Goal: Information Seeking & Learning: Learn about a topic

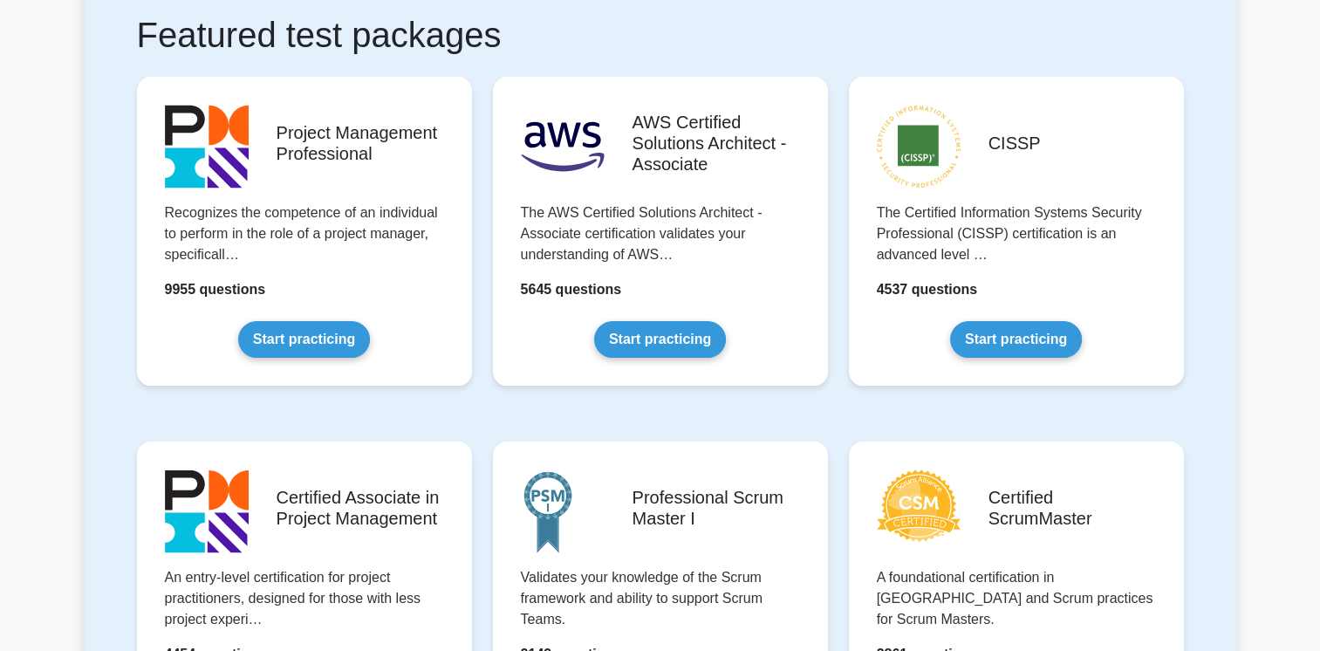
scroll to position [283, 0]
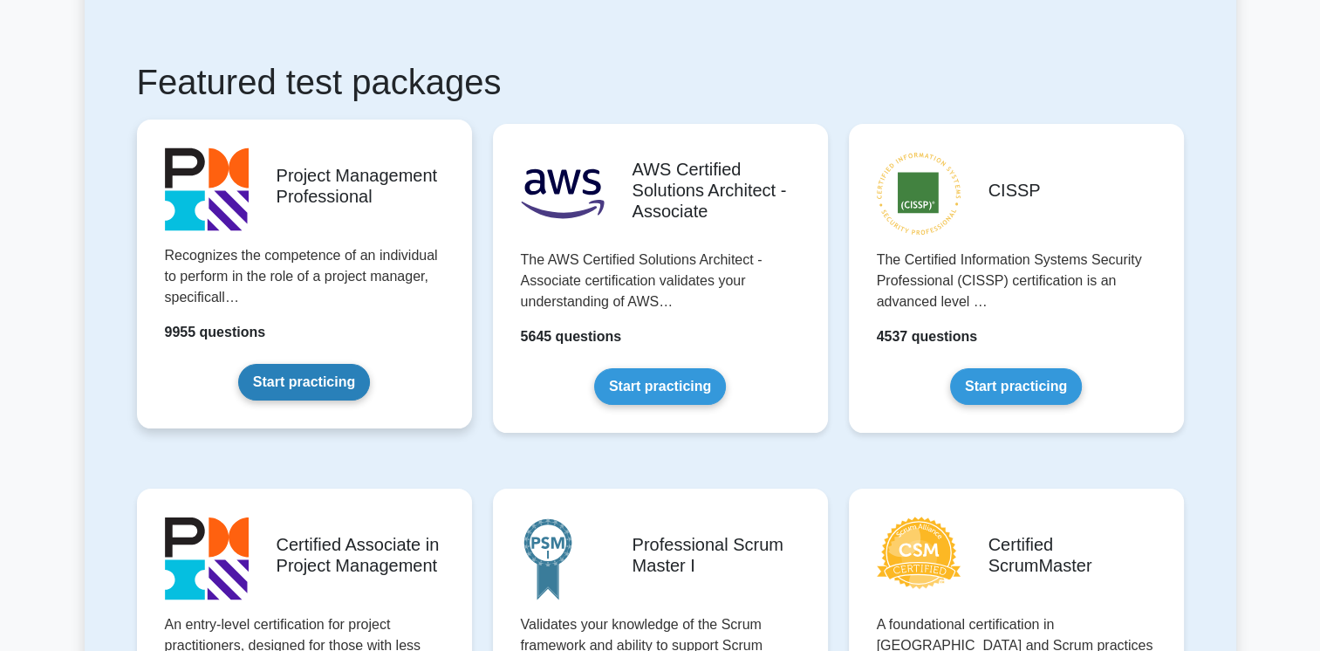
click at [282, 379] on link "Start practicing" at bounding box center [304, 382] width 132 height 37
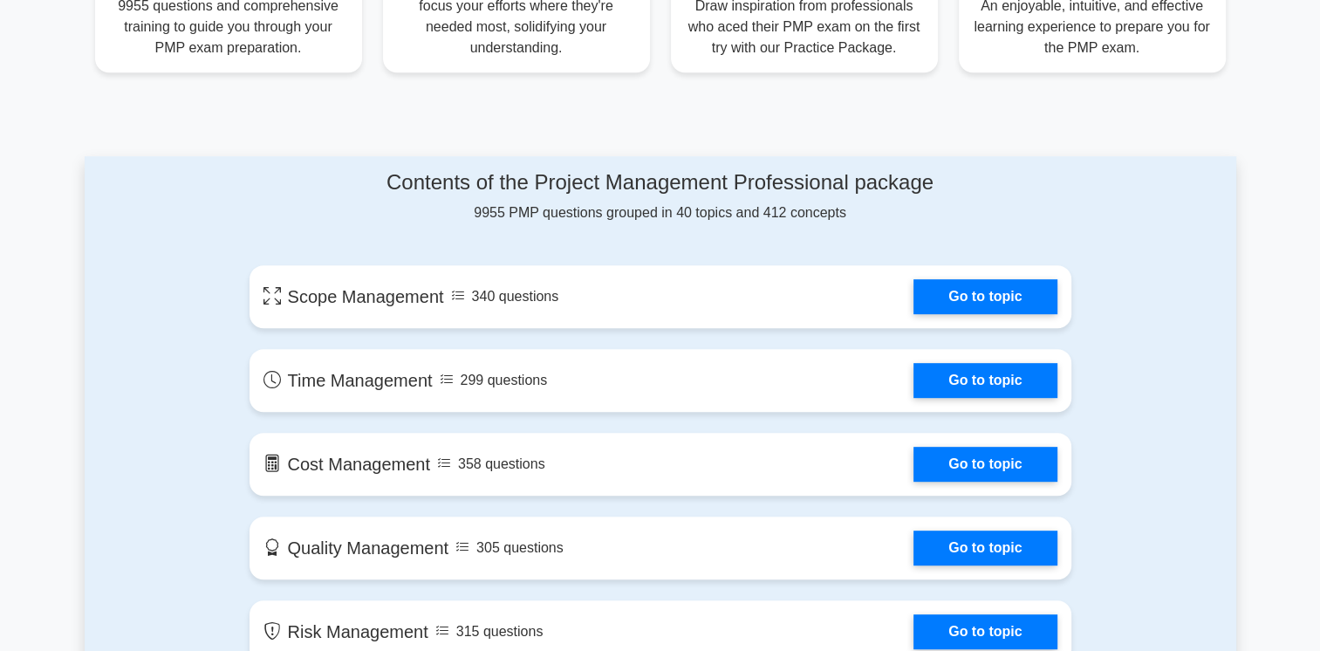
scroll to position [792, 0]
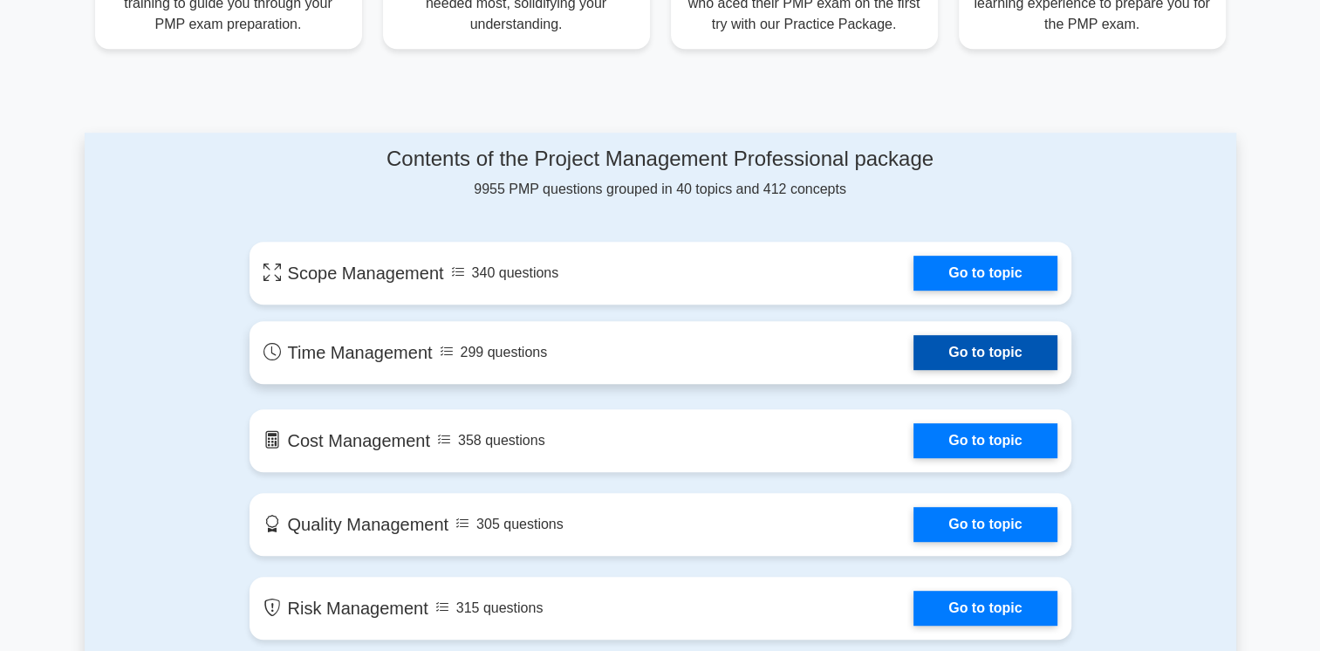
click at [992, 350] on link "Go to topic" at bounding box center [984, 352] width 143 height 35
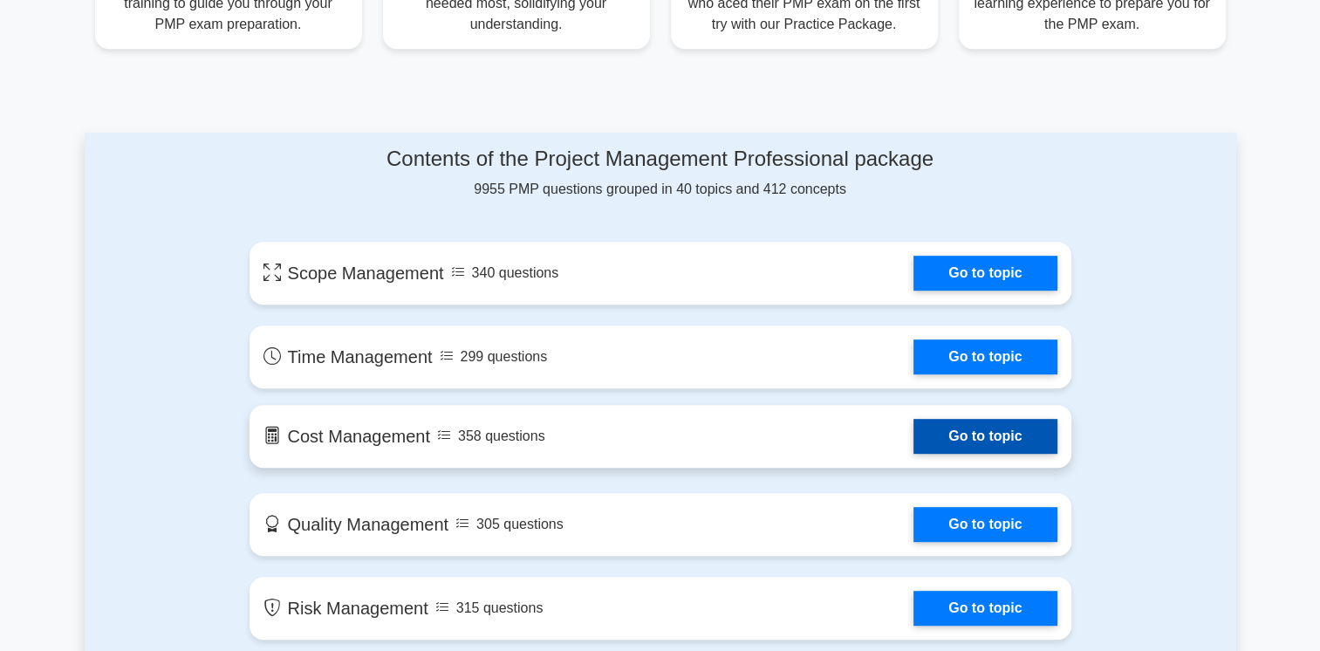
click at [952, 432] on link "Go to topic" at bounding box center [984, 436] width 143 height 35
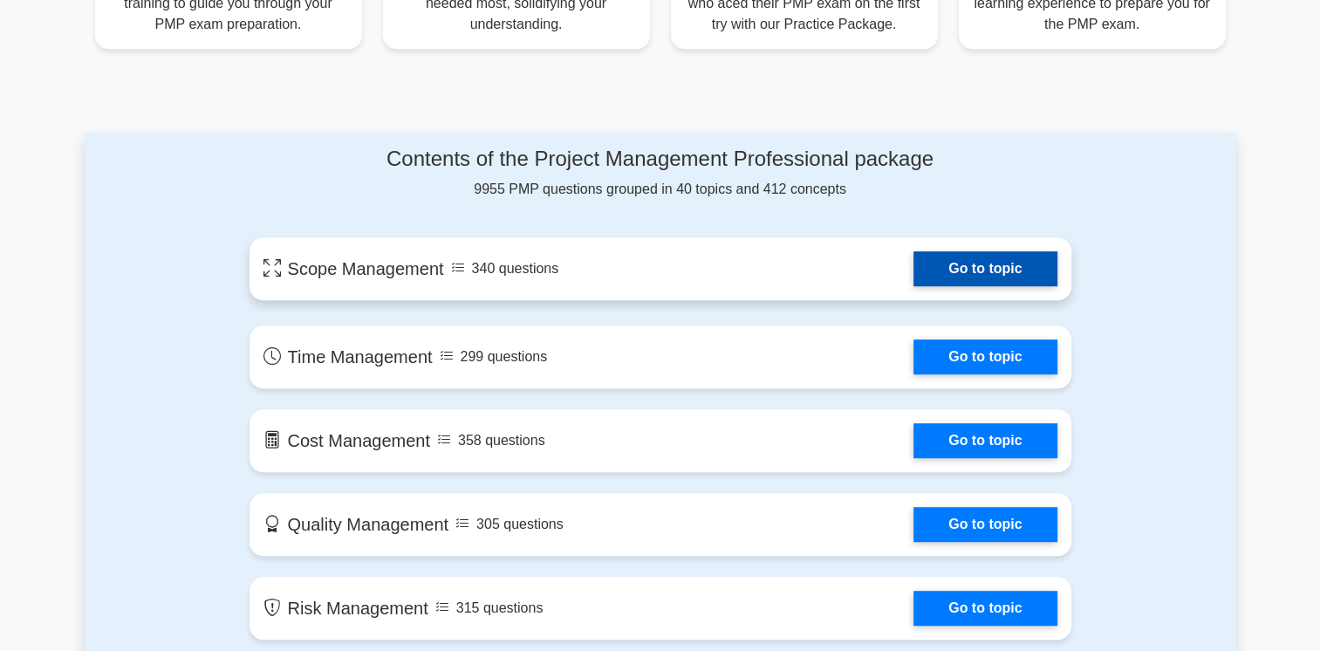
click at [945, 264] on link "Go to topic" at bounding box center [984, 268] width 143 height 35
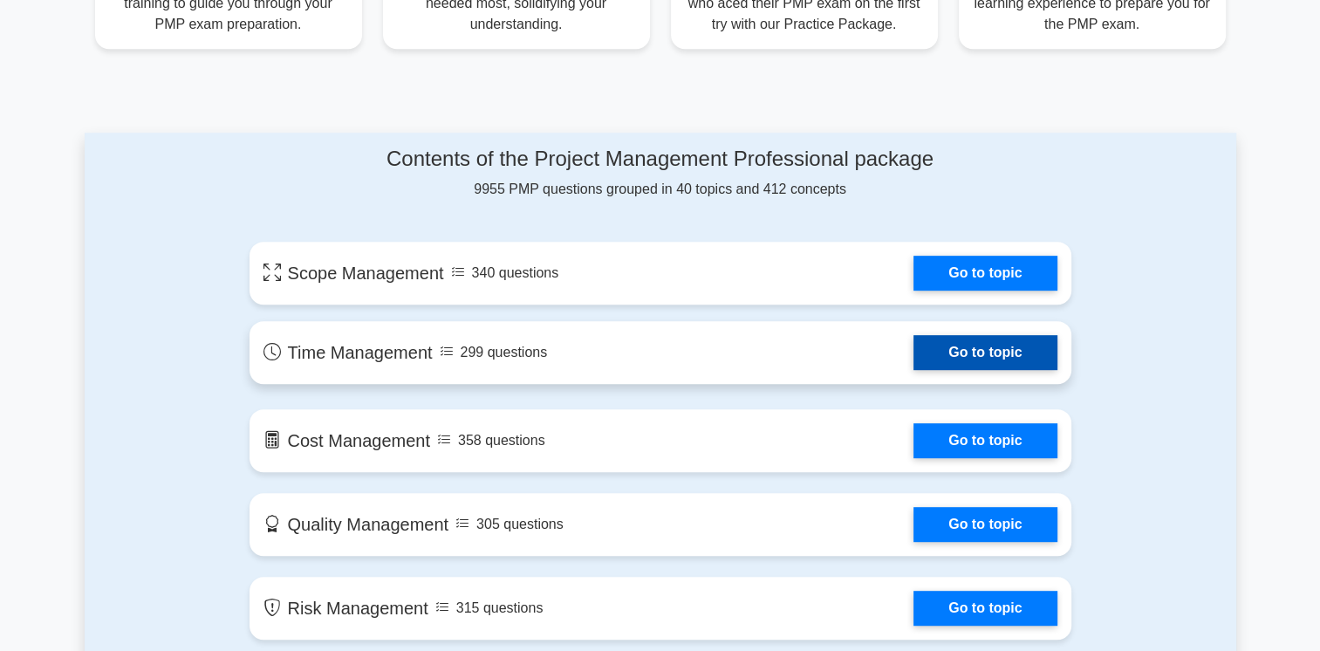
click at [942, 345] on link "Go to topic" at bounding box center [984, 352] width 143 height 35
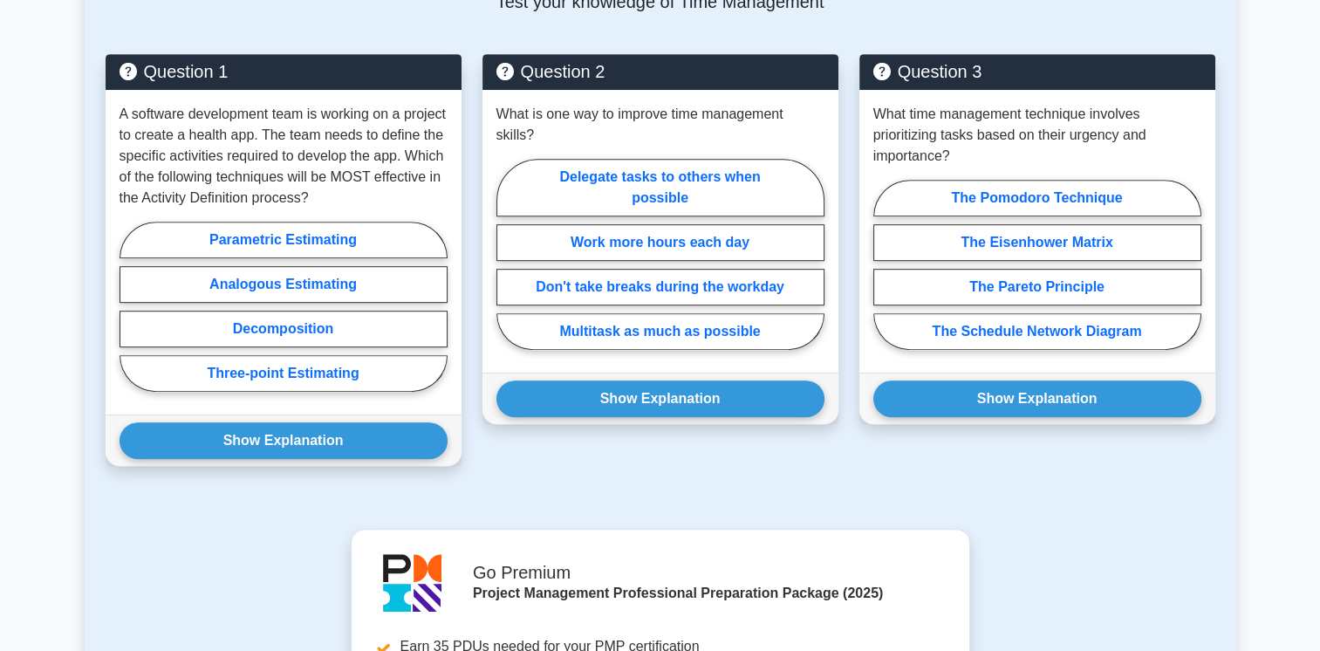
scroll to position [849, 0]
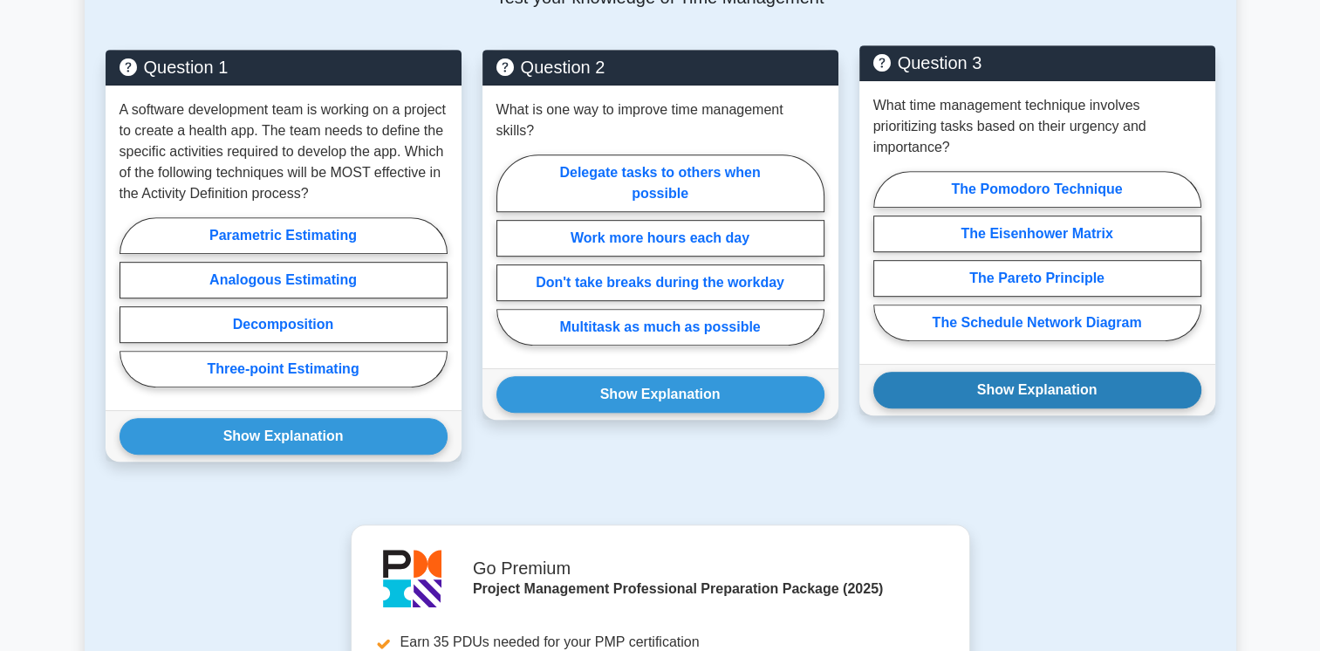
click at [1064, 387] on button "Show Explanation" at bounding box center [1037, 390] width 328 height 37
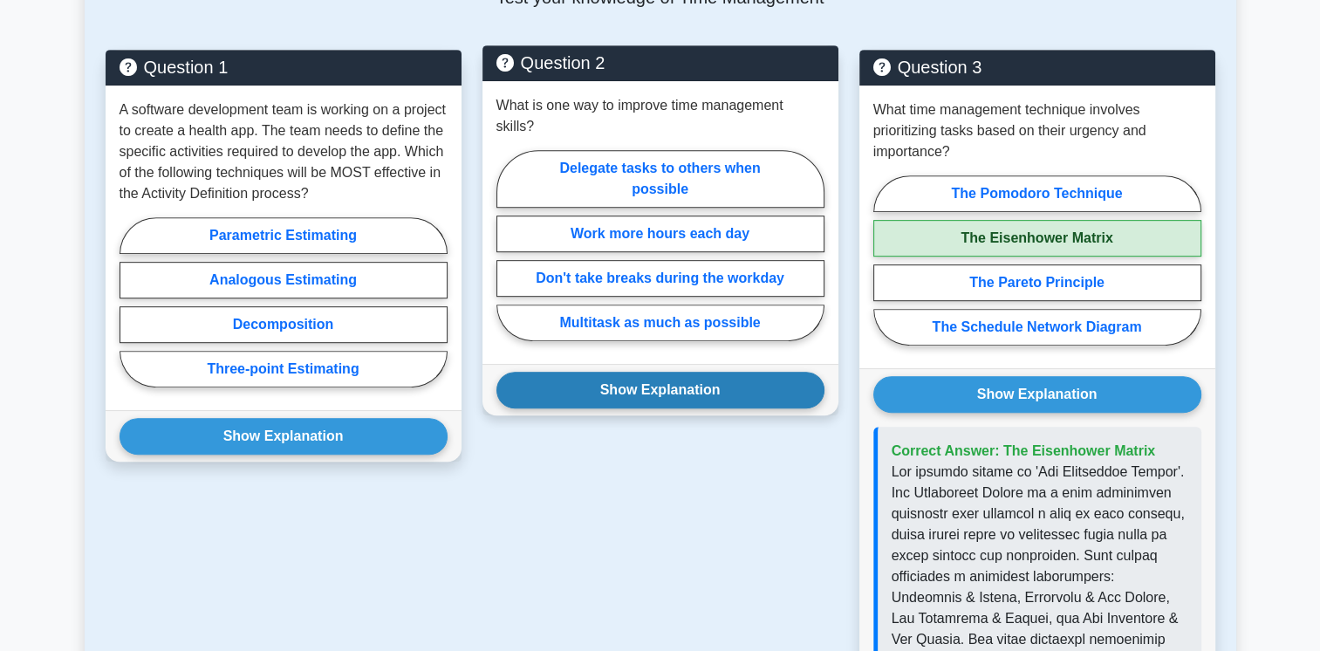
click at [774, 372] on button "Show Explanation" at bounding box center [660, 390] width 328 height 37
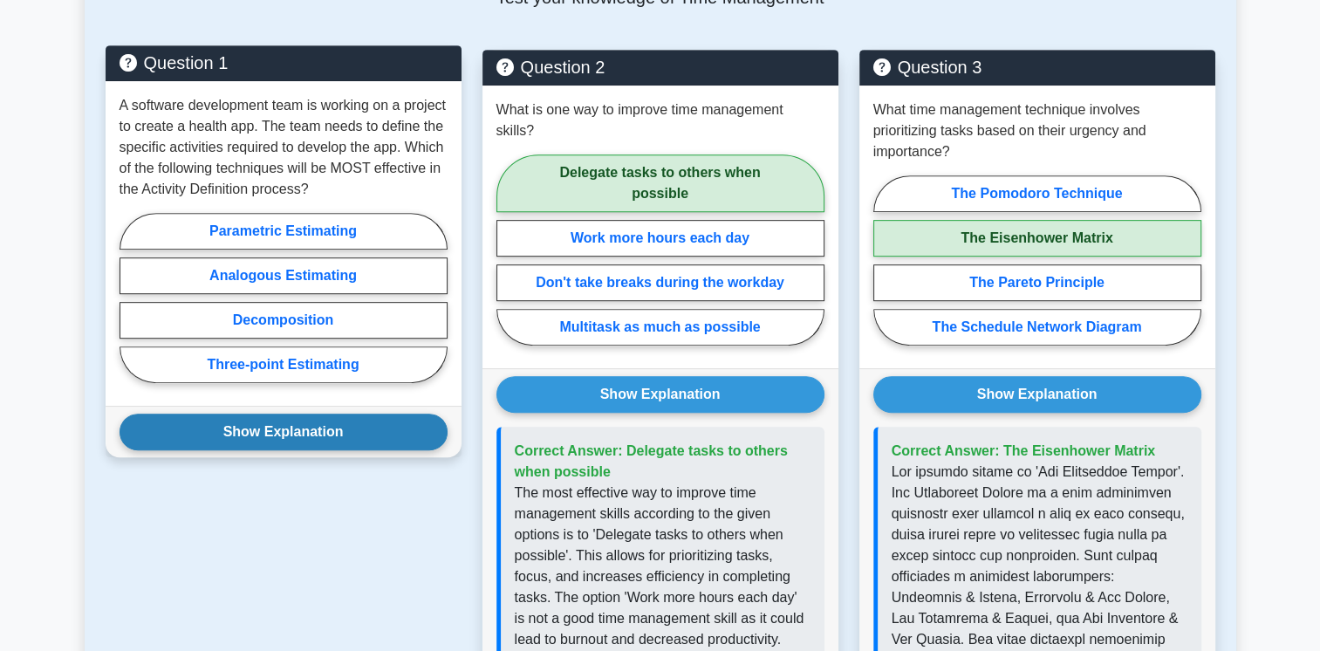
click at [393, 433] on button "Show Explanation" at bounding box center [283, 431] width 328 height 37
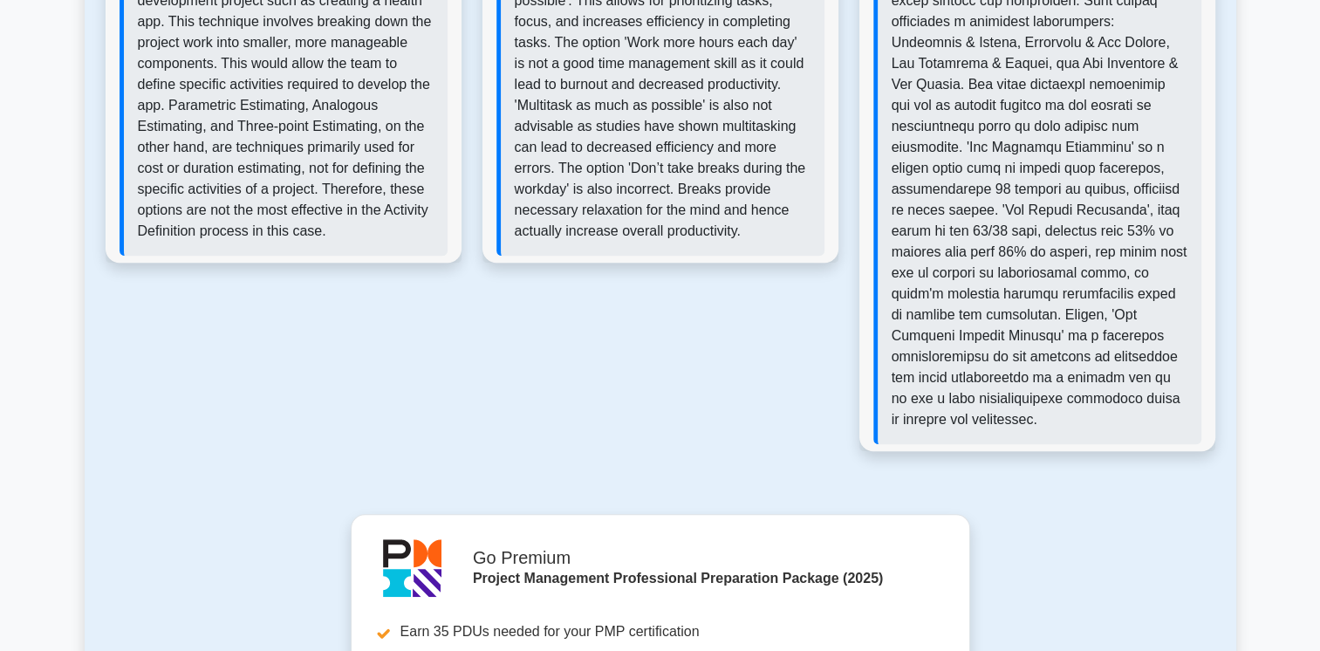
scroll to position [1444, 0]
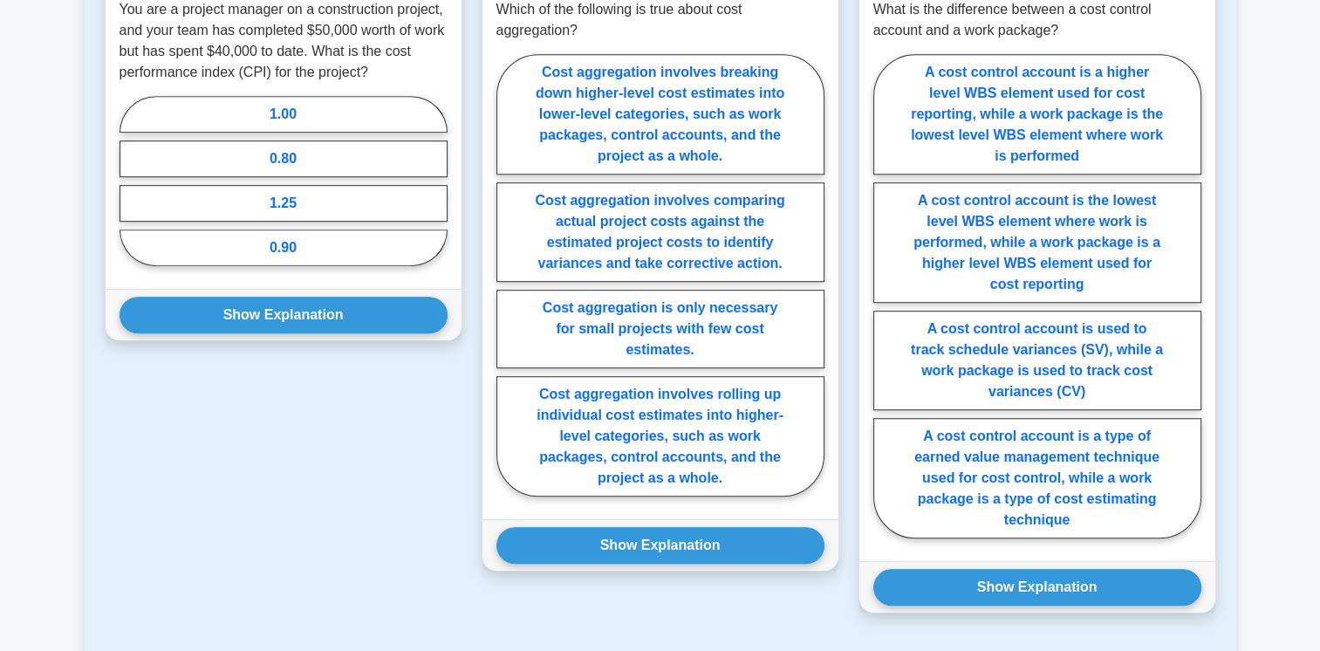
scroll to position [954, 0]
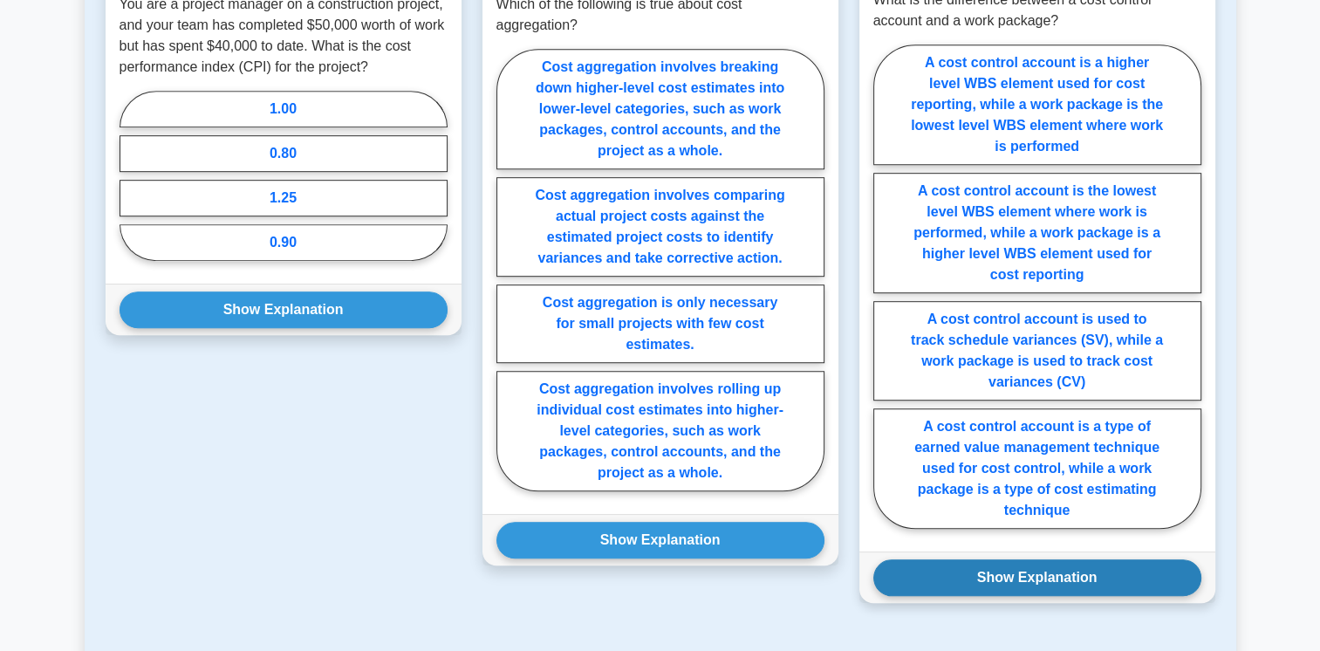
click at [1107, 572] on button "Show Explanation" at bounding box center [1037, 577] width 328 height 37
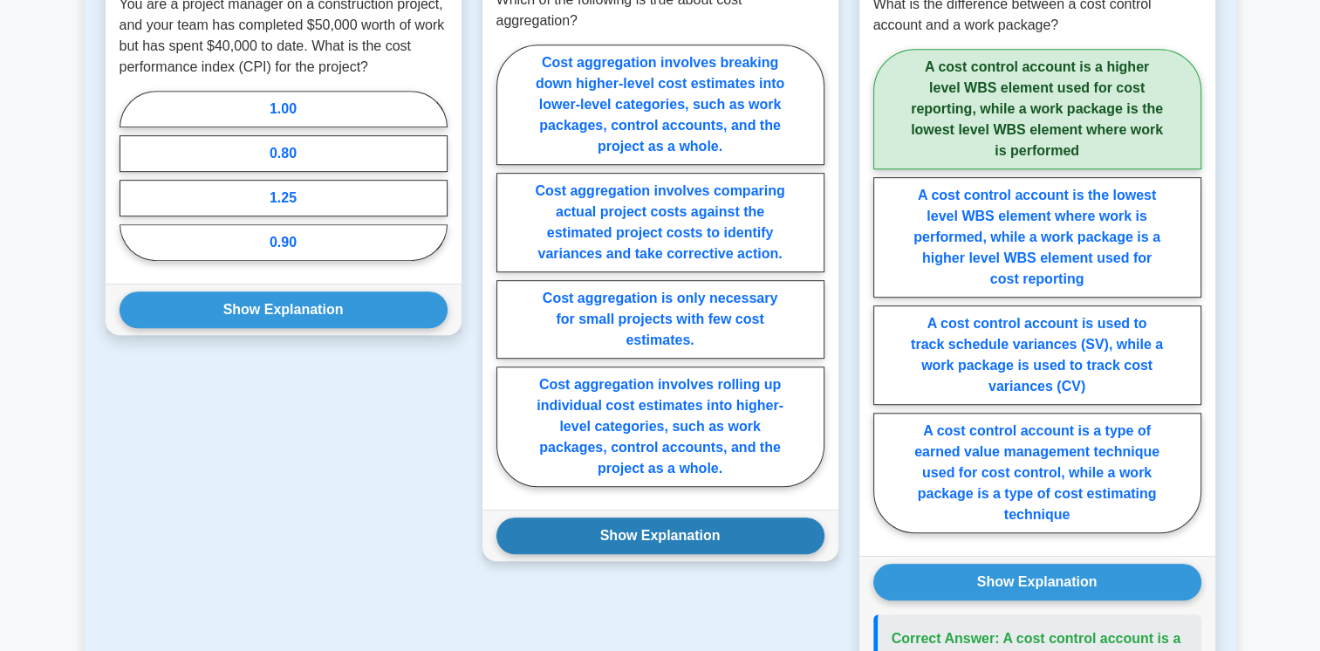
click at [777, 537] on button "Show Explanation" at bounding box center [660, 535] width 328 height 37
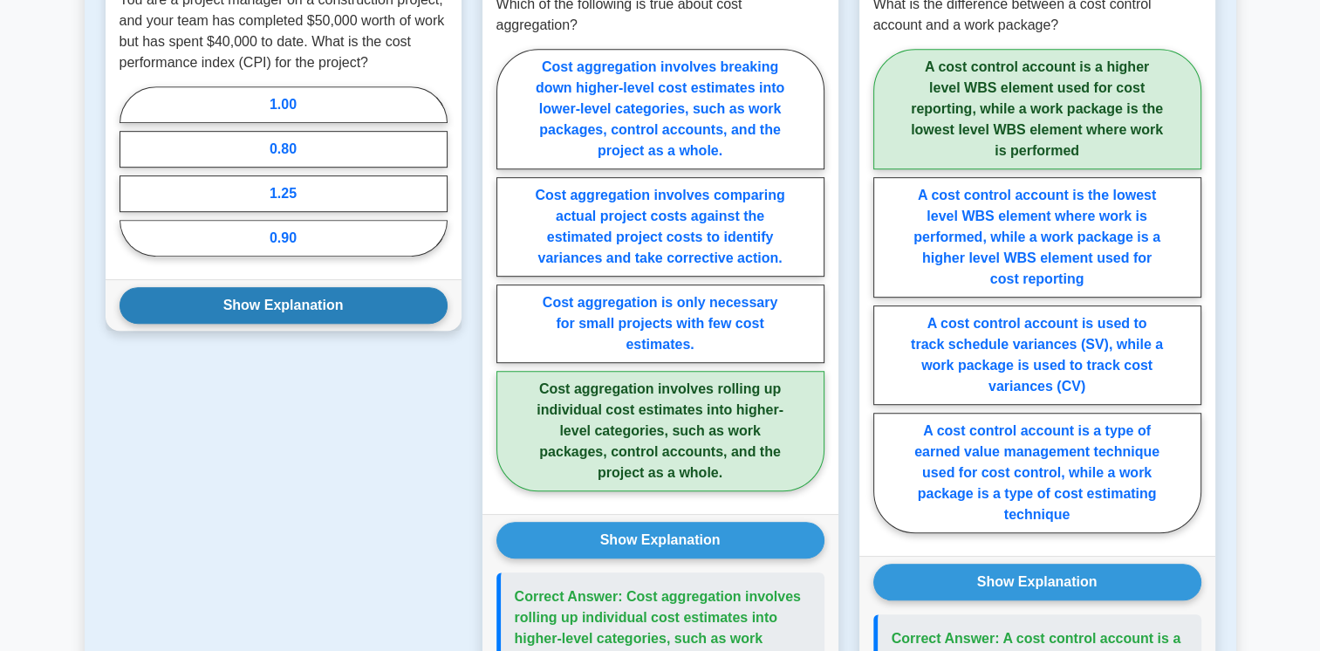
click at [321, 308] on button "Show Explanation" at bounding box center [283, 305] width 328 height 37
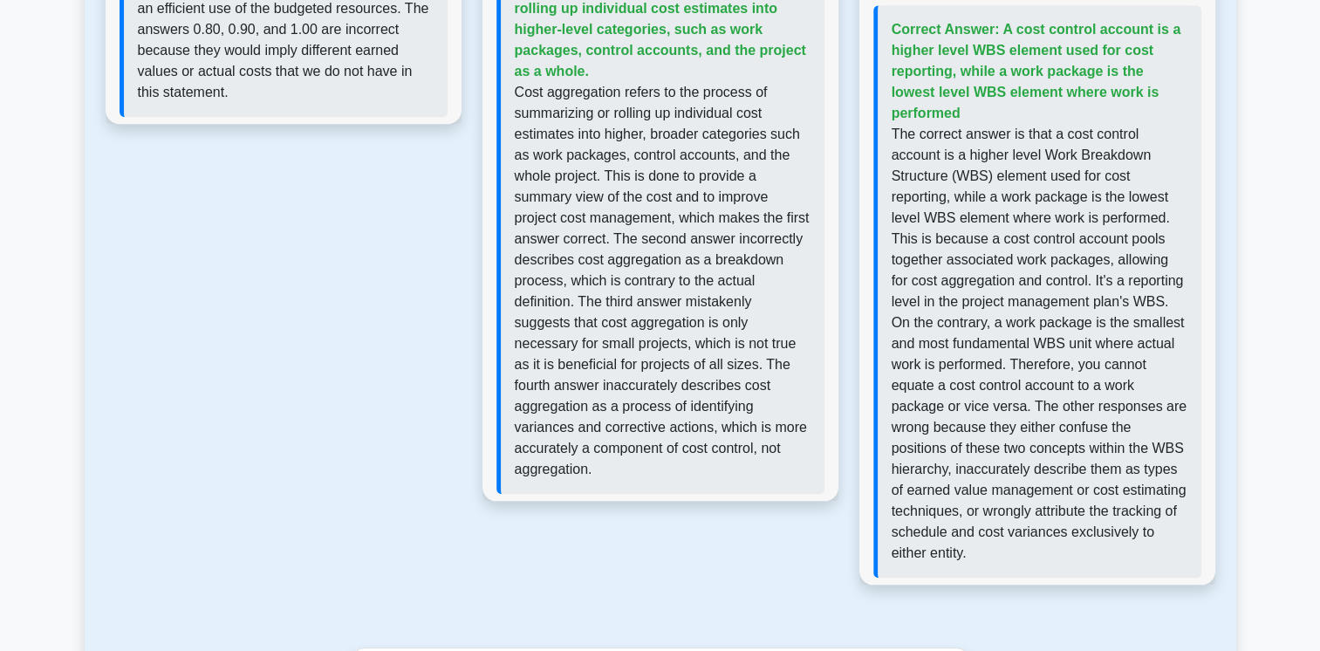
scroll to position [1588, 0]
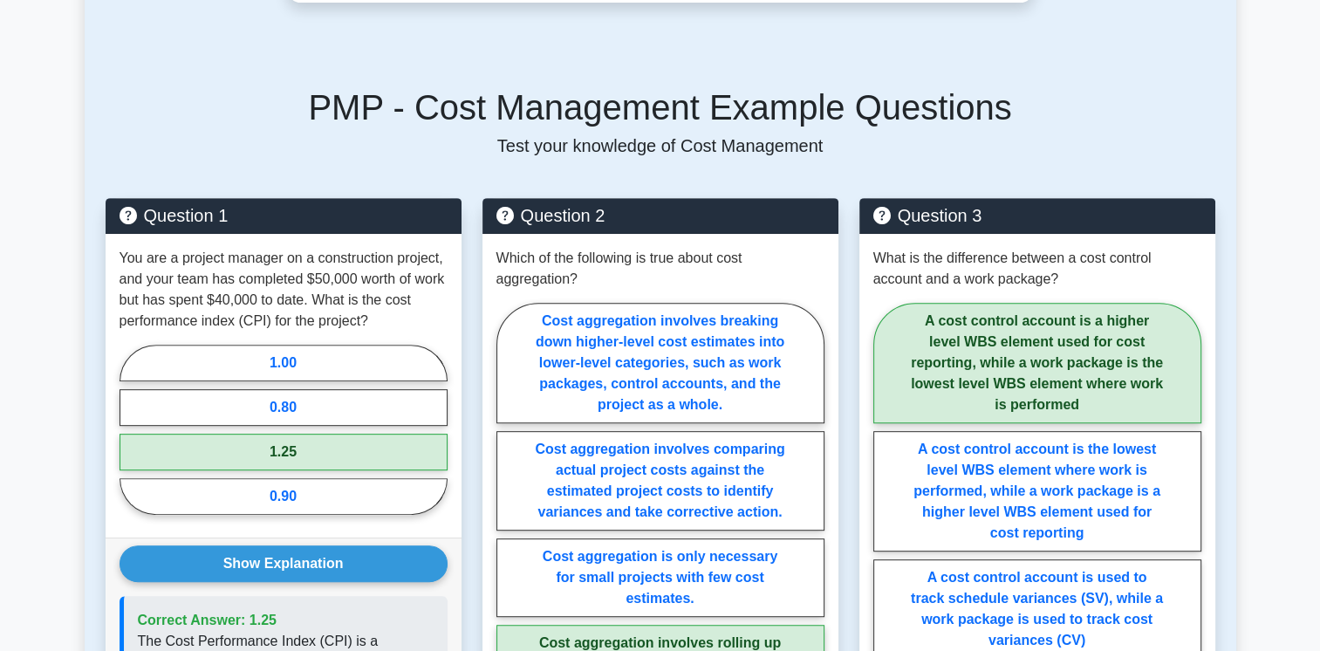
scroll to position [697, 0]
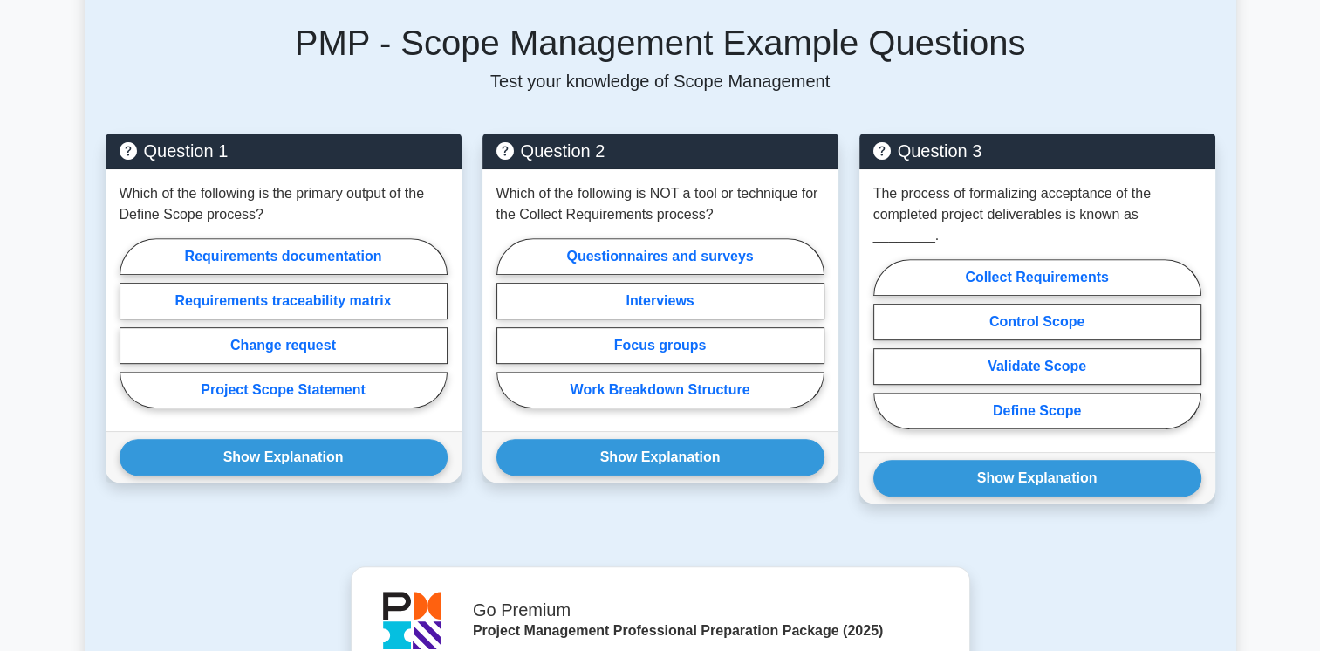
scroll to position [768, 0]
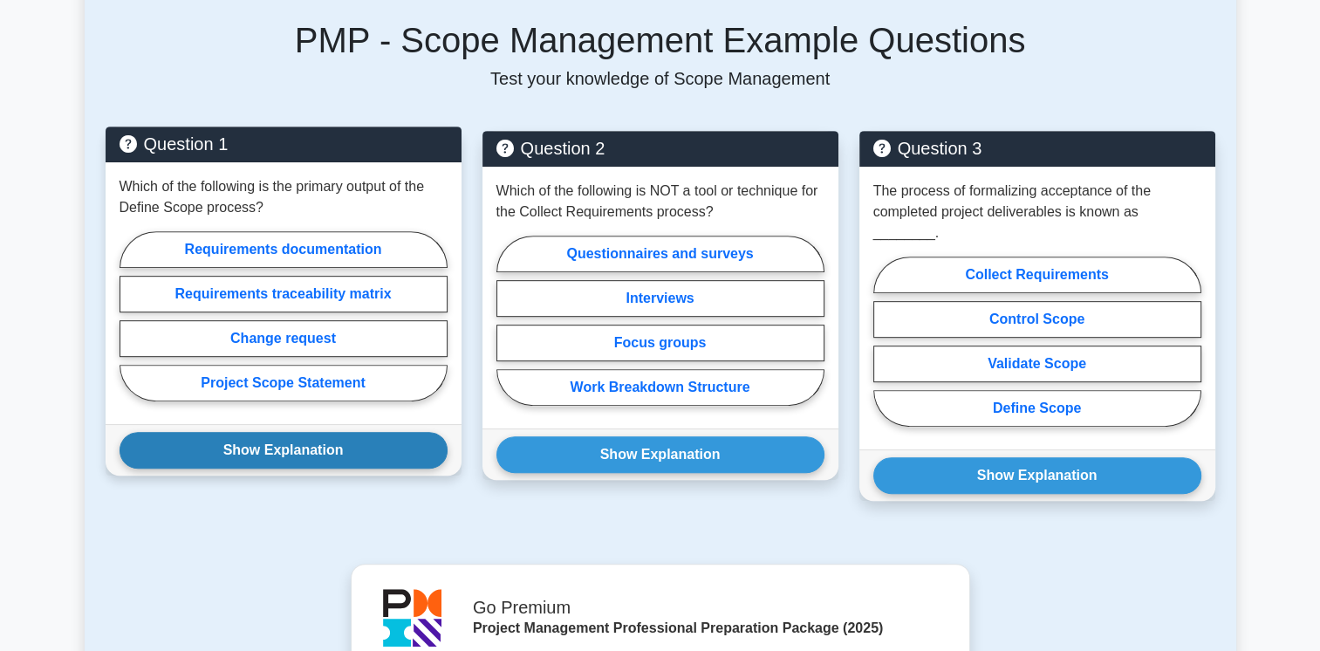
click at [361, 432] on button "Show Explanation" at bounding box center [283, 450] width 328 height 37
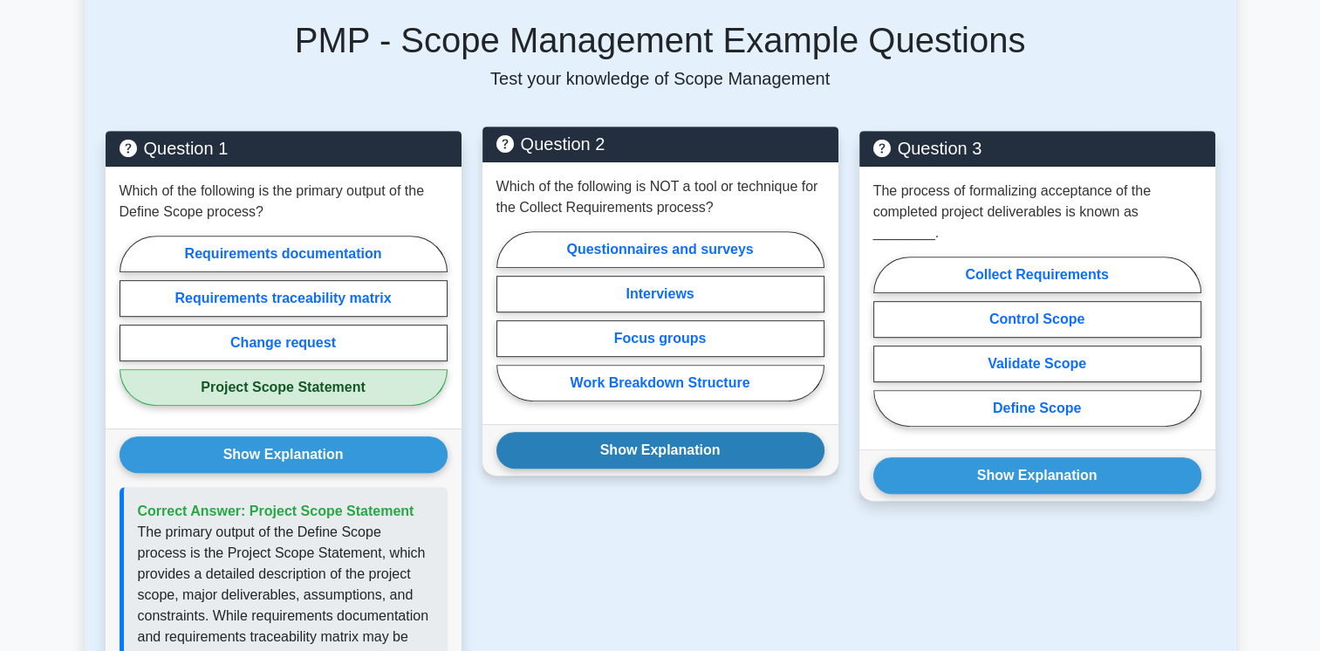
click at [611, 432] on button "Show Explanation" at bounding box center [660, 450] width 328 height 37
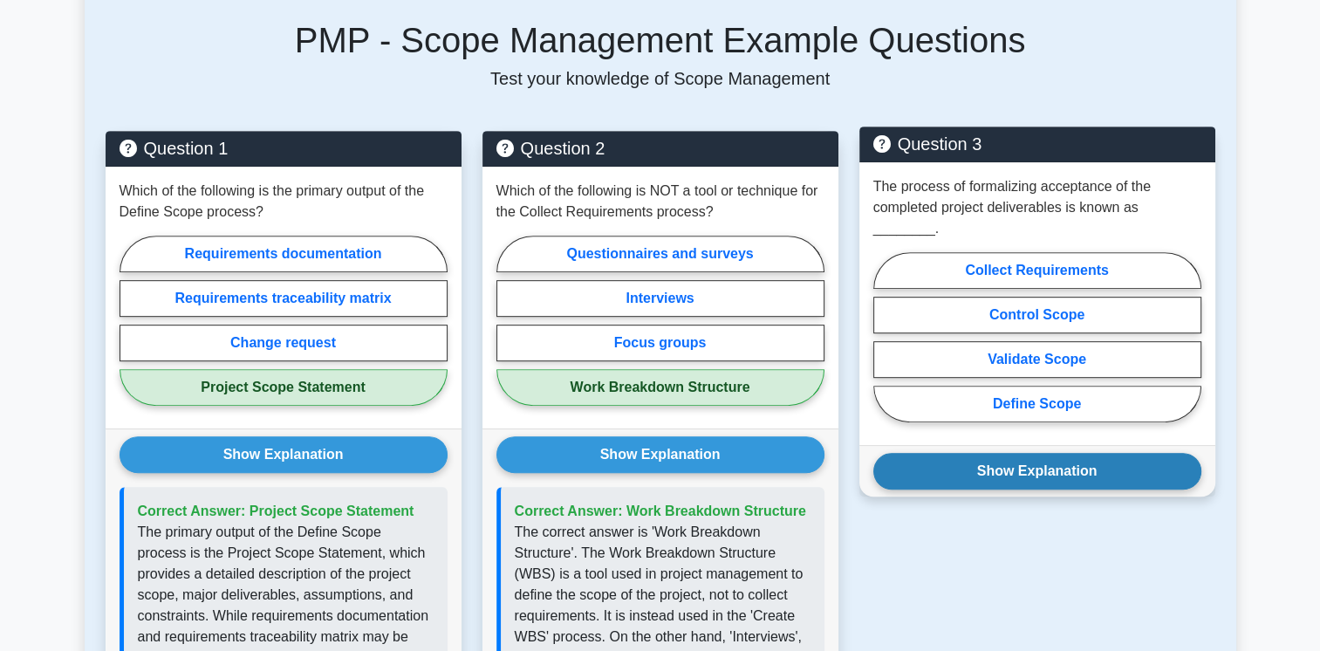
click at [938, 453] on button "Show Explanation" at bounding box center [1037, 471] width 328 height 37
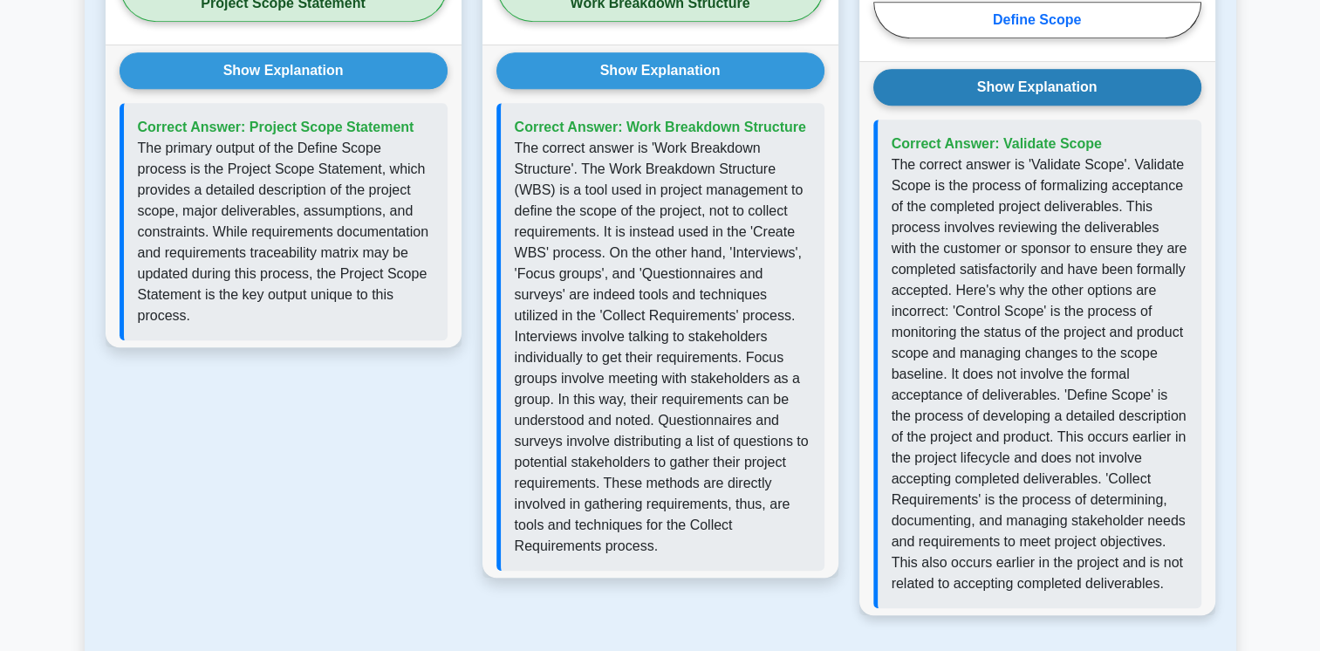
scroll to position [1277, 0]
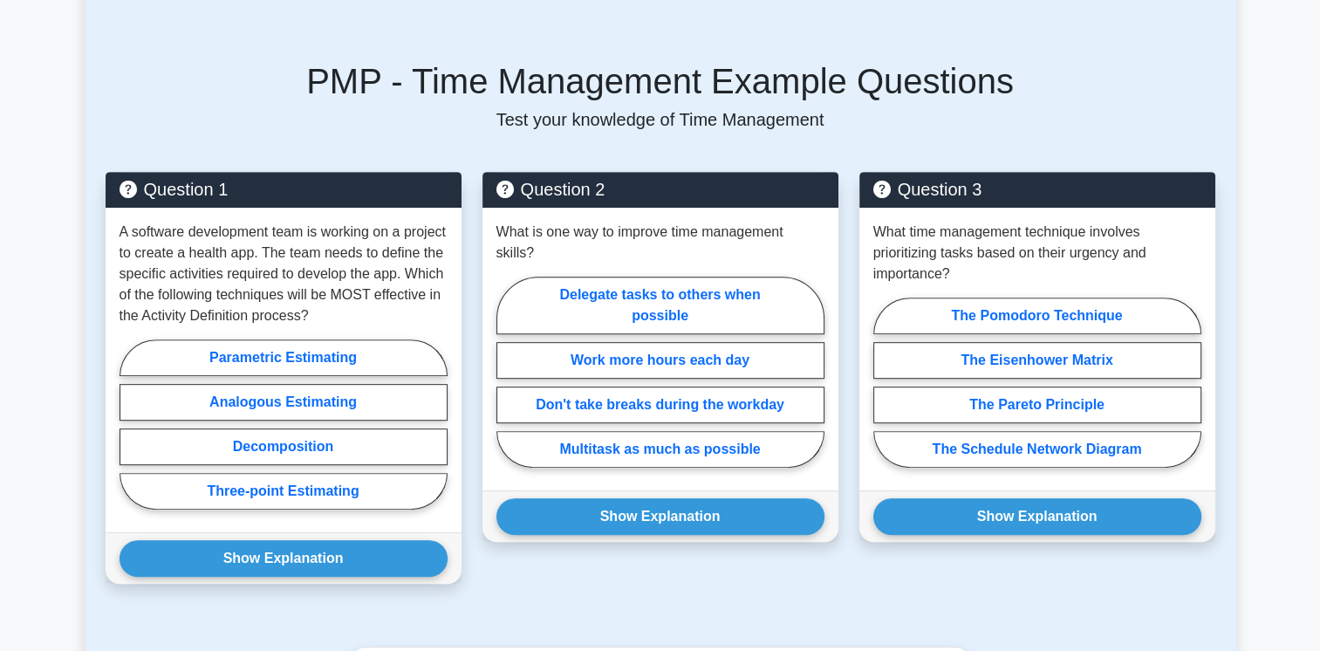
scroll to position [729, 0]
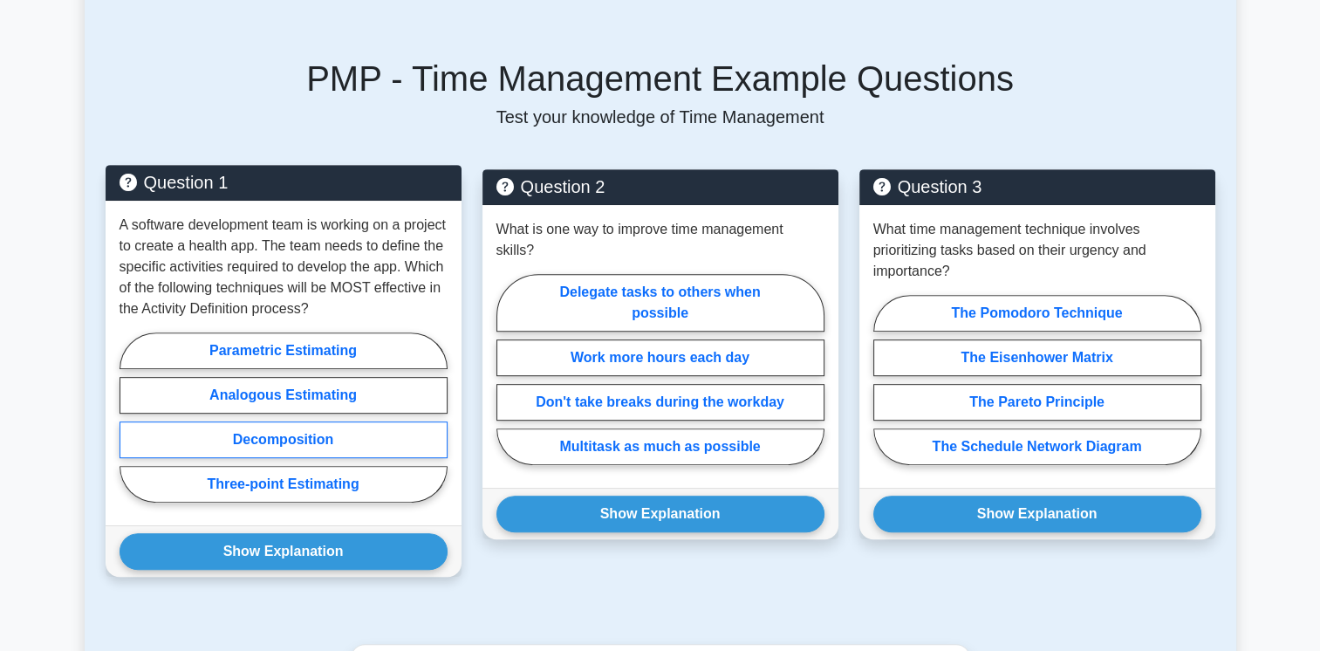
click at [291, 438] on label "Decomposition" at bounding box center [283, 439] width 328 height 37
click at [131, 428] on input "Decomposition" at bounding box center [124, 422] width 11 height 11
radio input "true"
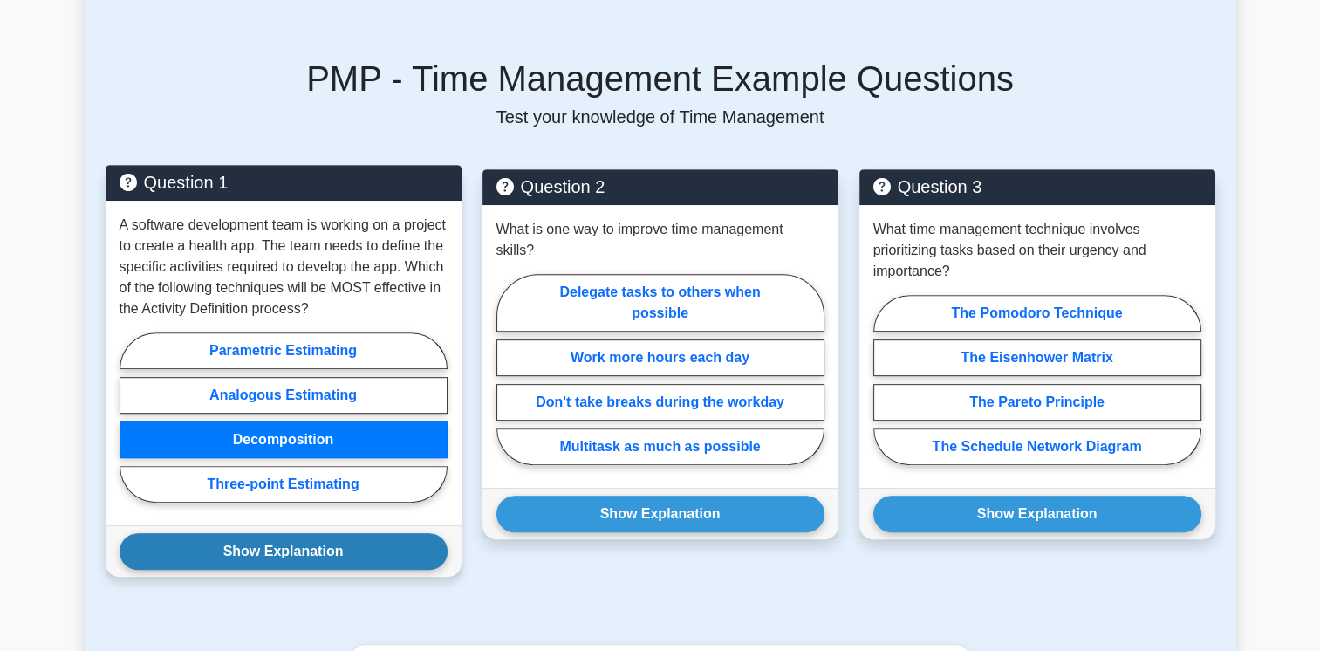
click at [268, 549] on button "Show Explanation" at bounding box center [283, 551] width 328 height 37
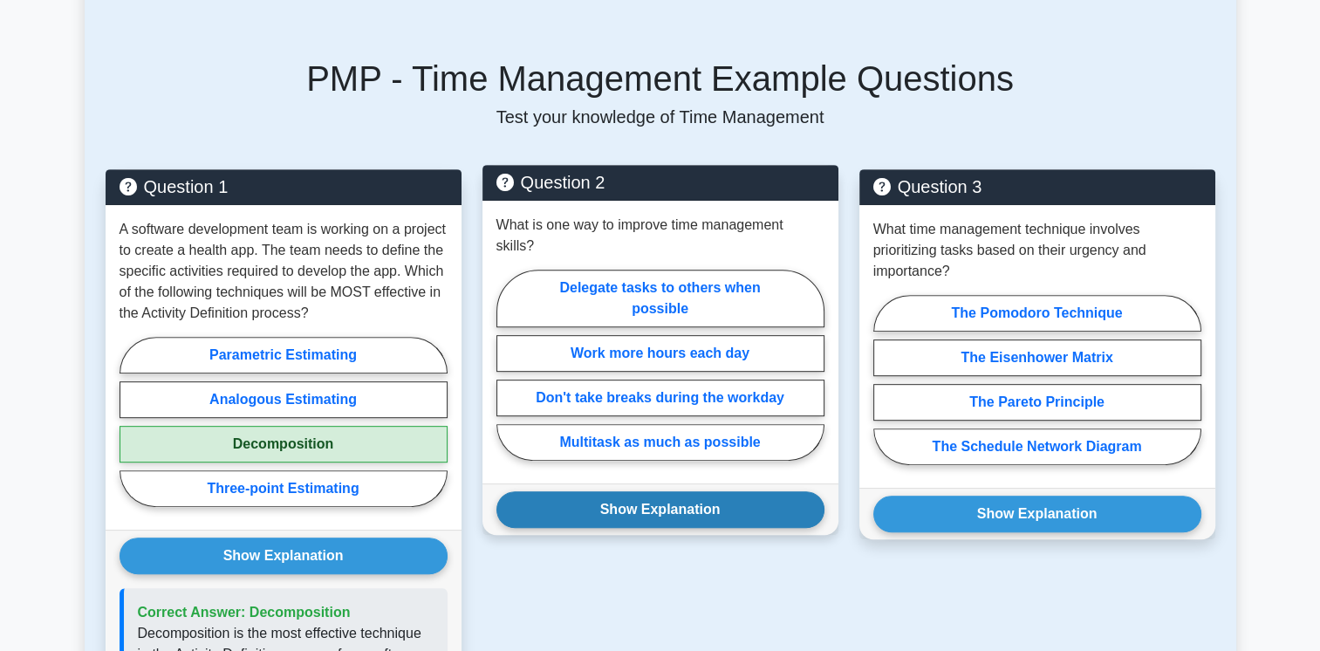
click at [543, 491] on button "Show Explanation" at bounding box center [660, 509] width 328 height 37
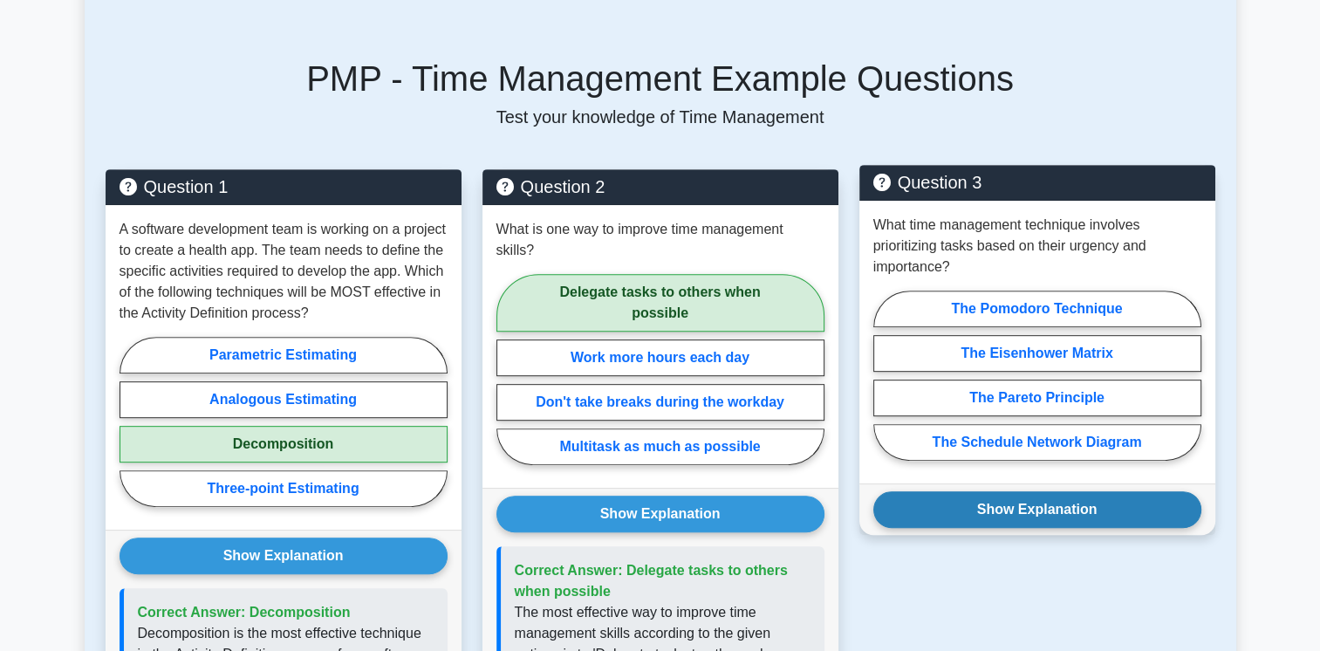
click at [907, 508] on button "Show Explanation" at bounding box center [1037, 509] width 328 height 37
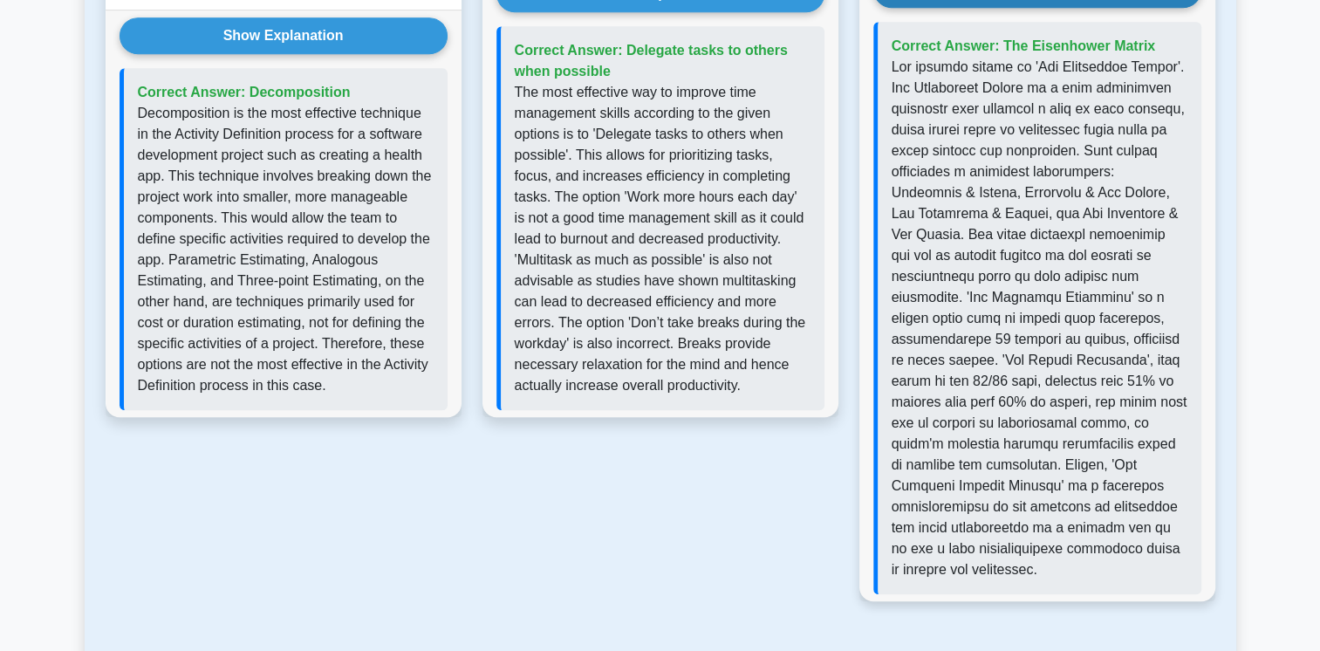
scroll to position [1540, 0]
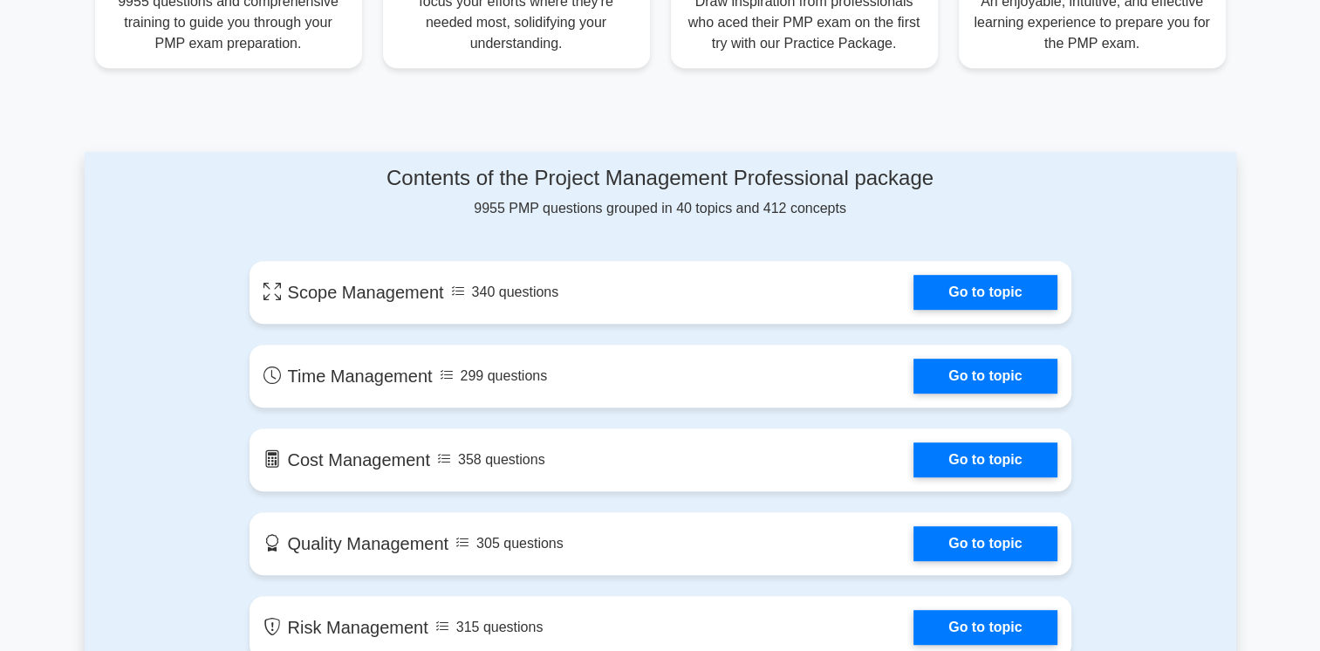
scroll to position [792, 0]
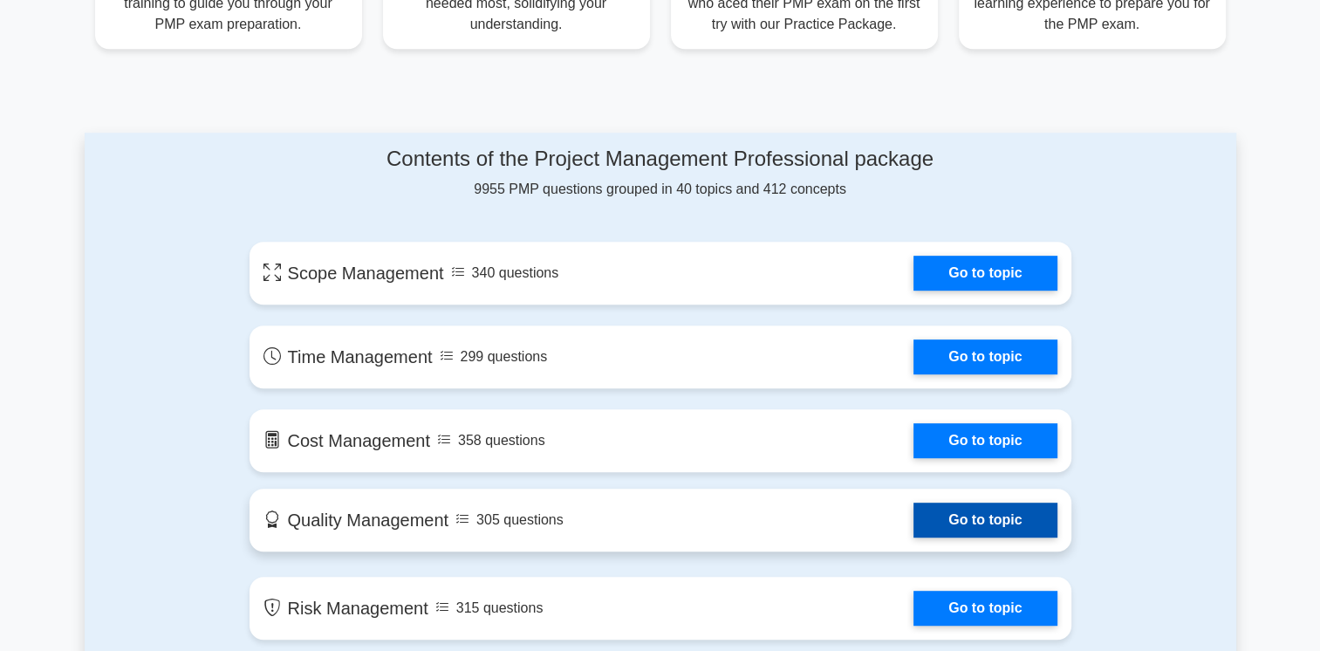
click at [942, 520] on link "Go to topic" at bounding box center [984, 519] width 143 height 35
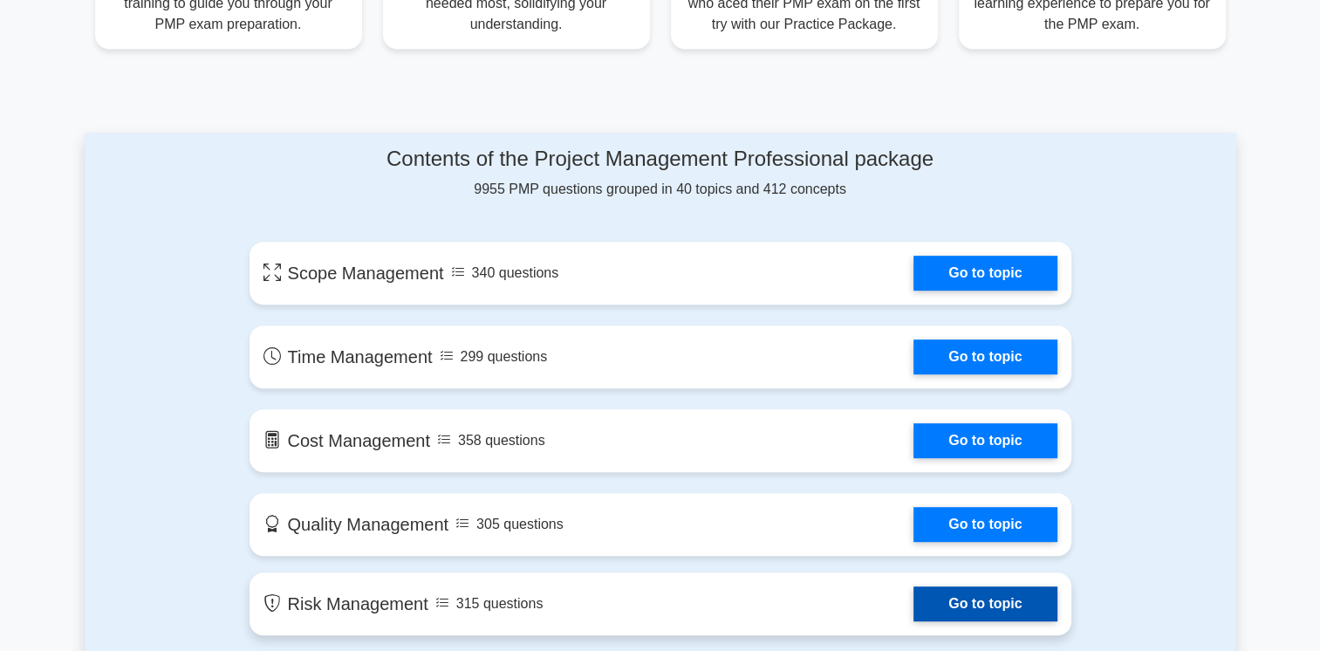
click at [956, 604] on link "Go to topic" at bounding box center [984, 603] width 143 height 35
click at [966, 597] on link "Go to topic" at bounding box center [984, 603] width 143 height 35
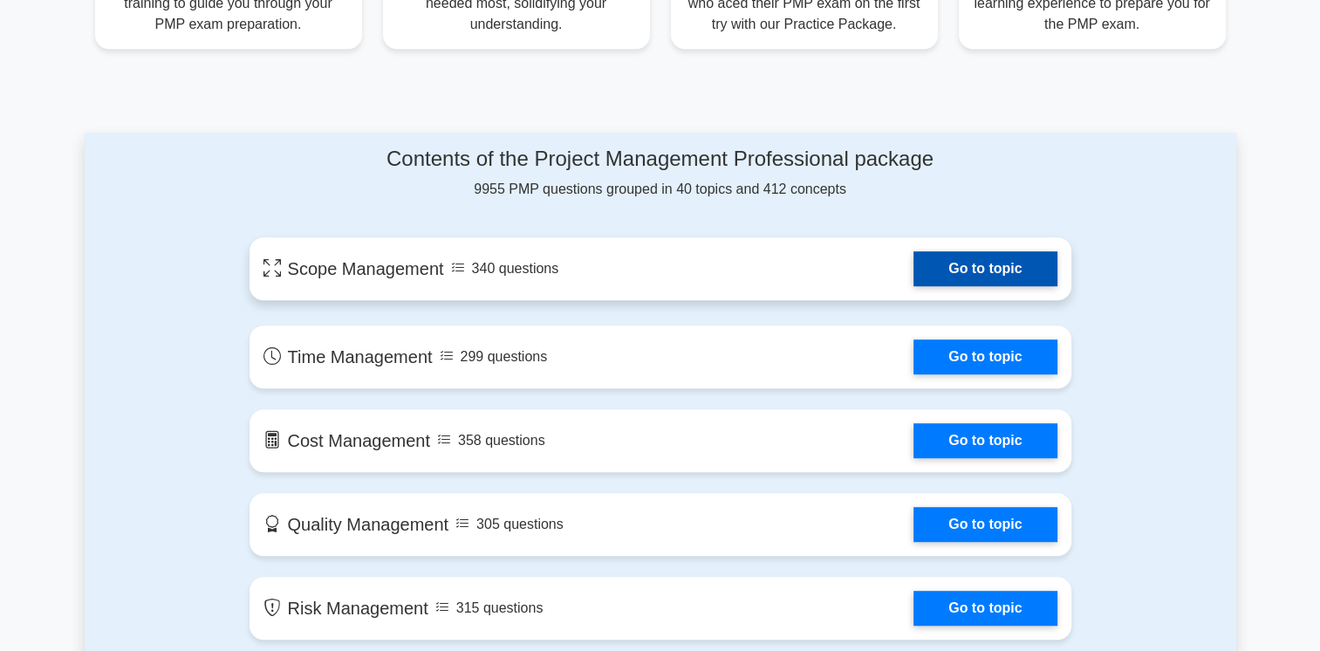
click at [993, 267] on link "Go to topic" at bounding box center [984, 268] width 143 height 35
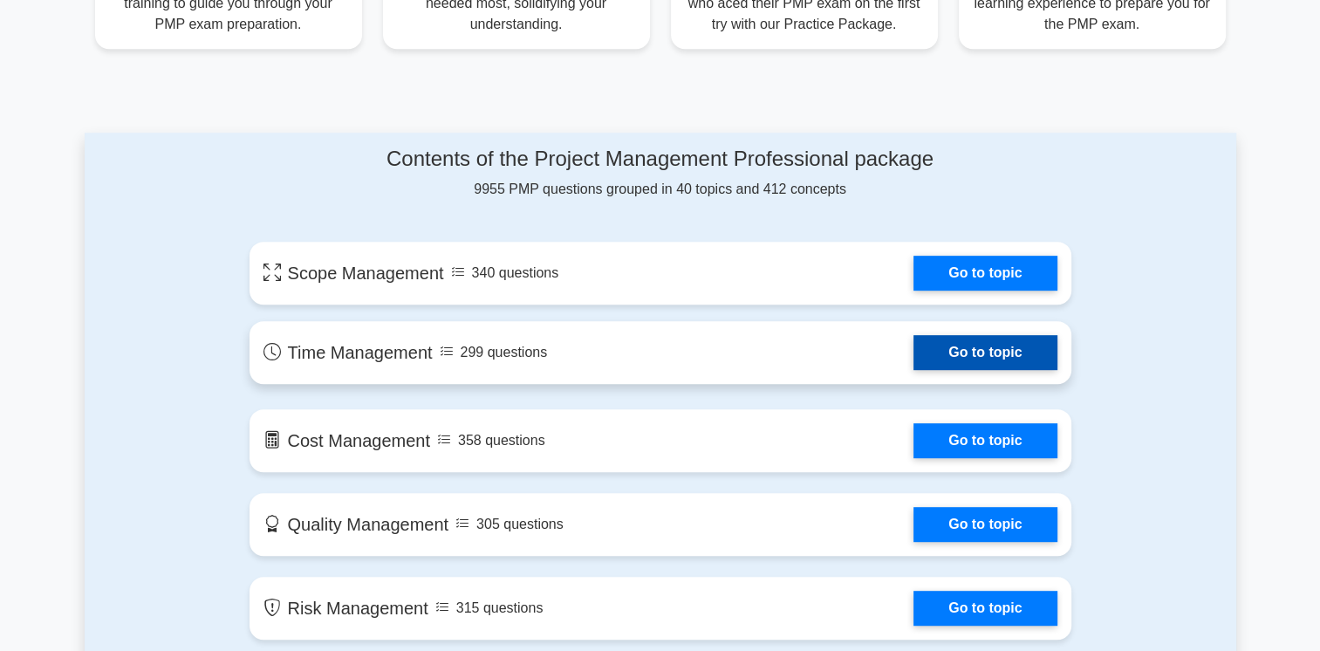
click at [971, 347] on link "Go to topic" at bounding box center [984, 352] width 143 height 35
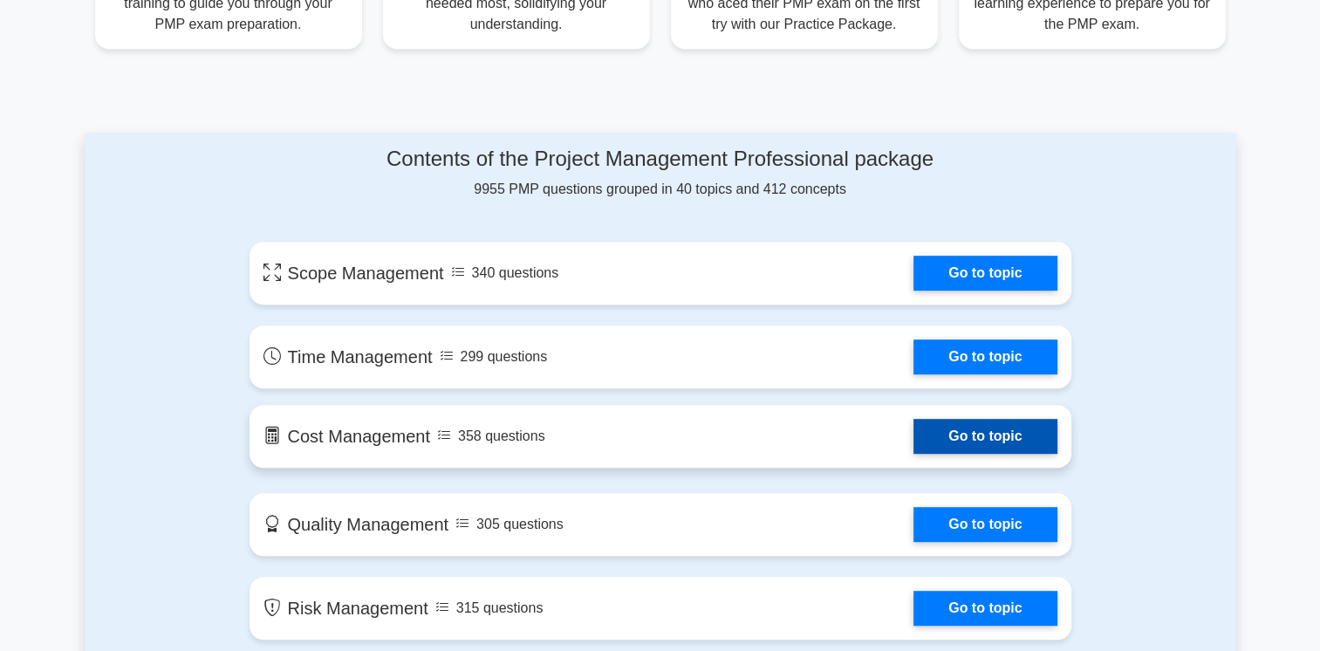
click at [966, 433] on link "Go to topic" at bounding box center [984, 436] width 143 height 35
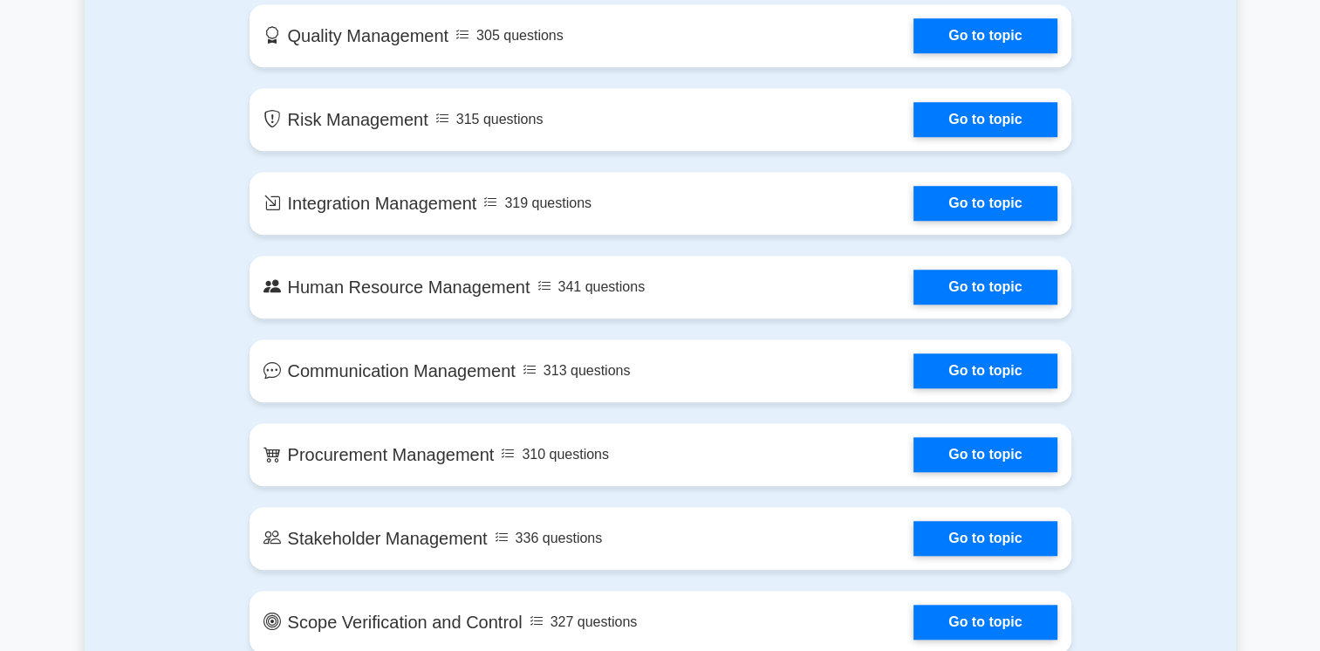
scroll to position [1315, 0]
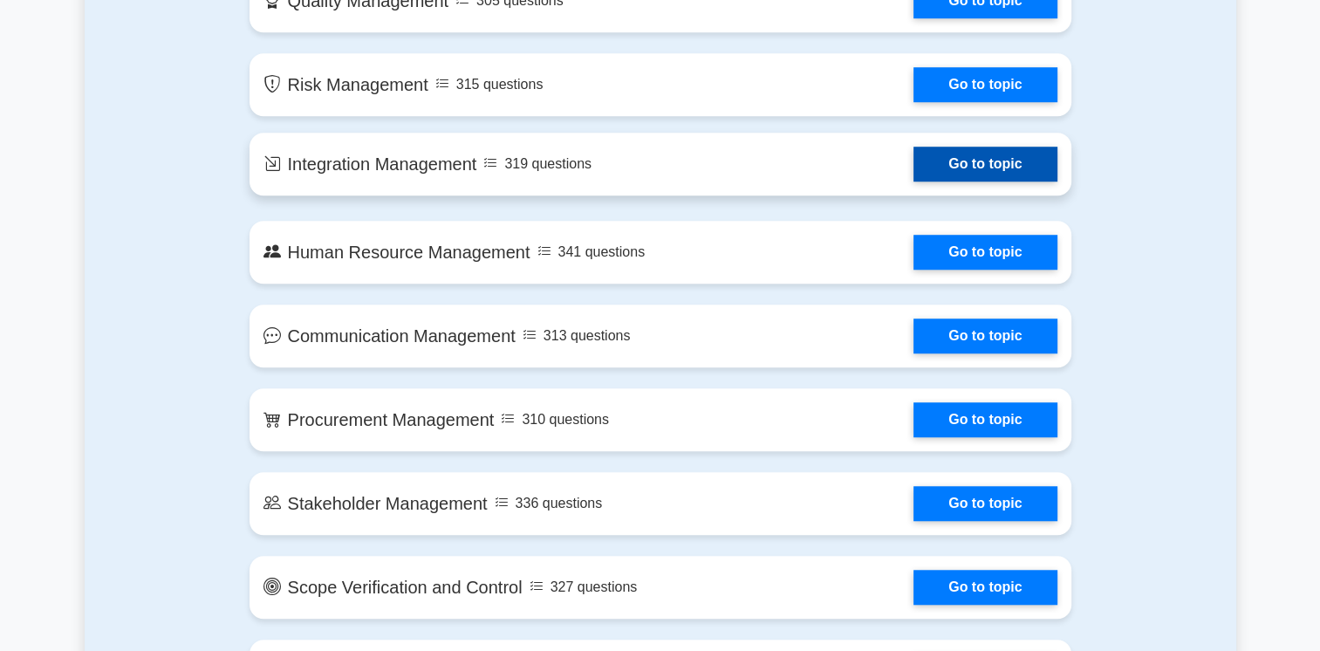
click at [959, 167] on link "Go to topic" at bounding box center [984, 164] width 143 height 35
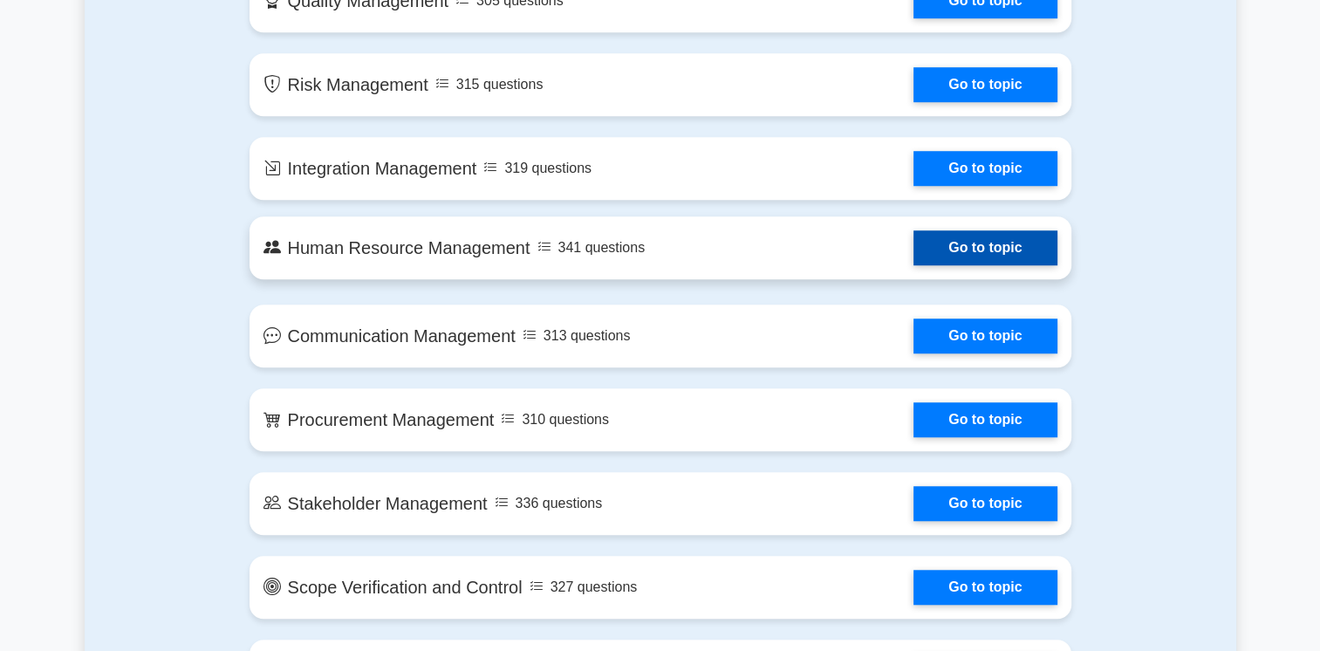
click at [944, 246] on link "Go to topic" at bounding box center [984, 247] width 143 height 35
click at [942, 242] on link "Go to topic" at bounding box center [984, 247] width 143 height 35
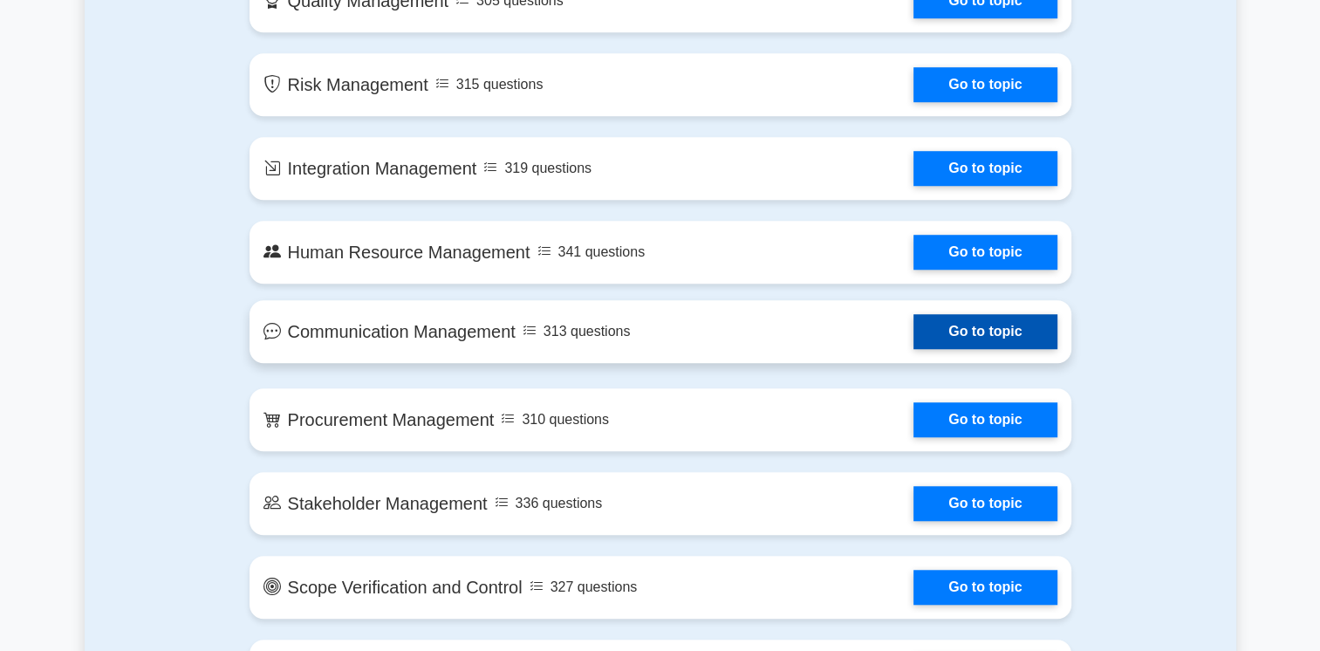
click at [935, 330] on link "Go to topic" at bounding box center [984, 331] width 143 height 35
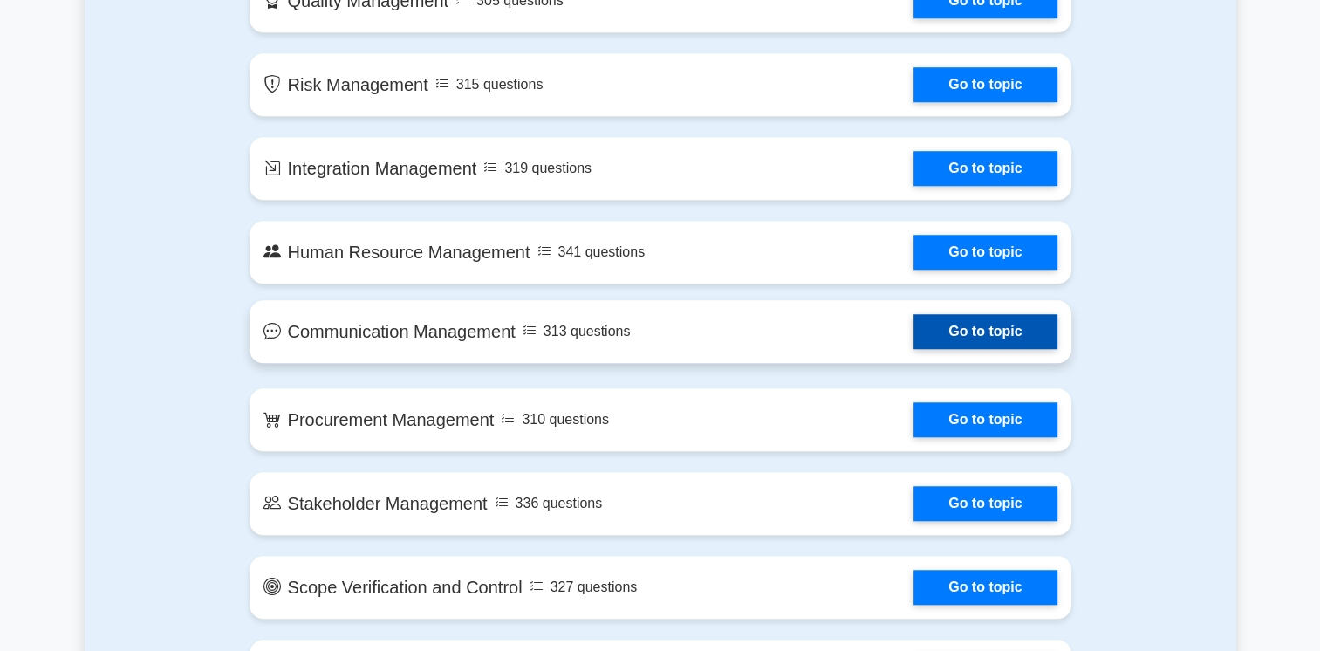
click at [974, 329] on link "Go to topic" at bounding box center [984, 331] width 143 height 35
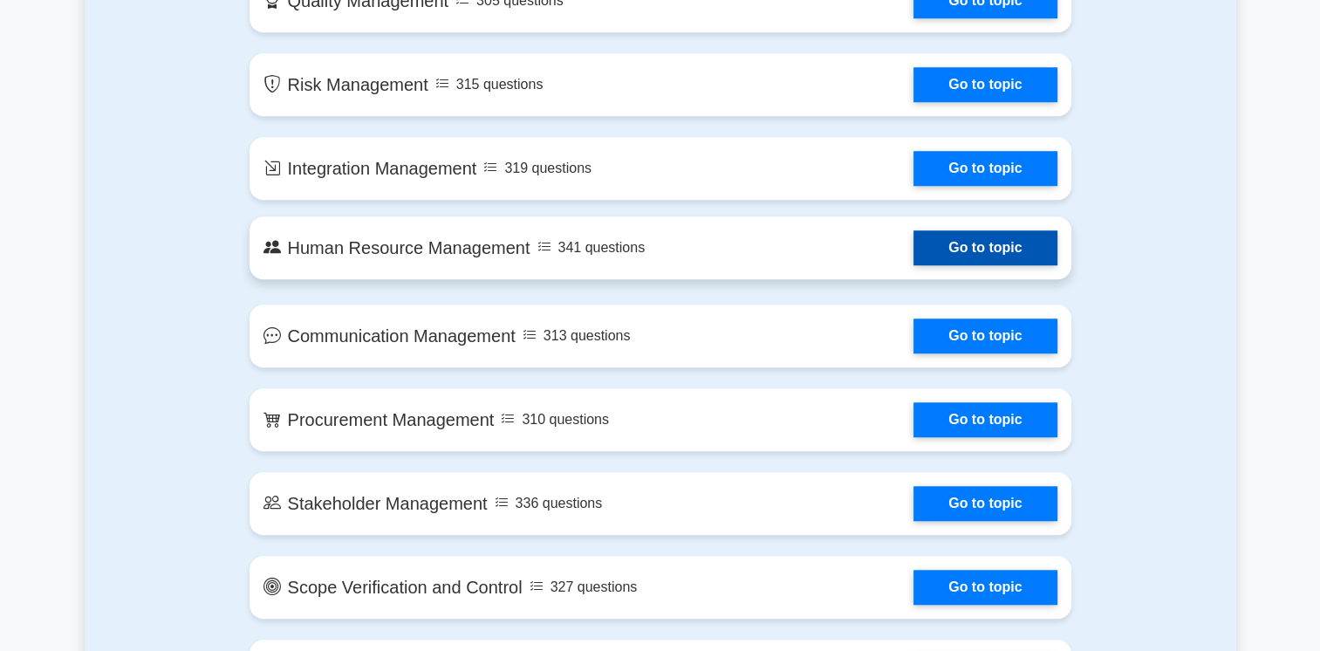
click at [913, 253] on link "Go to topic" at bounding box center [984, 247] width 143 height 35
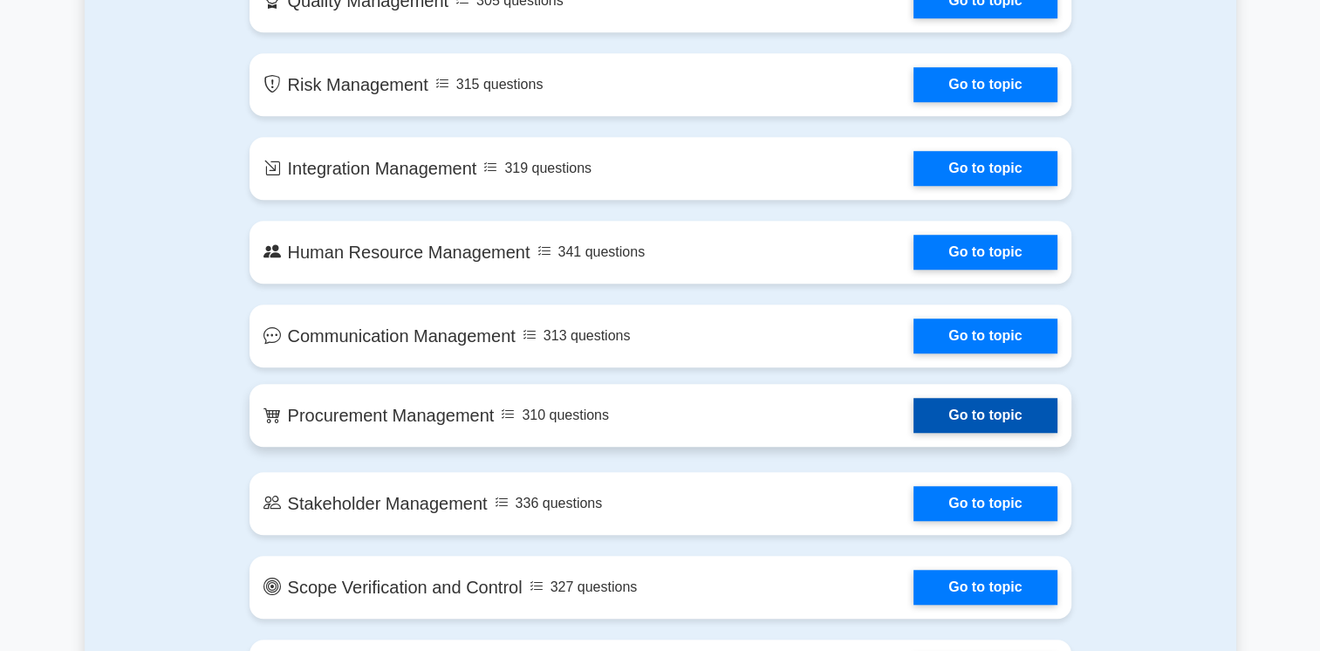
click at [913, 420] on link "Go to topic" at bounding box center [984, 415] width 143 height 35
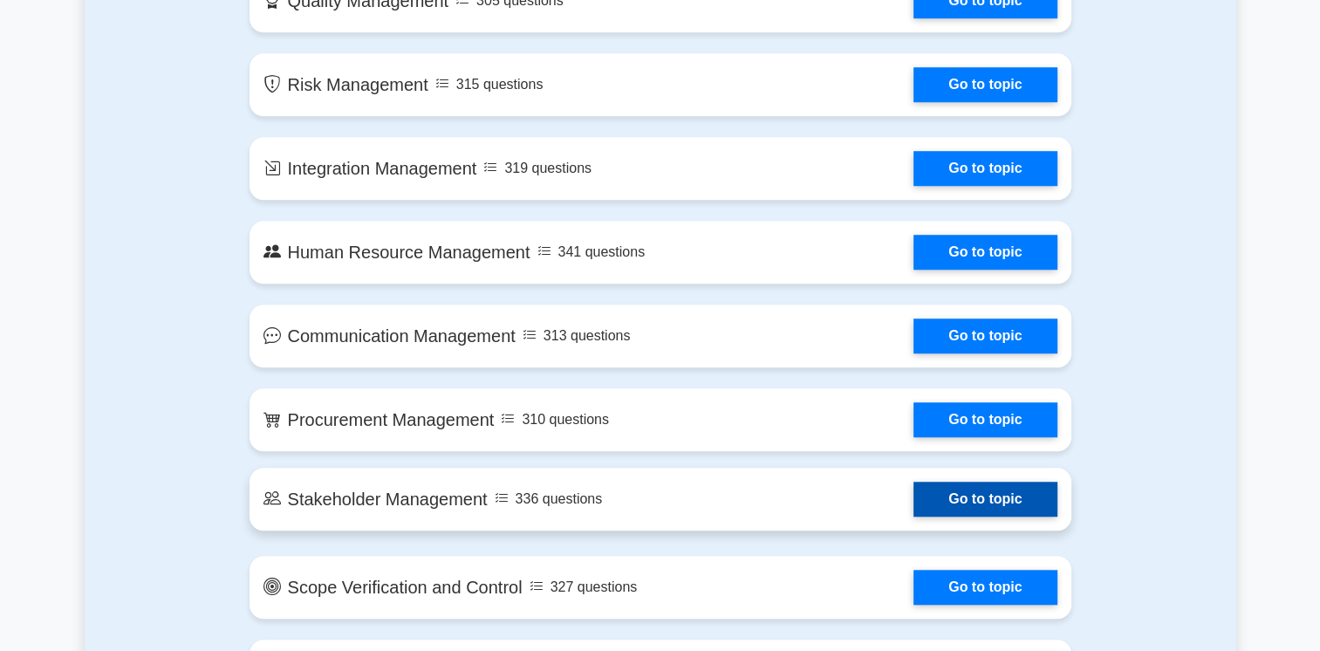
click at [943, 495] on link "Go to topic" at bounding box center [984, 498] width 143 height 35
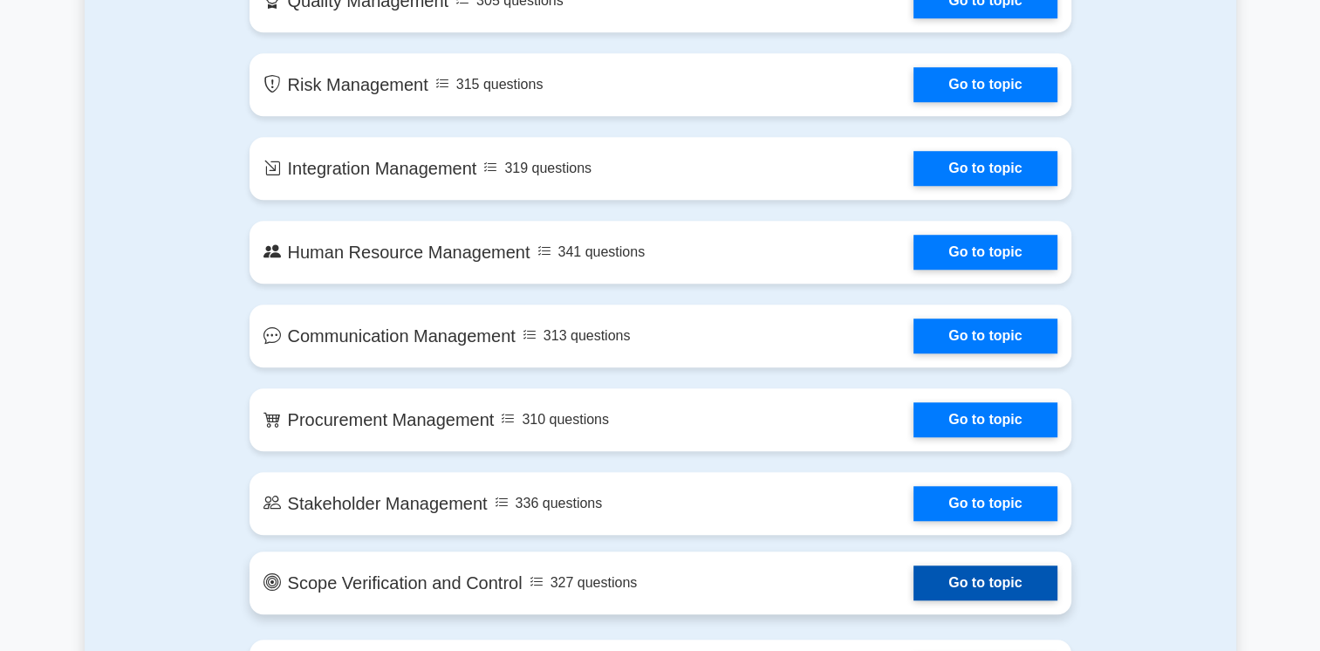
click at [948, 575] on link "Go to topic" at bounding box center [984, 582] width 143 height 35
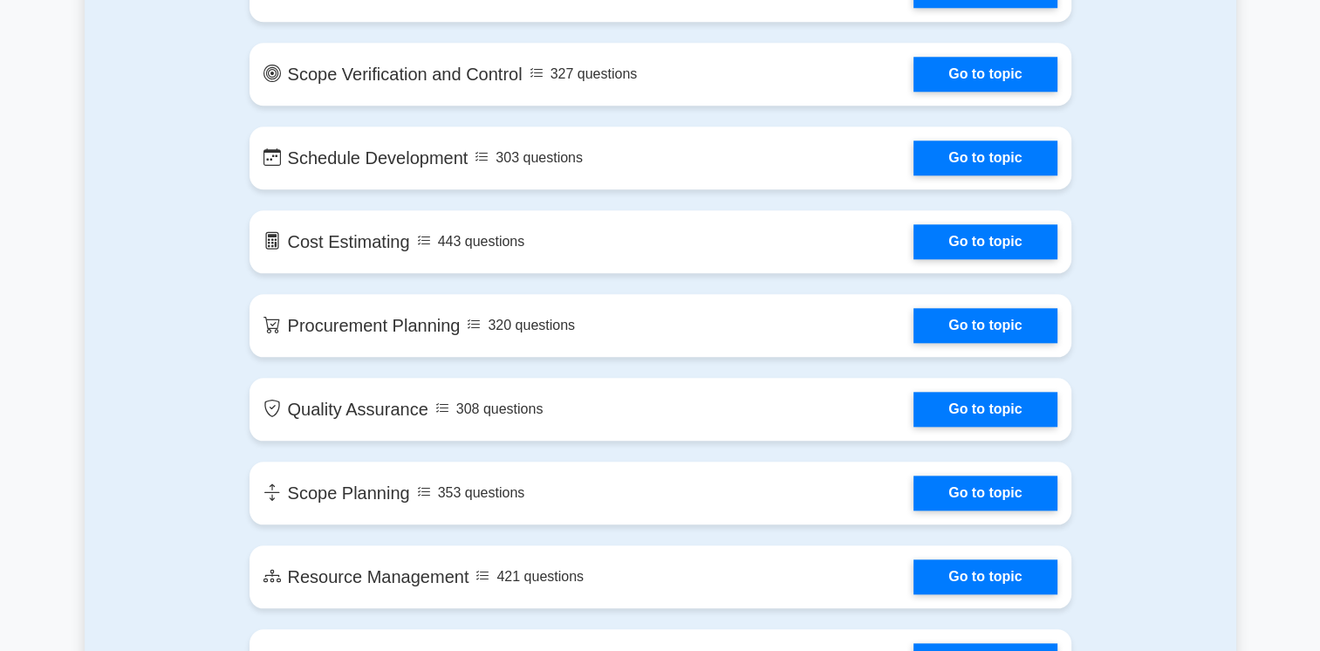
scroll to position [1912, 0]
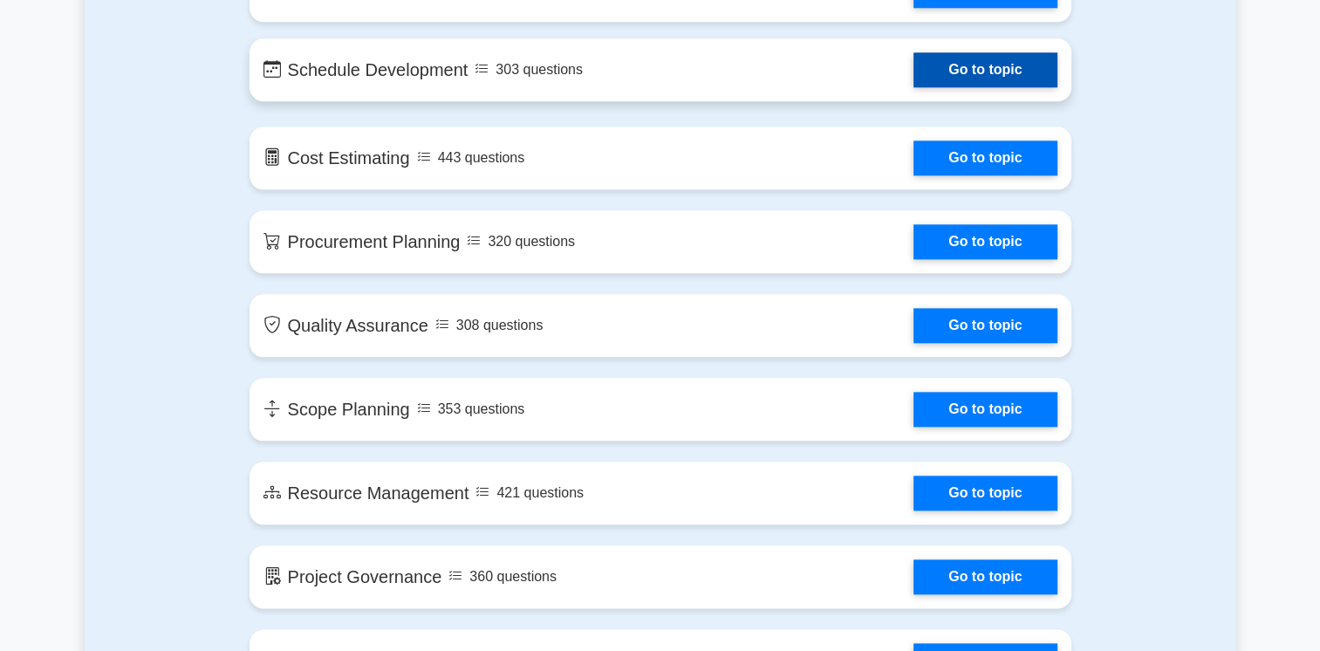
click at [985, 61] on link "Go to topic" at bounding box center [984, 69] width 143 height 35
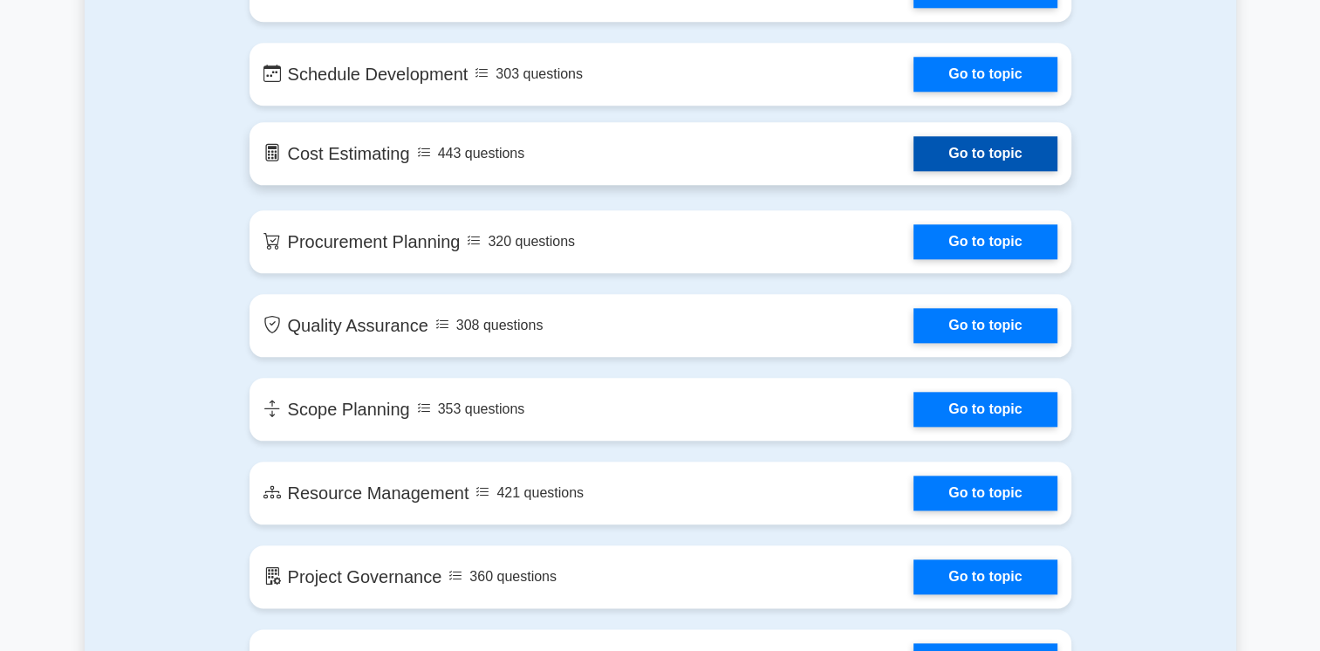
click at [913, 166] on link "Go to topic" at bounding box center [984, 153] width 143 height 35
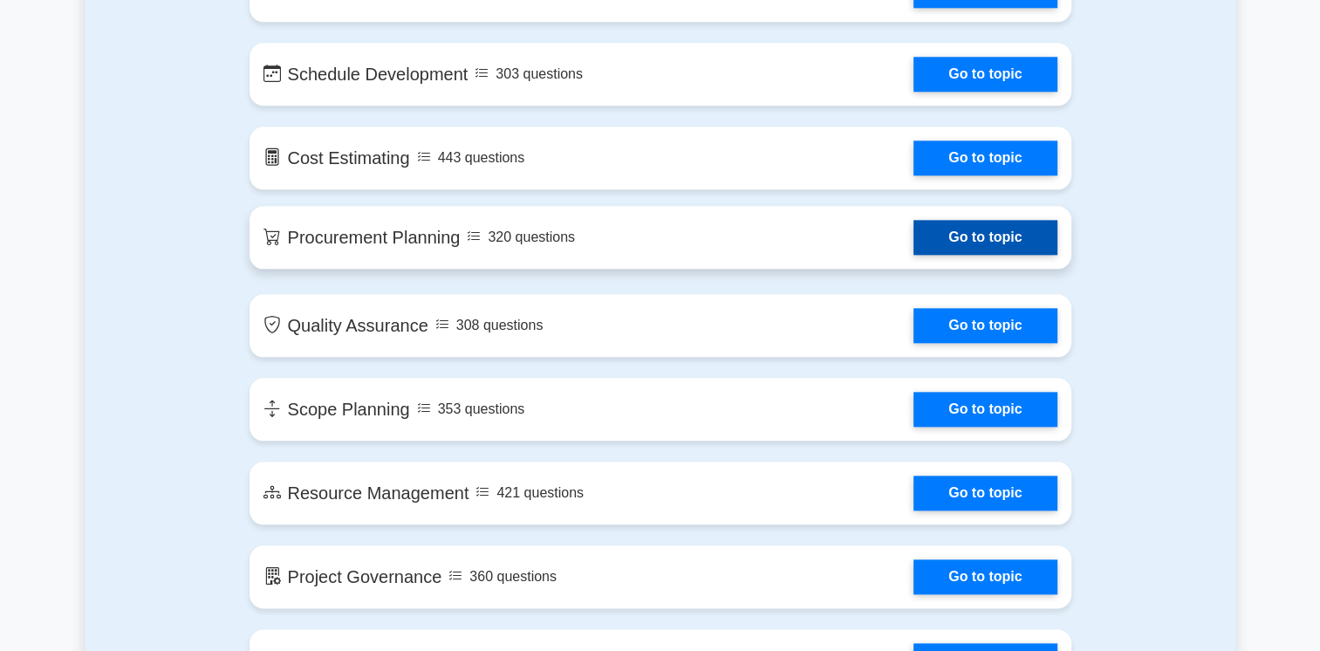
click at [942, 230] on link "Go to topic" at bounding box center [984, 237] width 143 height 35
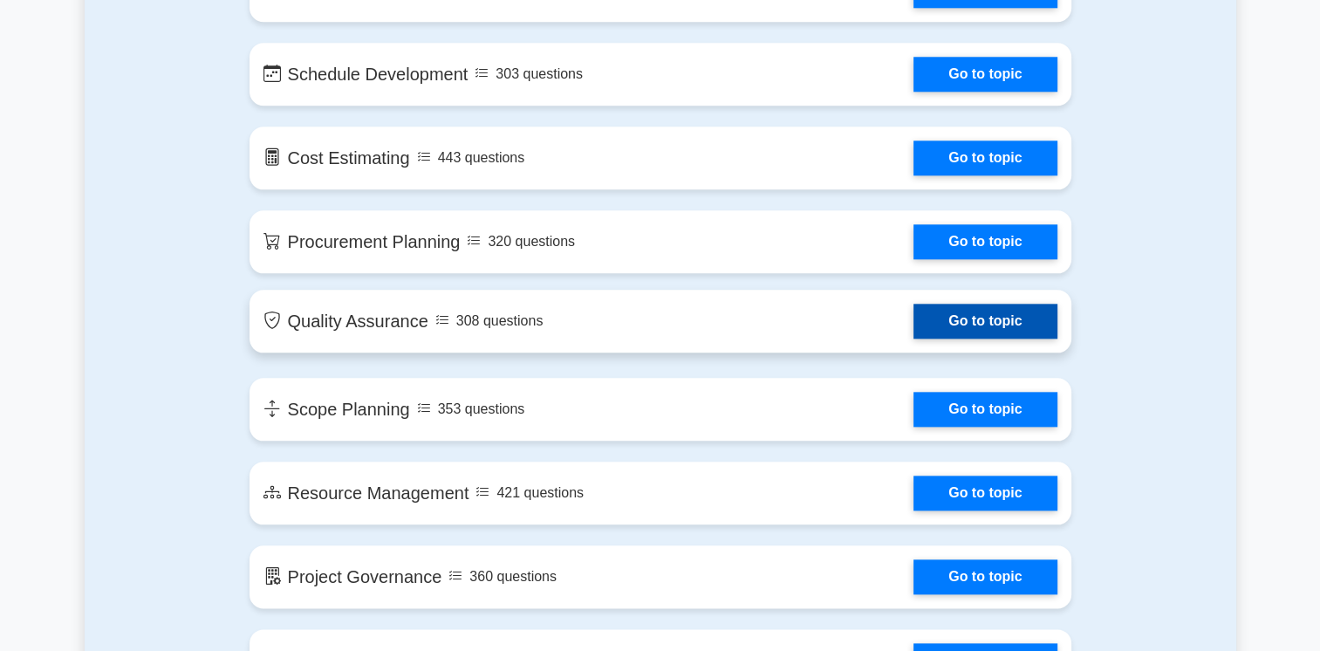
click at [913, 320] on link "Go to topic" at bounding box center [984, 321] width 143 height 35
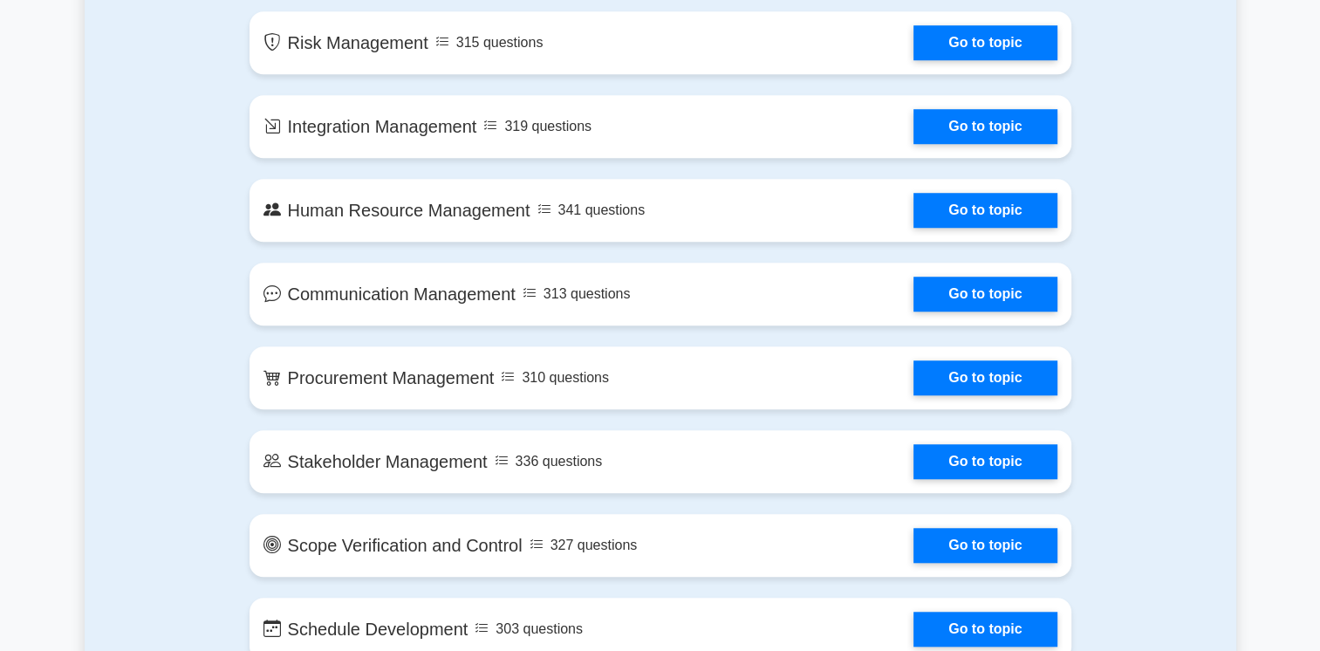
scroll to position [1273, 0]
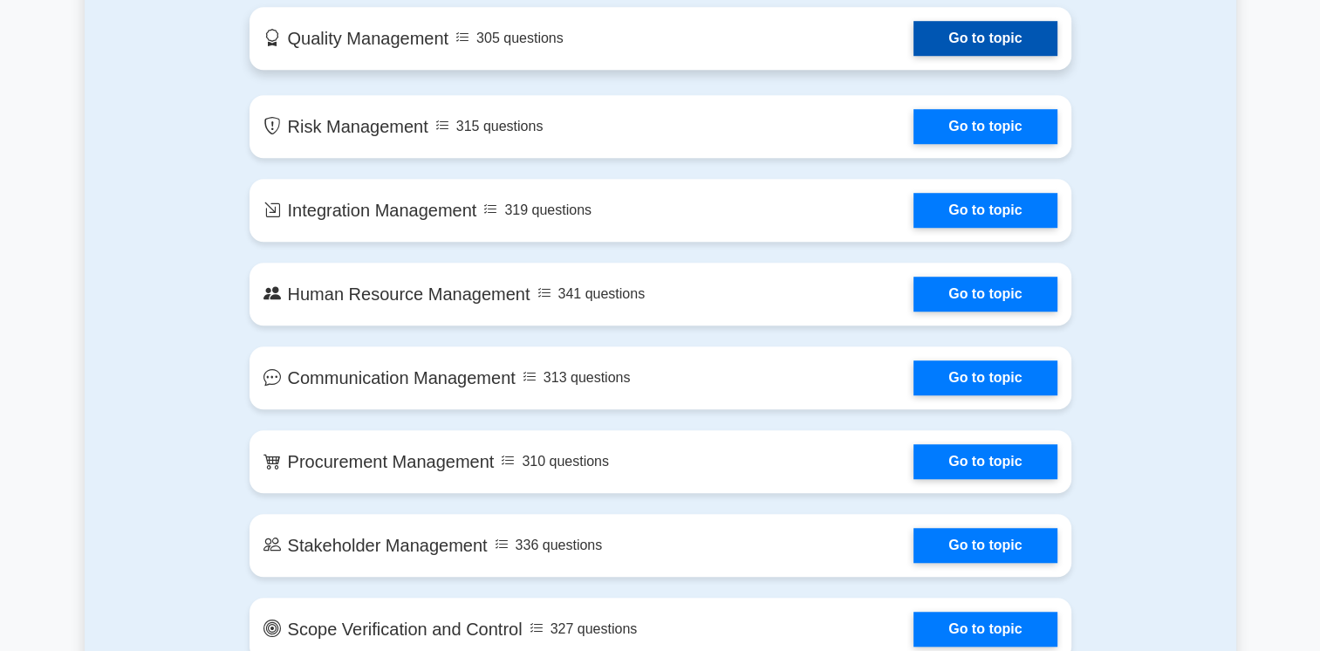
click at [982, 34] on link "Go to topic" at bounding box center [984, 38] width 143 height 35
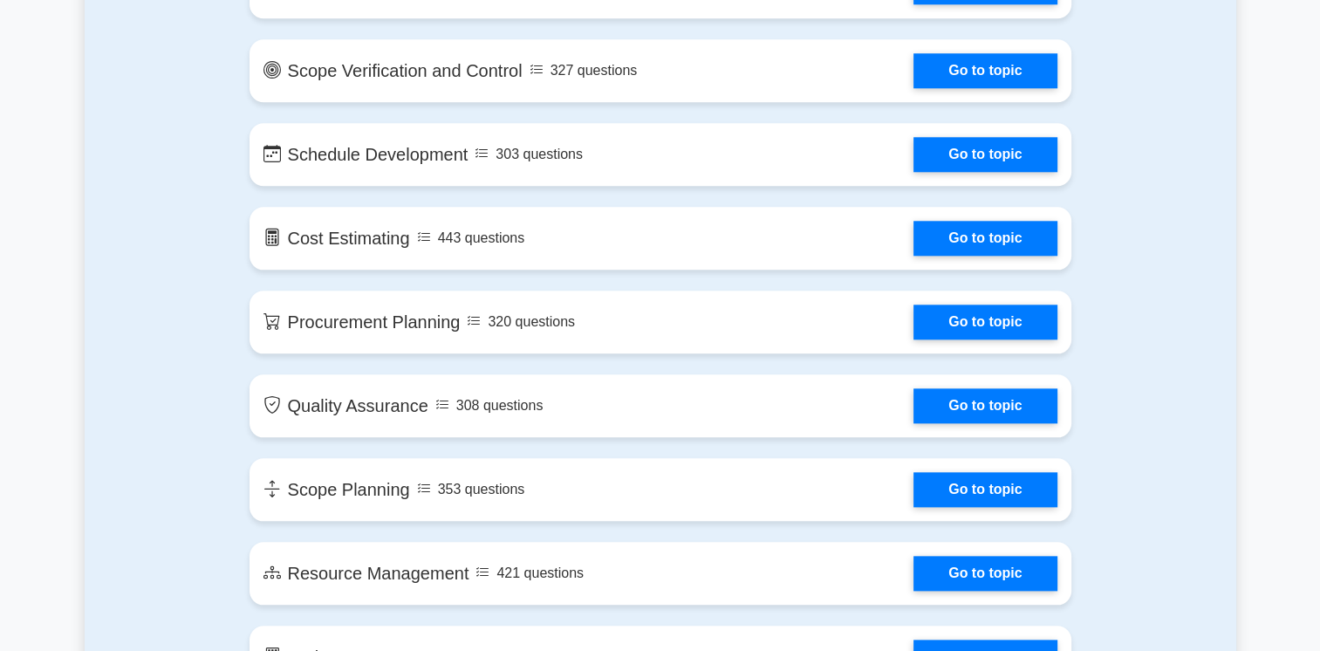
scroll to position [1867, 0]
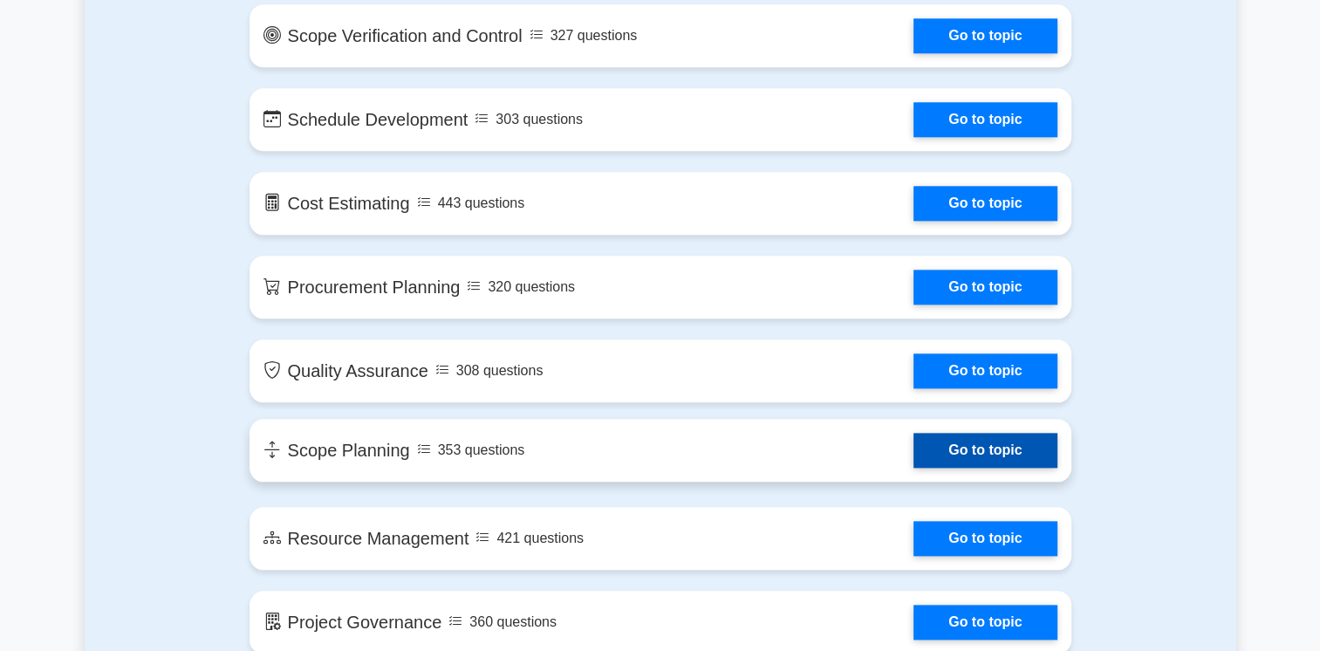
click at [959, 446] on link "Go to topic" at bounding box center [984, 450] width 143 height 35
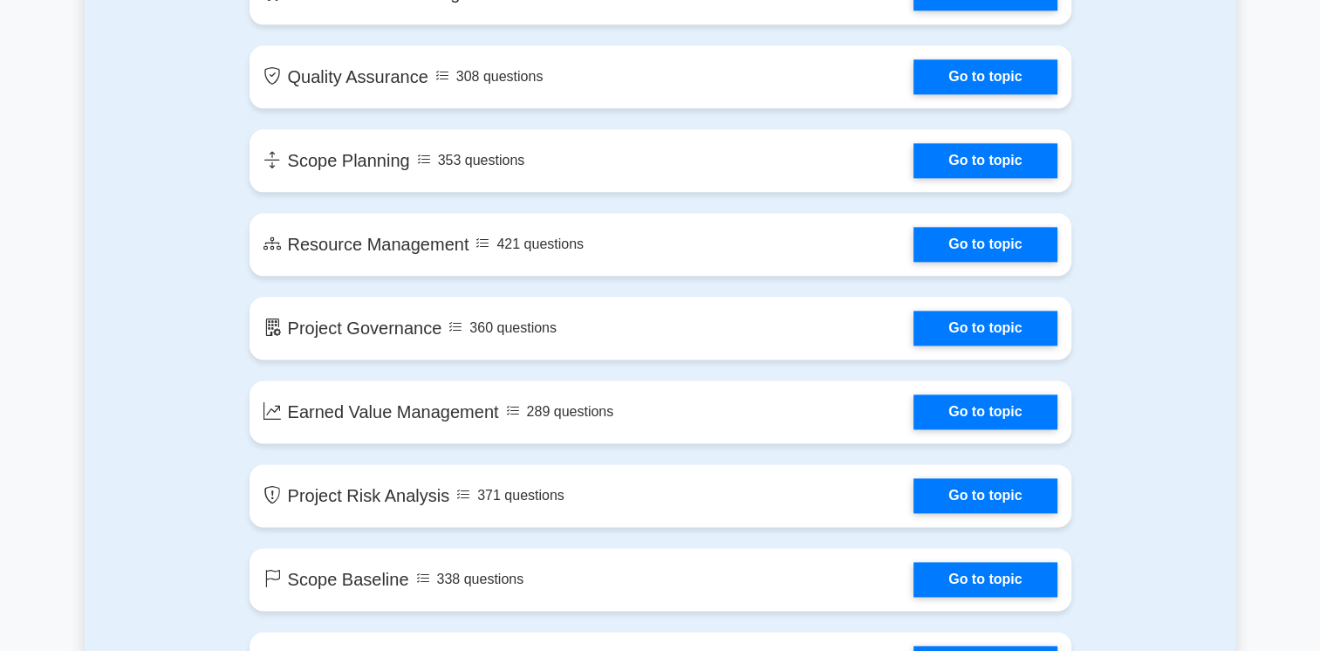
scroll to position [2138, 0]
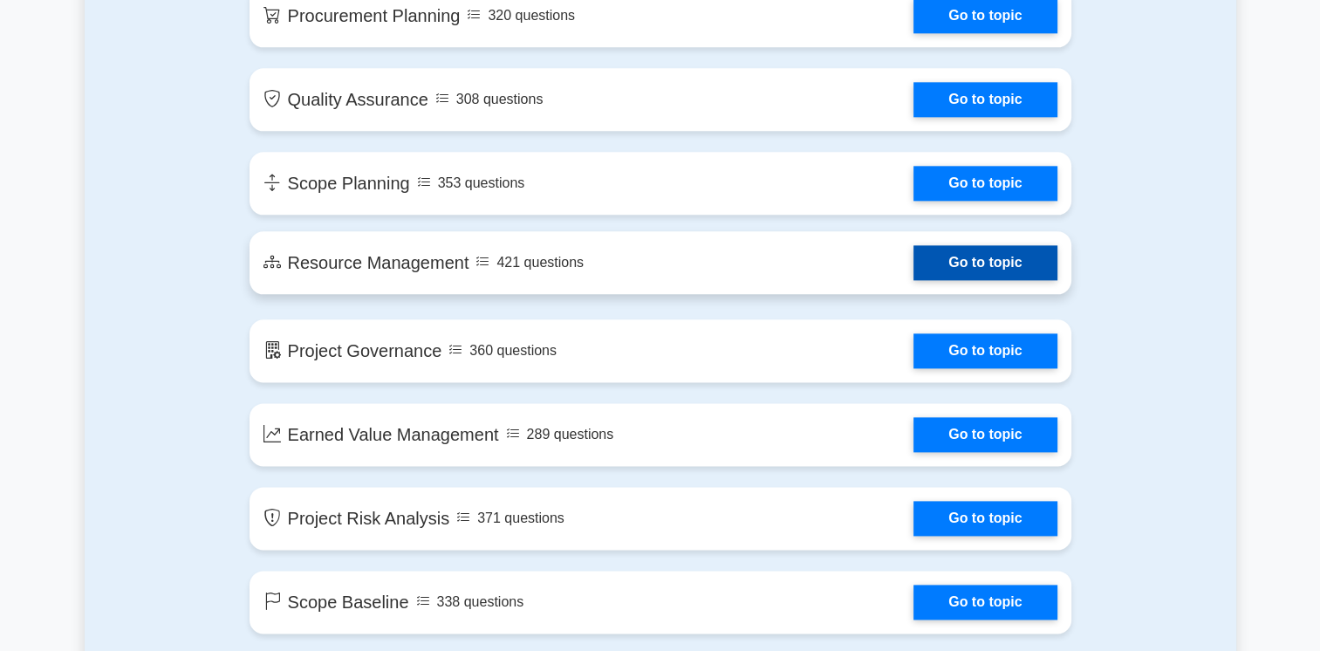
click at [952, 256] on link "Go to topic" at bounding box center [984, 262] width 143 height 35
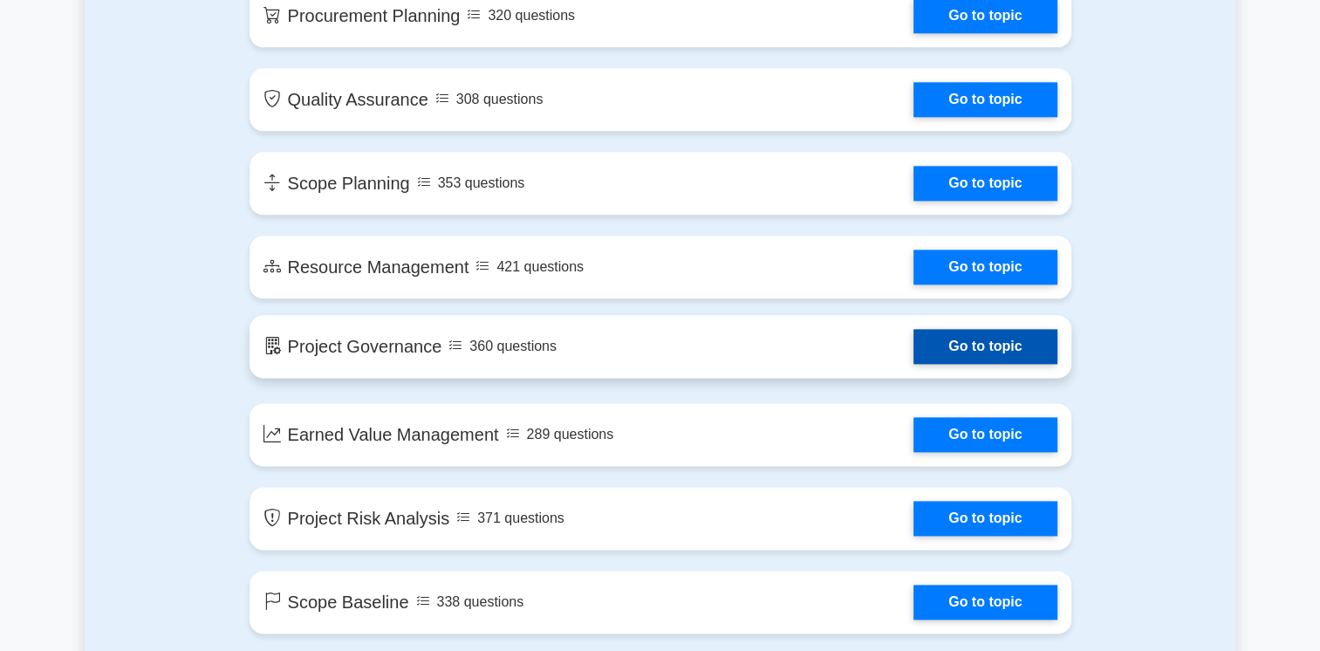
click at [913, 348] on link "Go to topic" at bounding box center [984, 346] width 143 height 35
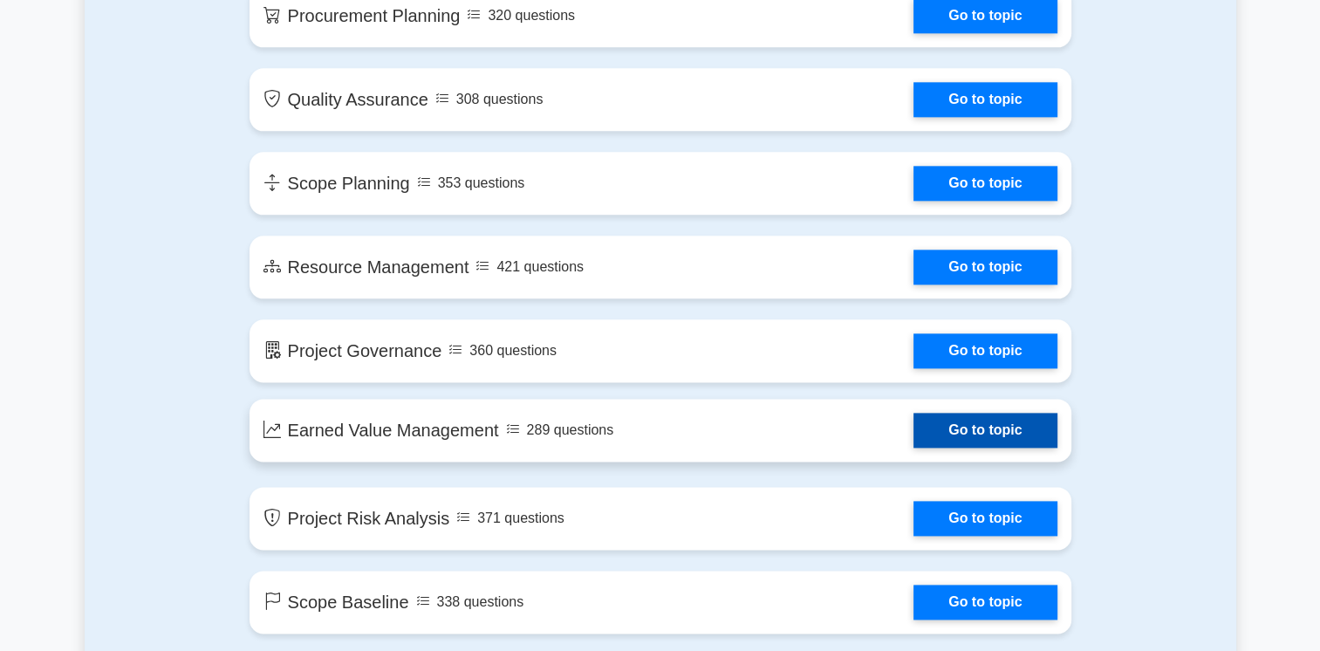
click at [913, 438] on link "Go to topic" at bounding box center [984, 430] width 143 height 35
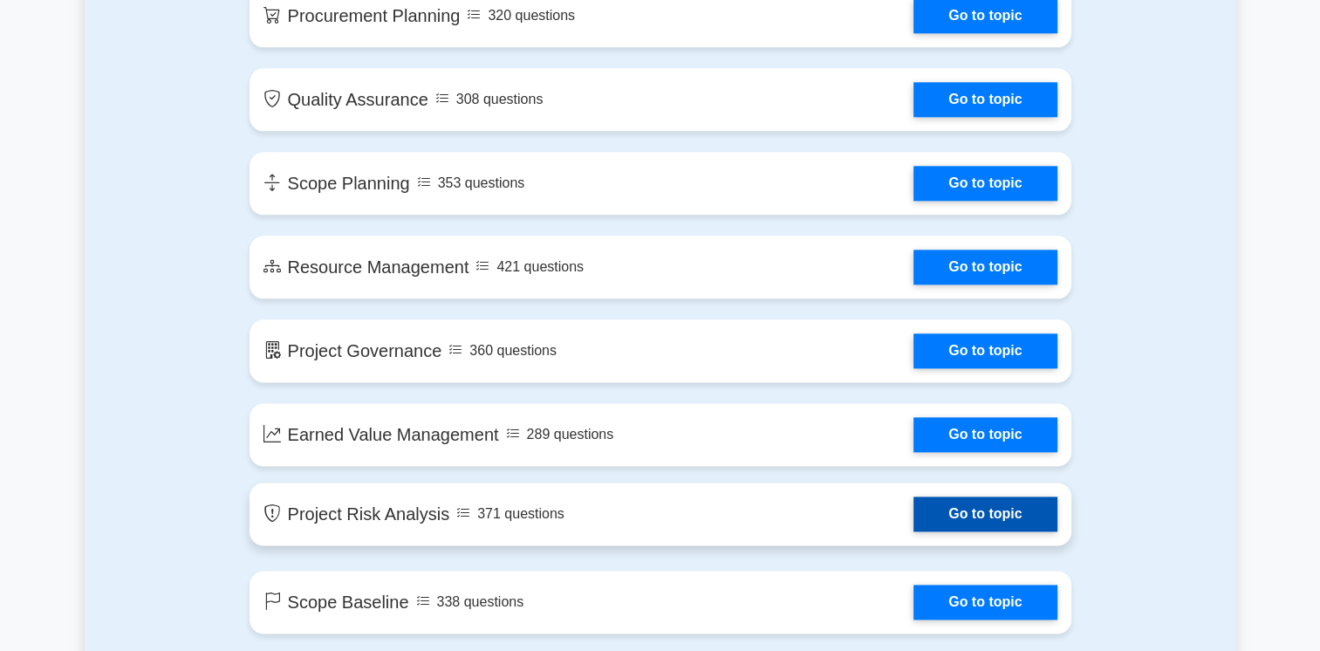
click at [913, 509] on link "Go to topic" at bounding box center [984, 513] width 143 height 35
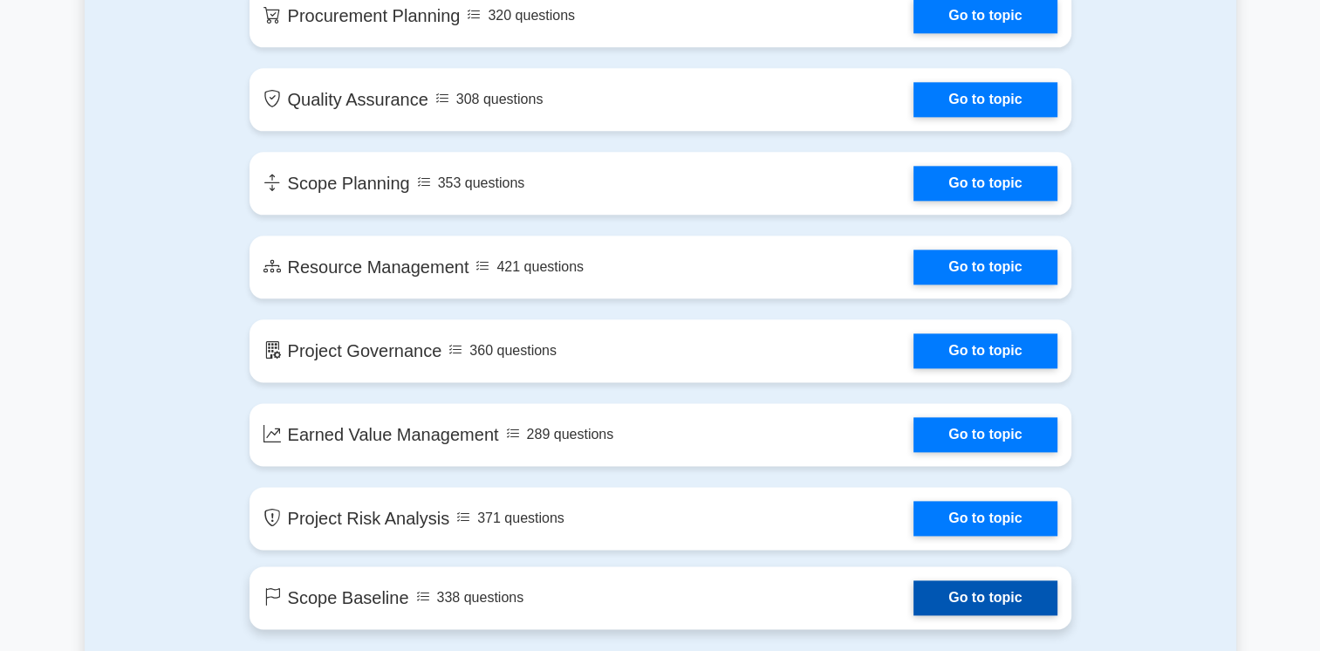
click at [913, 595] on link "Go to topic" at bounding box center [984, 597] width 143 height 35
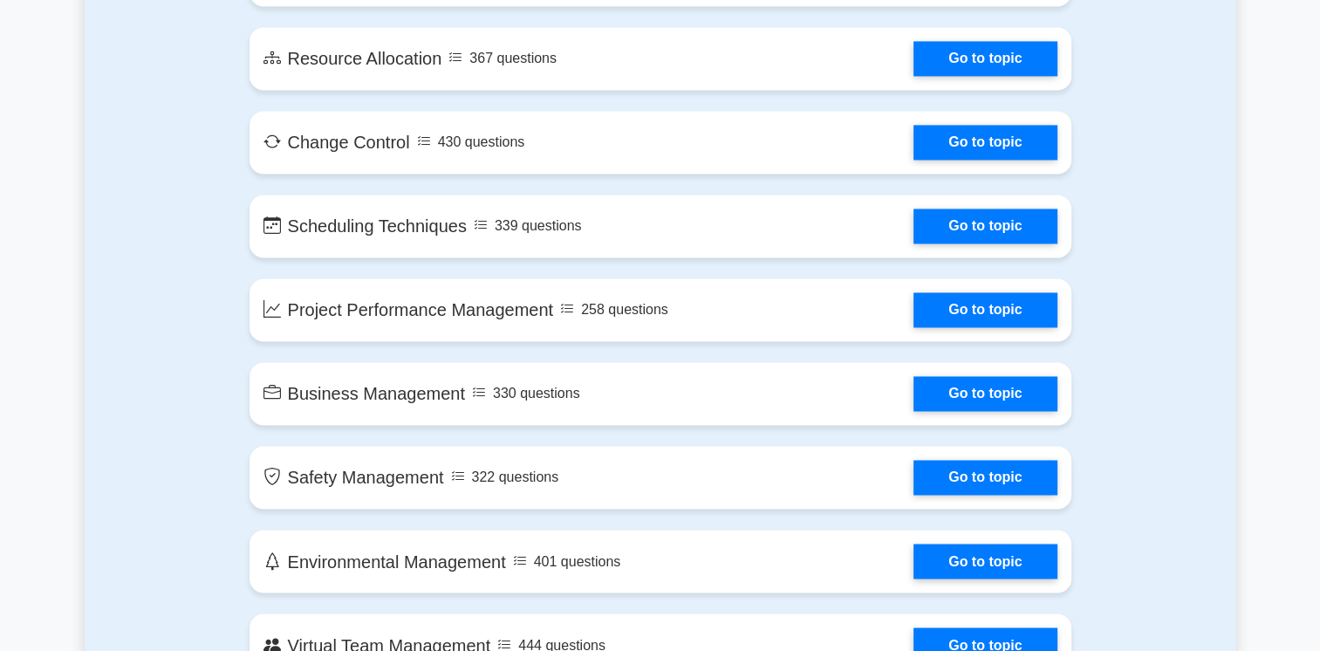
scroll to position [2800, 0]
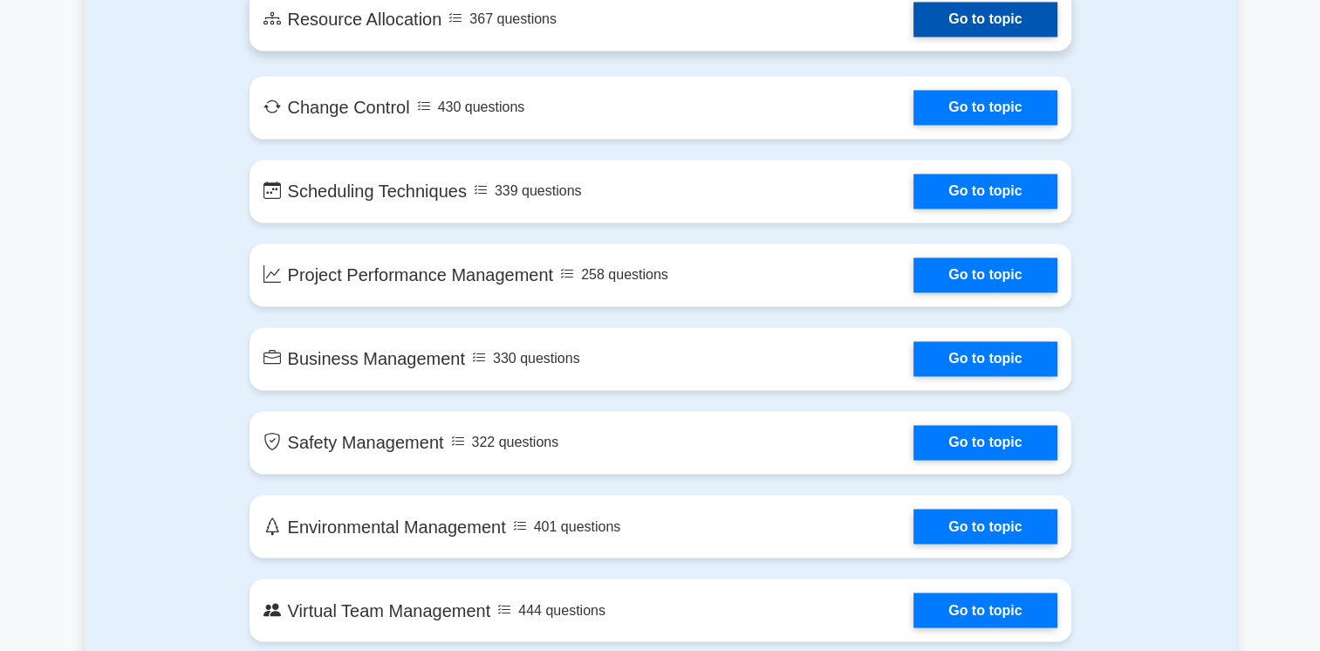
click at [980, 11] on link "Go to topic" at bounding box center [984, 19] width 143 height 35
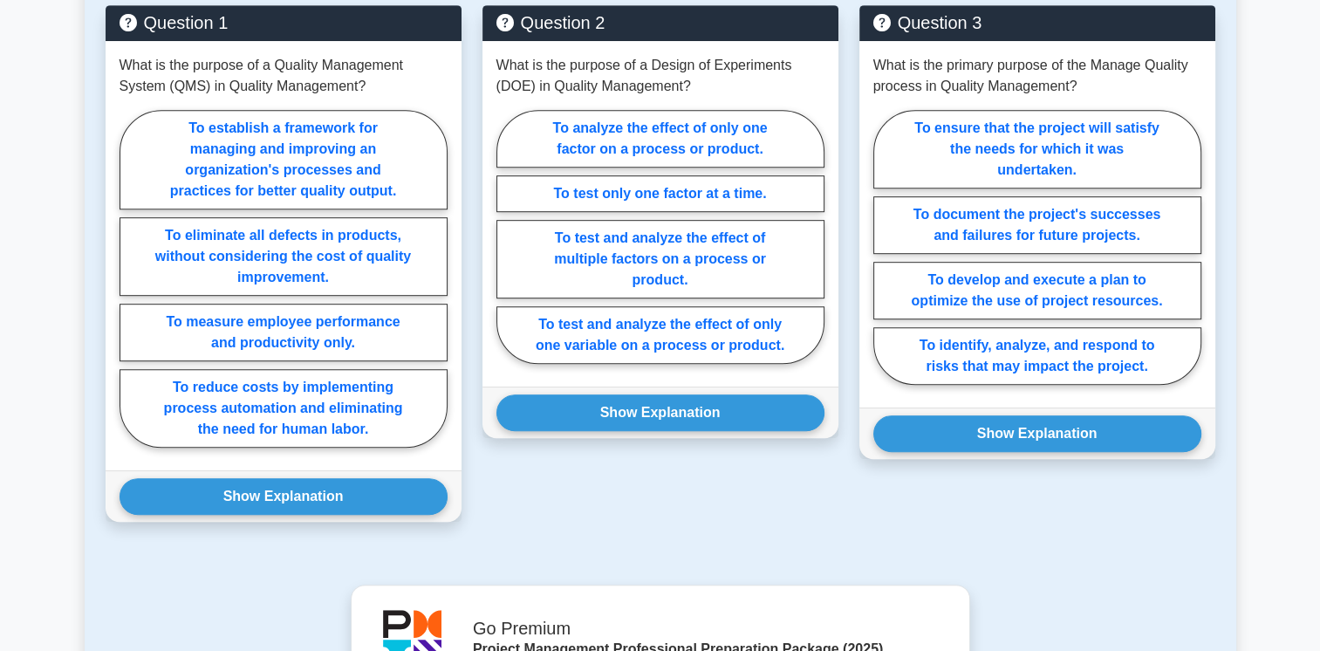
scroll to position [918, 0]
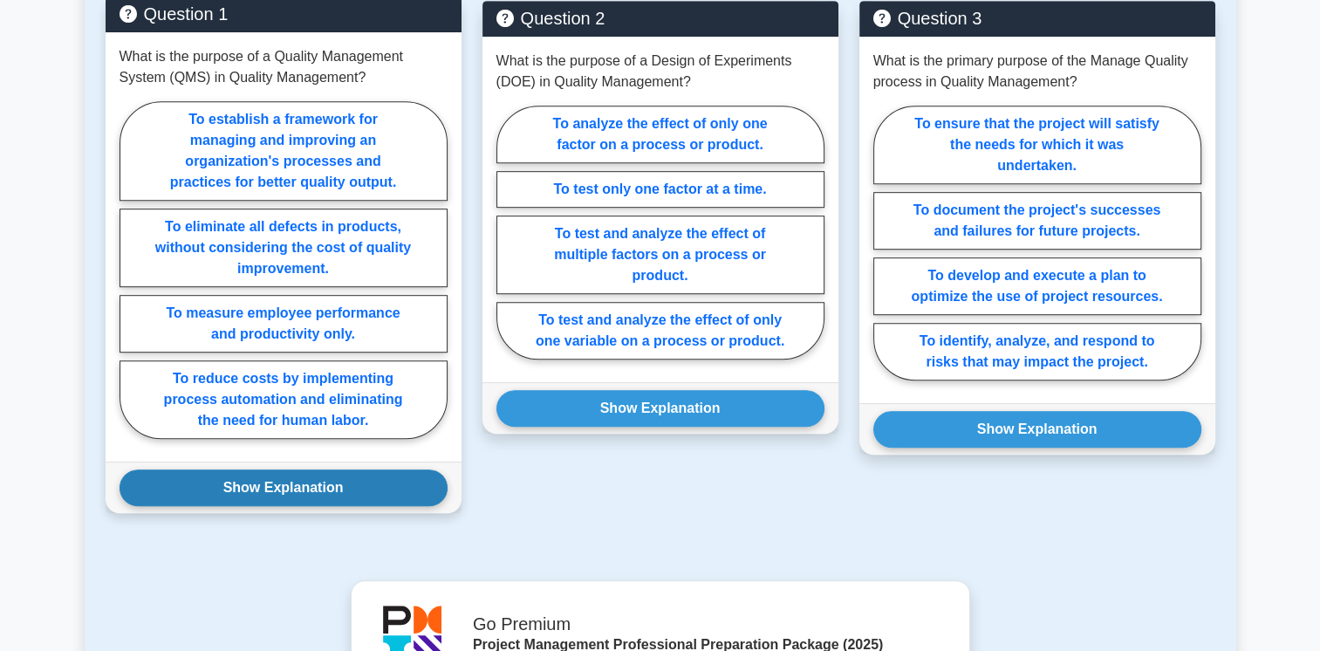
click at [275, 481] on button "Show Explanation" at bounding box center [283, 487] width 328 height 37
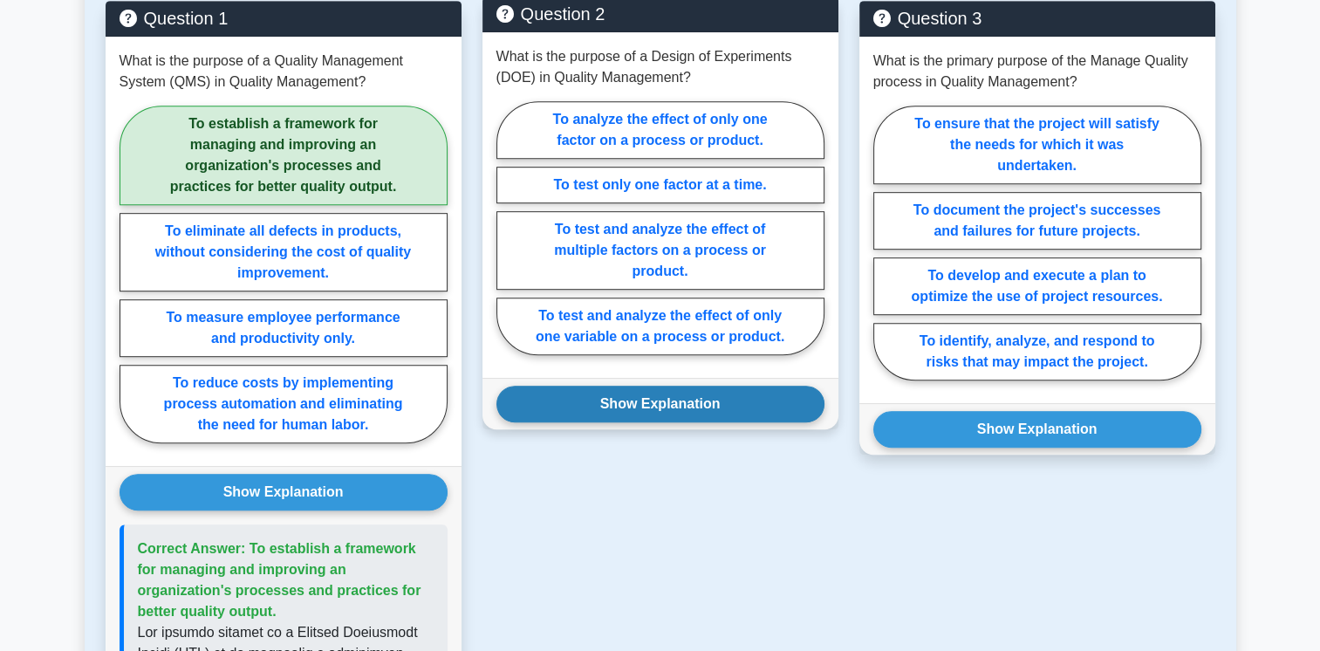
click at [665, 398] on button "Show Explanation" at bounding box center [660, 404] width 328 height 37
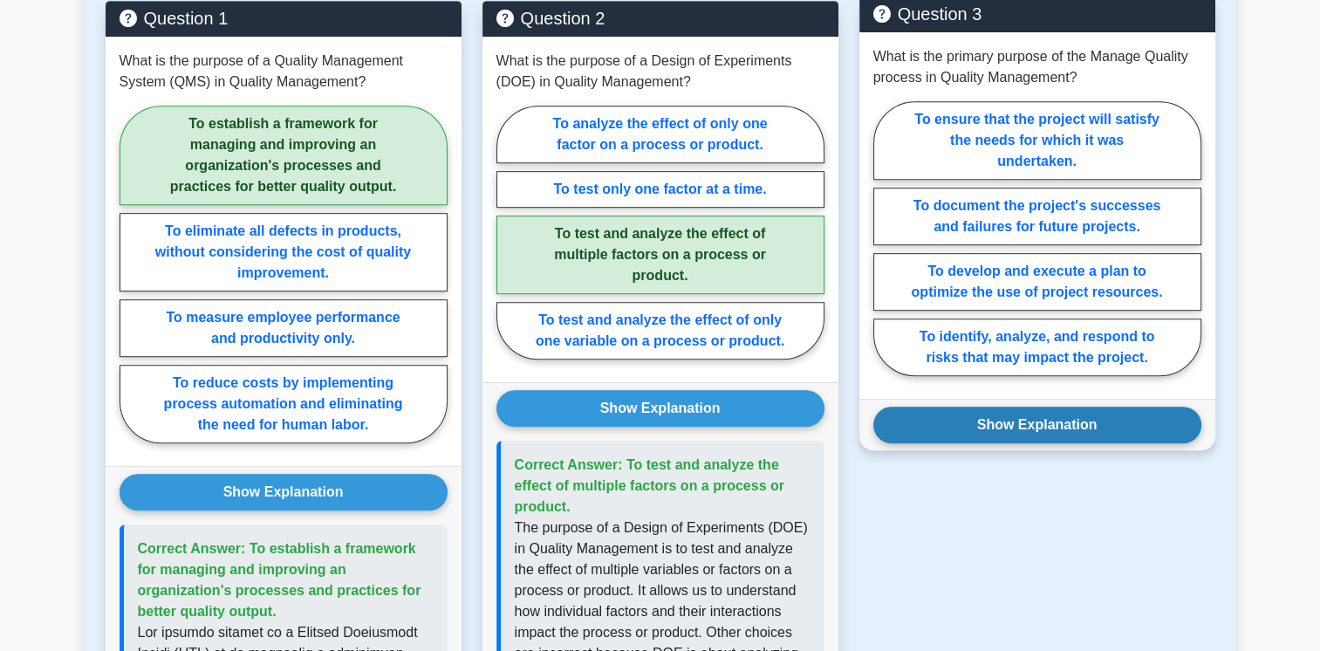
click at [911, 406] on button "Show Explanation" at bounding box center [1037, 424] width 328 height 37
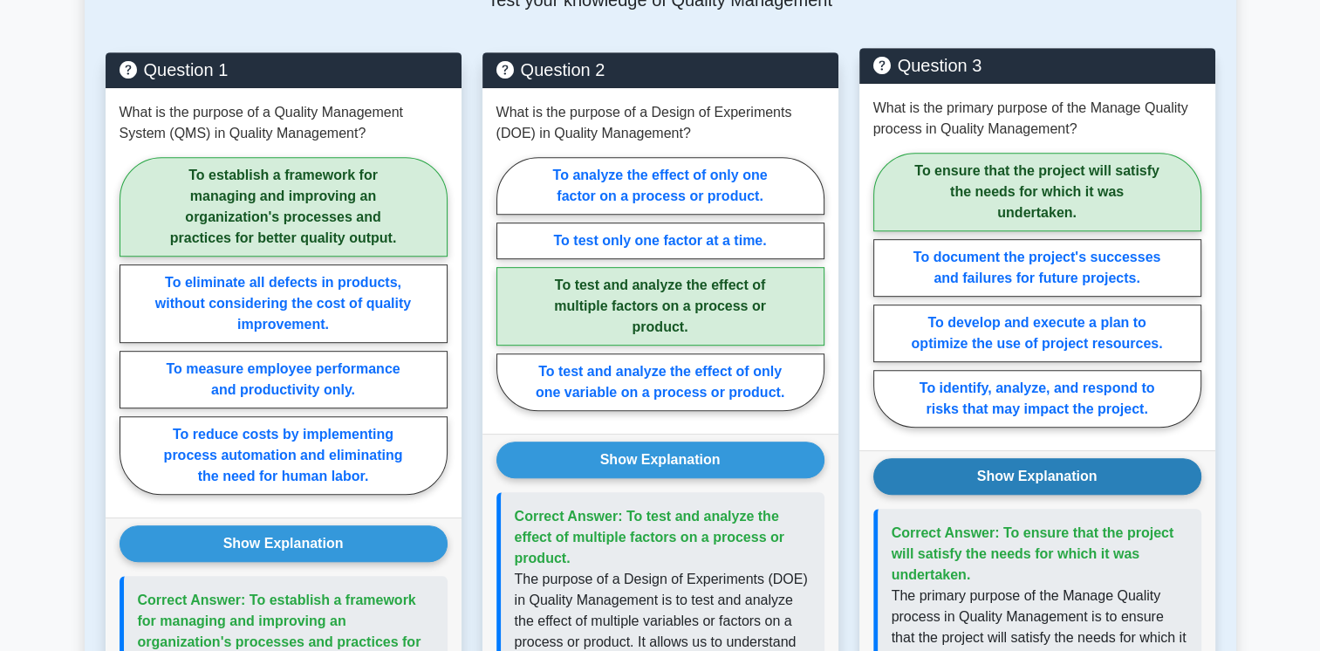
scroll to position [845, 0]
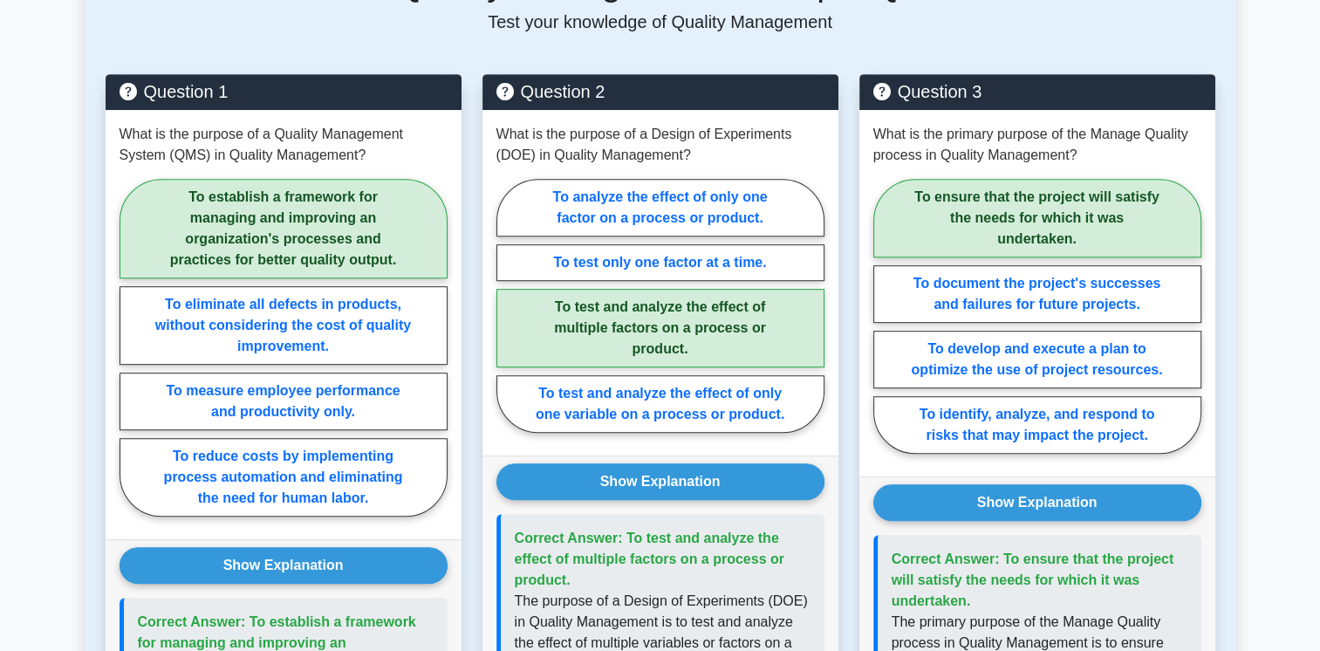
drag, startPoint x: 1211, startPoint y: 72, endPoint x: 1231, endPoint y: 76, distance: 20.5
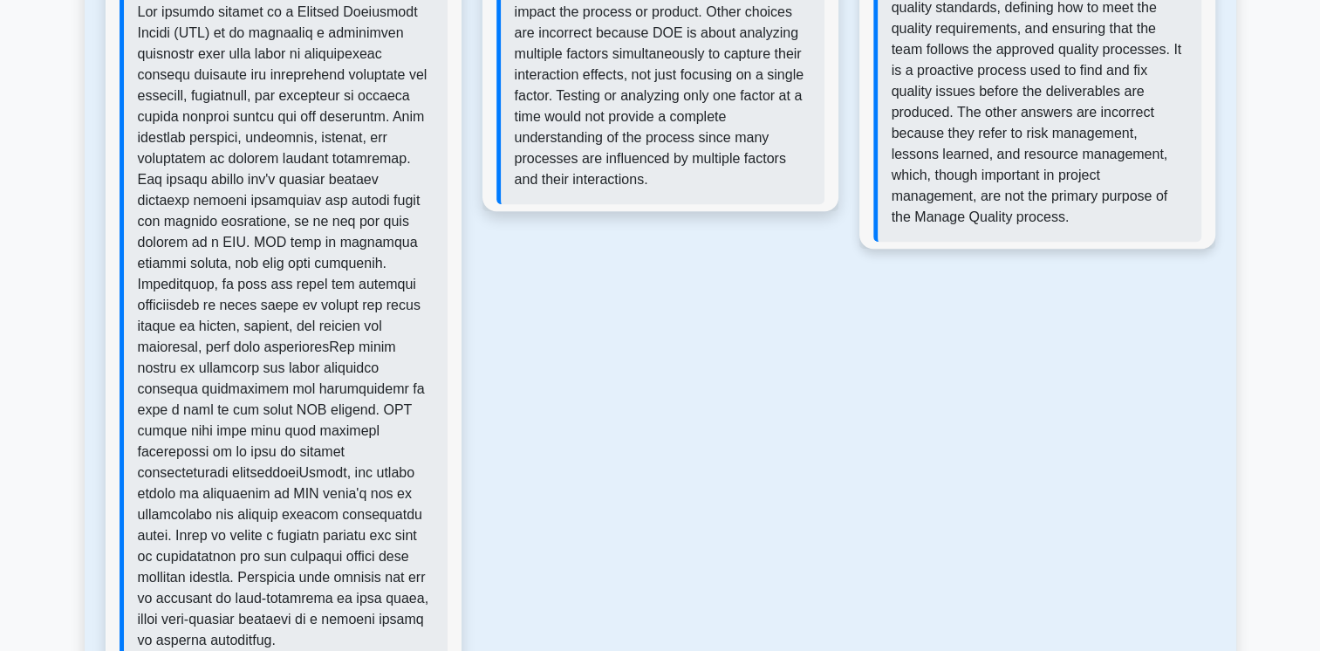
scroll to position [1680, 0]
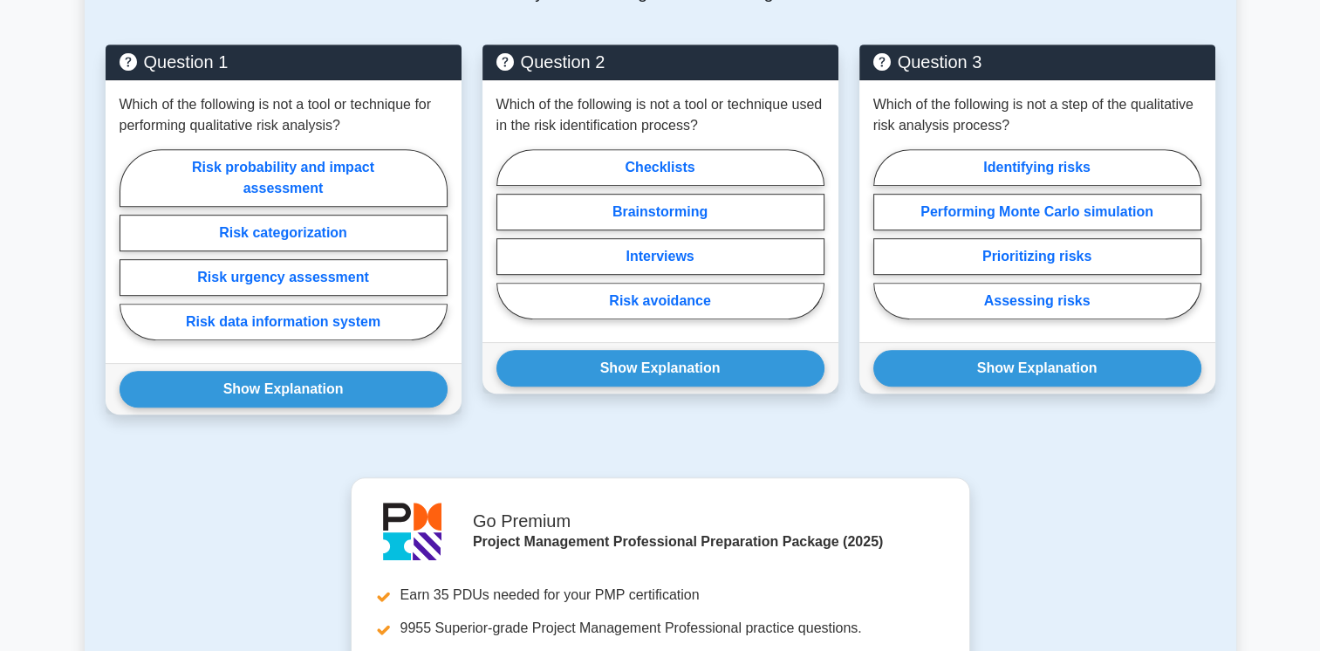
scroll to position [864, 0]
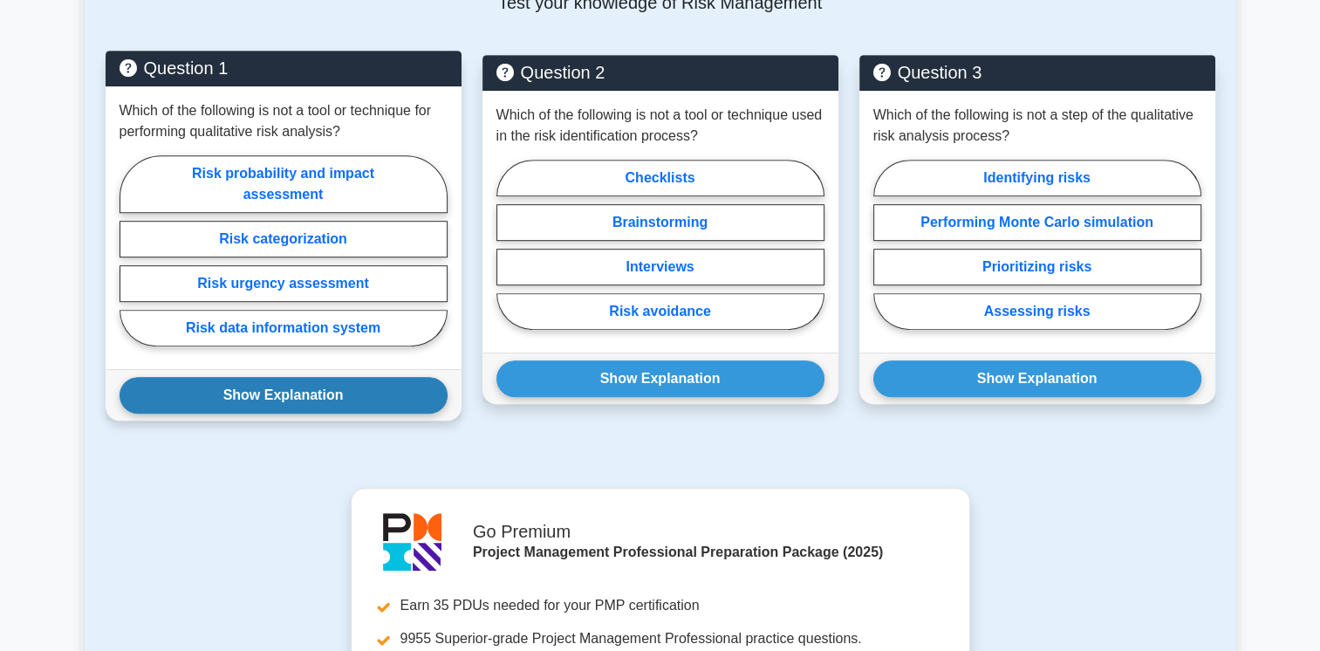
click at [298, 377] on button "Show Explanation" at bounding box center [283, 395] width 328 height 37
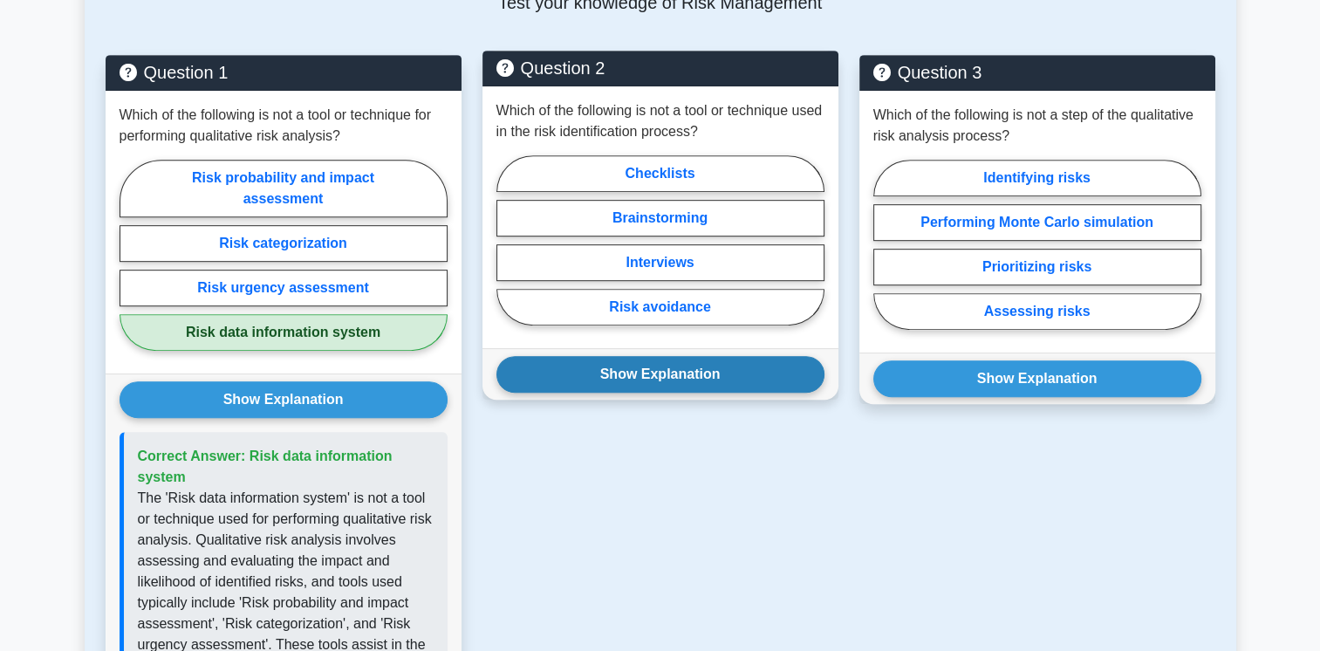
click at [569, 360] on button "Show Explanation" at bounding box center [660, 374] width 328 height 37
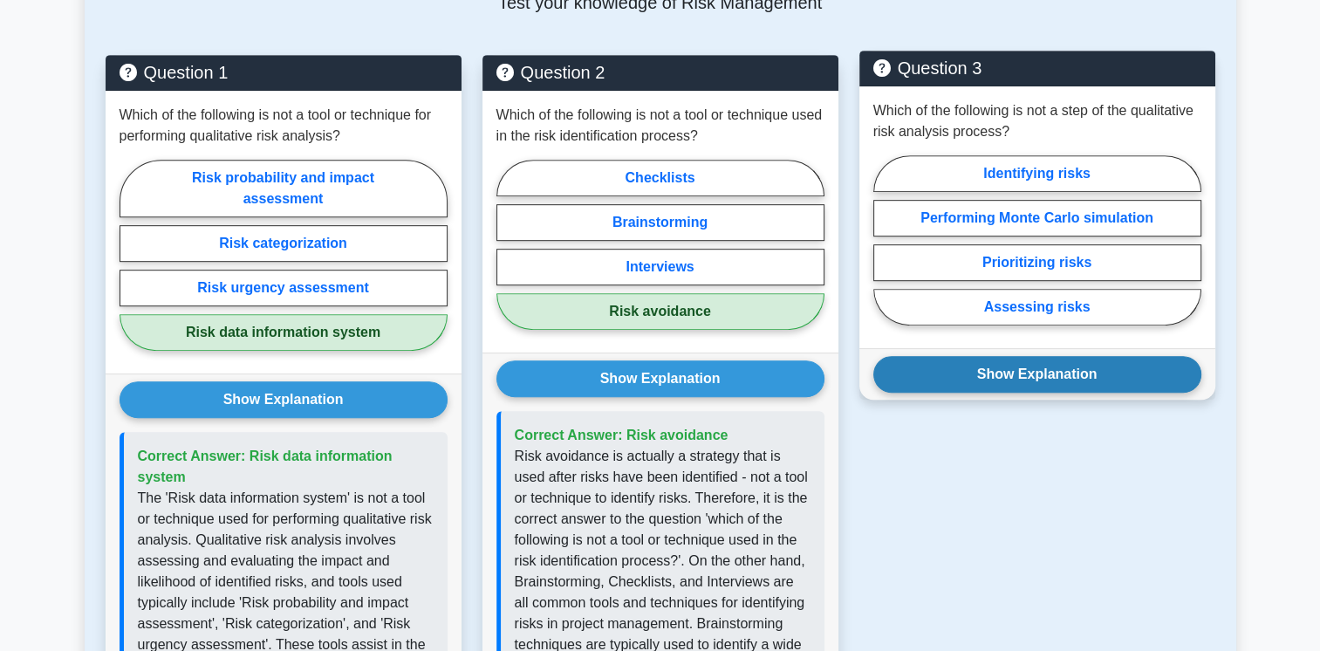
click at [918, 356] on button "Show Explanation" at bounding box center [1037, 374] width 328 height 37
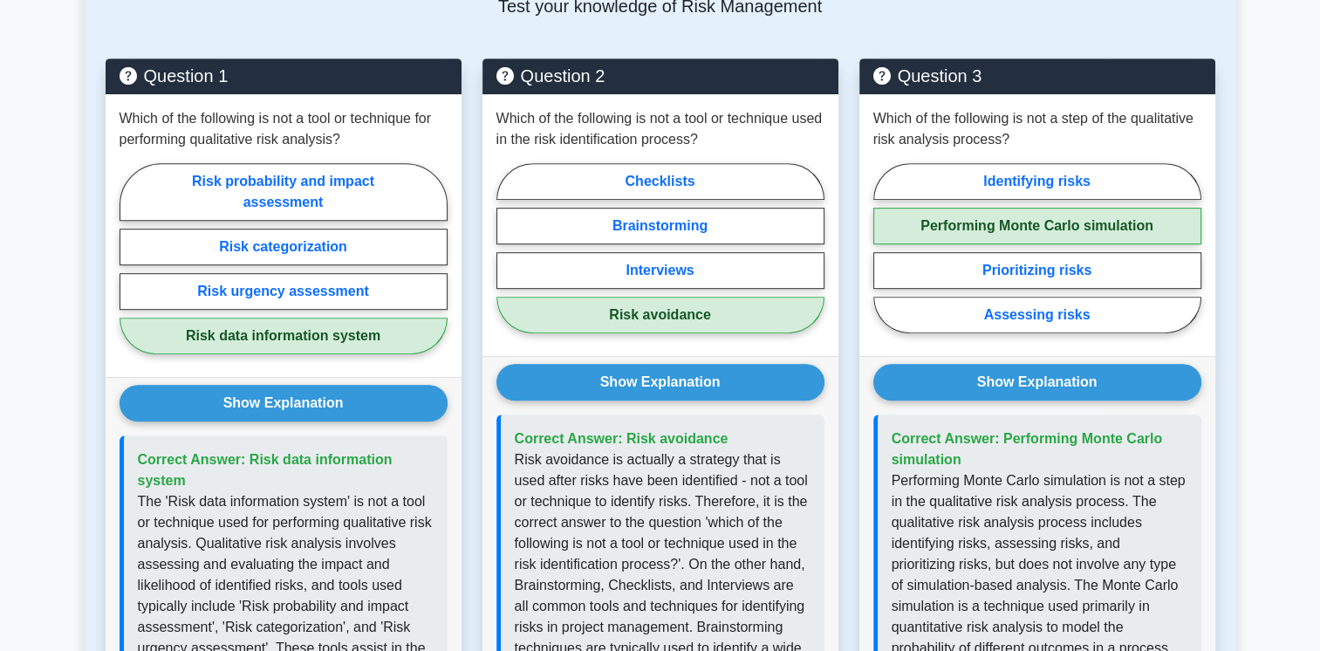
scroll to position [857, 0]
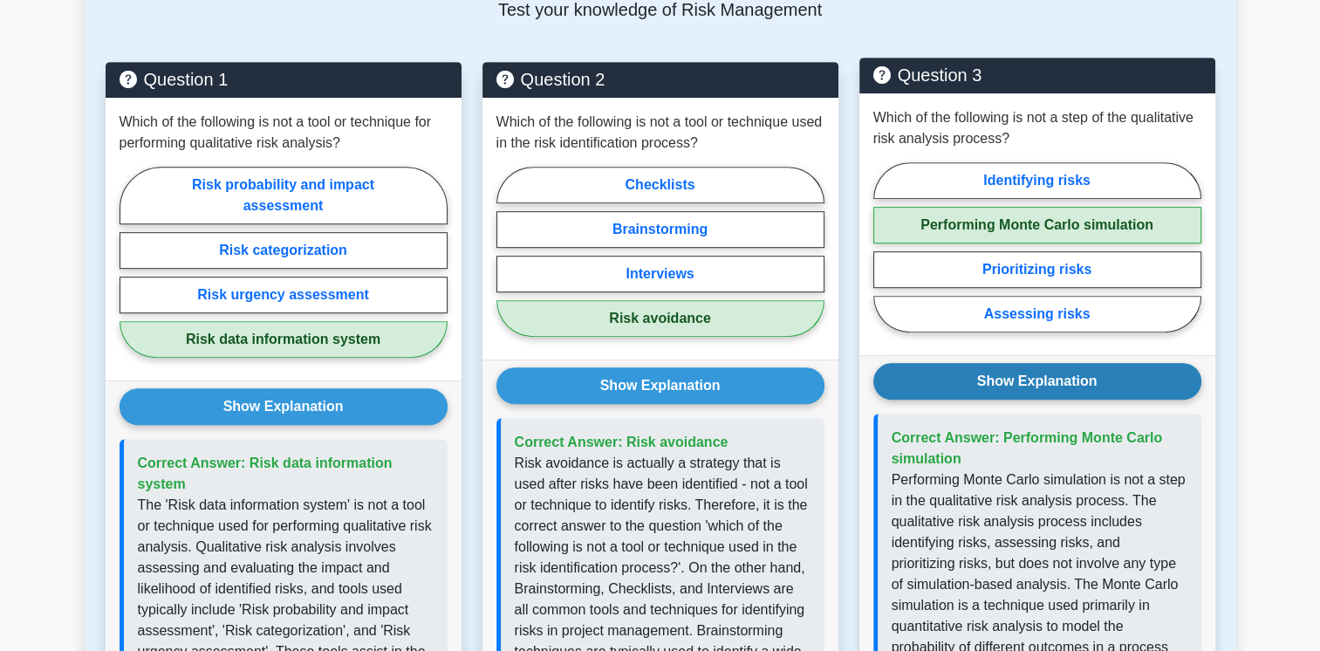
click at [1141, 363] on button "Show Explanation" at bounding box center [1037, 381] width 328 height 37
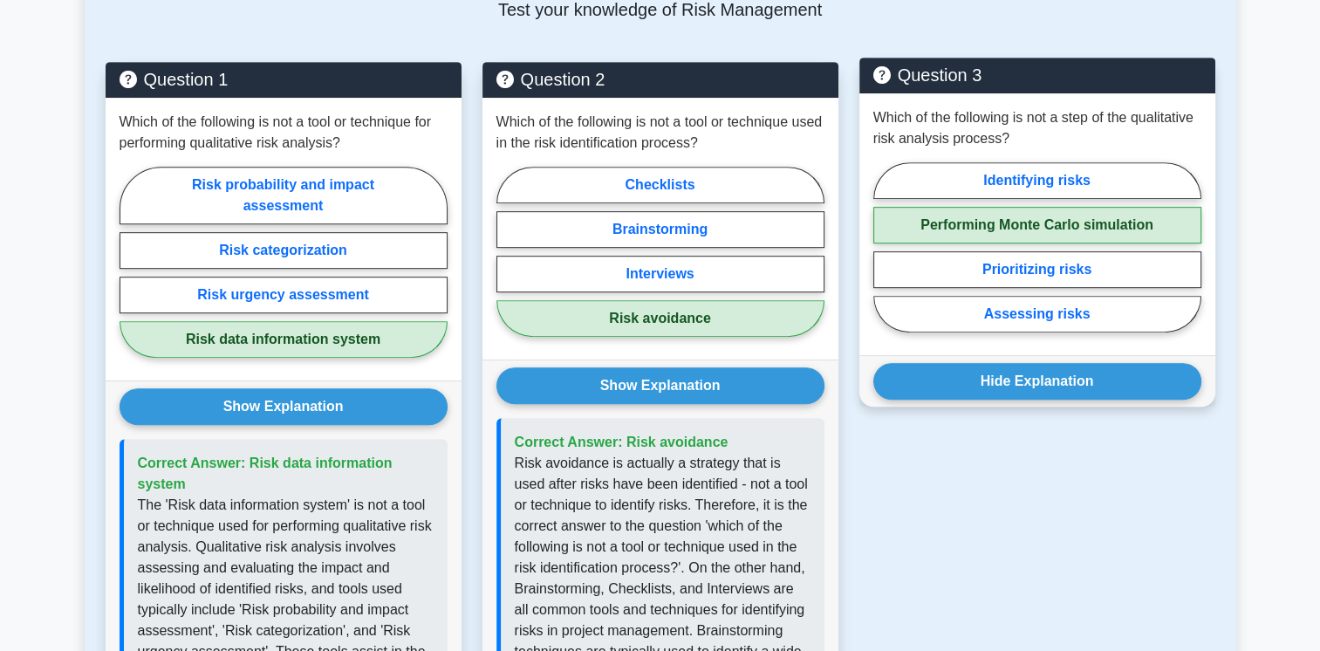
click at [967, 207] on label "Performing Monte Carlo simulation" at bounding box center [1037, 225] width 328 height 37
click at [884, 247] on input "Performing Monte Carlo simulation" at bounding box center [878, 252] width 11 height 11
radio input "true"
click at [967, 207] on label "Performing Monte Carlo simulation" at bounding box center [1037, 225] width 328 height 37
click at [884, 247] on input "Performing Monte Carlo simulation" at bounding box center [878, 252] width 11 height 11
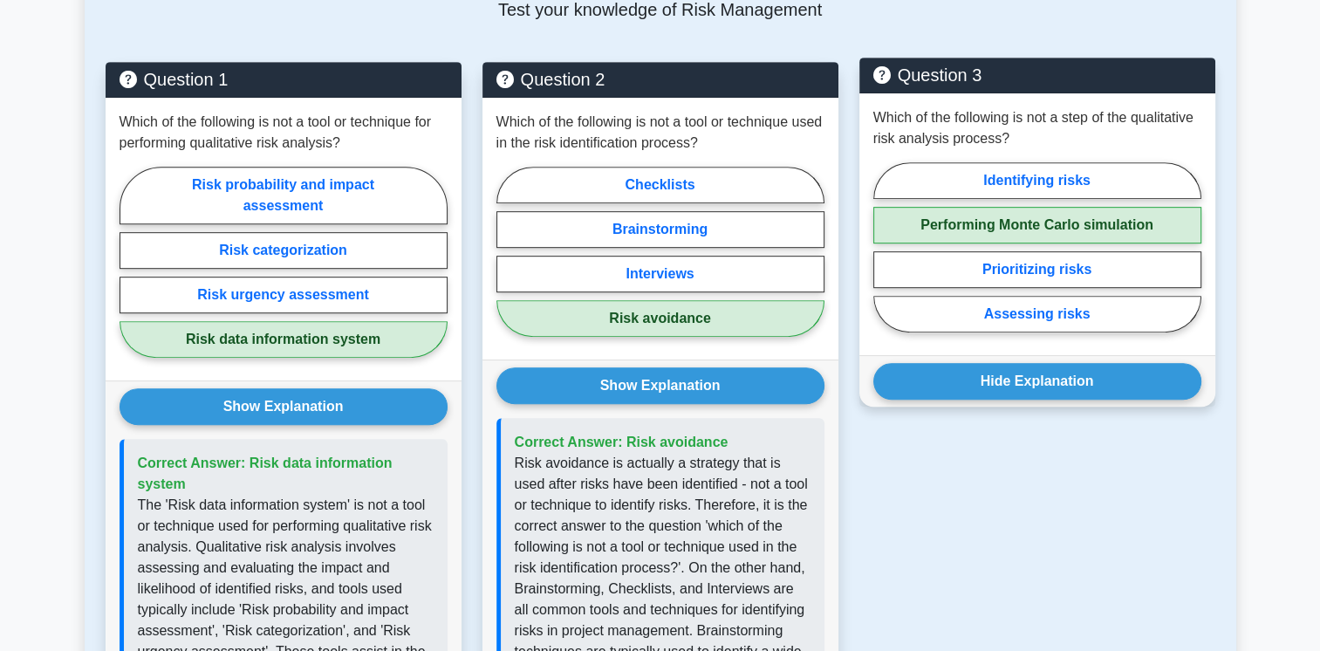
click at [967, 207] on label "Performing Monte Carlo simulation" at bounding box center [1037, 225] width 328 height 37
click at [884, 247] on input "Performing Monte Carlo simulation" at bounding box center [878, 252] width 11 height 11
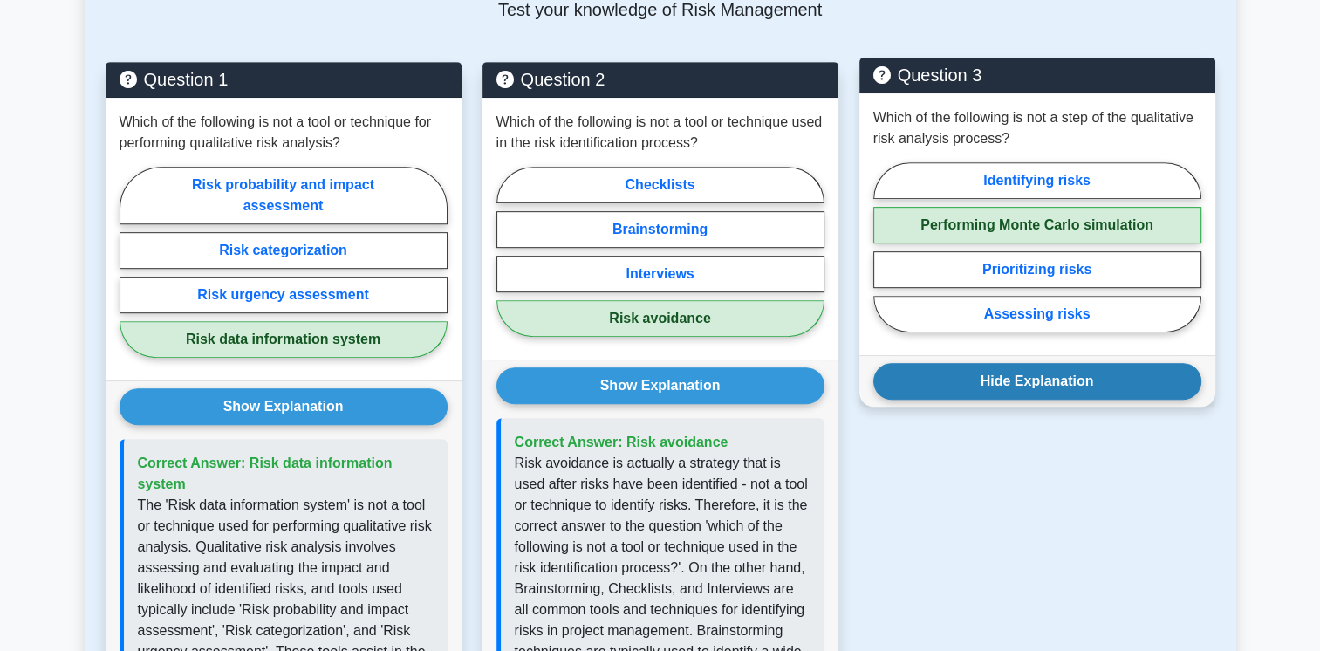
click at [977, 363] on button "Hide Explanation" at bounding box center [1037, 381] width 328 height 37
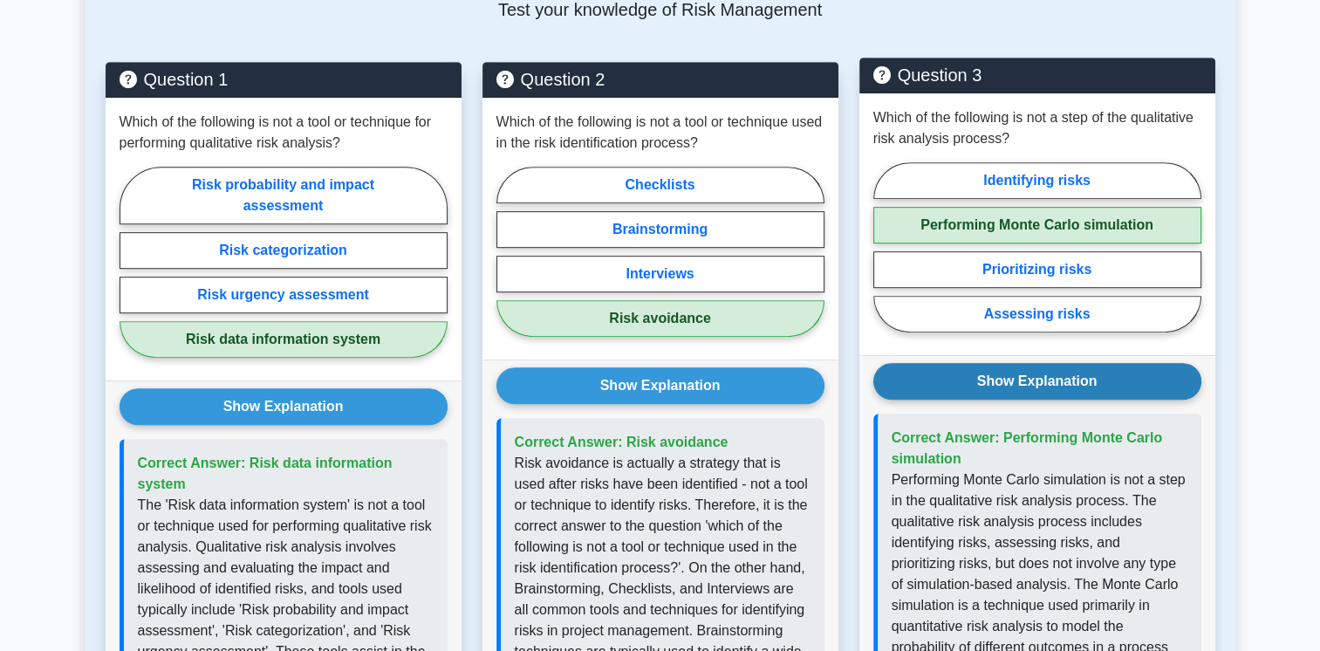
click at [977, 363] on button "Show Explanation" at bounding box center [1037, 381] width 328 height 37
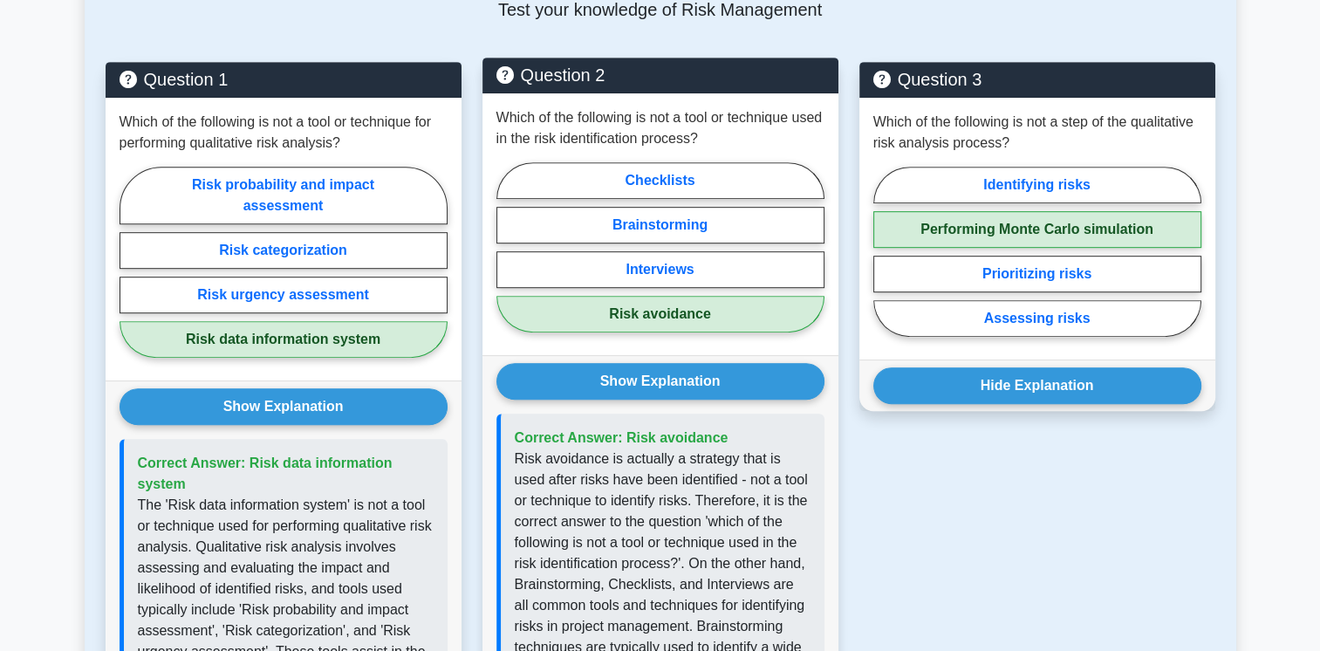
click at [686, 296] on label "Risk avoidance" at bounding box center [660, 314] width 328 height 37
click at [508, 258] on input "Risk avoidance" at bounding box center [501, 252] width 11 height 11
radio input "true"
click at [686, 296] on label "Risk avoidance" at bounding box center [660, 314] width 328 height 37
click at [508, 258] on input "Risk avoidance" at bounding box center [501, 252] width 11 height 11
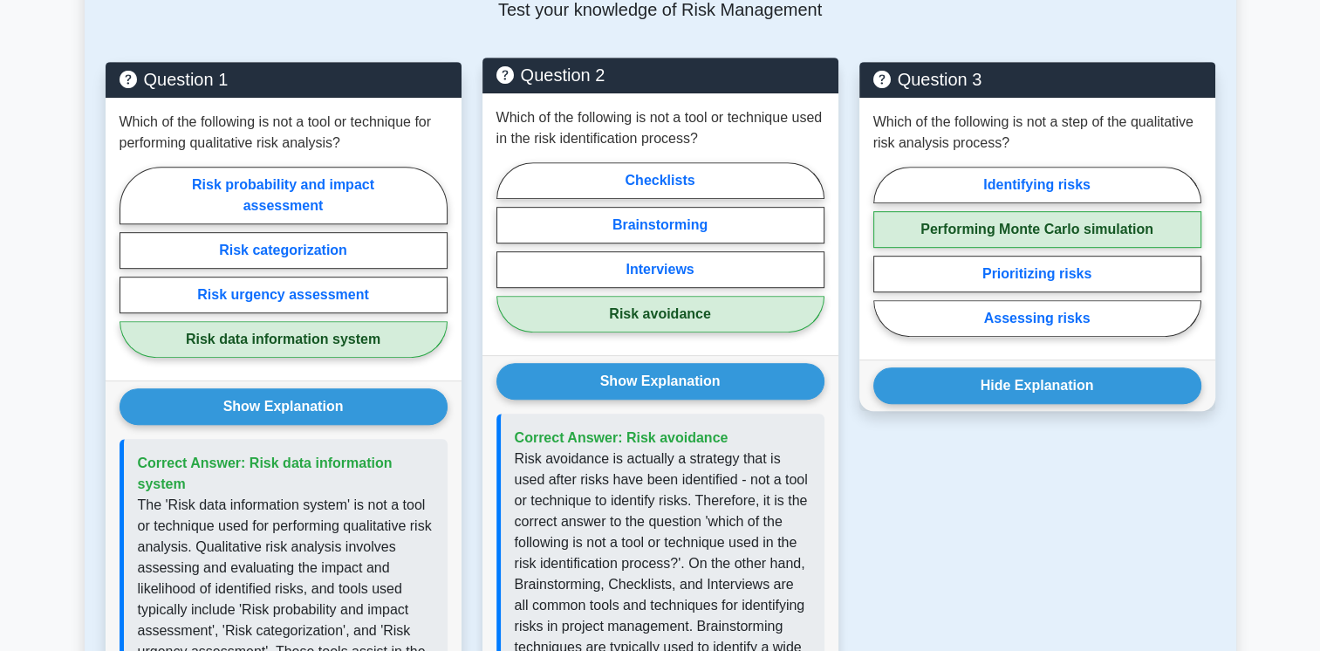
click at [686, 296] on label "Risk avoidance" at bounding box center [660, 314] width 328 height 37
click at [508, 258] on input "Risk avoidance" at bounding box center [501, 252] width 11 height 11
click at [686, 296] on label "Risk avoidance" at bounding box center [660, 314] width 328 height 37
click at [508, 258] on input "Risk avoidance" at bounding box center [501, 252] width 11 height 11
click at [686, 296] on label "Risk avoidance" at bounding box center [660, 314] width 328 height 37
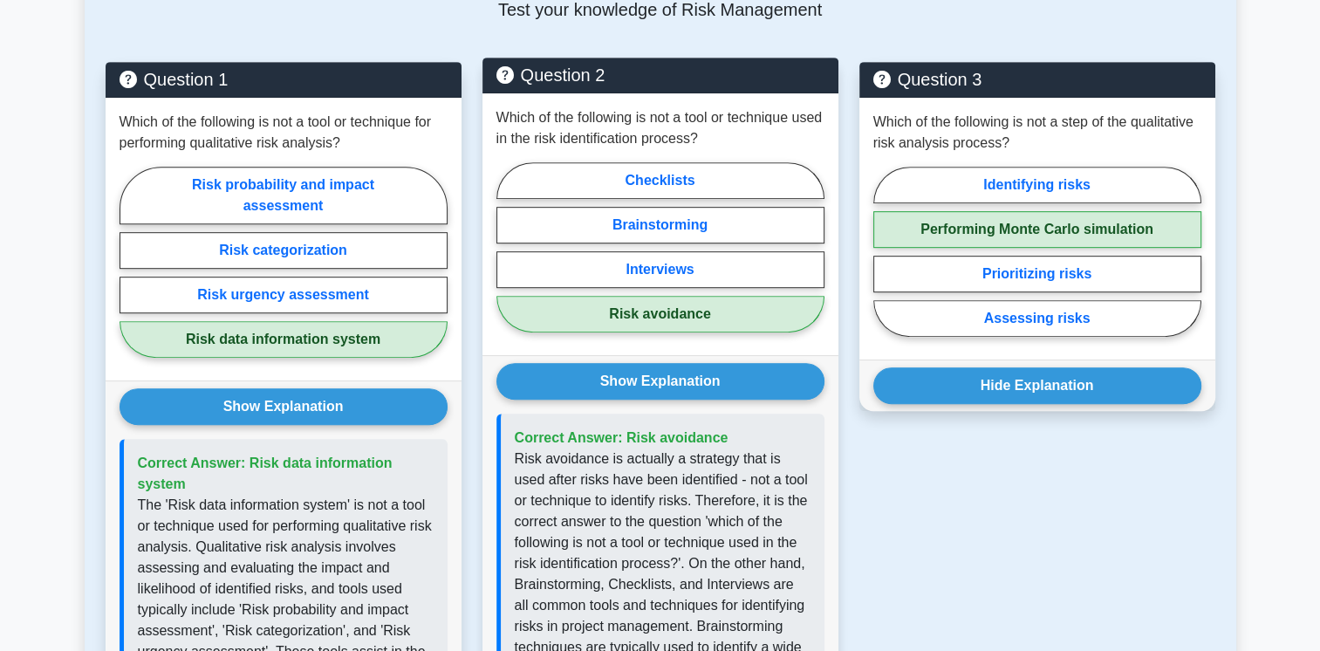
click at [508, 258] on input "Risk avoidance" at bounding box center [501, 252] width 11 height 11
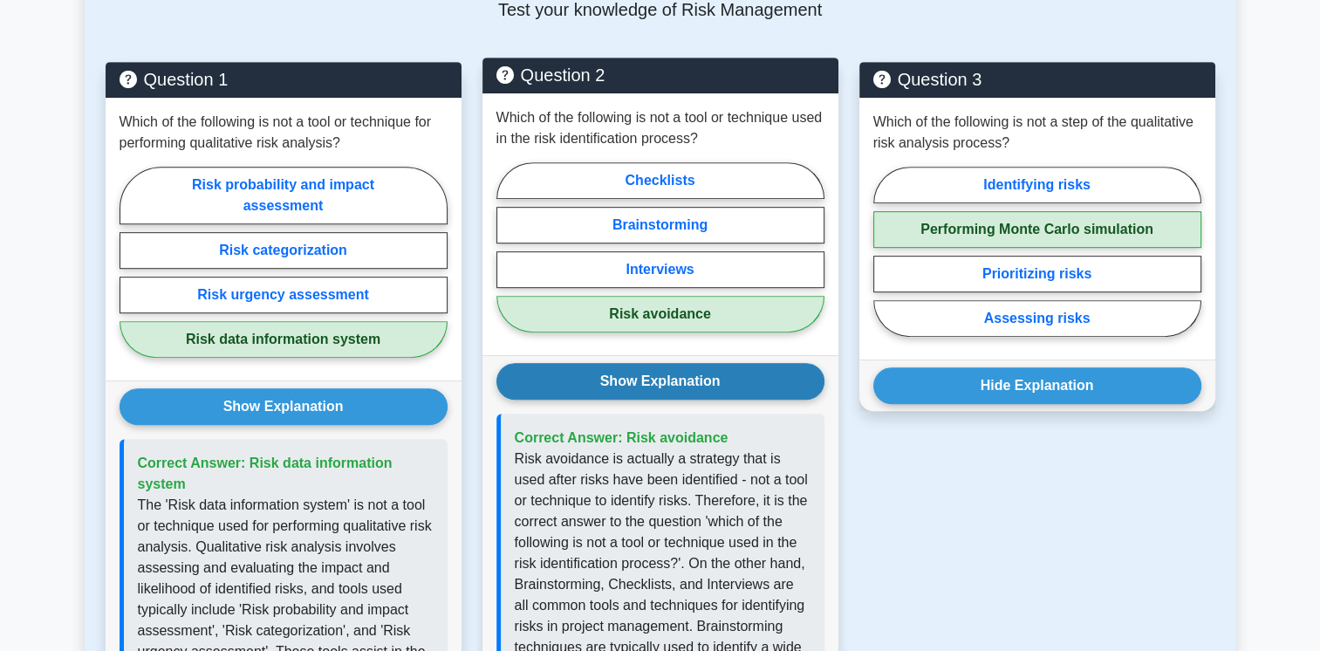
drag, startPoint x: 701, startPoint y: 363, endPoint x: 671, endPoint y: 358, distance: 31.0
click at [671, 363] on button "Show Explanation" at bounding box center [660, 381] width 328 height 37
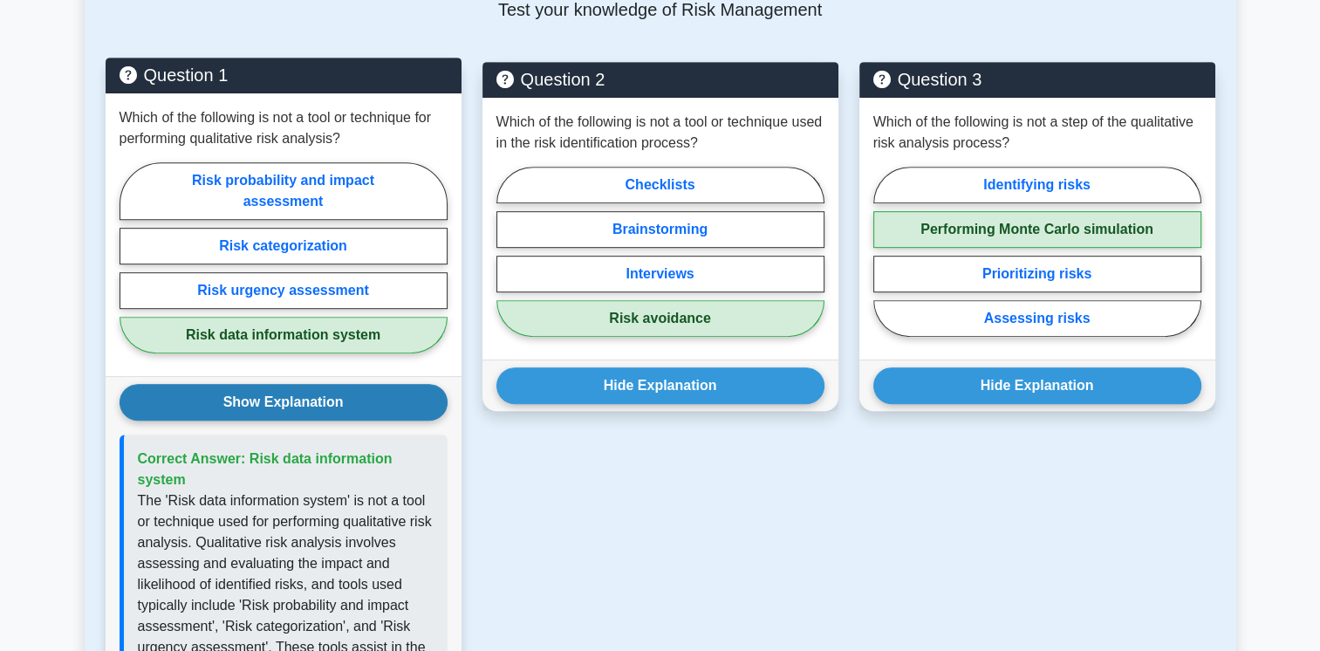
drag, startPoint x: 694, startPoint y: 376, endPoint x: 345, endPoint y: 378, distance: 349.8
click at [345, 384] on button "Show Explanation" at bounding box center [283, 402] width 328 height 37
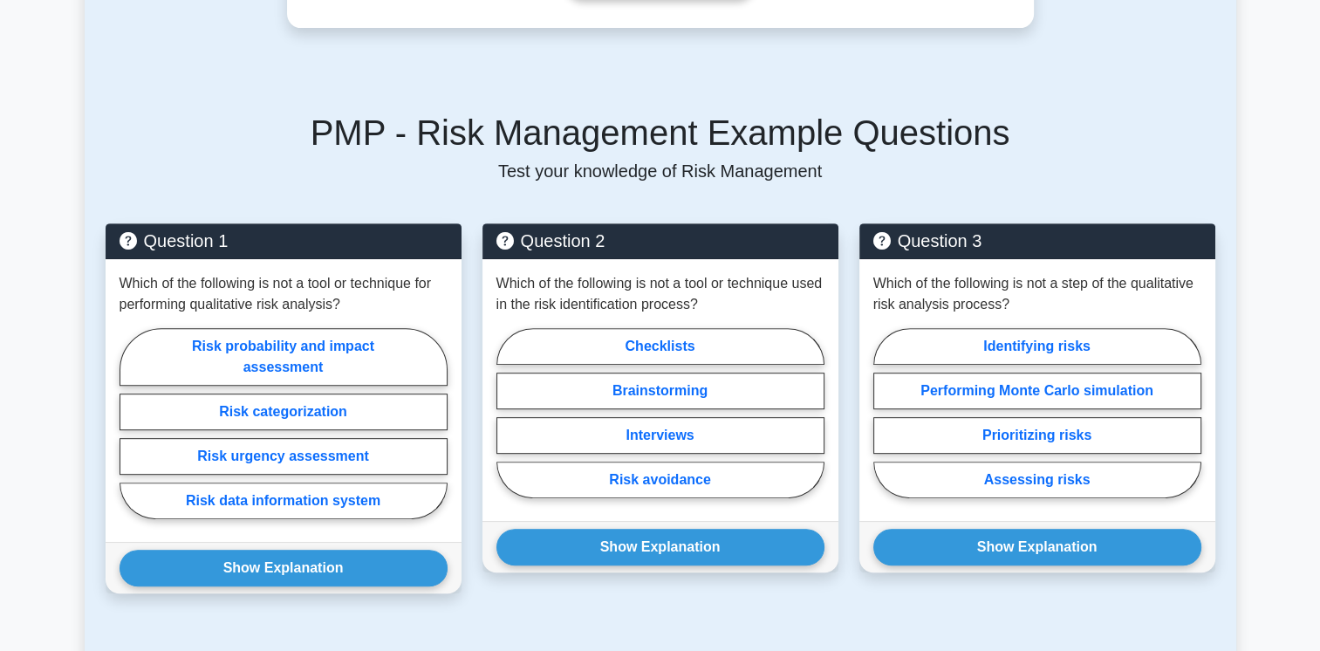
scroll to position [719, 0]
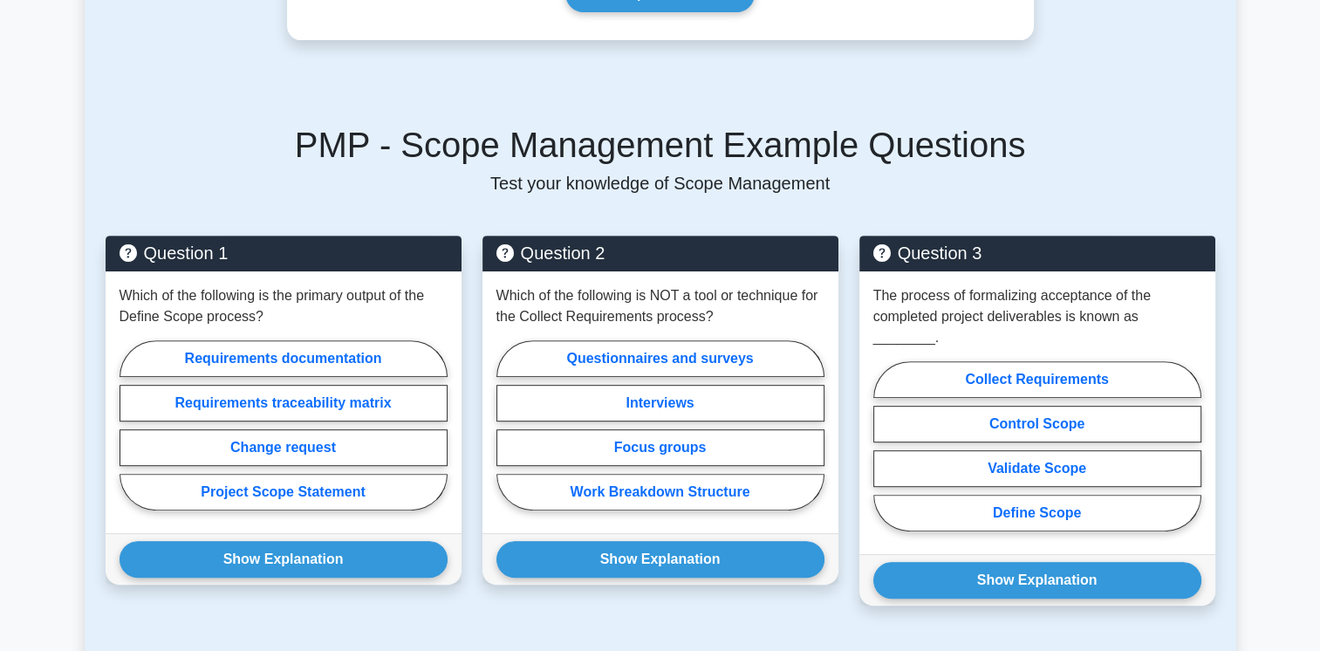
scroll to position [691, 0]
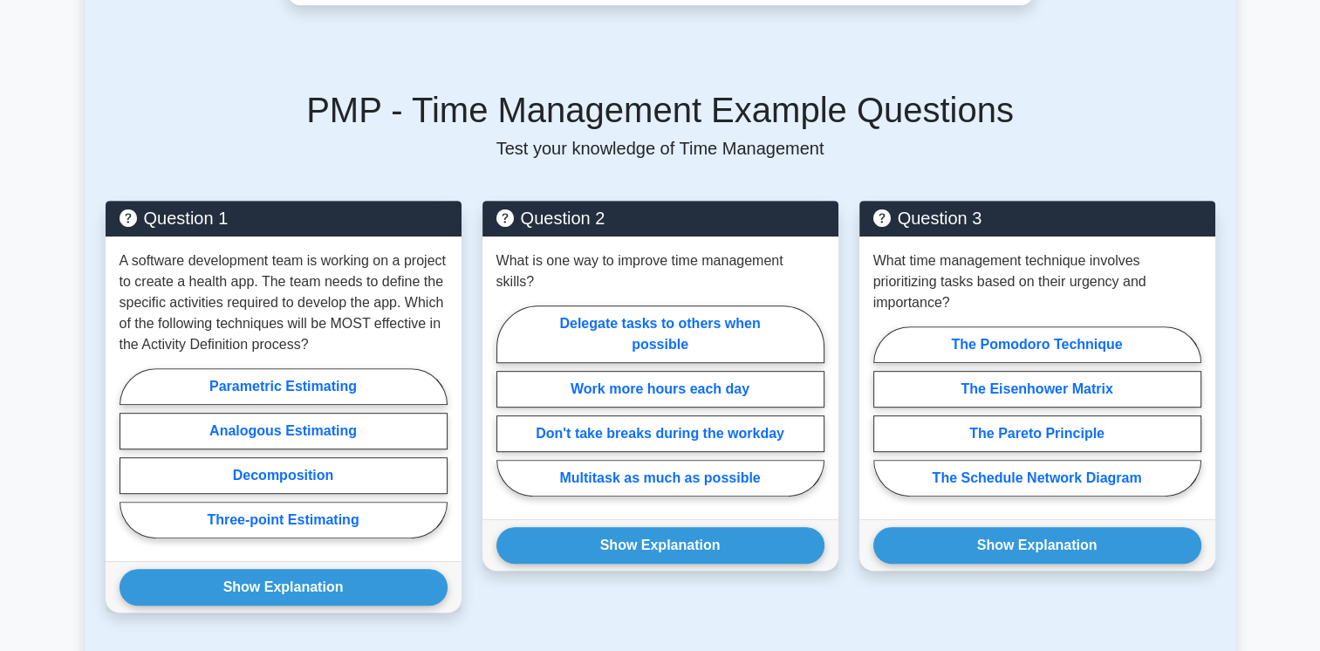
scroll to position [726, 0]
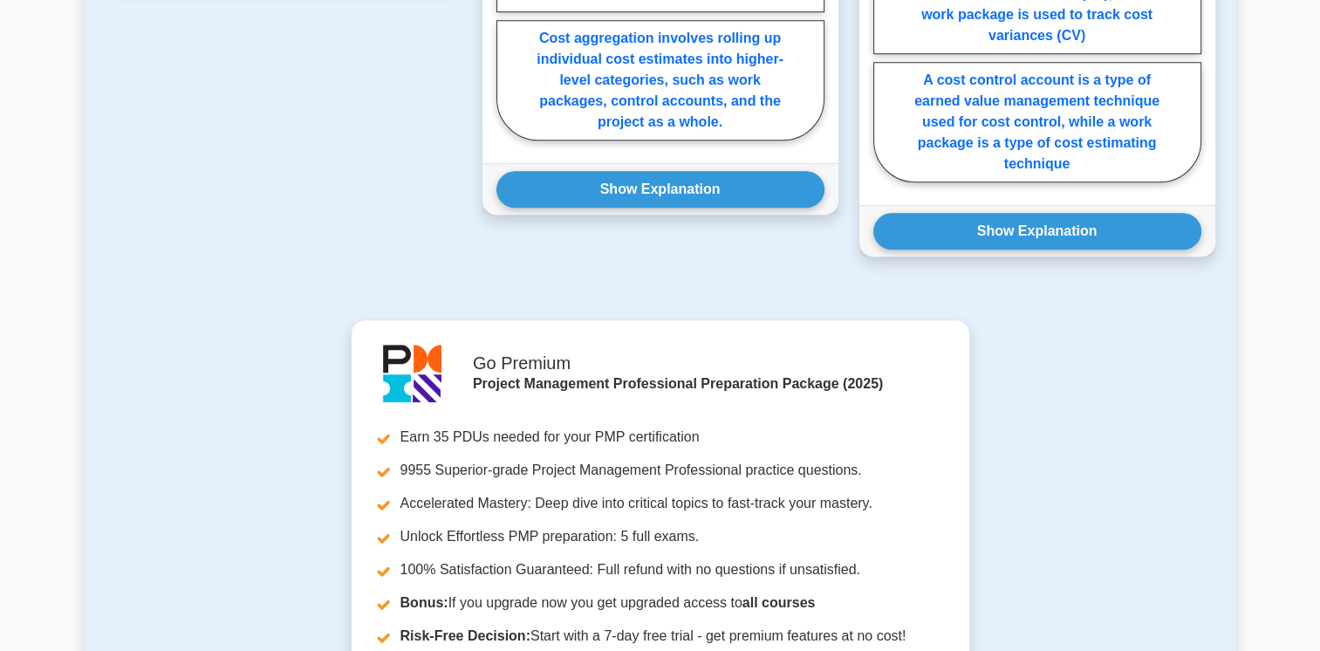
scroll to position [1450, 0]
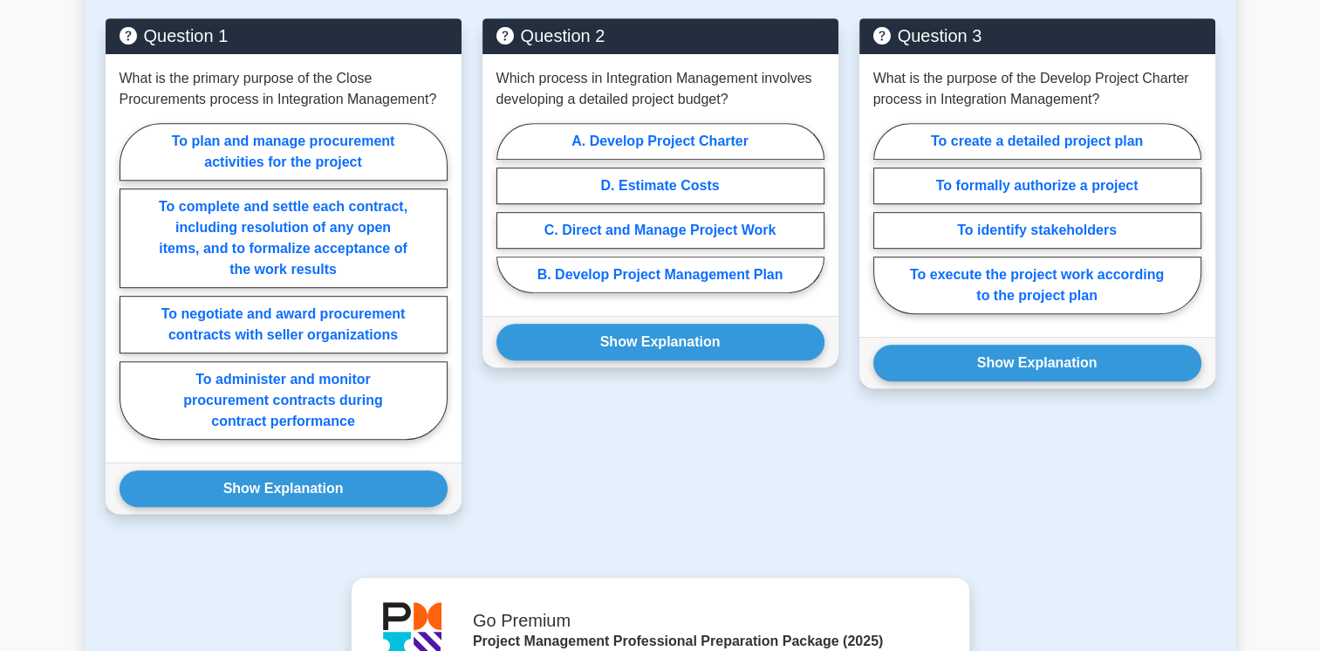
scroll to position [938, 0]
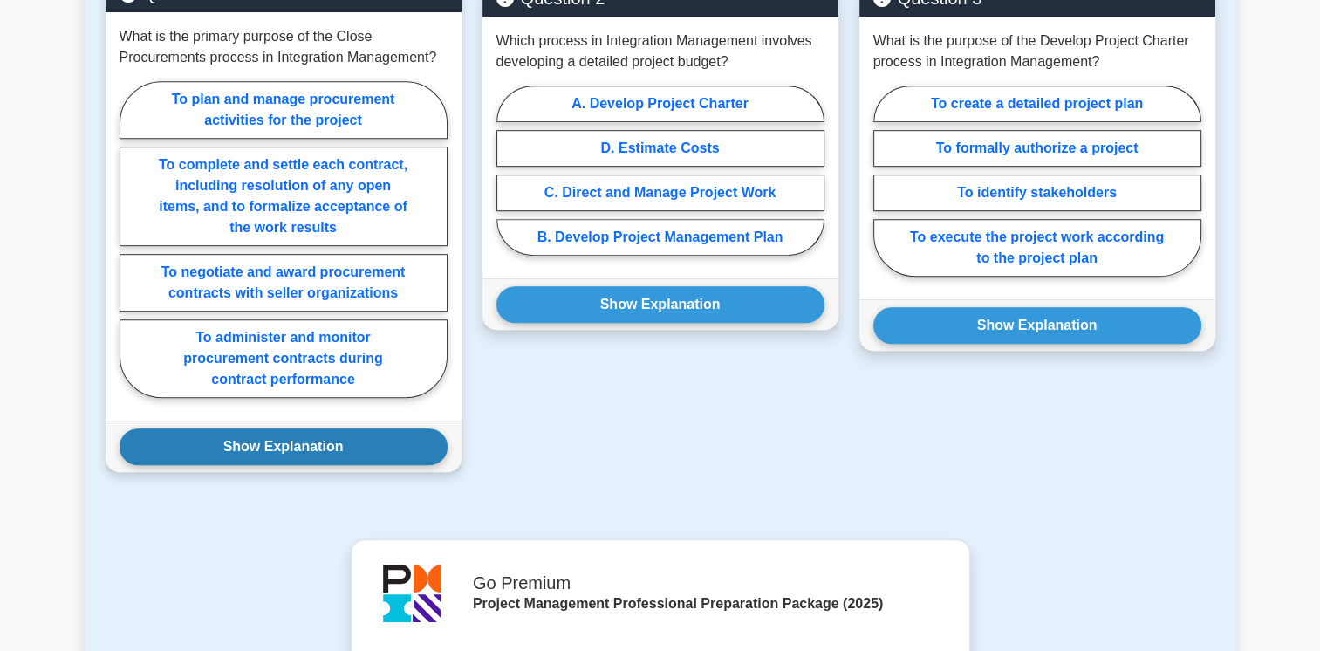
click at [288, 444] on button "Show Explanation" at bounding box center [283, 446] width 328 height 37
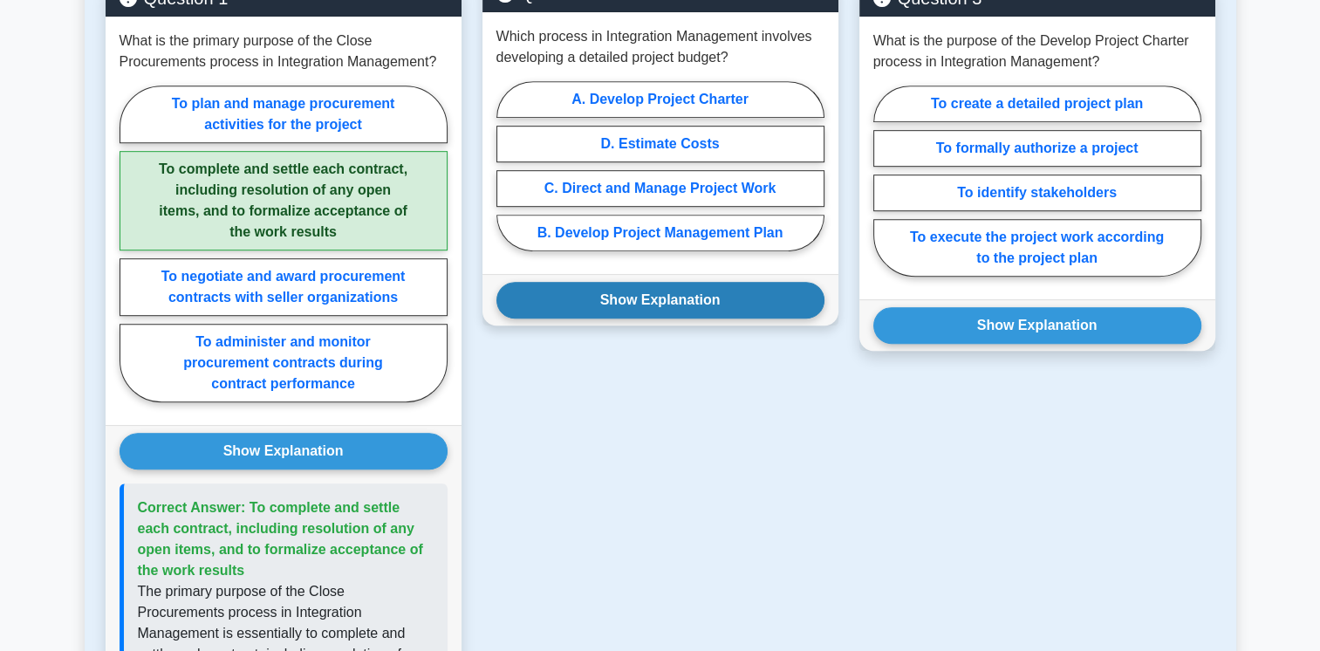
click at [582, 302] on button "Show Explanation" at bounding box center [660, 300] width 328 height 37
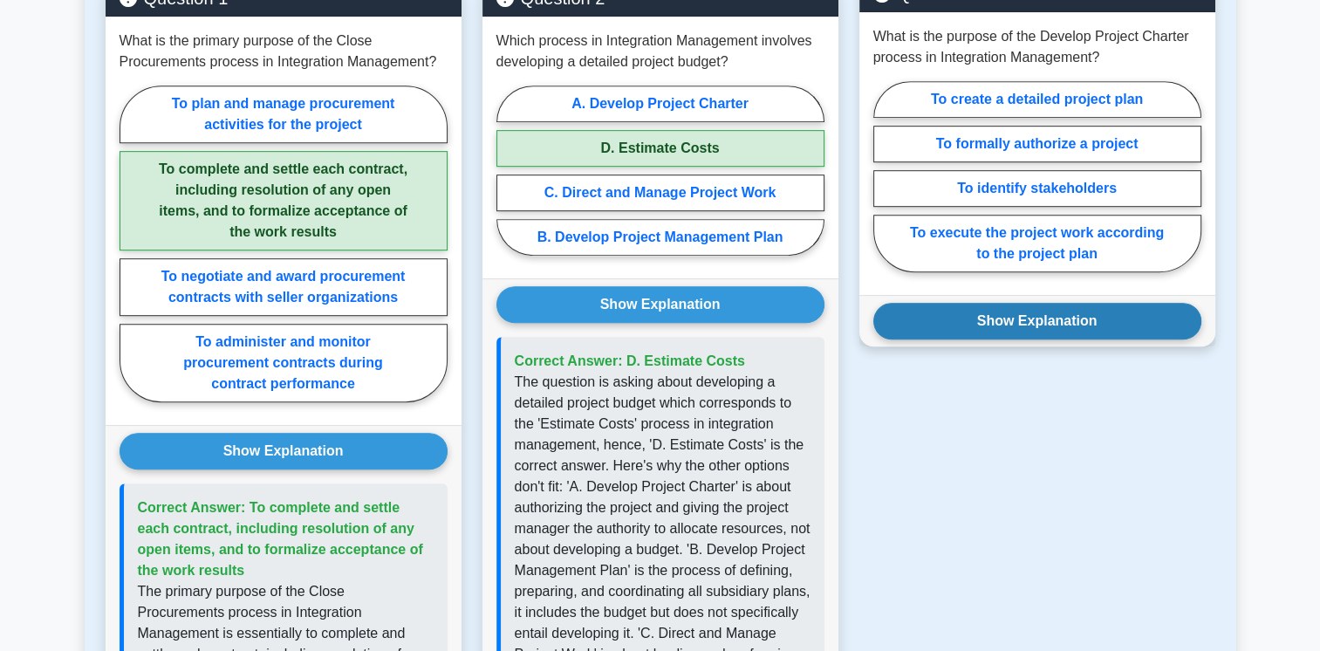
click at [911, 318] on button "Show Explanation" at bounding box center [1037, 321] width 328 height 37
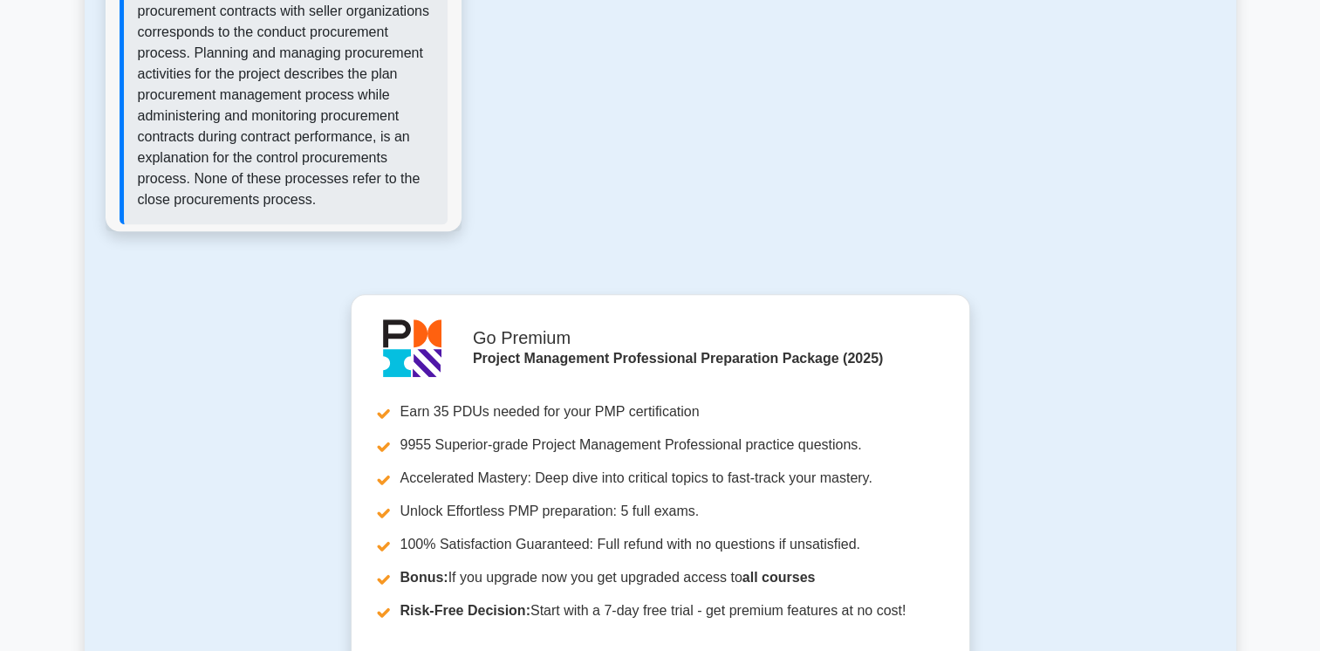
scroll to position [1751, 0]
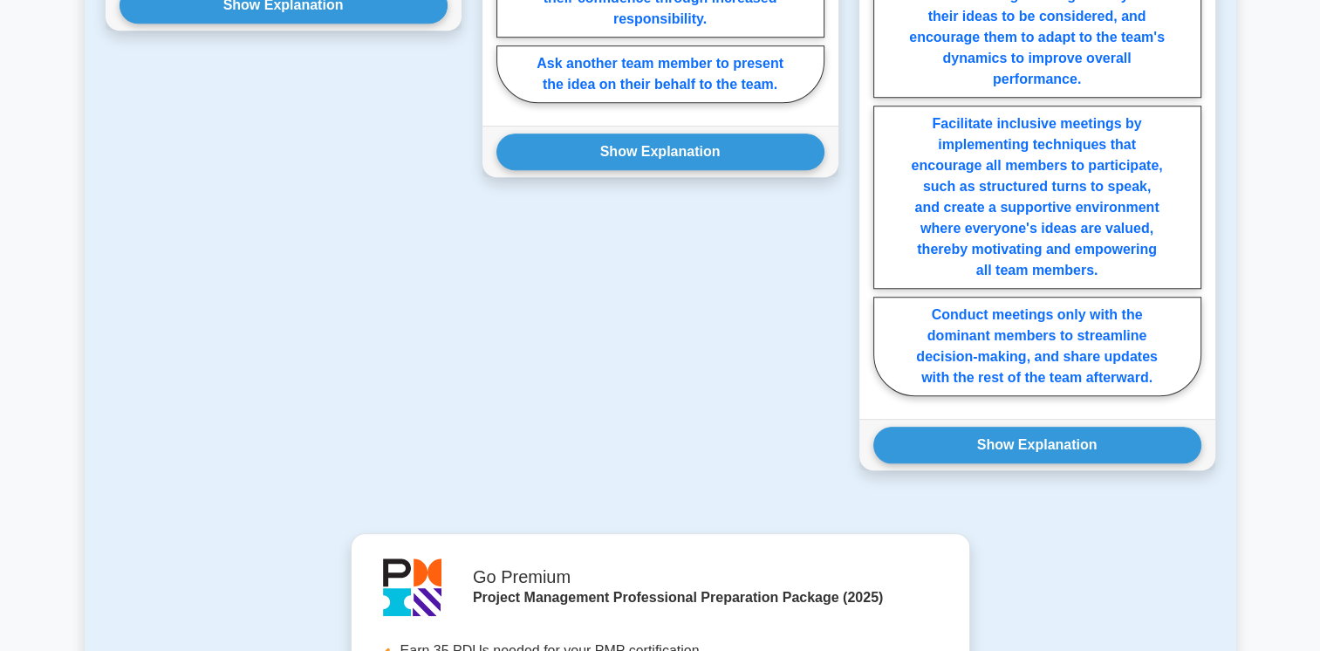
scroll to position [1437, 0]
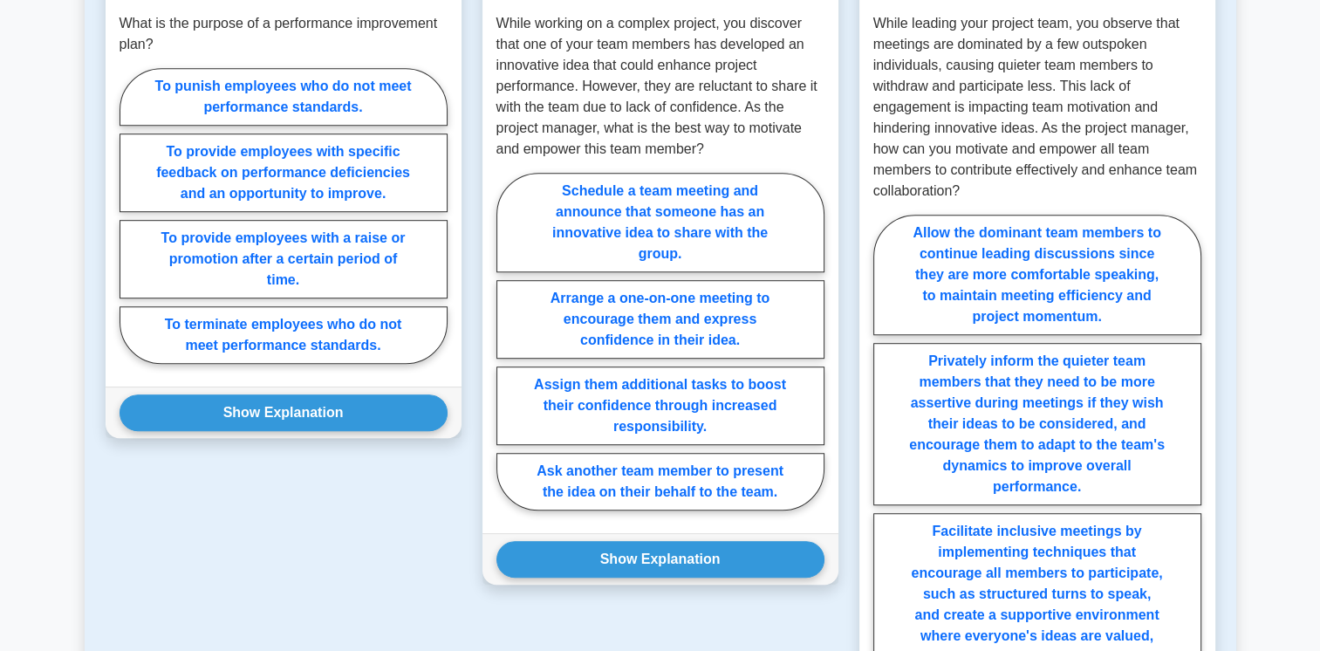
scroll to position [1099, 0]
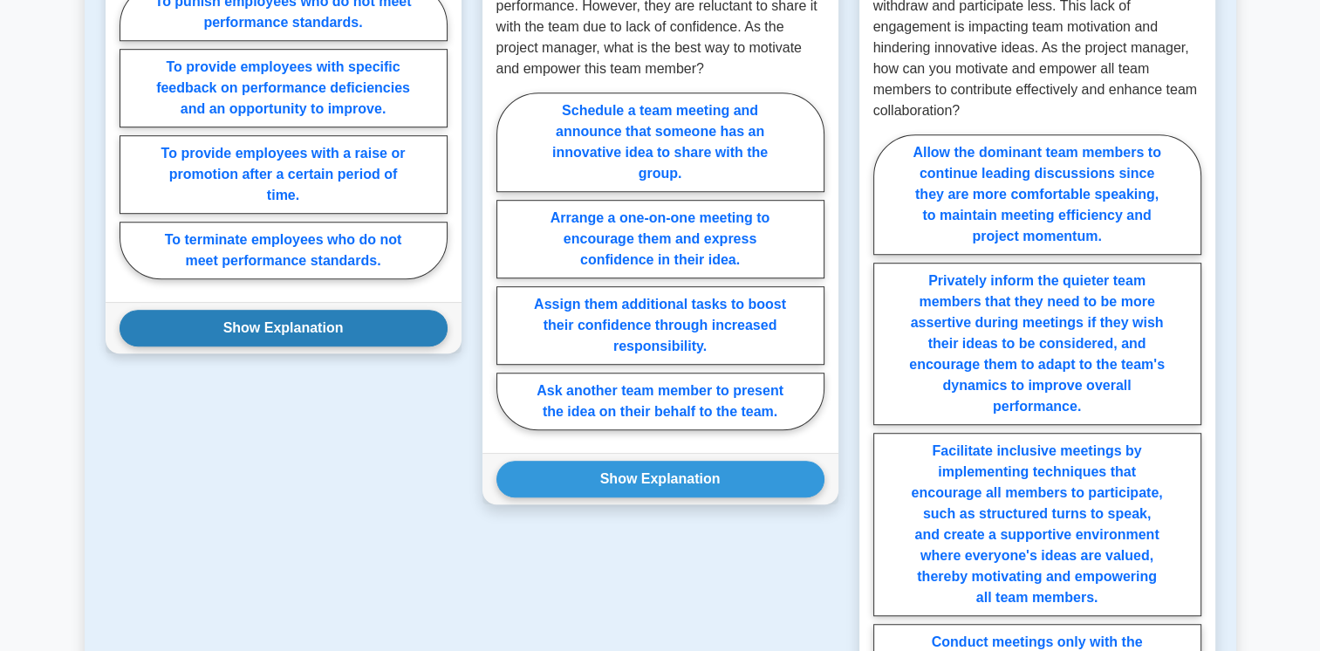
click at [206, 310] on button "Show Explanation" at bounding box center [283, 328] width 328 height 37
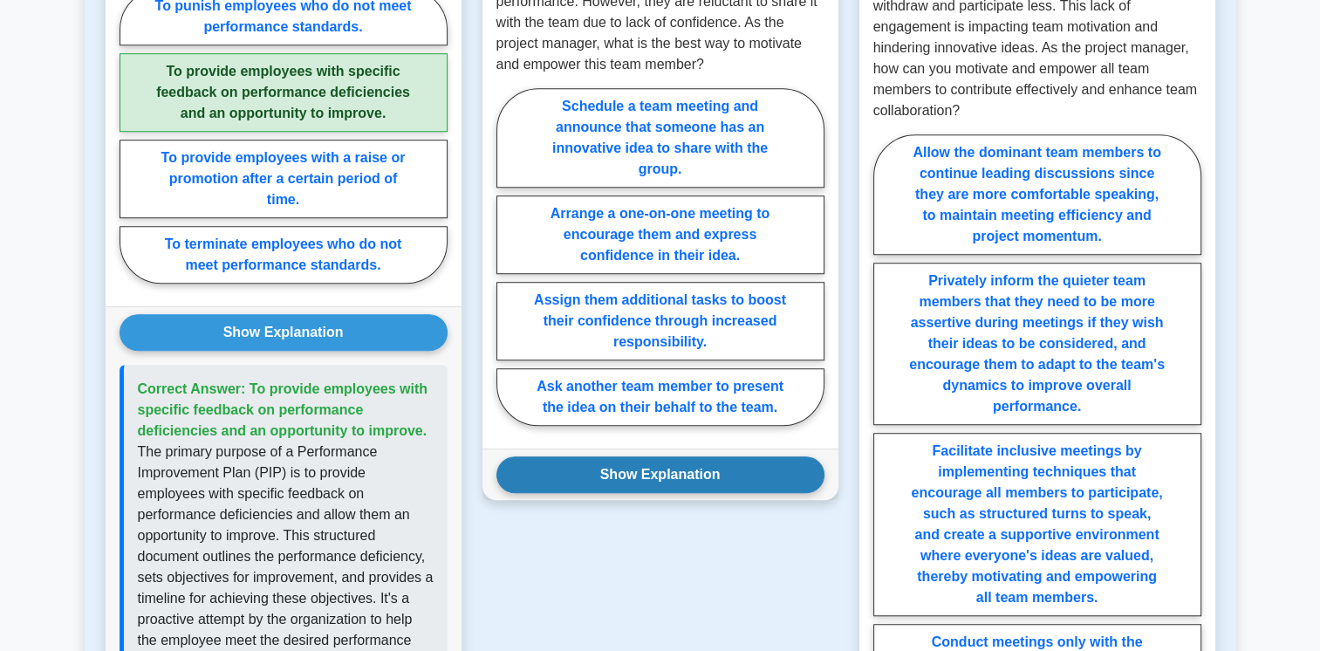
click at [546, 458] on button "Show Explanation" at bounding box center [660, 474] width 328 height 37
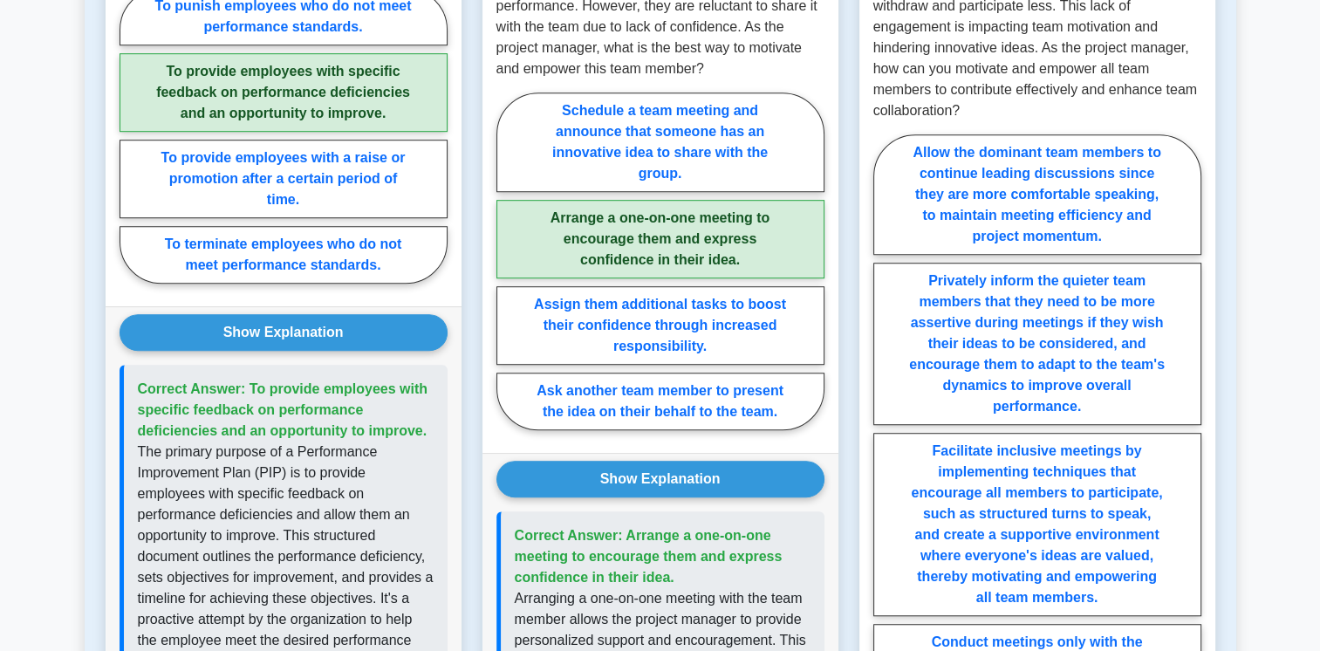
click at [1301, 432] on main "Back to Project Management Professional (PMP) Test Flashcards Human Resource Ma…" at bounding box center [660, 380] width 1320 height 2847
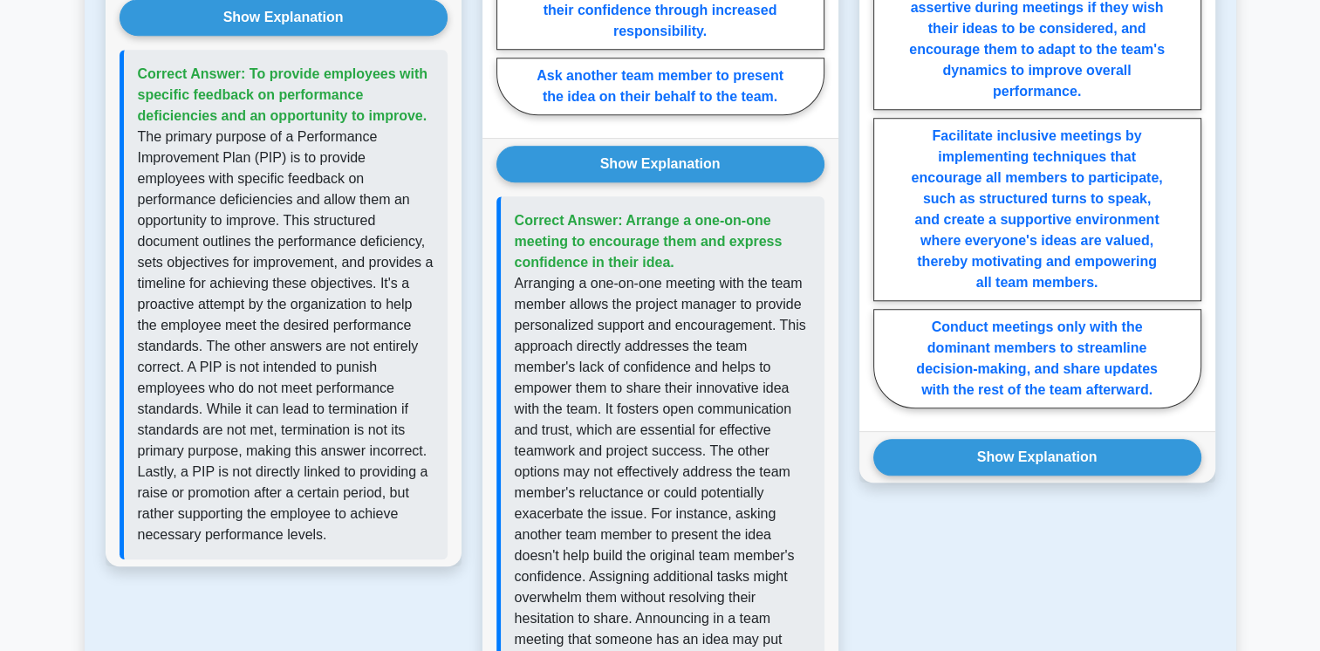
scroll to position [1442, 0]
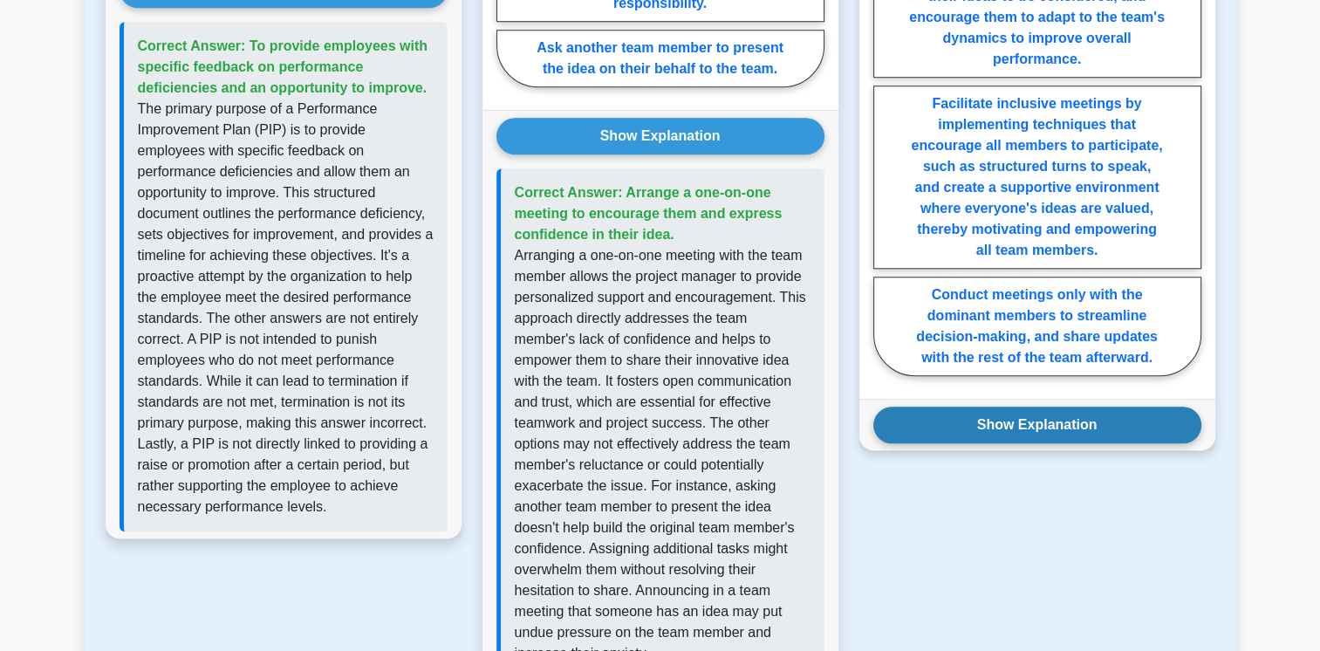
click at [1156, 406] on button "Show Explanation" at bounding box center [1037, 424] width 328 height 37
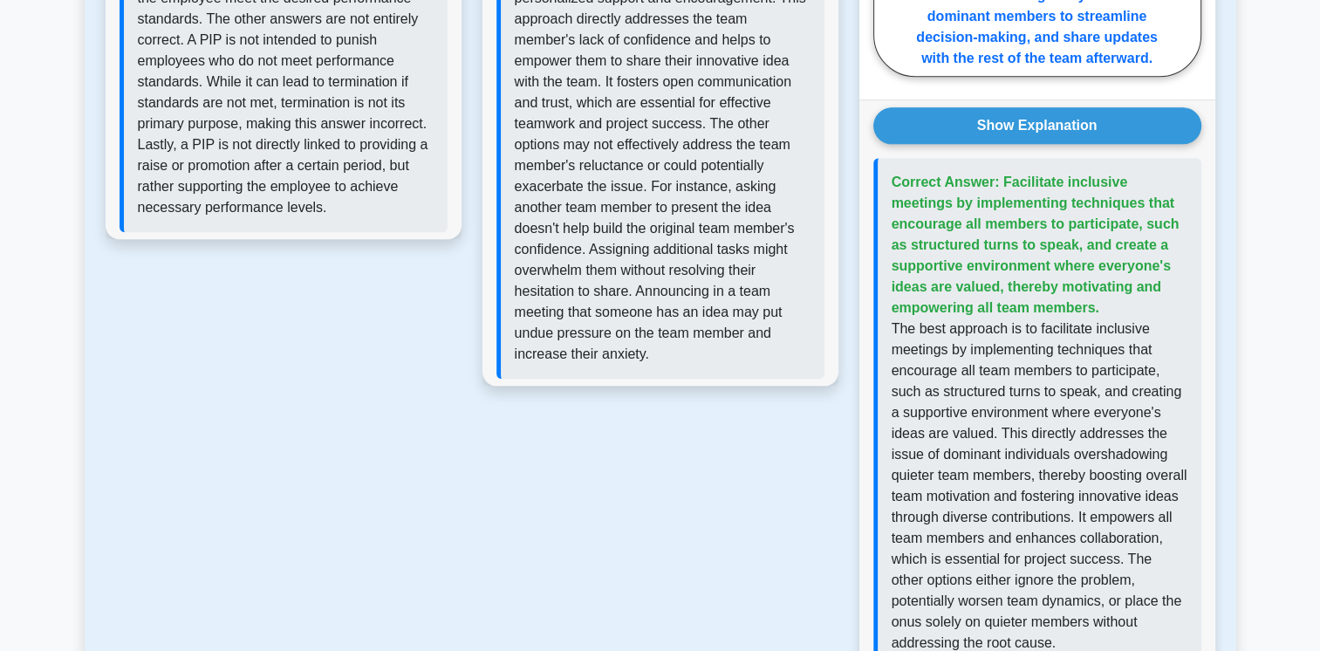
scroll to position [1807, 0]
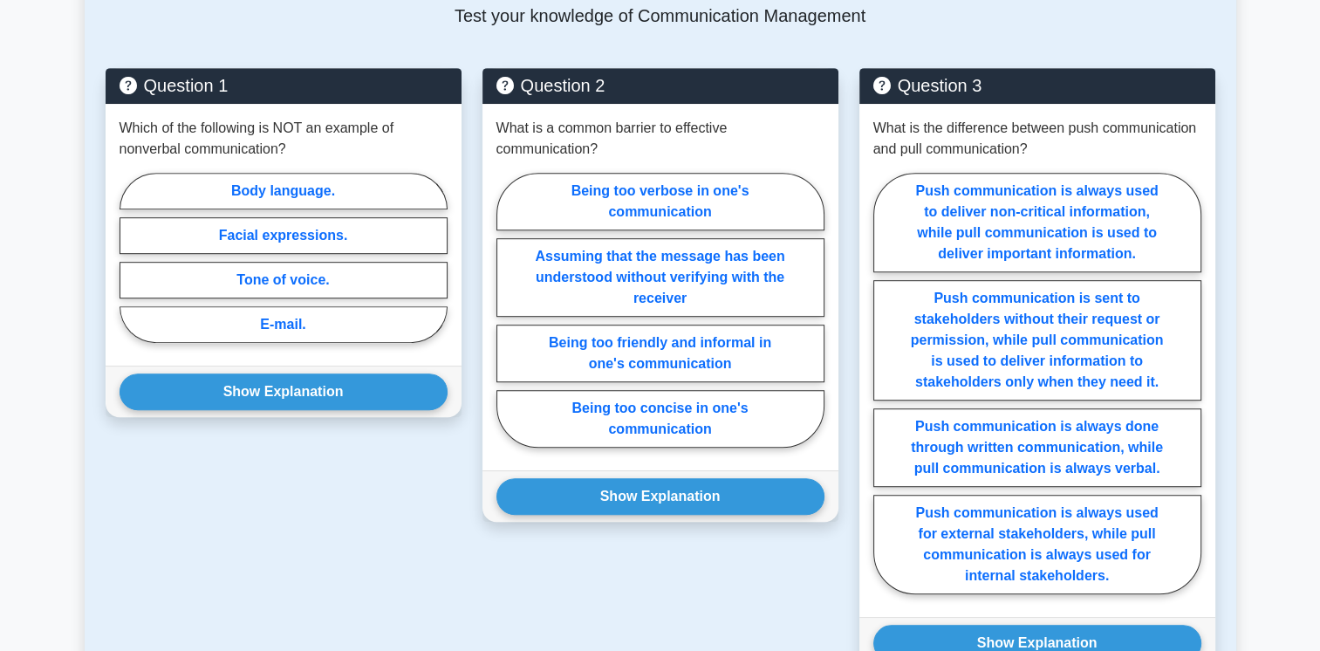
scroll to position [986, 0]
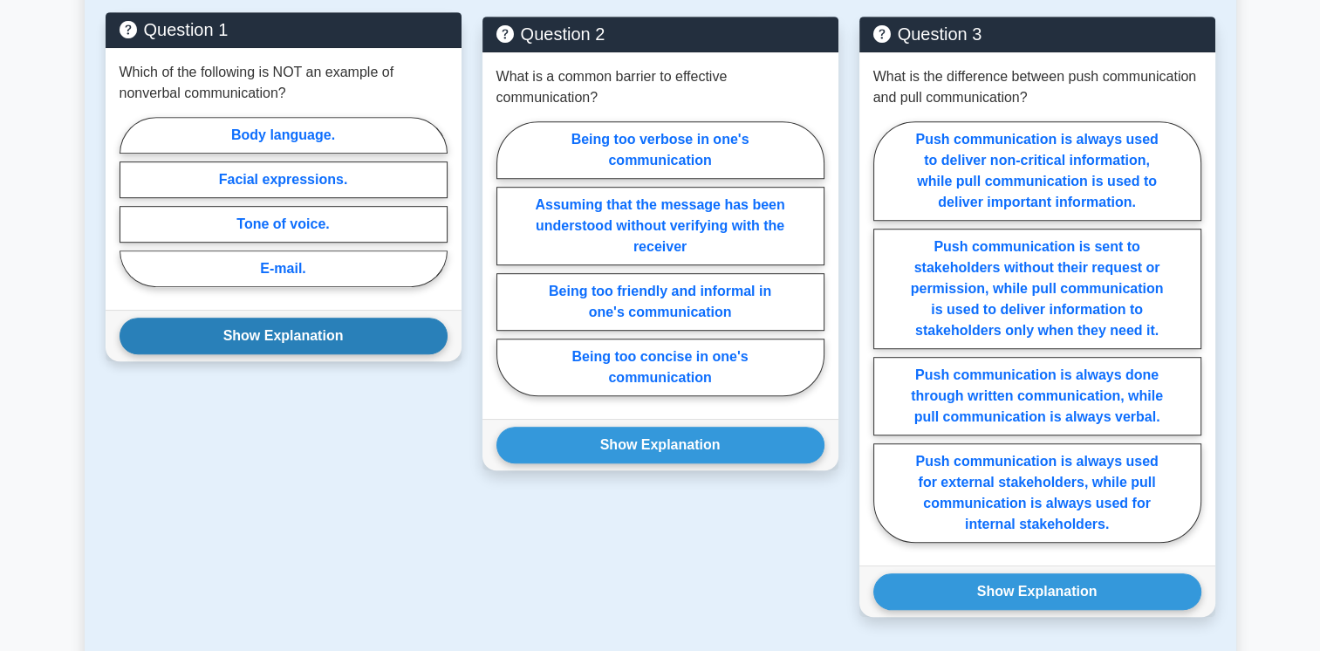
click at [348, 317] on button "Show Explanation" at bounding box center [283, 335] width 328 height 37
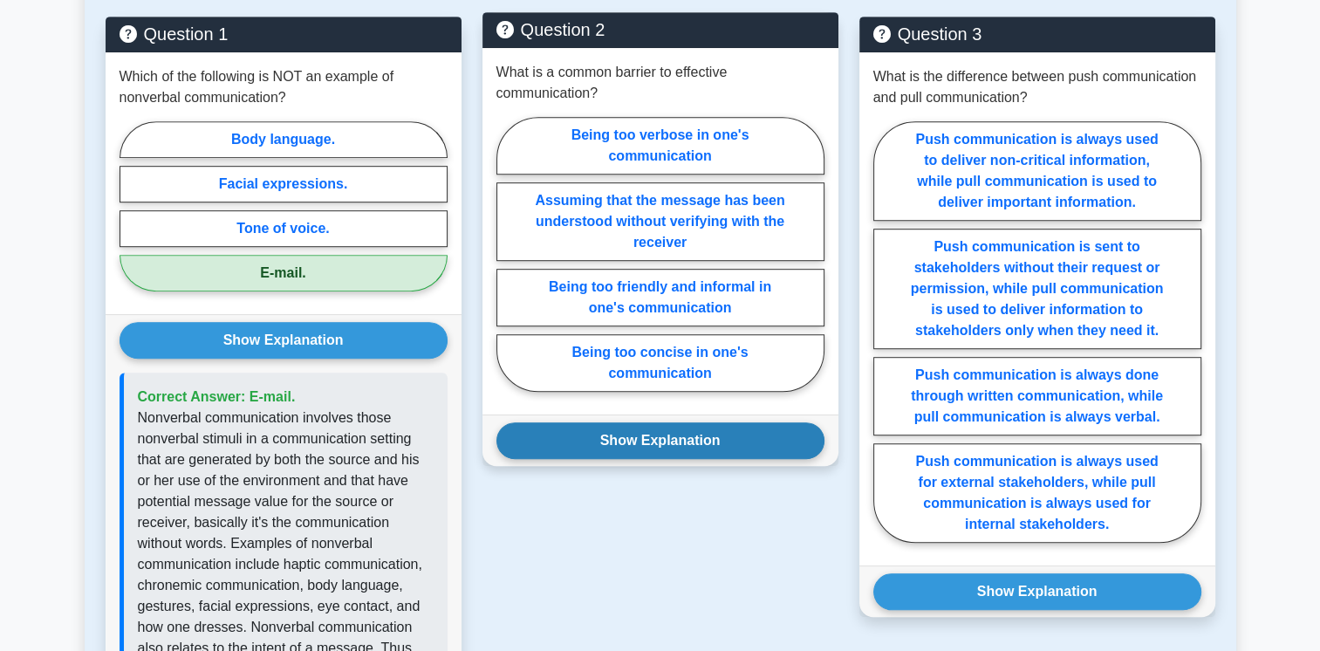
click at [549, 427] on button "Show Explanation" at bounding box center [660, 440] width 328 height 37
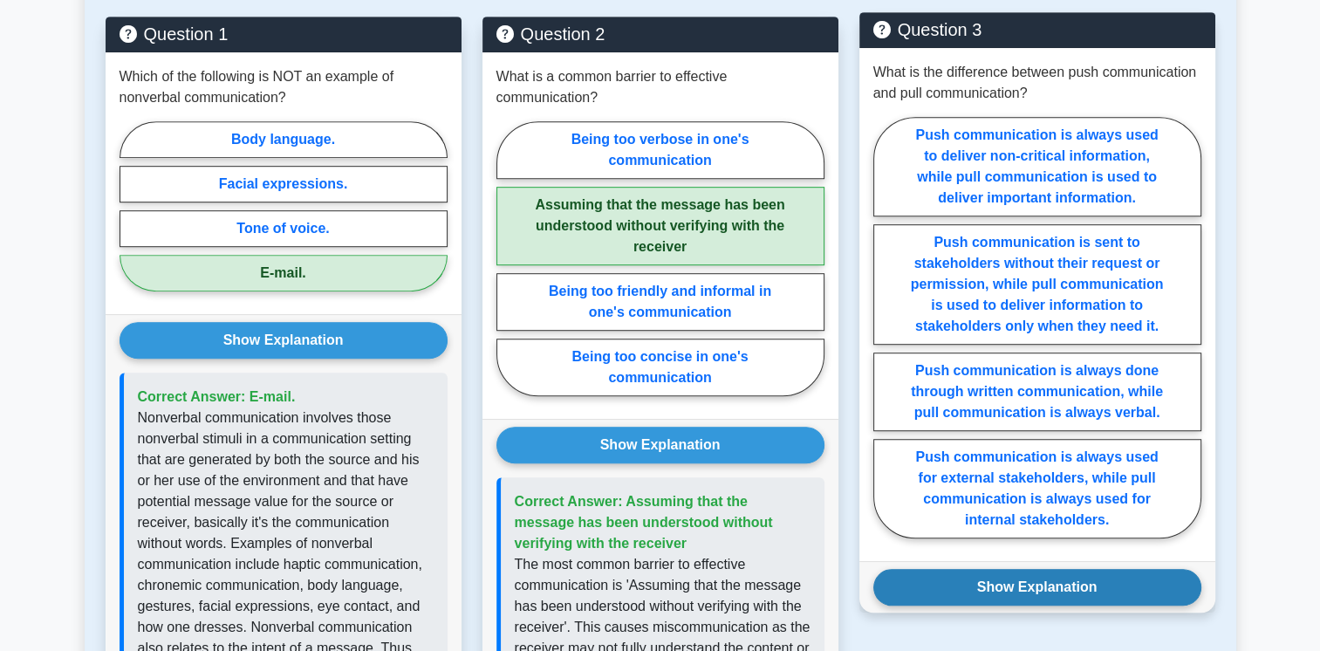
click at [914, 570] on button "Show Explanation" at bounding box center [1037, 587] width 328 height 37
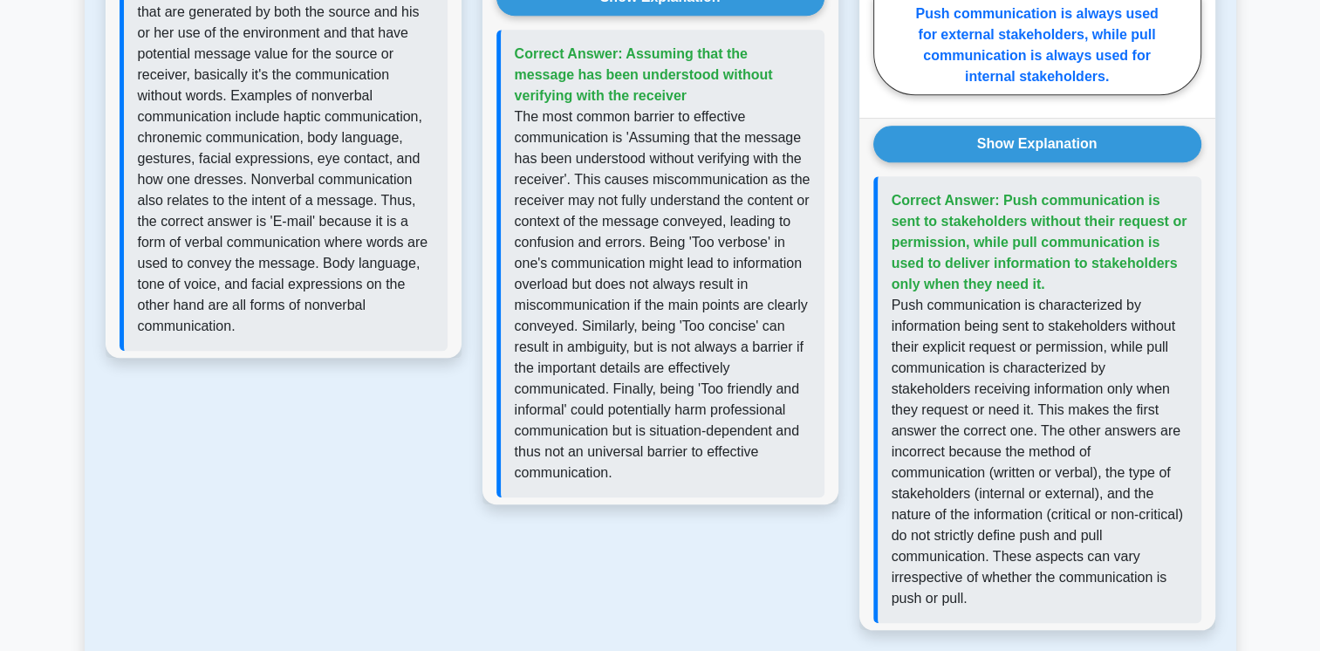
scroll to position [1437, 0]
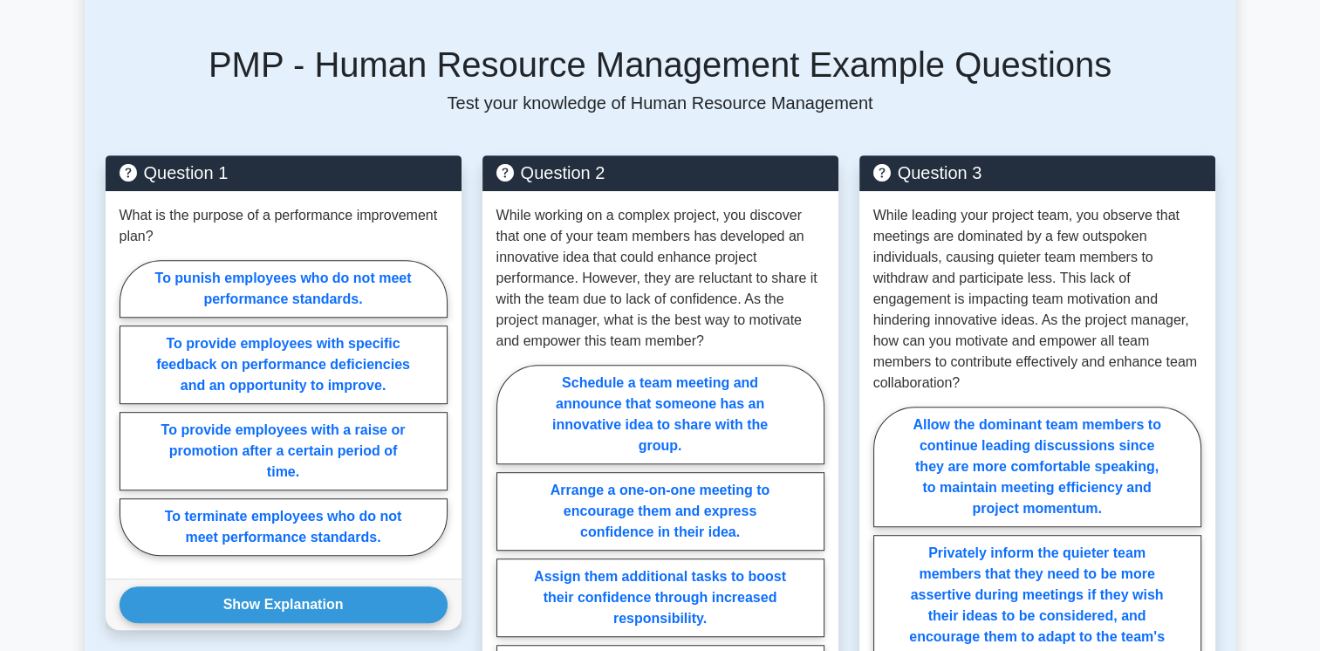
scroll to position [823, 0]
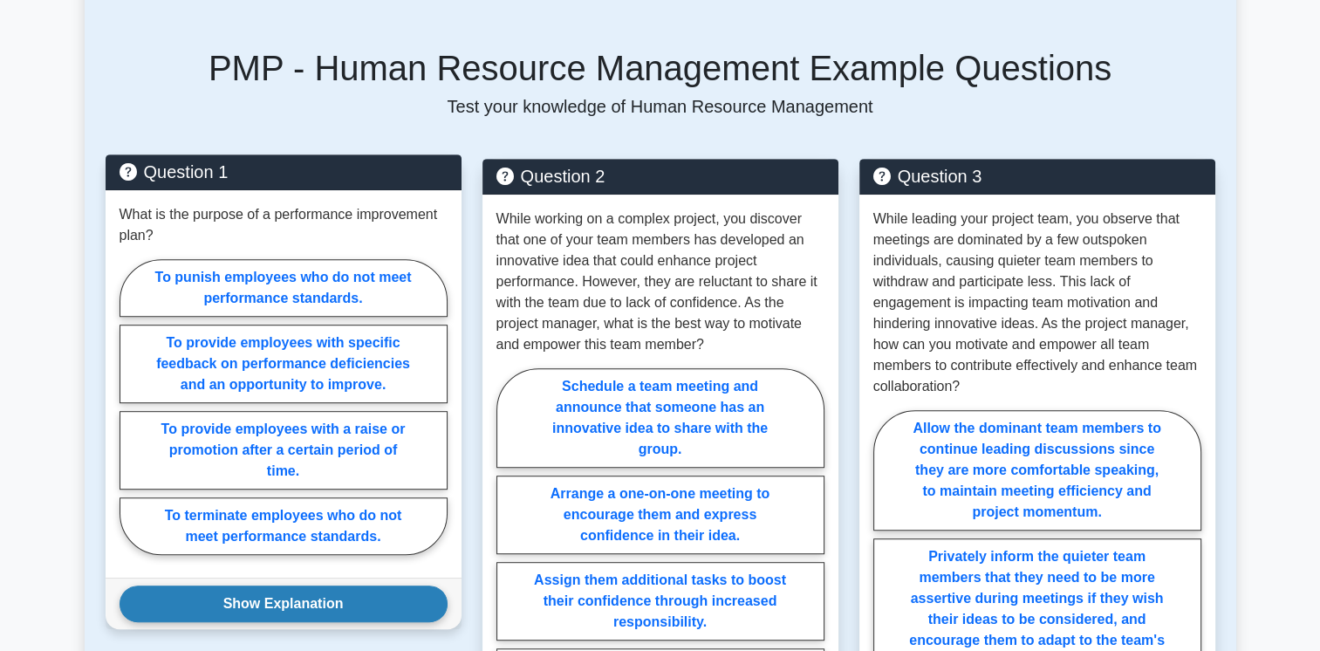
click at [316, 585] on button "Show Explanation" at bounding box center [283, 603] width 328 height 37
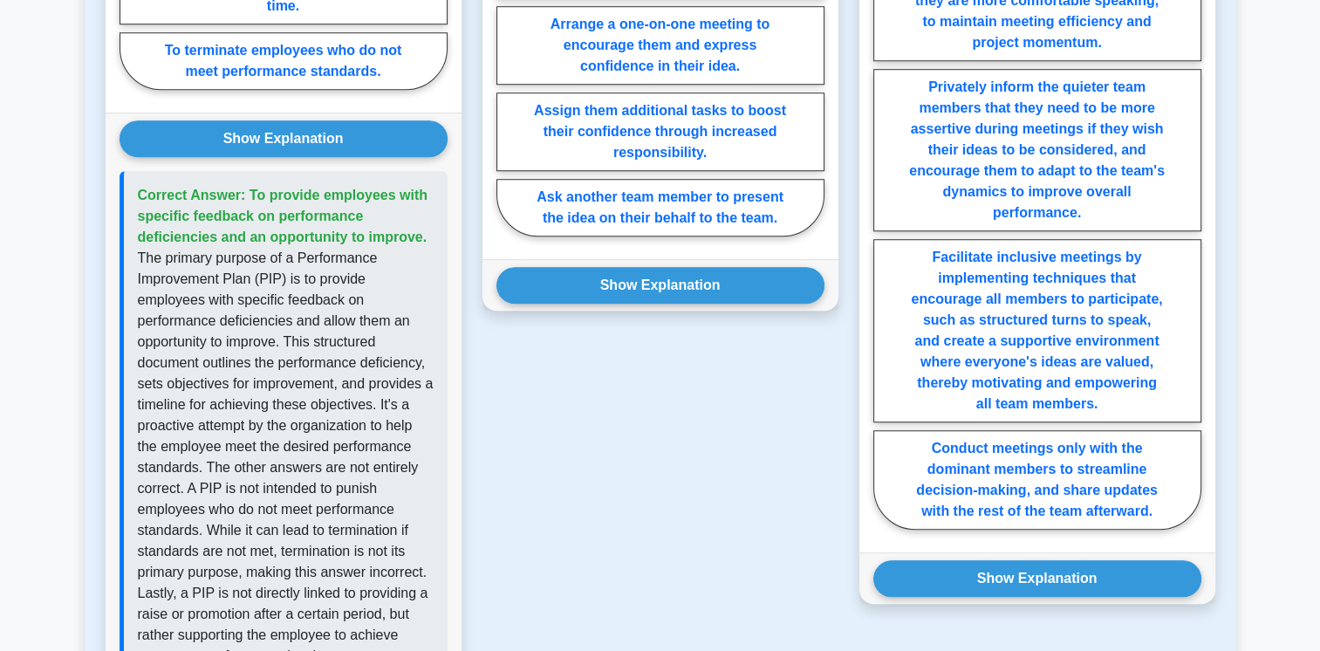
scroll to position [1296, 0]
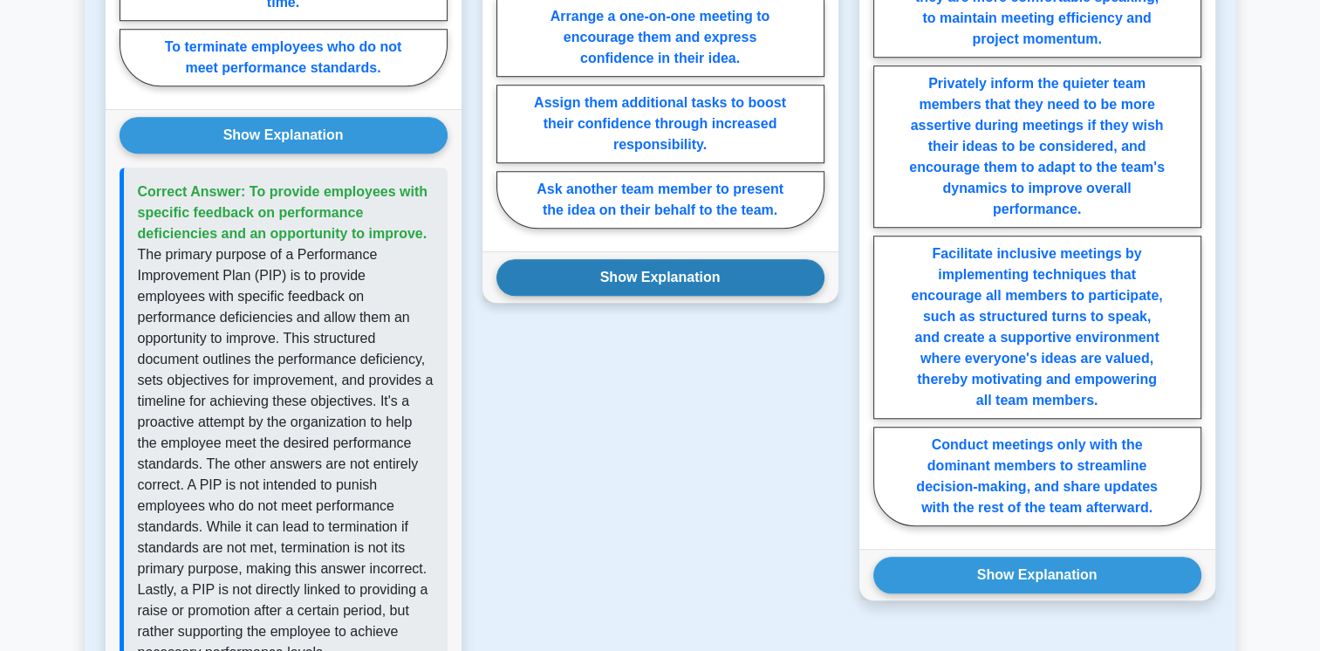
click at [737, 259] on button "Show Explanation" at bounding box center [660, 277] width 328 height 37
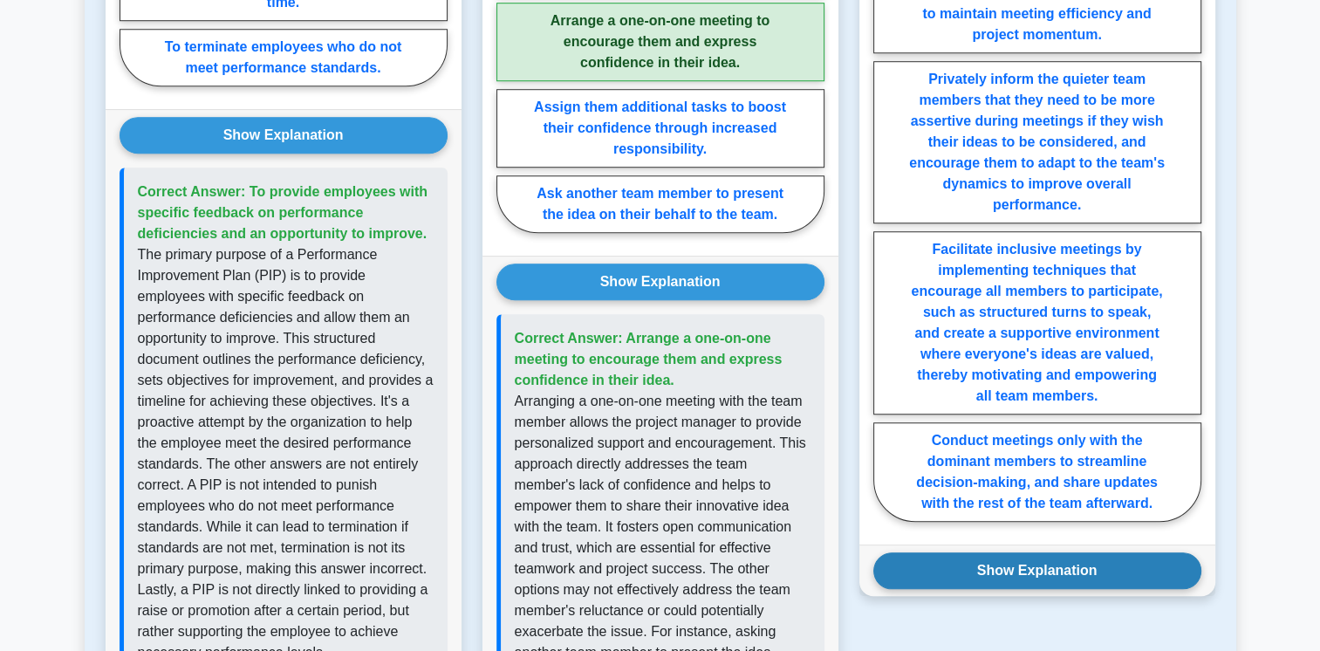
click at [944, 552] on button "Show Explanation" at bounding box center [1037, 570] width 328 height 37
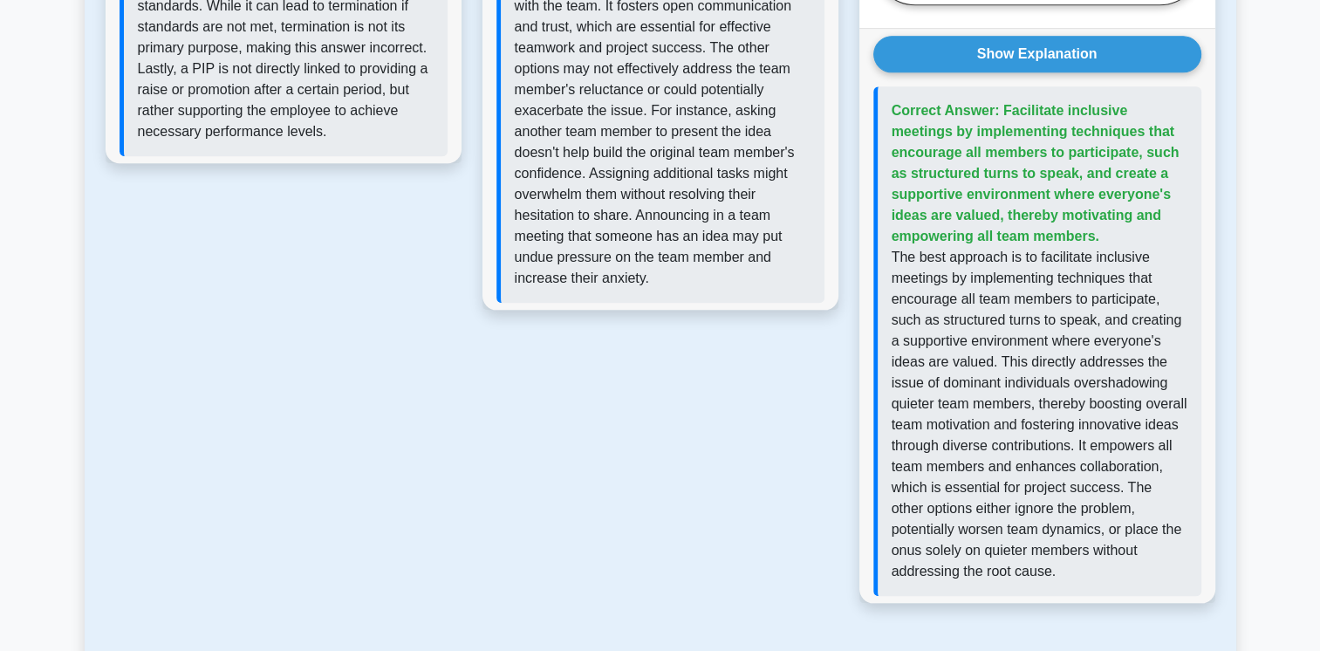
scroll to position [1854, 0]
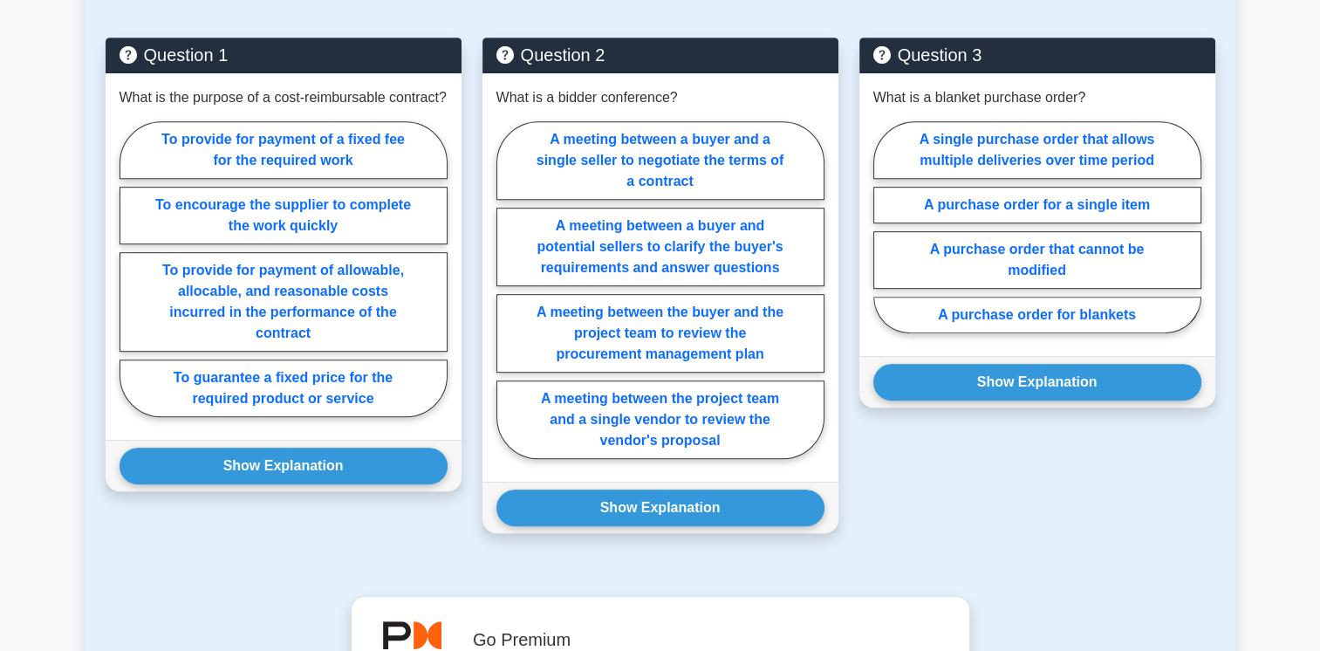
scroll to position [904, 0]
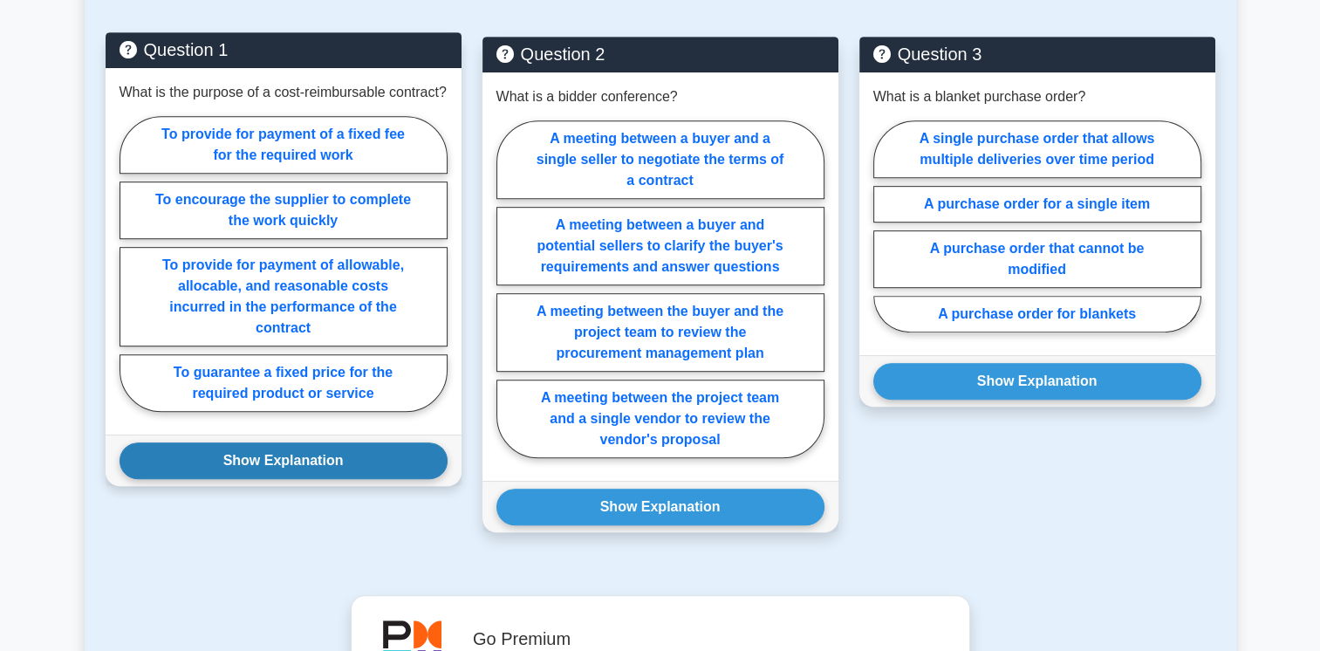
click at [304, 479] on button "Show Explanation" at bounding box center [283, 460] width 328 height 37
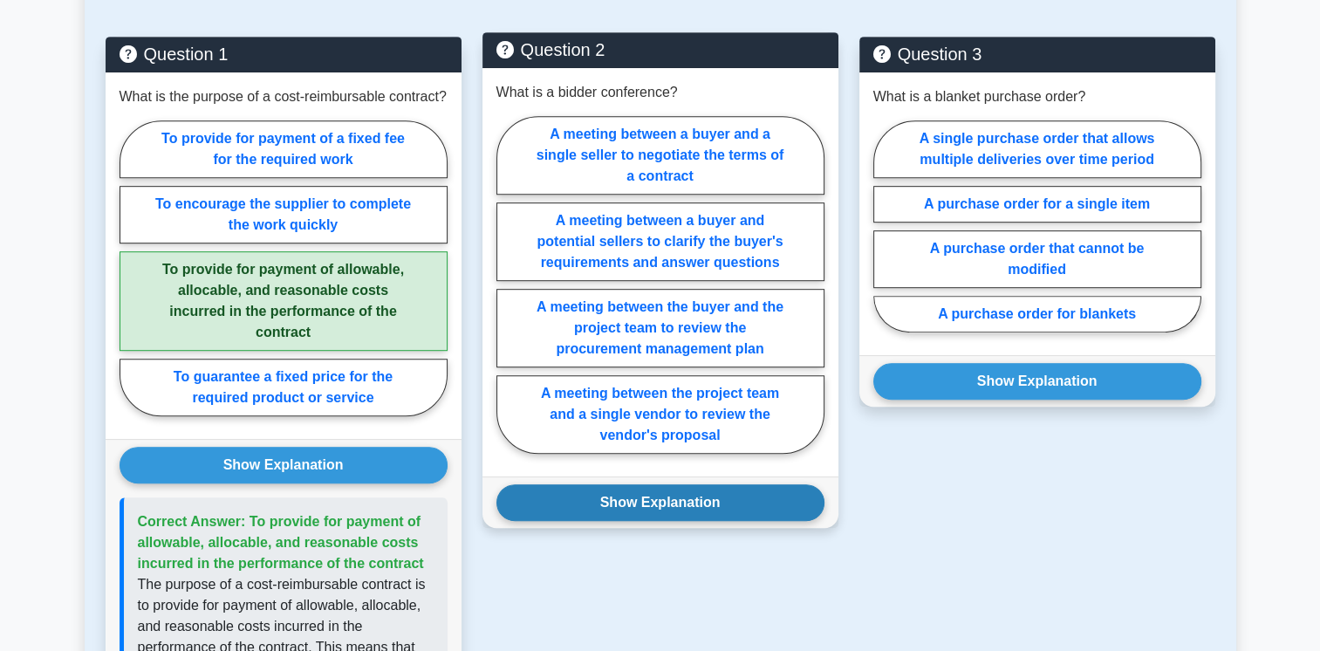
click at [537, 521] on button "Show Explanation" at bounding box center [660, 502] width 328 height 37
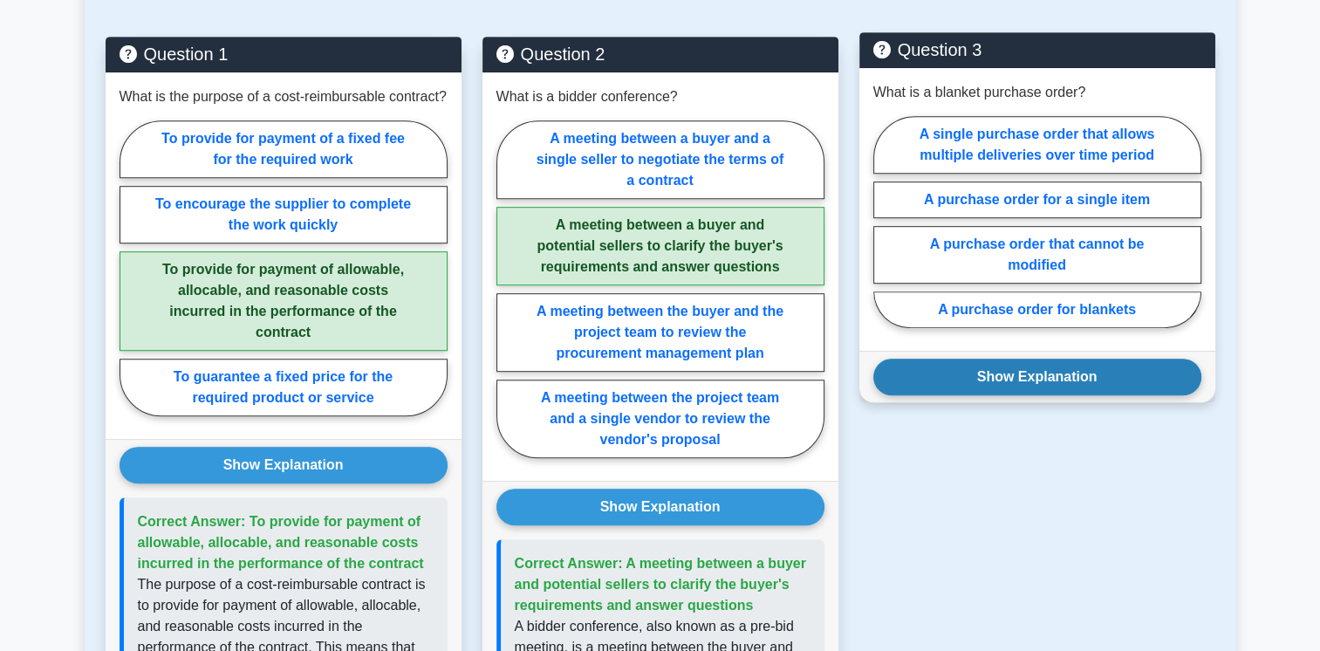
click at [925, 395] on button "Show Explanation" at bounding box center [1037, 376] width 328 height 37
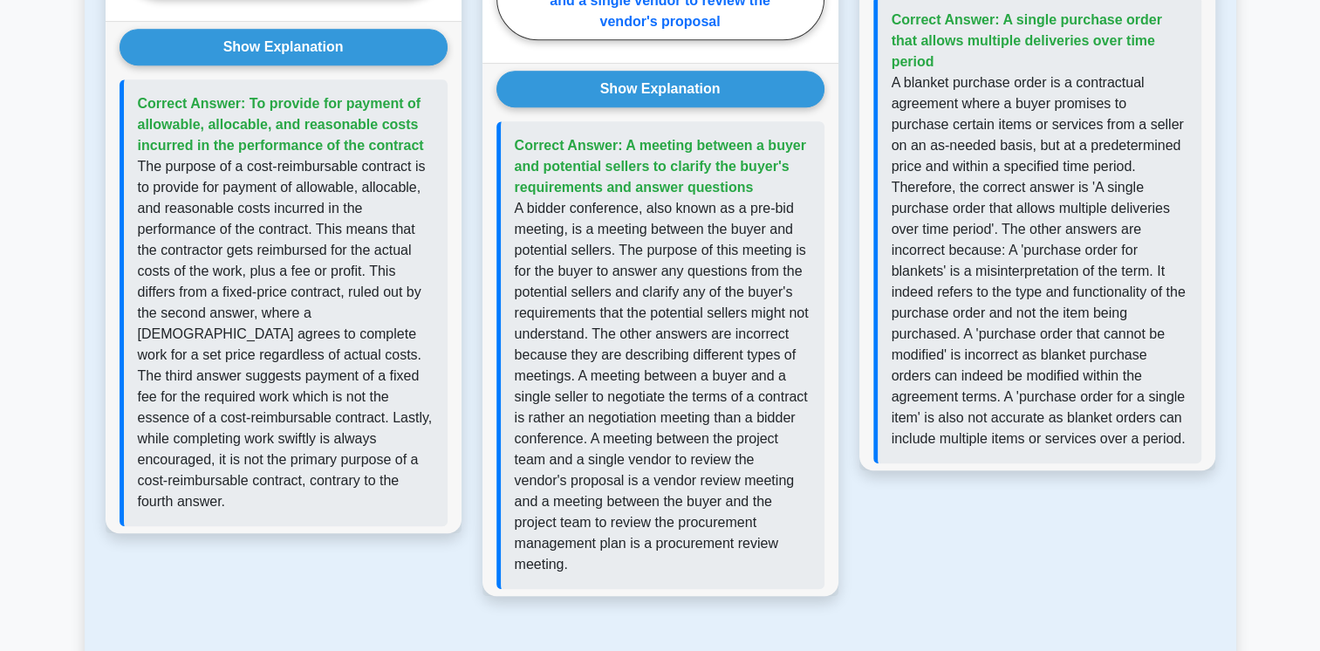
scroll to position [1363, 0]
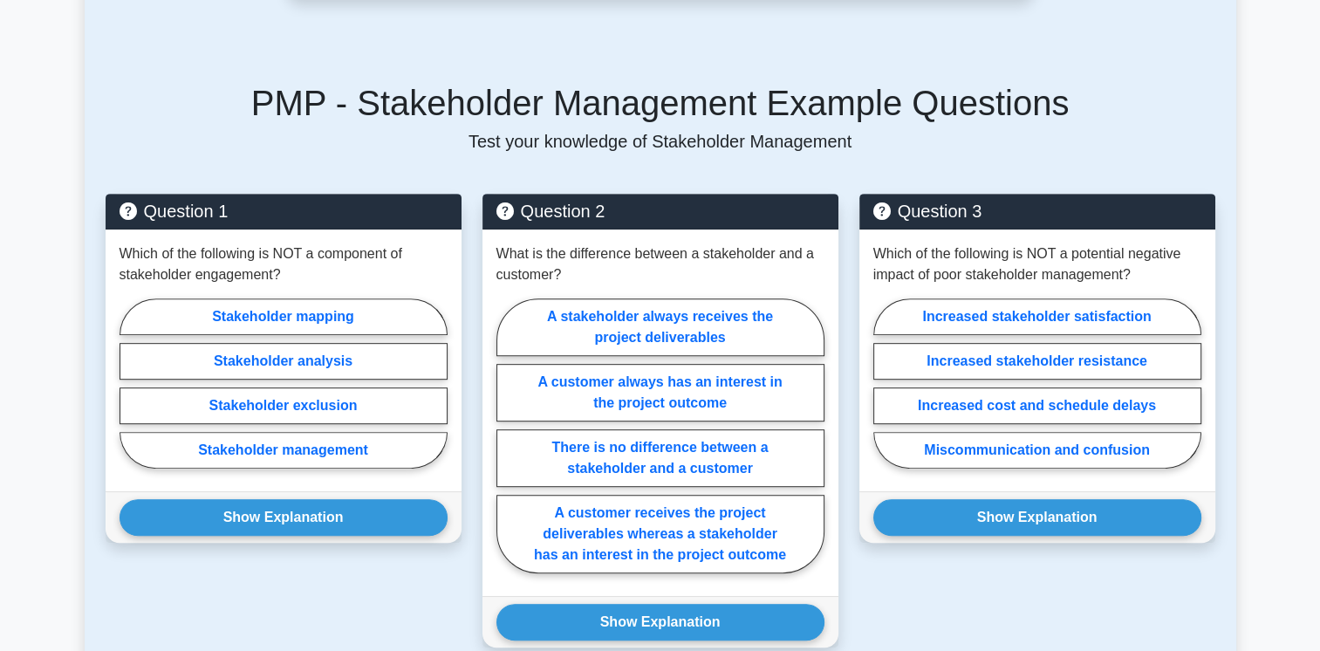
scroll to position [802, 0]
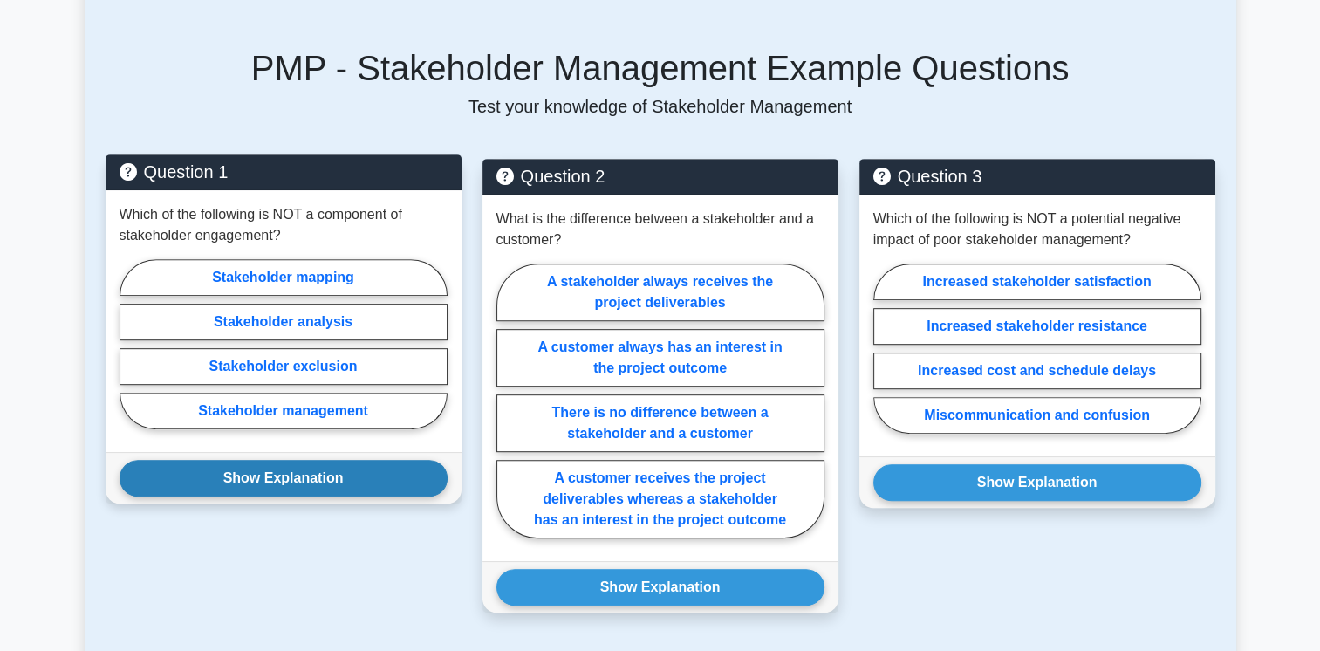
click at [283, 474] on button "Show Explanation" at bounding box center [283, 478] width 328 height 37
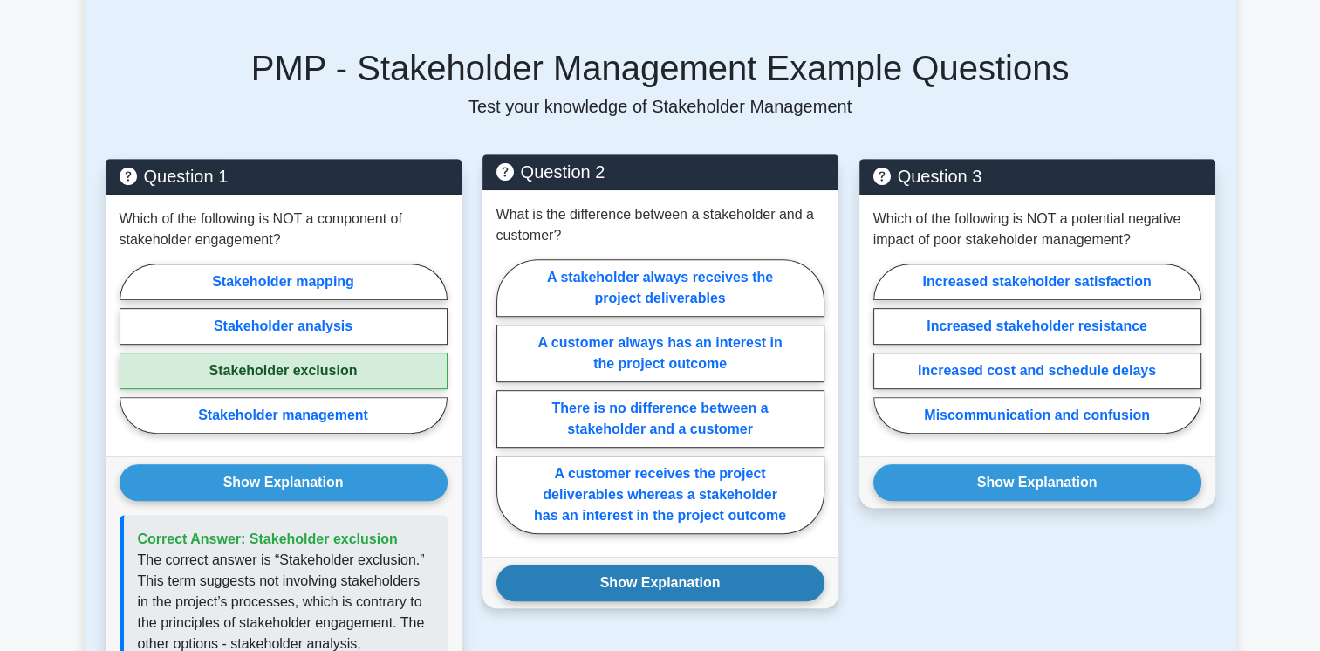
click at [546, 576] on button "Show Explanation" at bounding box center [660, 582] width 328 height 37
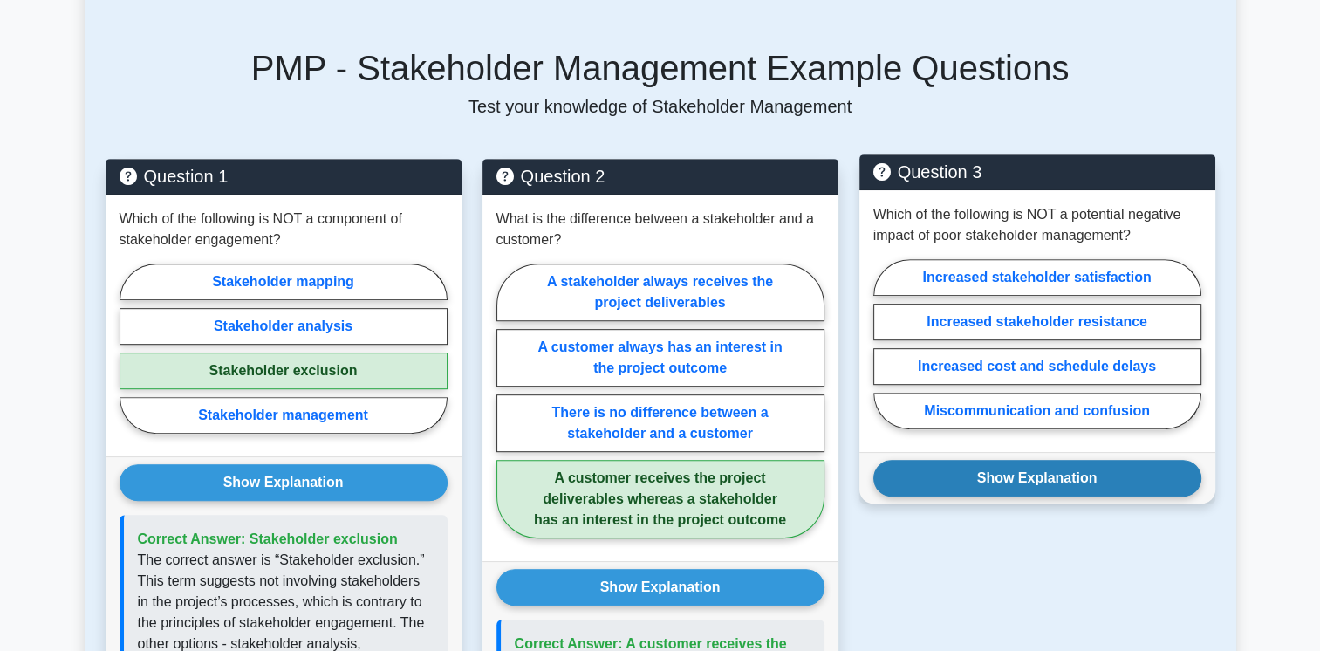
click at [925, 482] on button "Show Explanation" at bounding box center [1037, 478] width 328 height 37
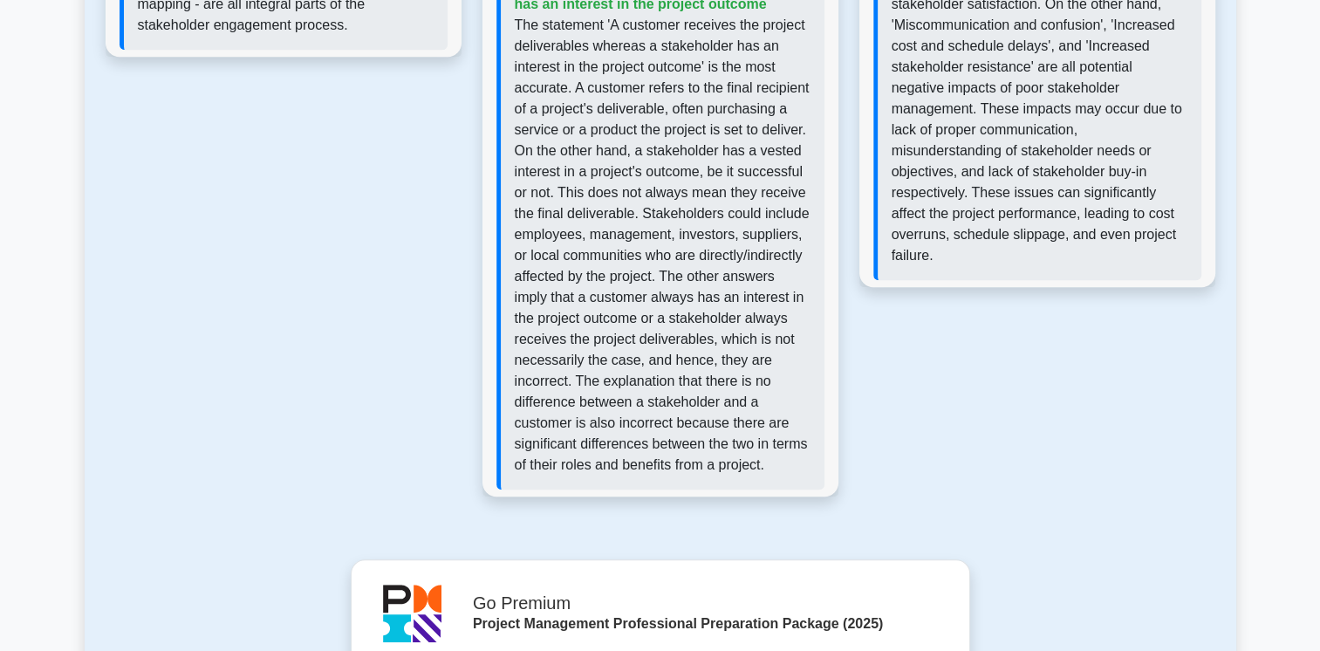
scroll to position [1588, 0]
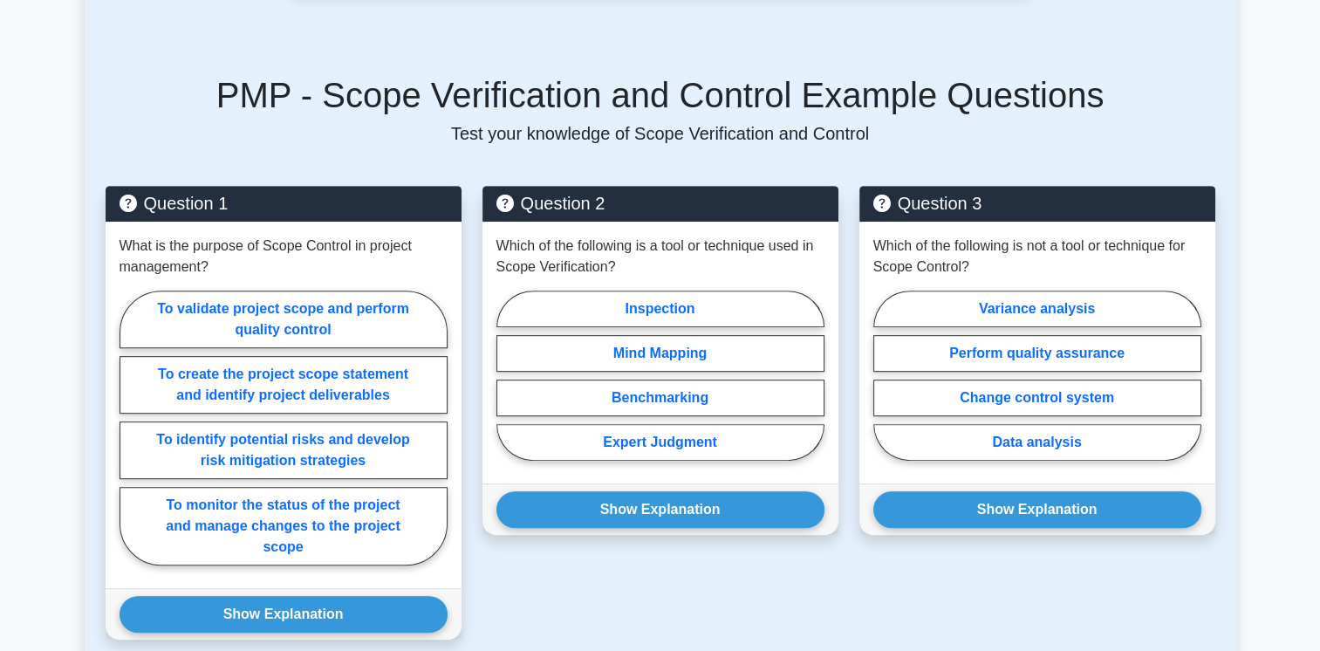
scroll to position [768, 0]
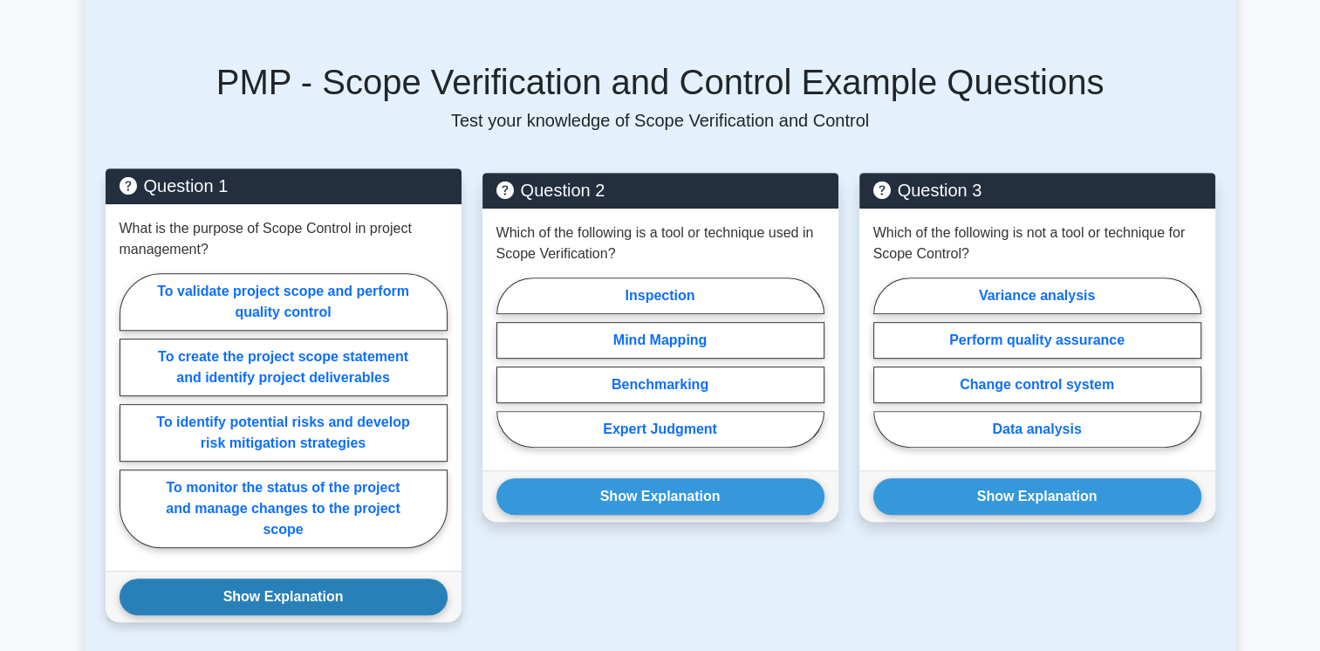
click at [228, 596] on button "Show Explanation" at bounding box center [283, 596] width 328 height 37
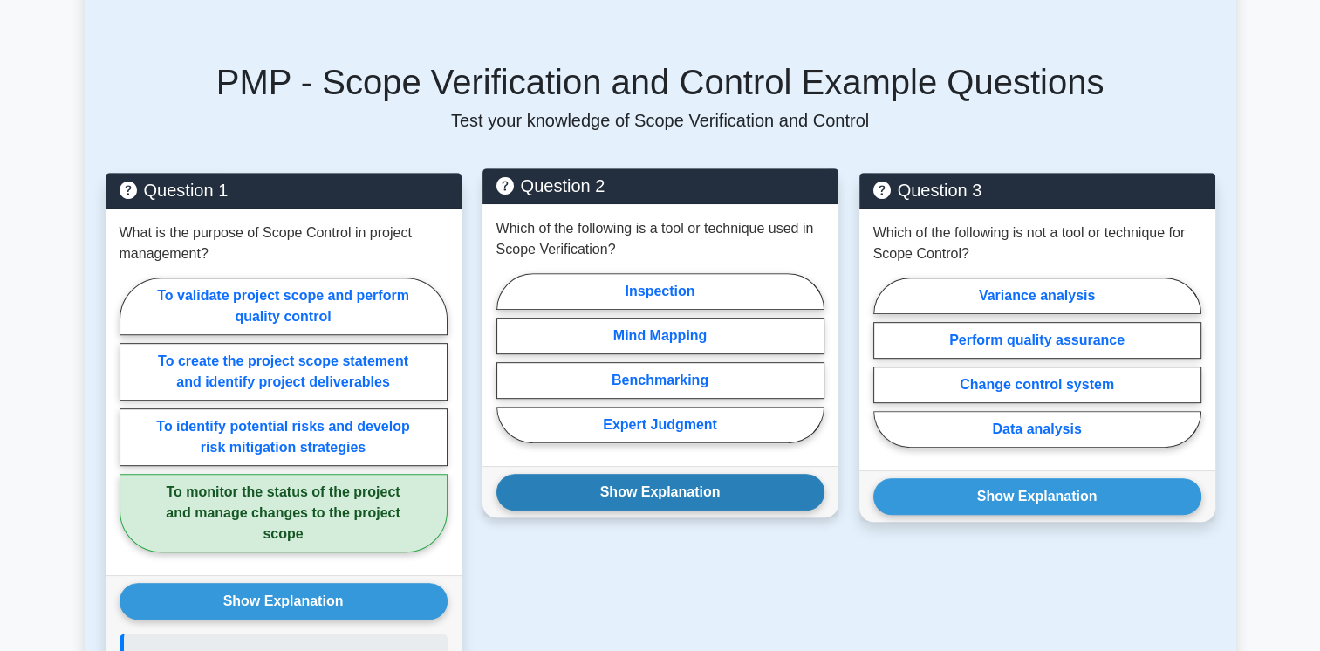
click at [549, 496] on button "Show Explanation" at bounding box center [660, 492] width 328 height 37
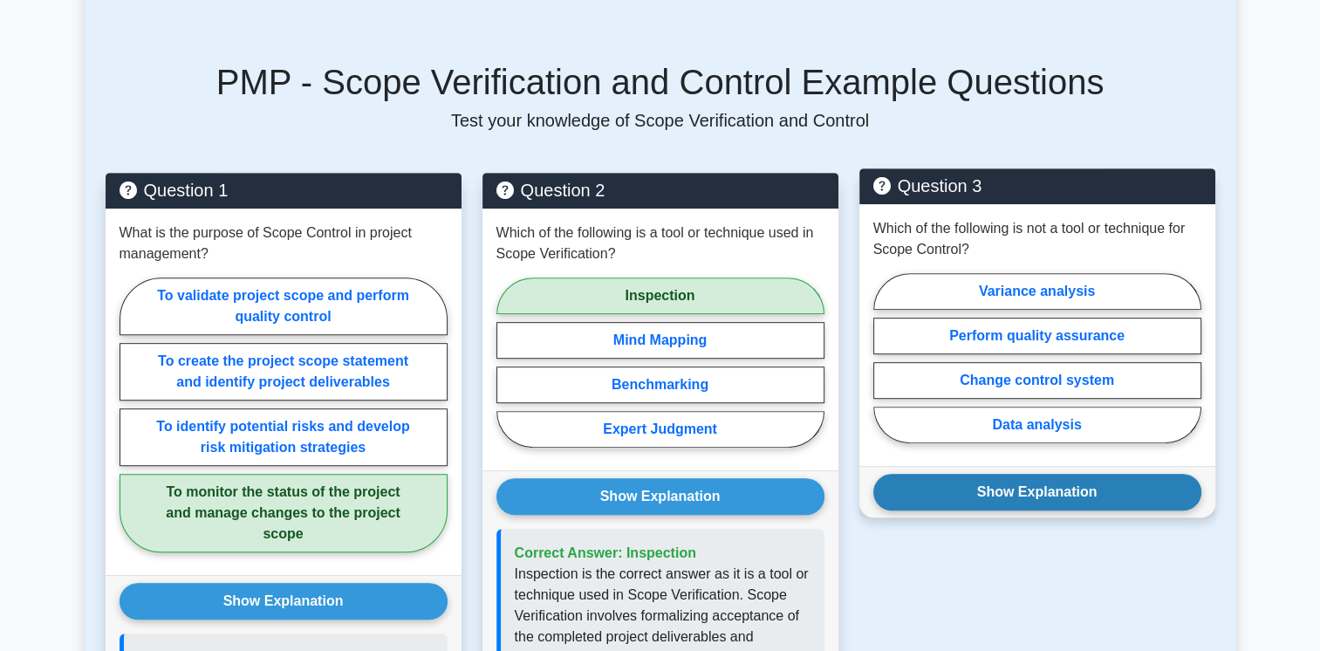
click at [905, 487] on button "Show Explanation" at bounding box center [1037, 492] width 328 height 37
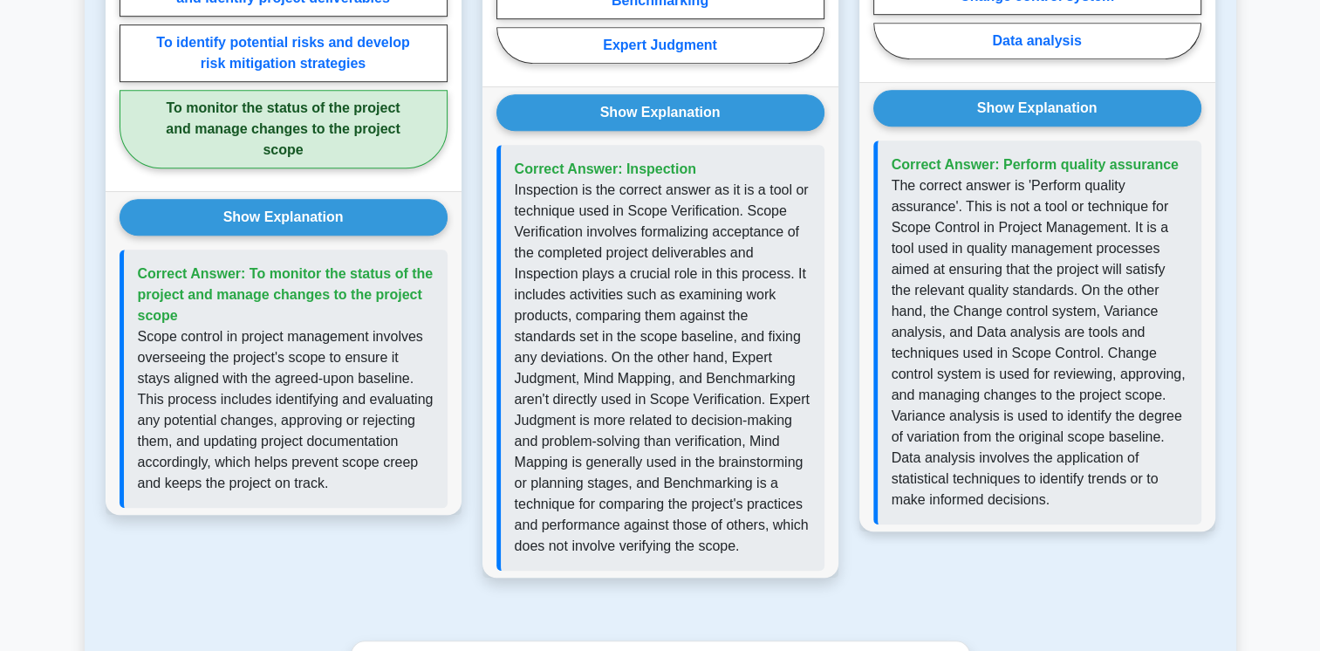
scroll to position [1220, 0]
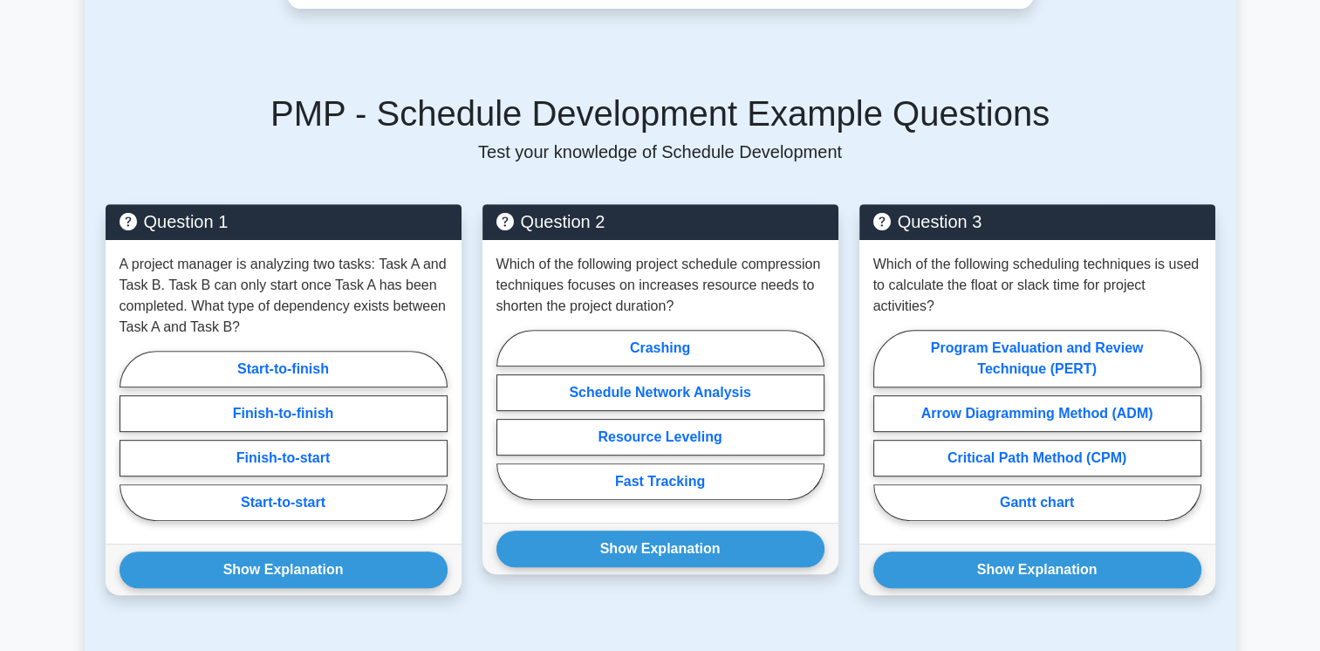
scroll to position [698, 0]
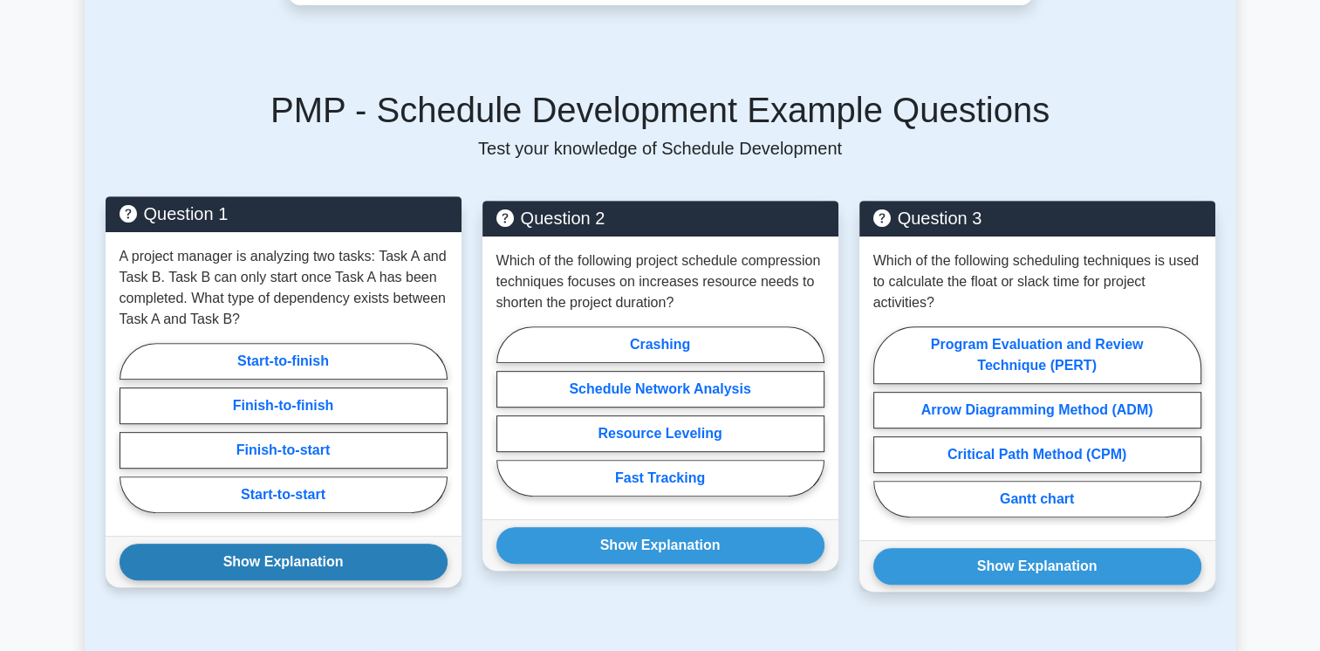
click at [260, 557] on button "Show Explanation" at bounding box center [283, 561] width 328 height 37
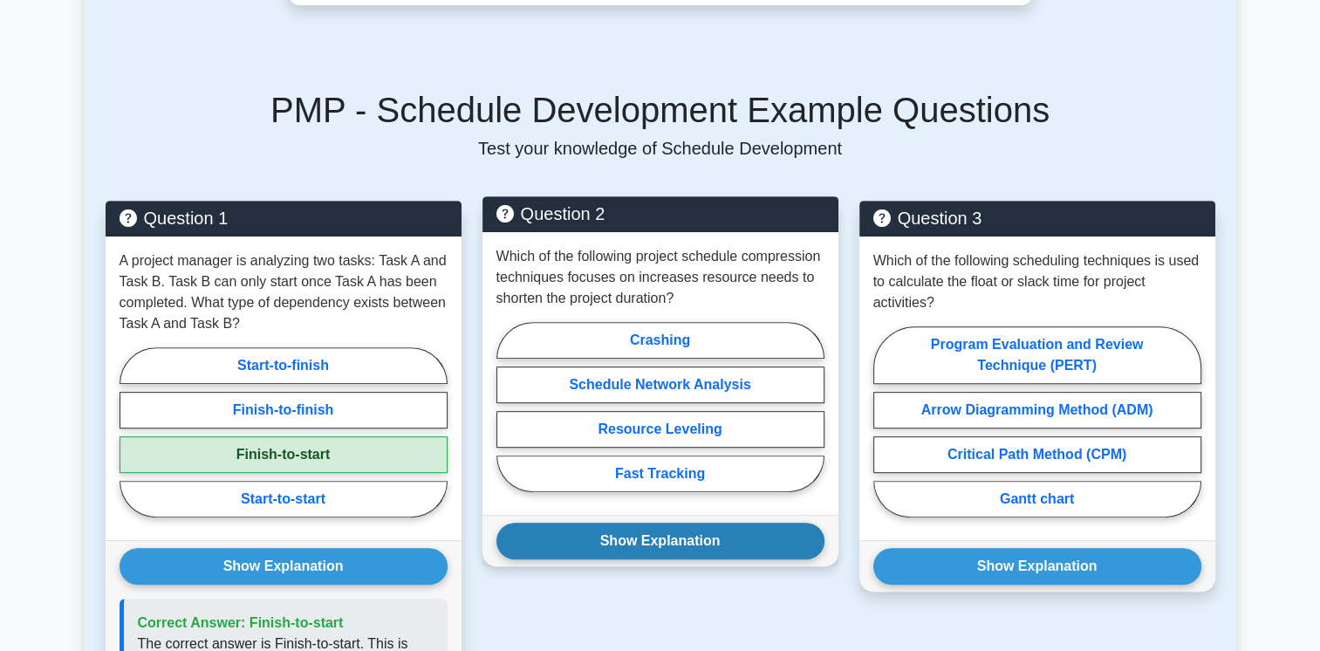
click at [549, 530] on button "Show Explanation" at bounding box center [660, 540] width 328 height 37
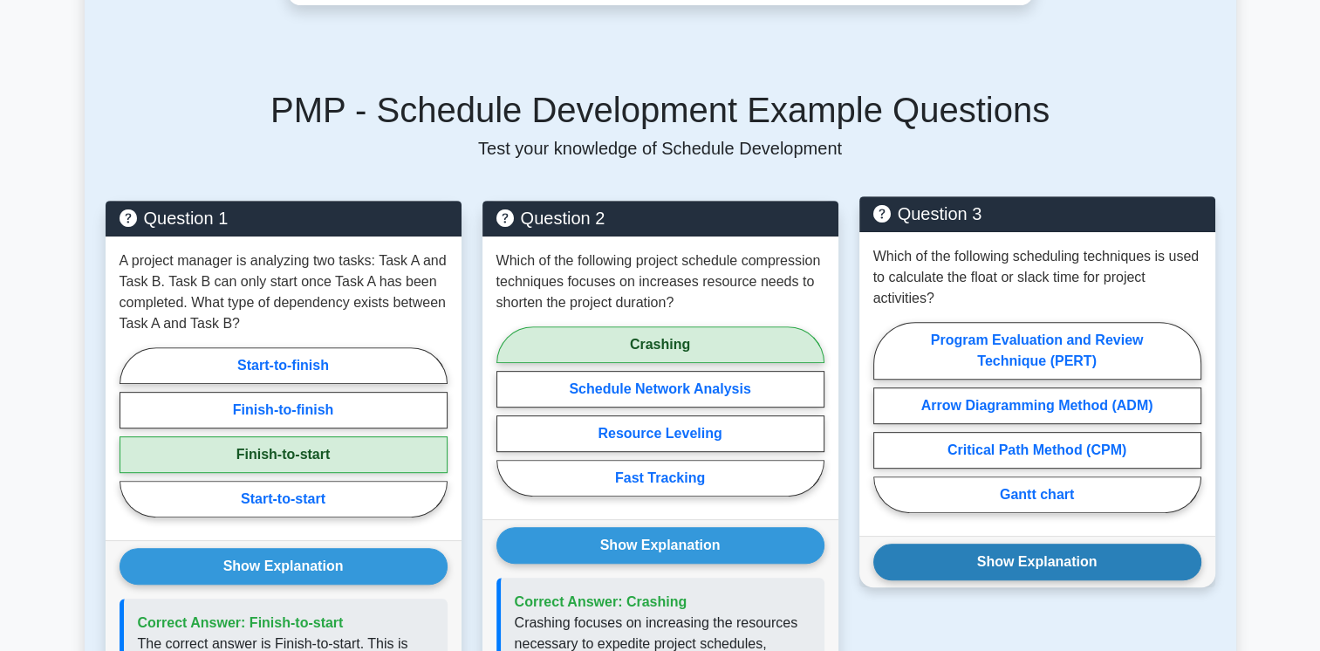
click at [921, 563] on button "Show Explanation" at bounding box center [1037, 561] width 328 height 37
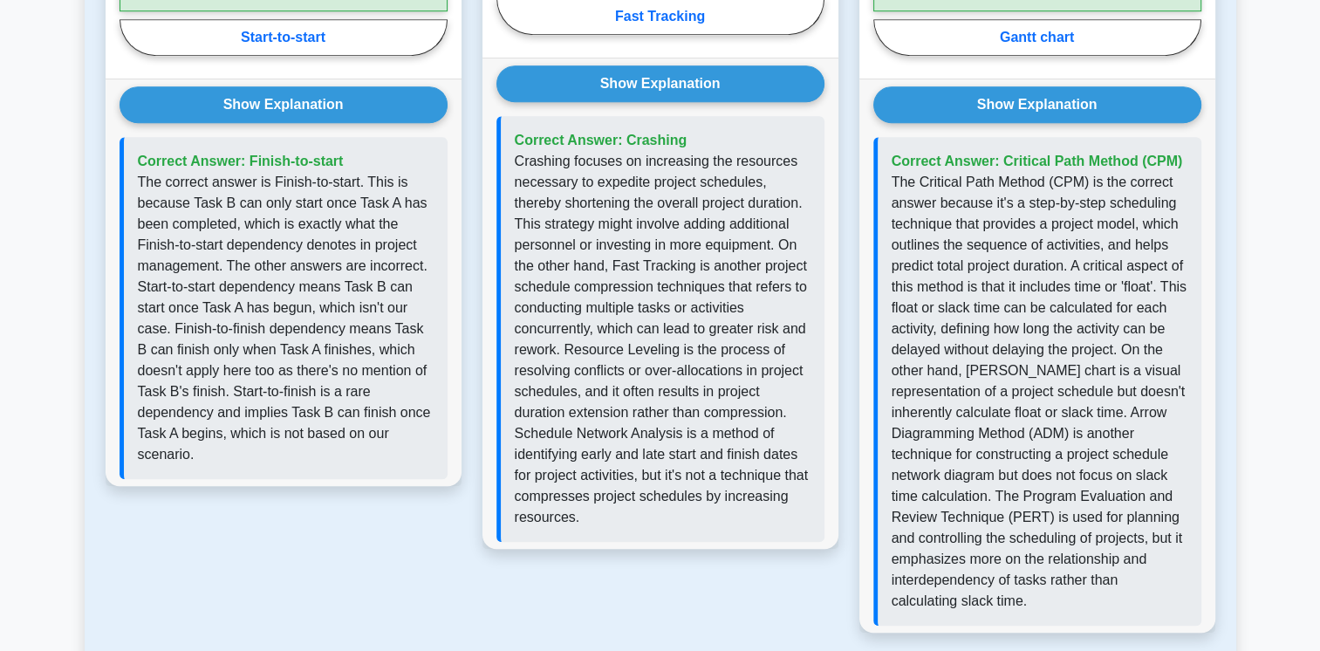
scroll to position [1277, 0]
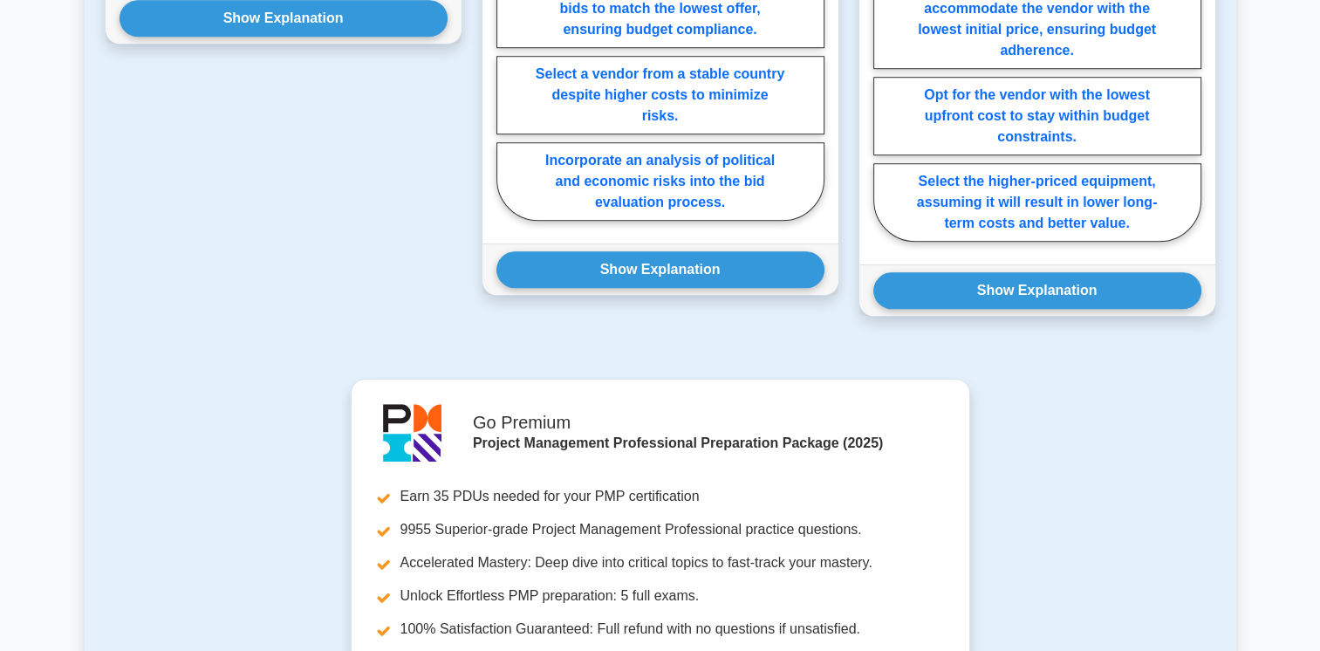
scroll to position [1300, 0]
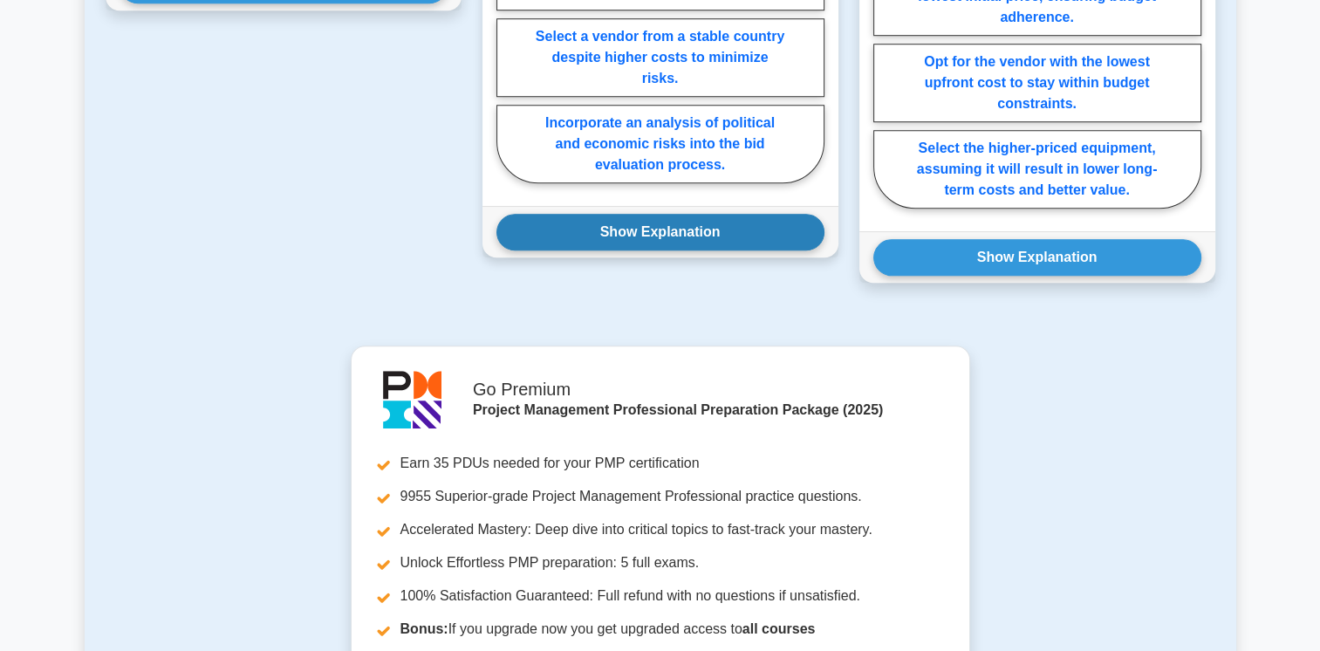
click at [539, 214] on button "Show Explanation" at bounding box center [660, 232] width 328 height 37
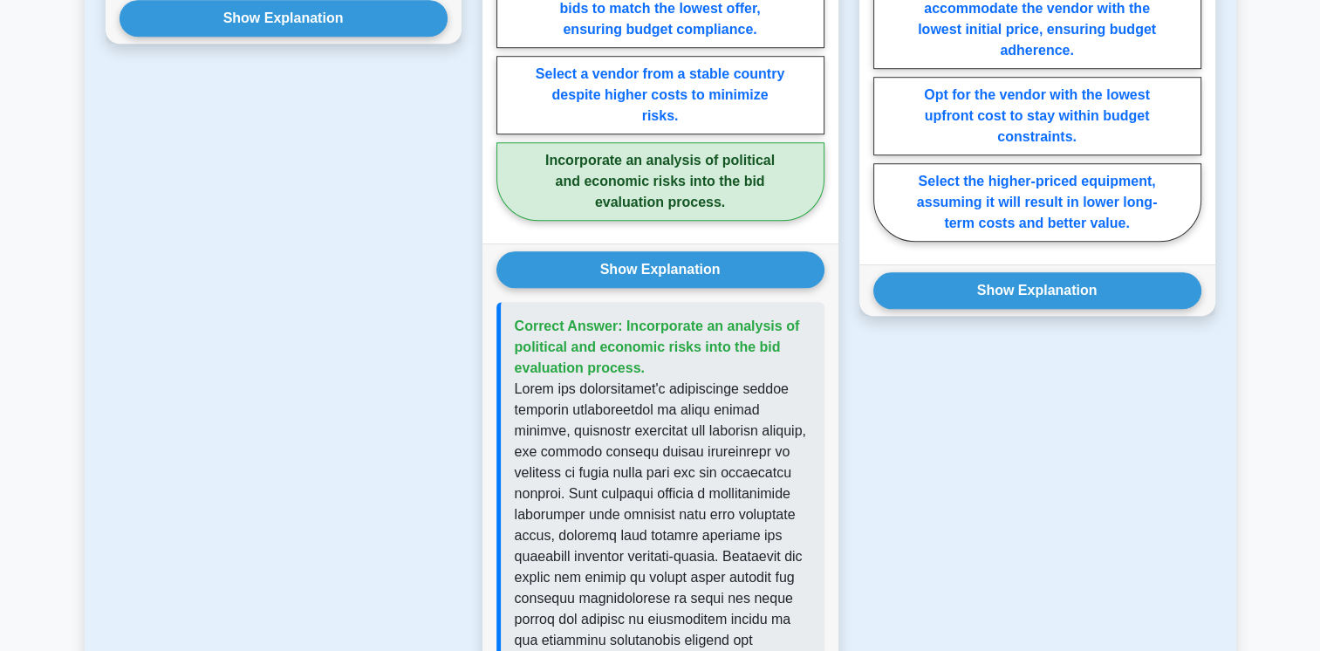
scroll to position [1265, 0]
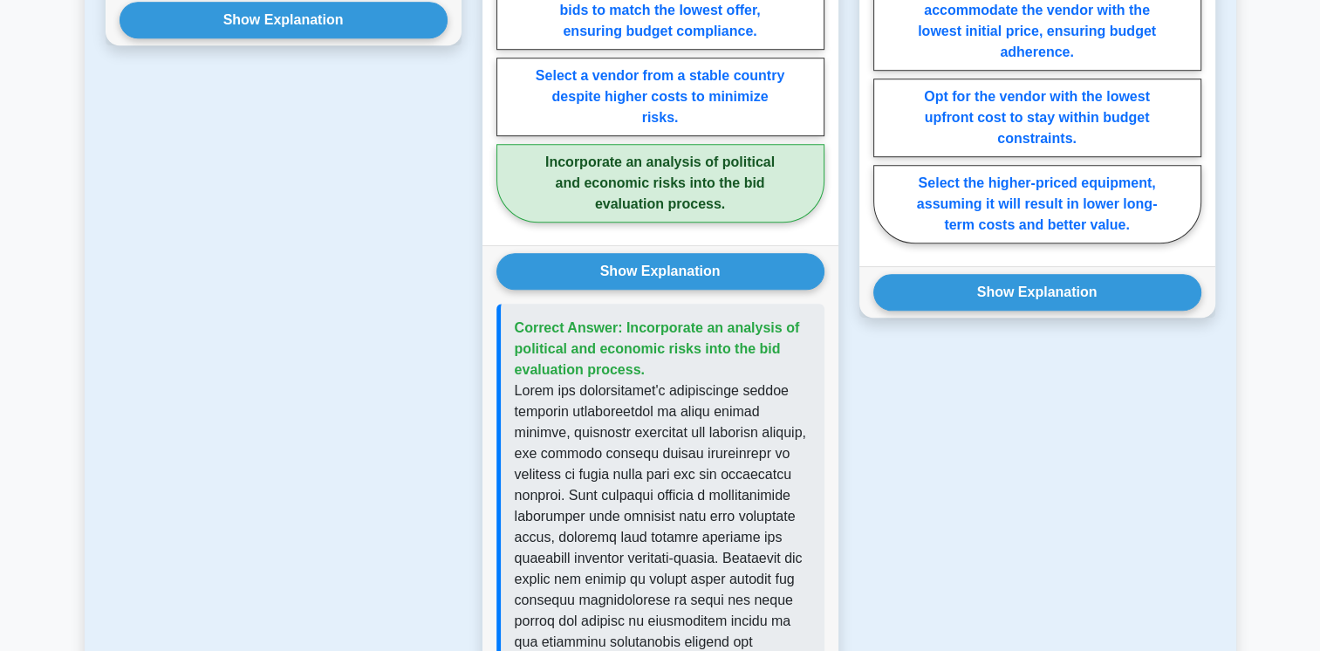
click at [280, 14] on button "Show Explanation" at bounding box center [283, 20] width 328 height 37
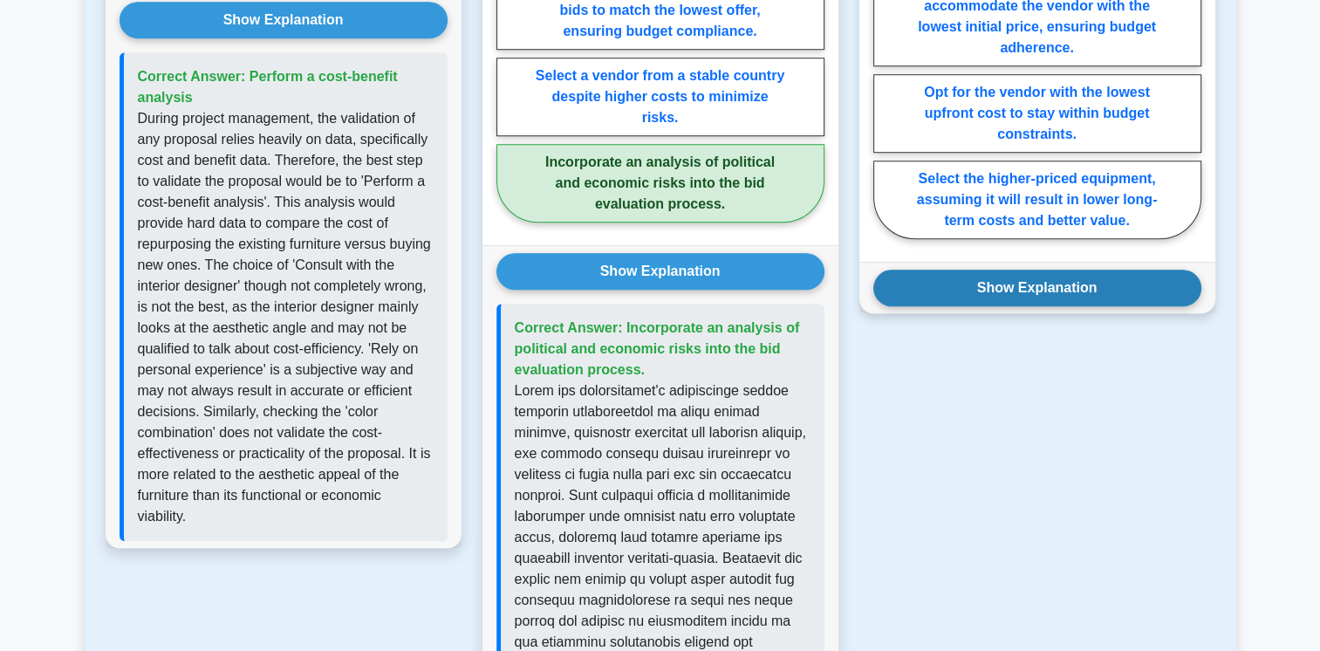
click at [928, 277] on button "Show Explanation" at bounding box center [1037, 288] width 328 height 37
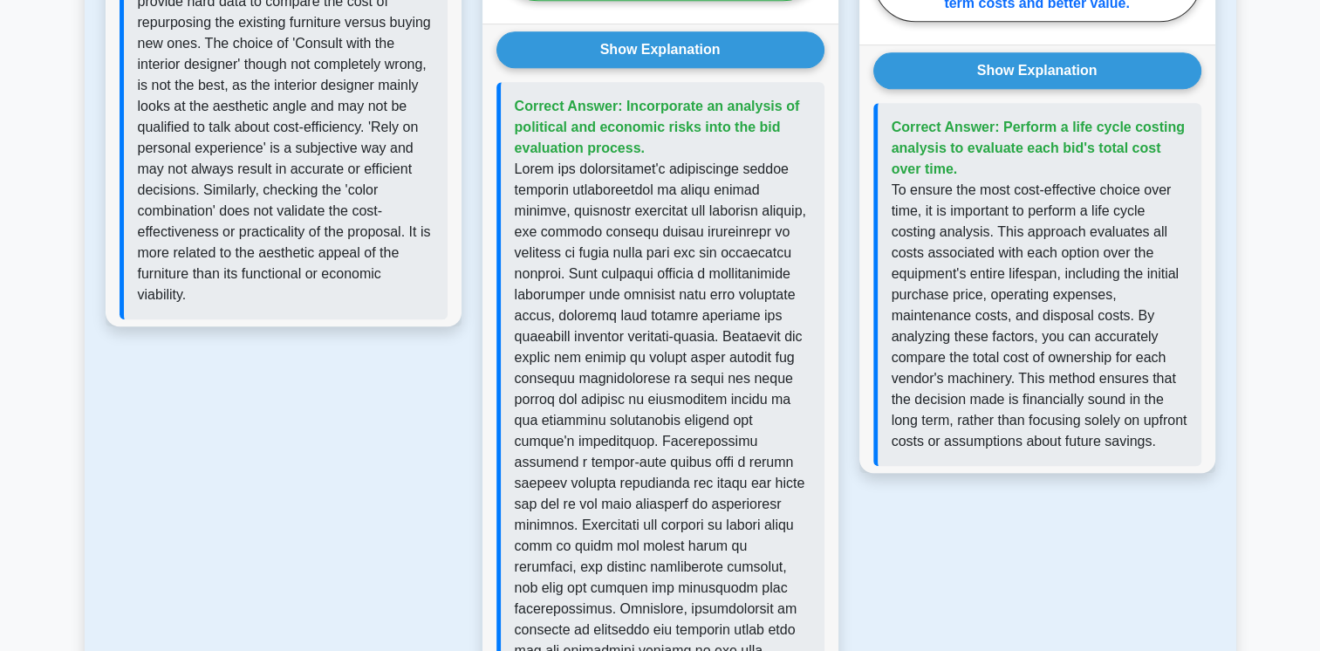
scroll to position [1591, 0]
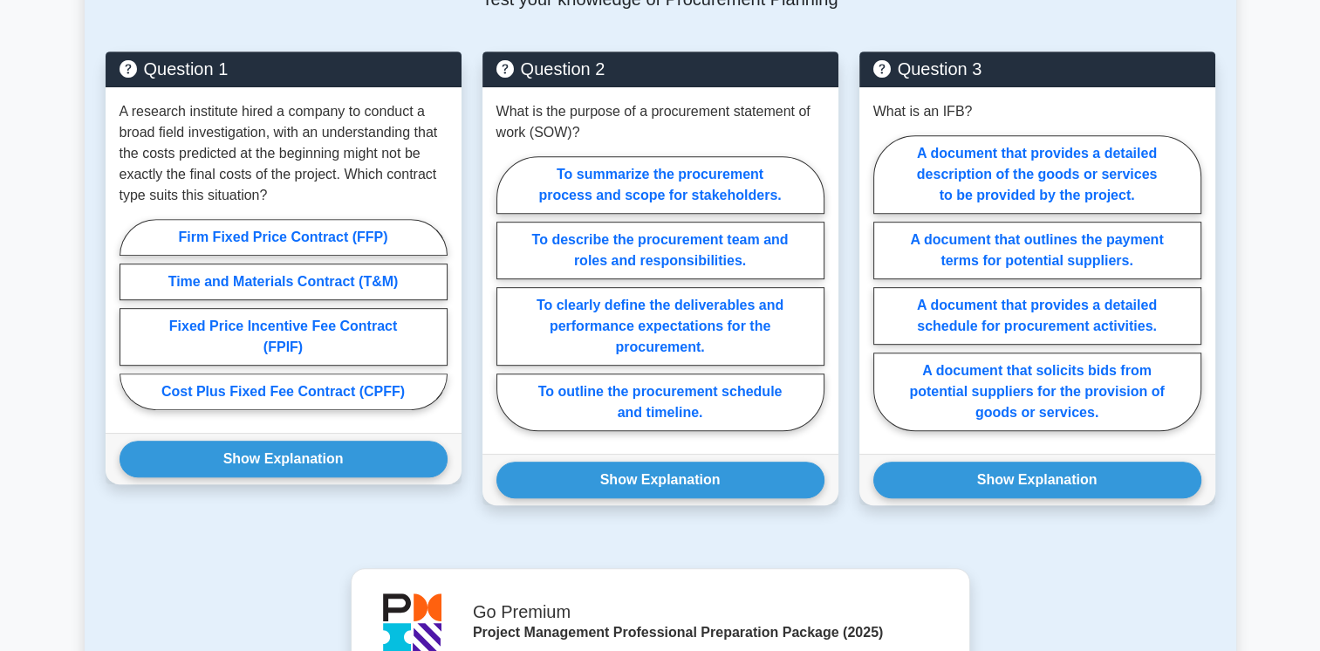
scroll to position [873, 0]
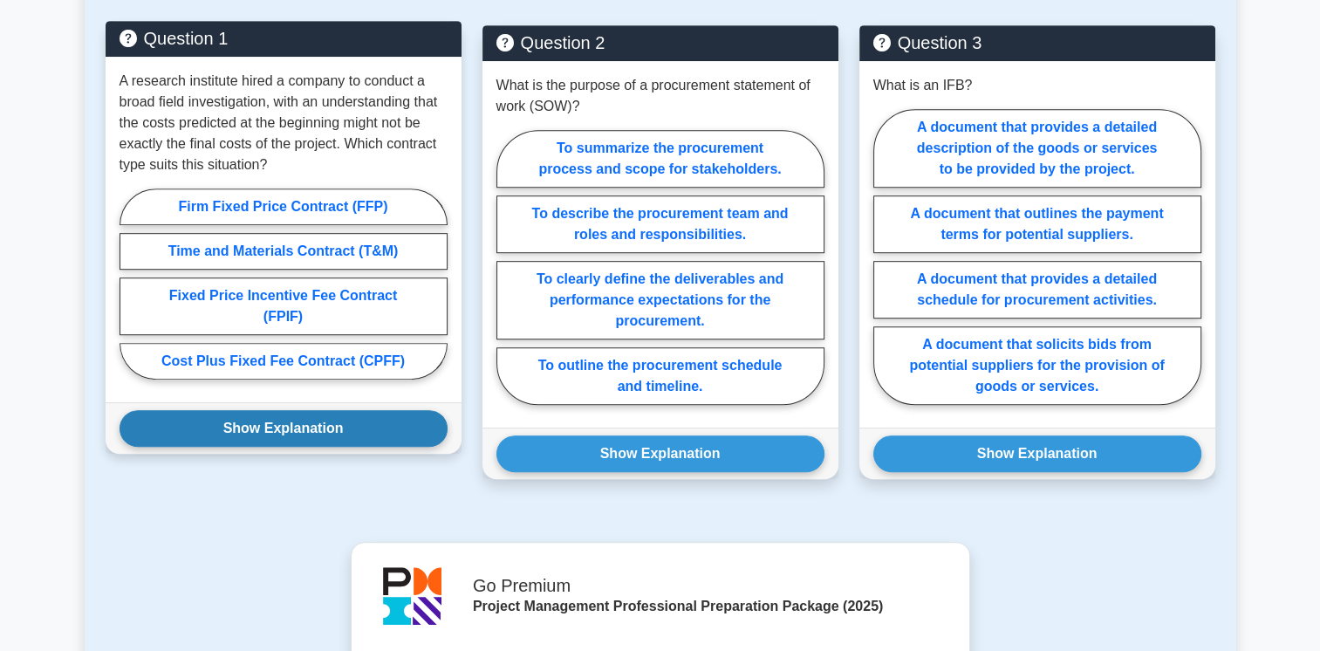
click at [276, 427] on button "Show Explanation" at bounding box center [283, 428] width 328 height 37
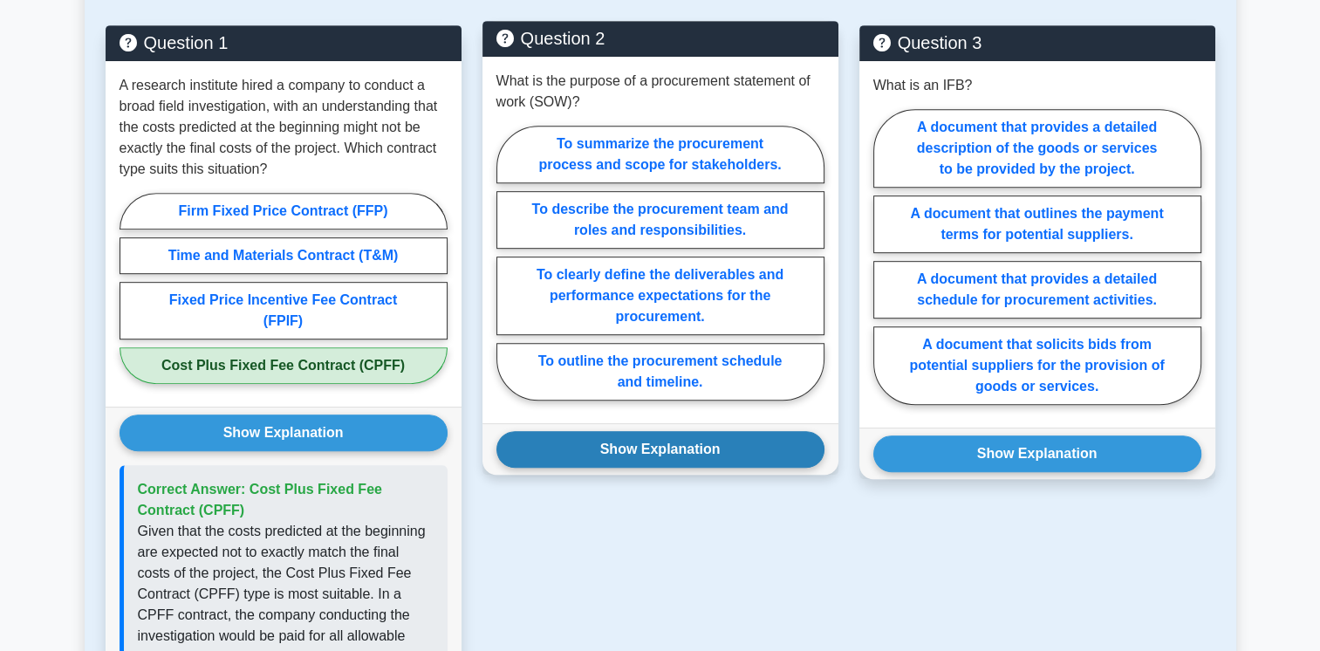
click at [536, 454] on button "Show Explanation" at bounding box center [660, 449] width 328 height 37
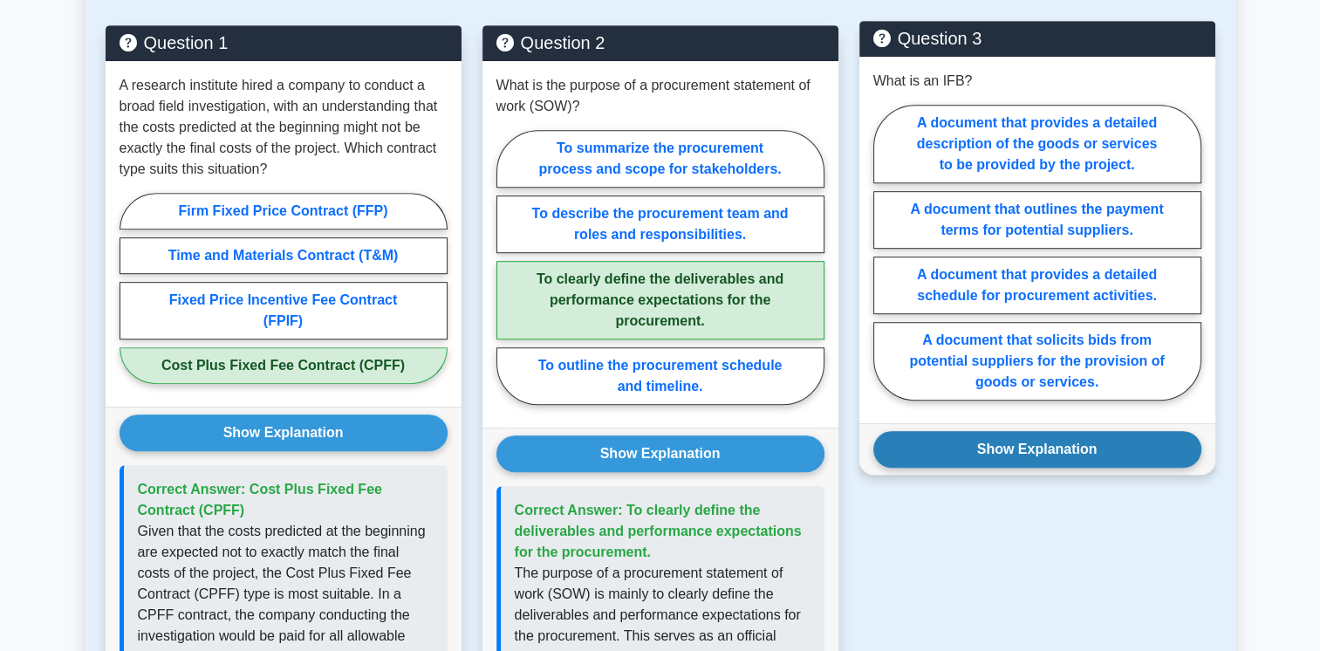
click at [927, 447] on button "Show Explanation" at bounding box center [1037, 449] width 328 height 37
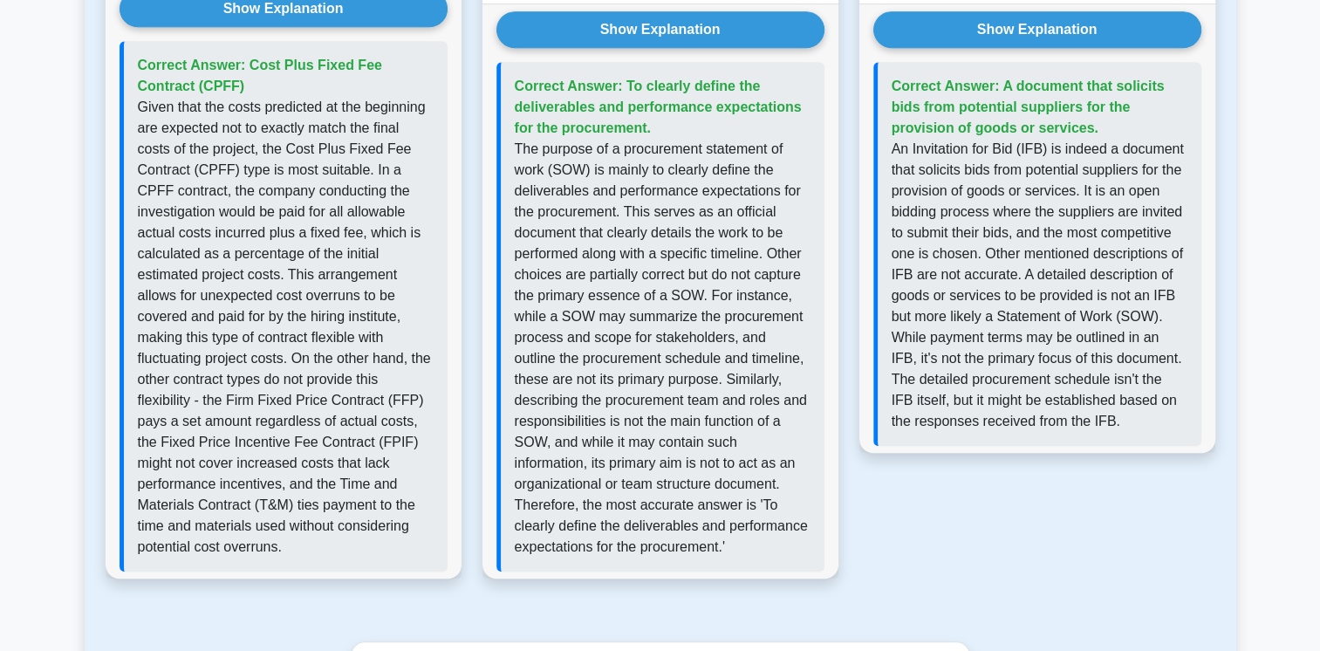
scroll to position [1391, 0]
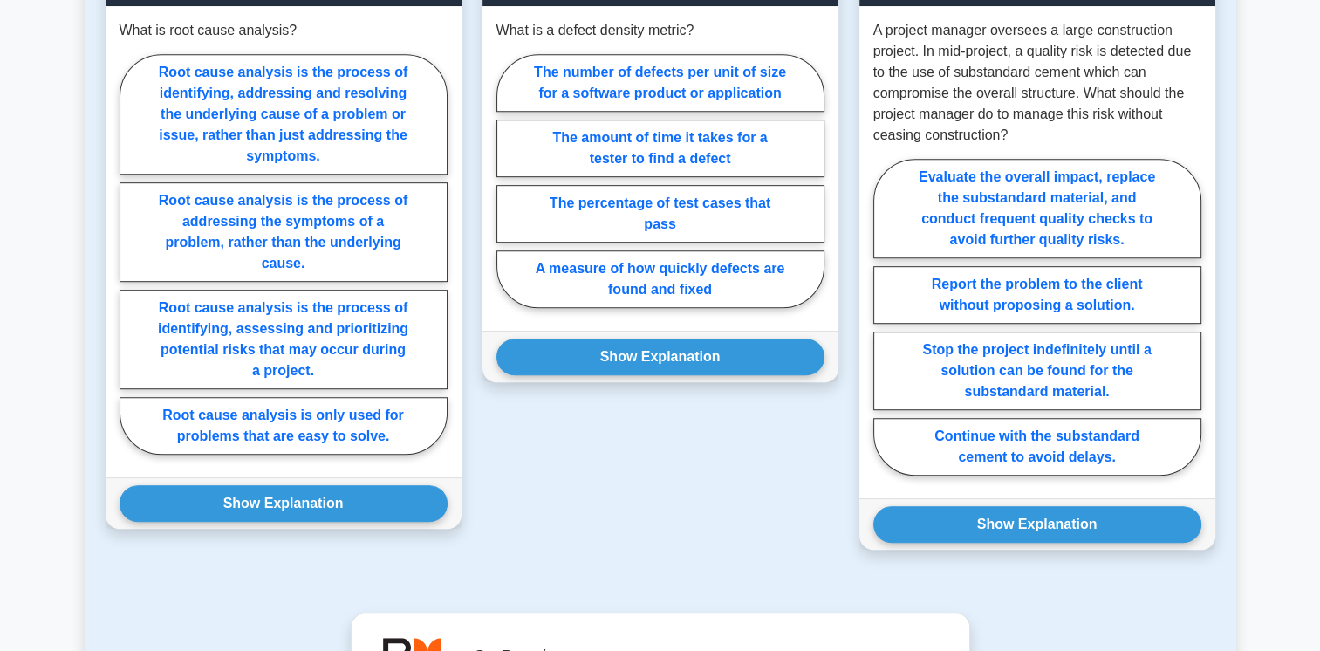
scroll to position [948, 0]
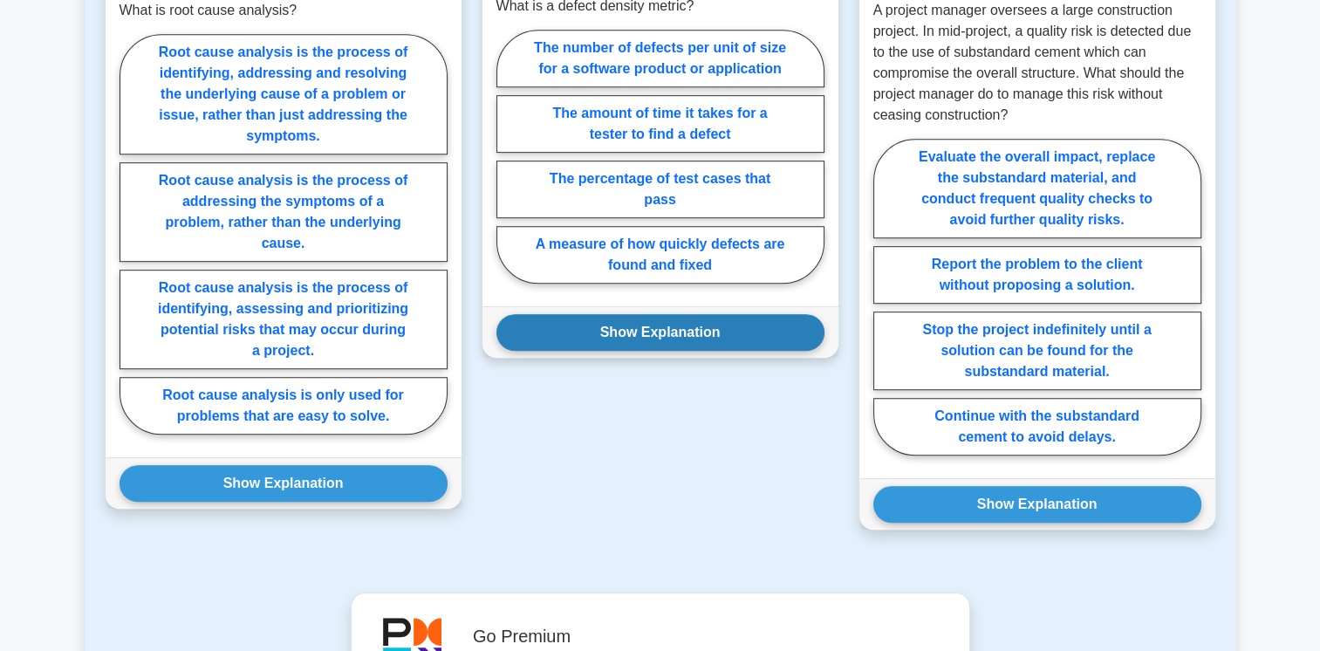
click at [604, 316] on button "Show Explanation" at bounding box center [660, 332] width 328 height 37
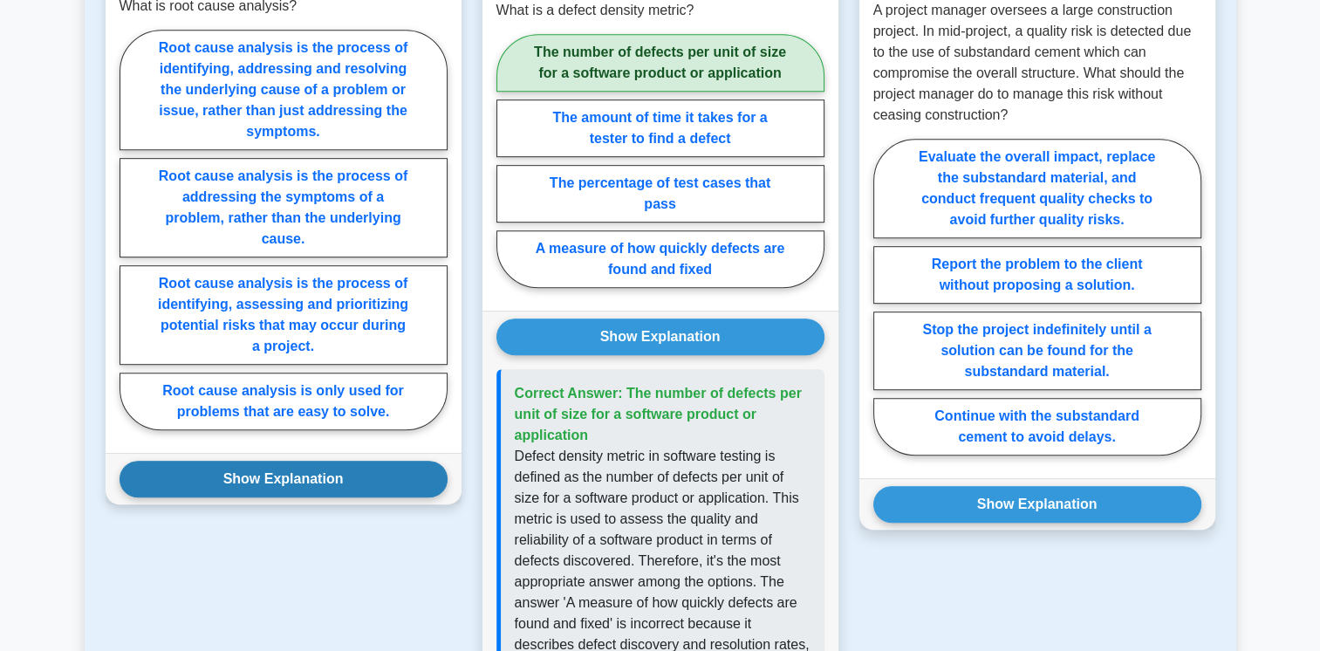
click at [399, 478] on button "Show Explanation" at bounding box center [283, 479] width 328 height 37
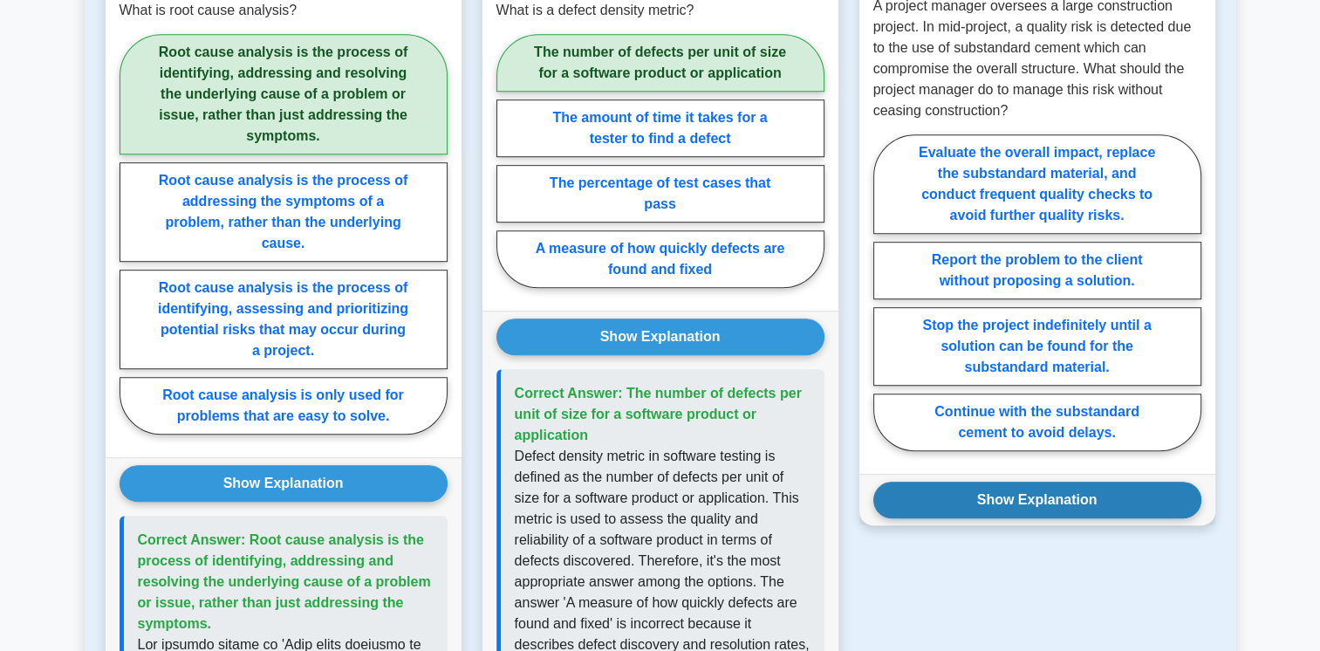
click at [920, 497] on button "Show Explanation" at bounding box center [1037, 499] width 328 height 37
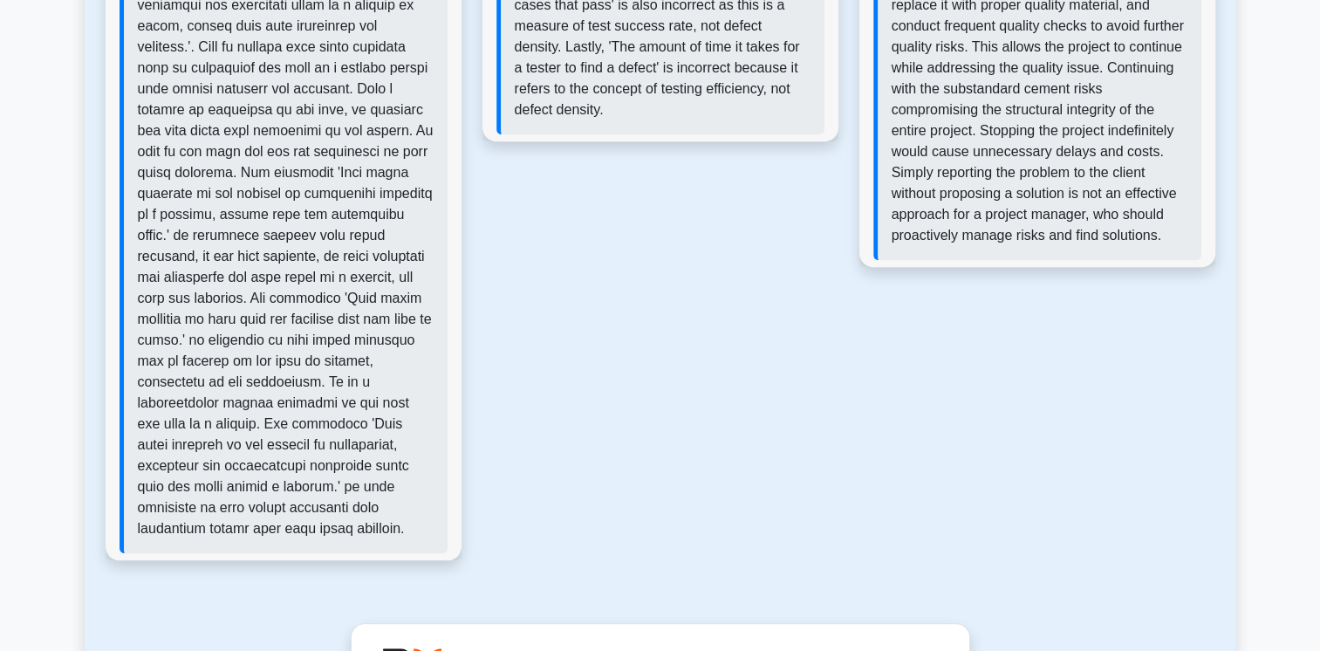
scroll to position [1746, 0]
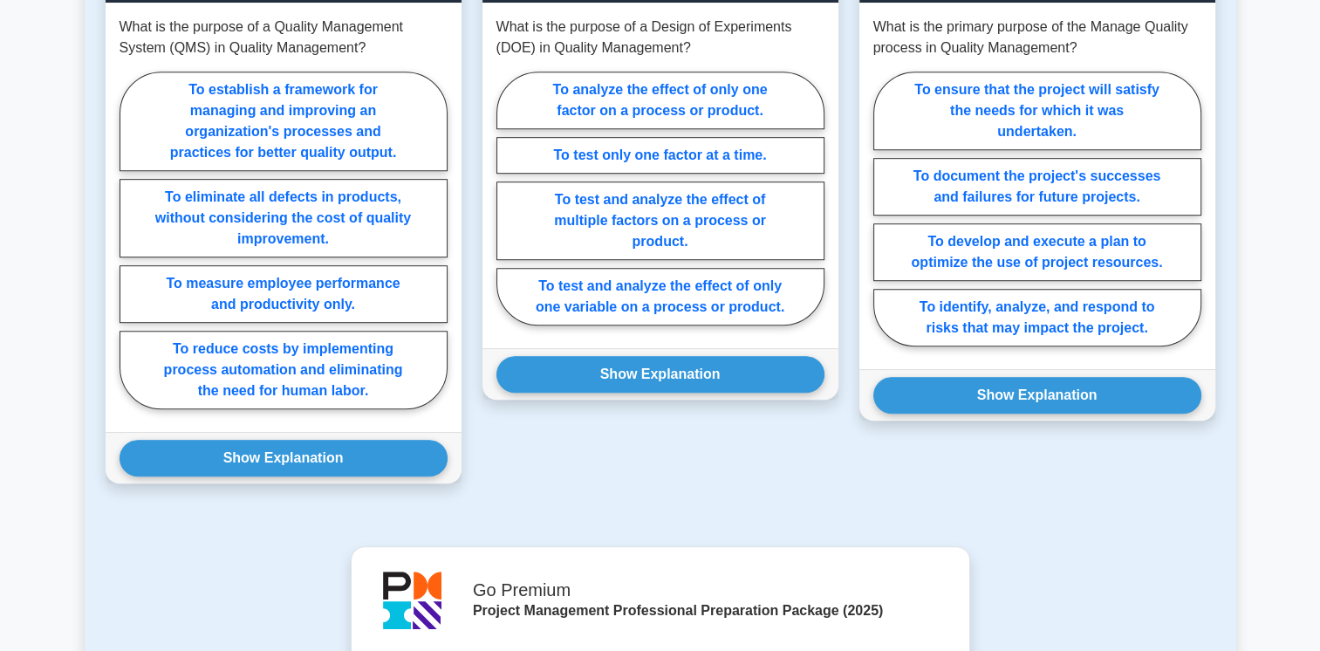
scroll to position [1009, 0]
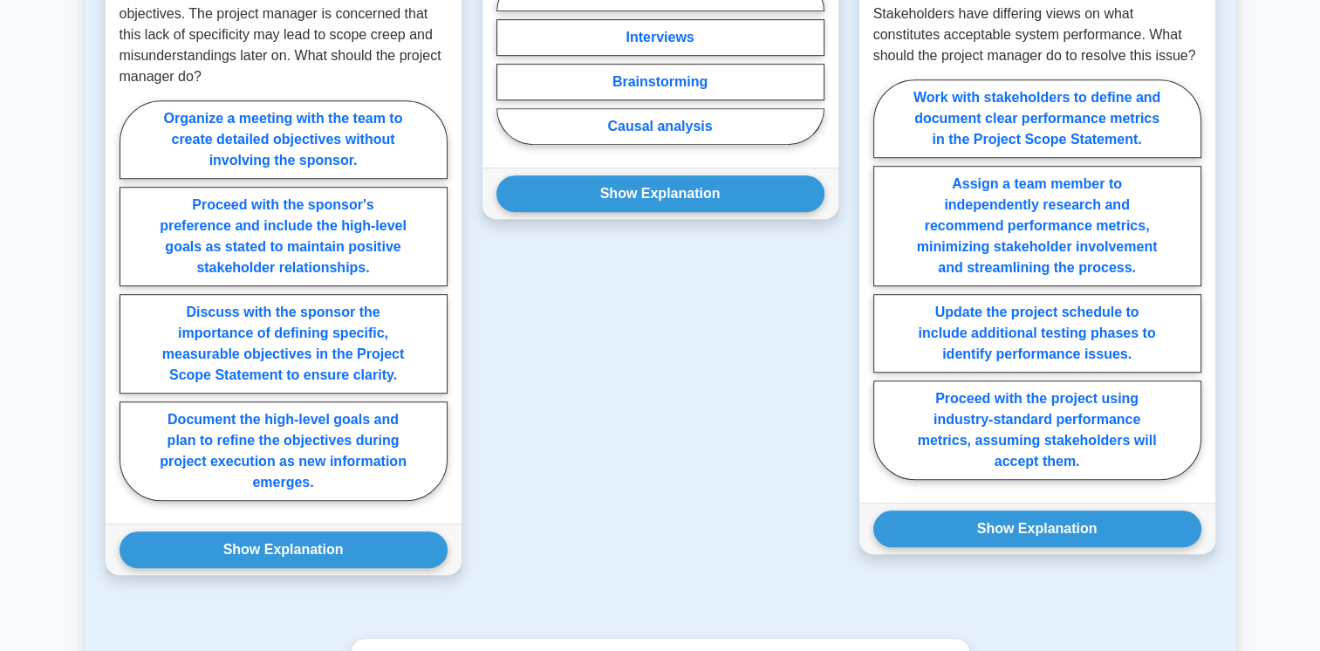
scroll to position [1092, 0]
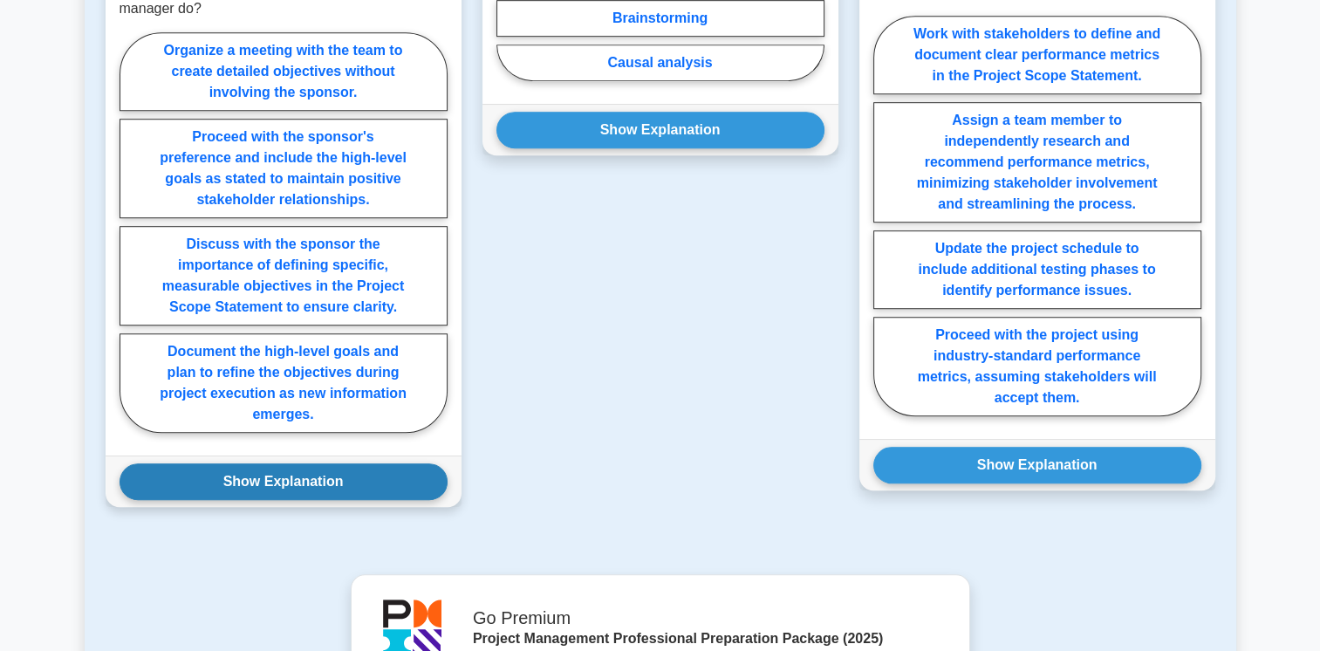
click at [263, 479] on button "Show Explanation" at bounding box center [283, 481] width 328 height 37
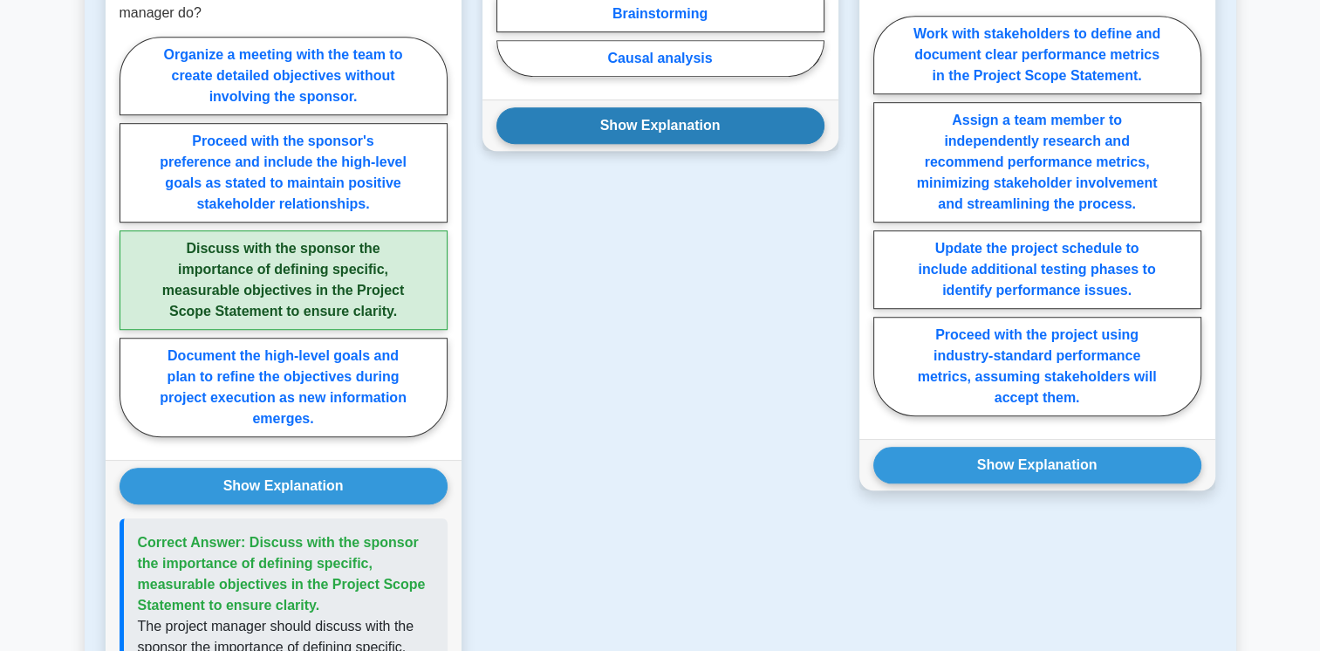
click at [636, 120] on button "Show Explanation" at bounding box center [660, 125] width 328 height 37
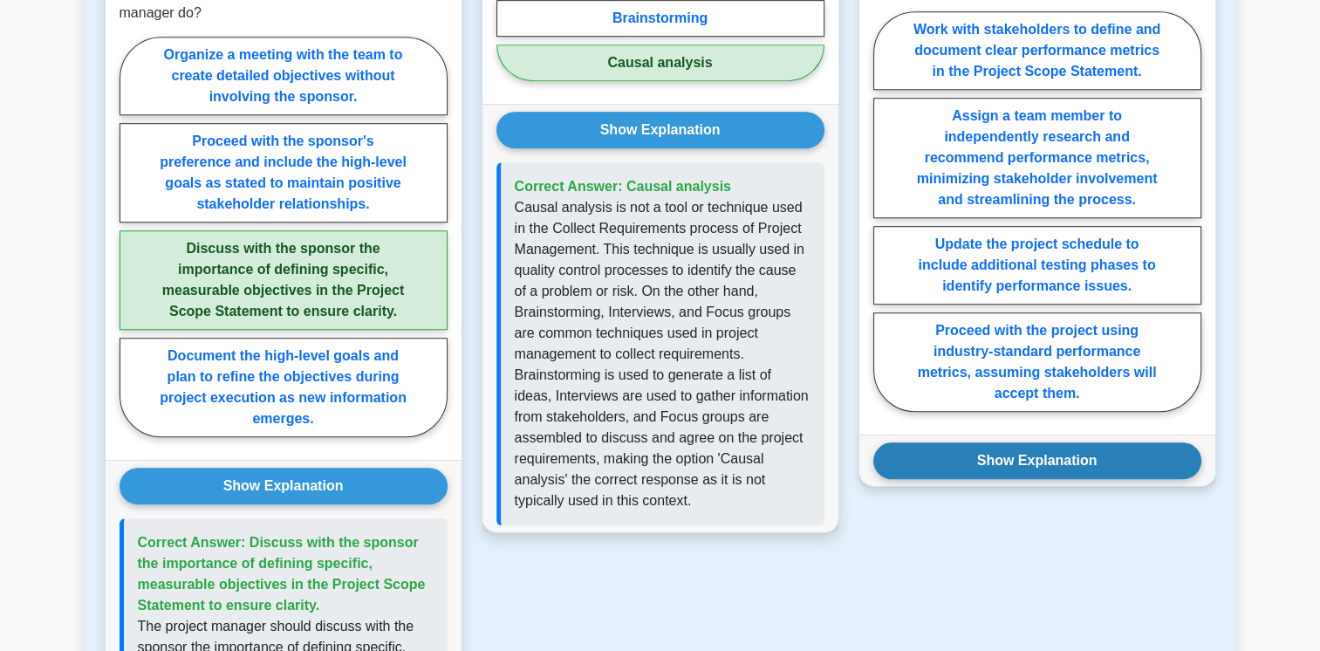
click at [907, 458] on button "Show Explanation" at bounding box center [1037, 460] width 328 height 37
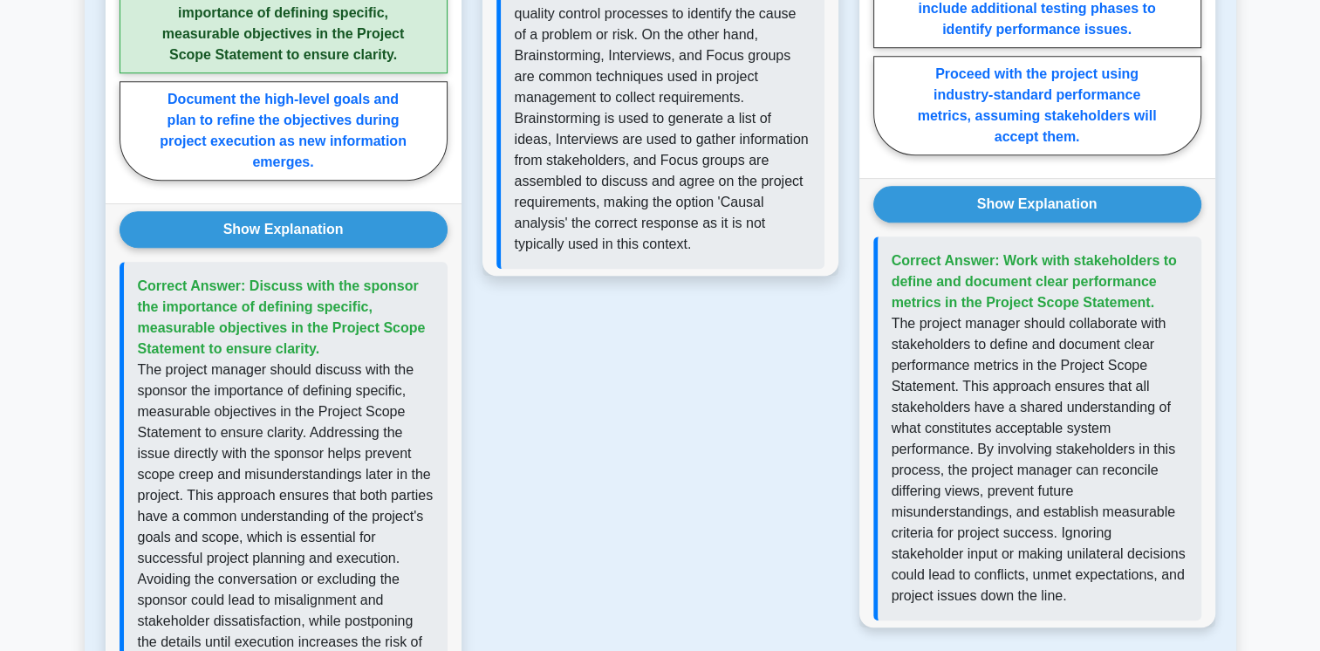
scroll to position [1580, 0]
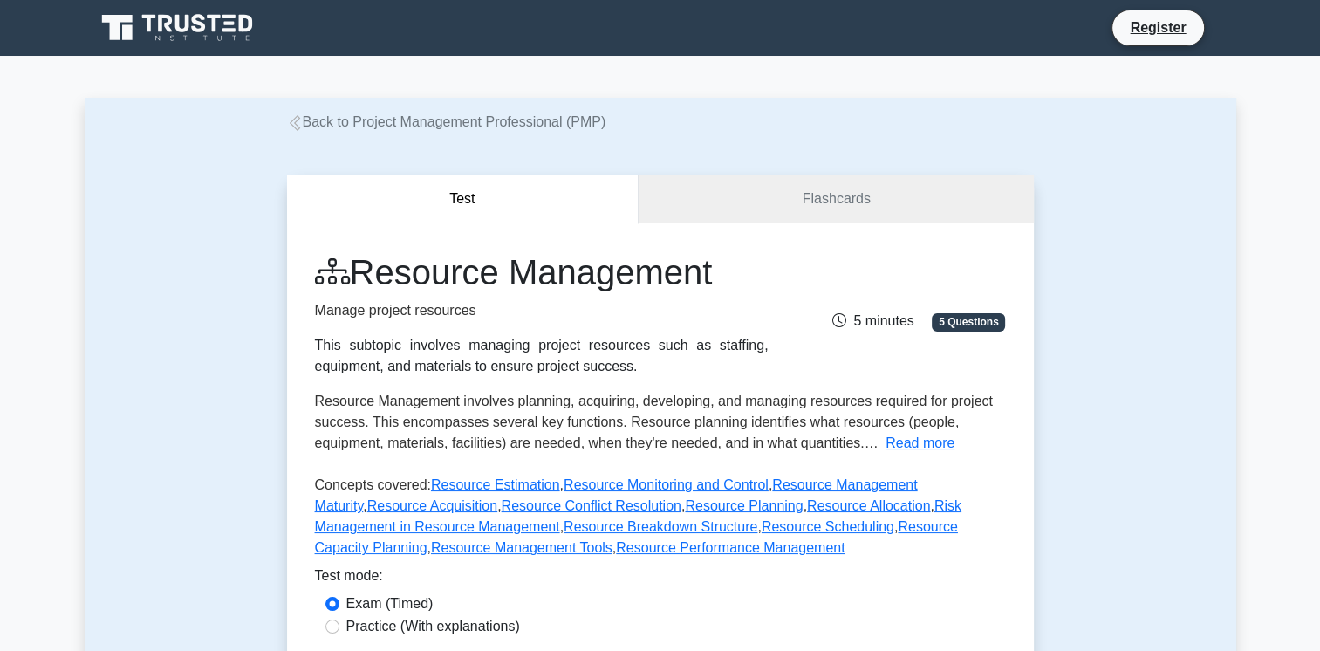
click at [952, 256] on div "Resource Management Manage project resources This subtopic involves managing pr…" at bounding box center [660, 314] width 712 height 126
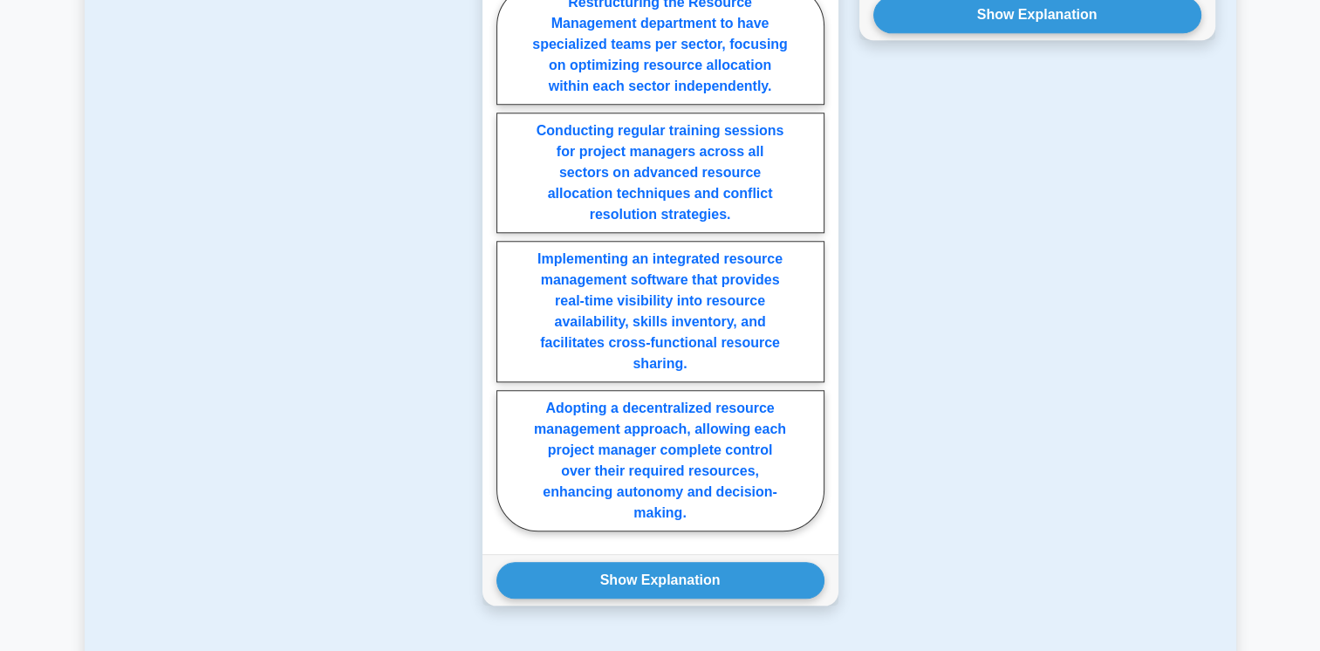
scroll to position [1588, 0]
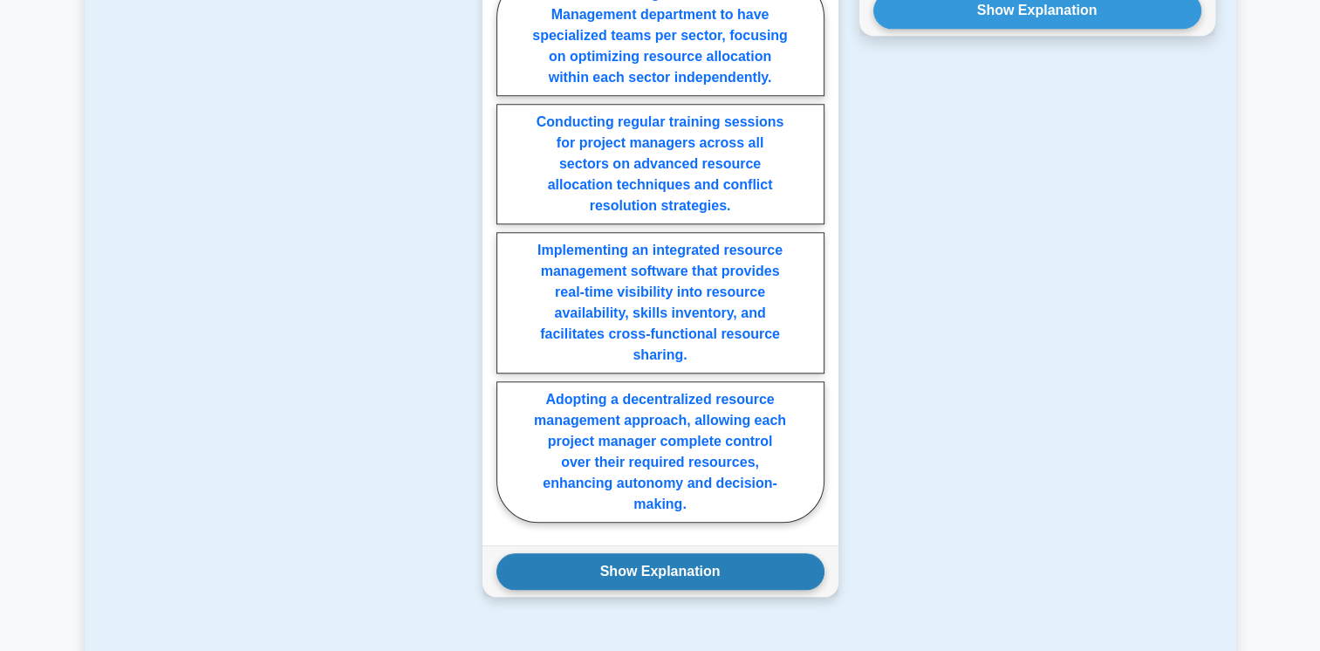
click at [638, 567] on button "Show Explanation" at bounding box center [660, 571] width 328 height 37
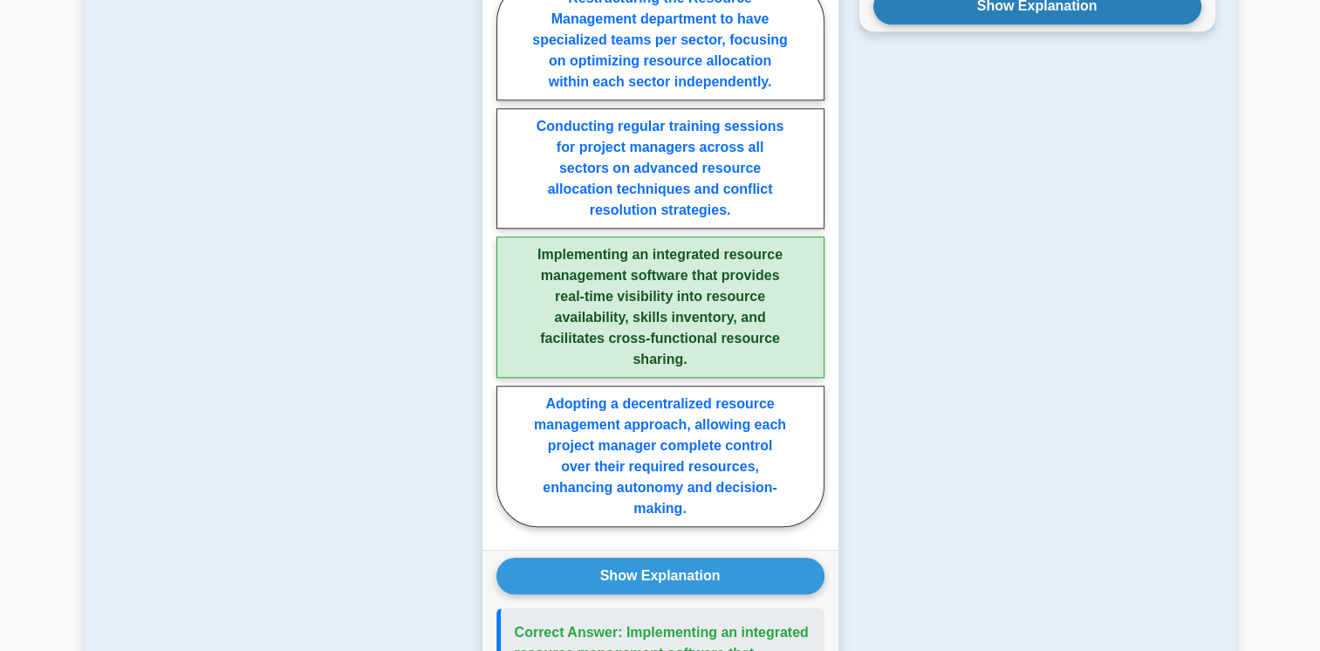
click at [1001, 6] on button "Show Explanation" at bounding box center [1037, 6] width 328 height 37
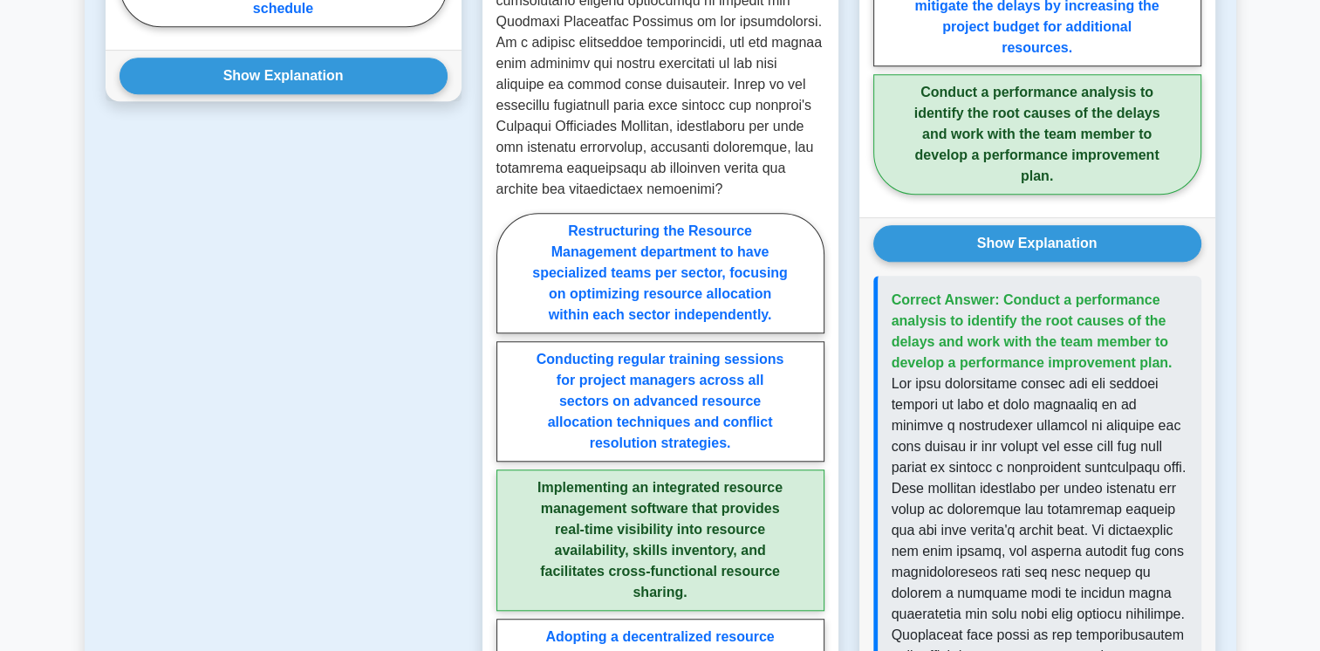
scroll to position [1341, 0]
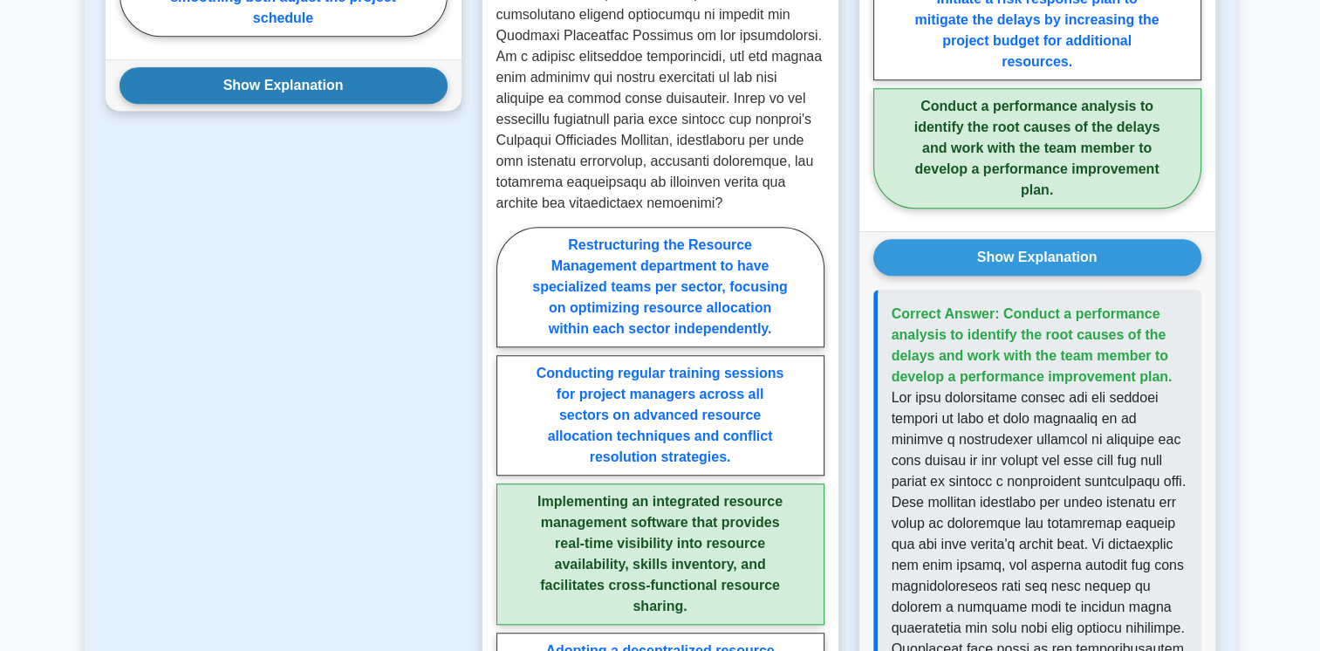
click at [312, 82] on button "Show Explanation" at bounding box center [283, 85] width 328 height 37
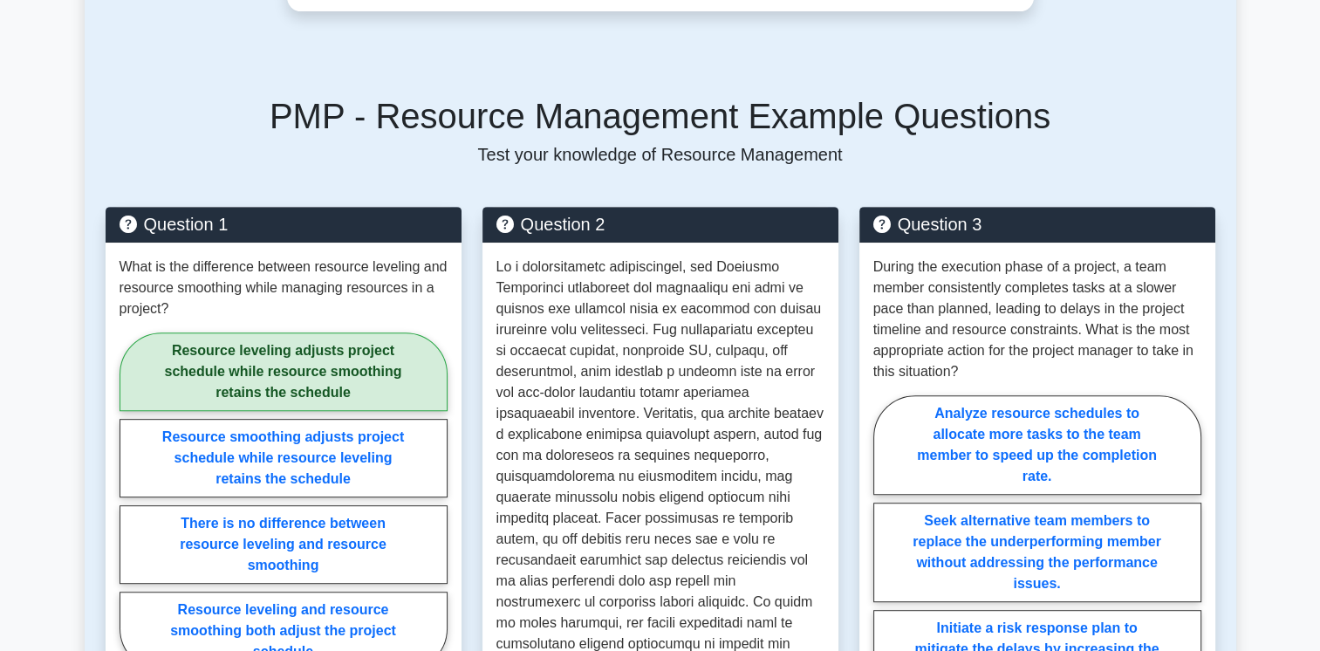
scroll to position [694, 0]
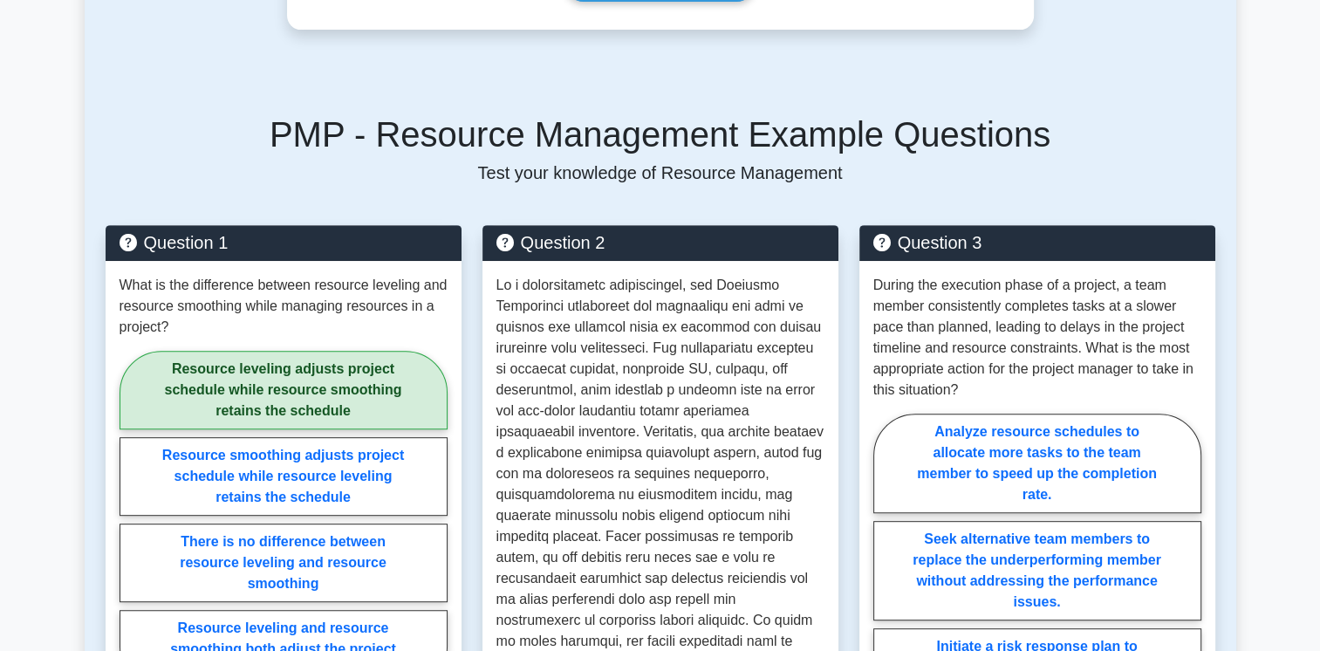
drag, startPoint x: 1322, startPoint y: 218, endPoint x: 1168, endPoint y: 154, distance: 167.0
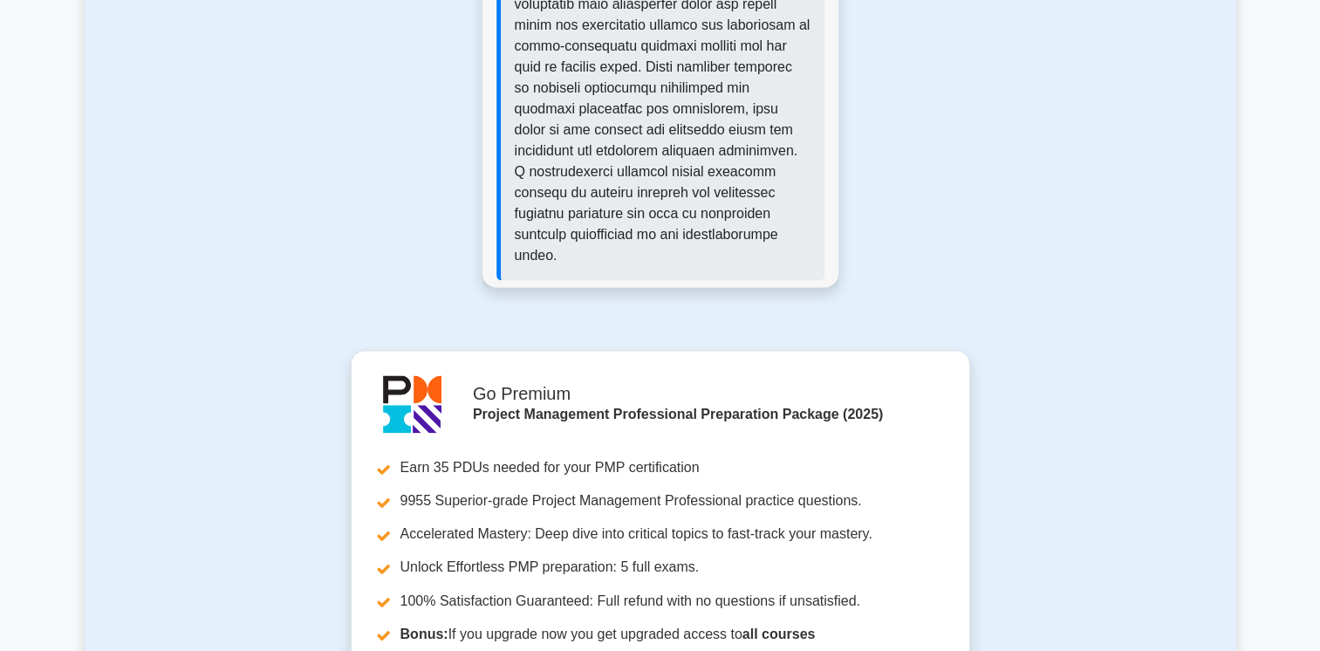
scroll to position [2702, 0]
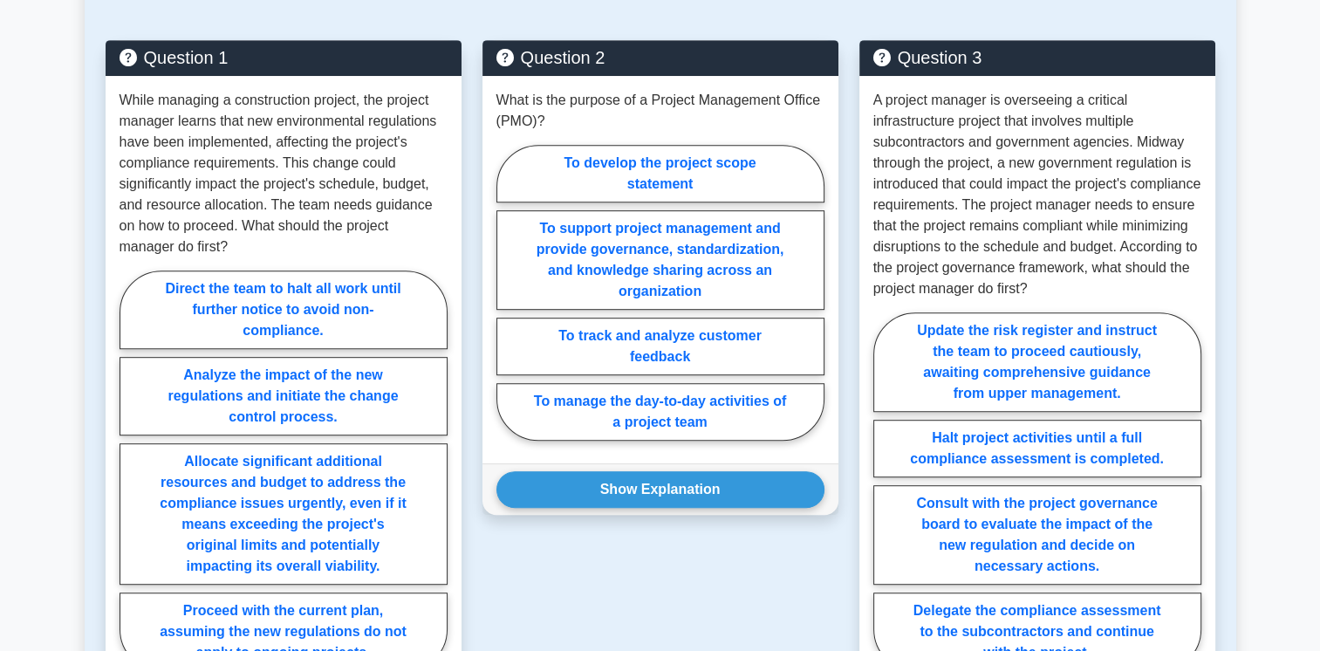
scroll to position [1126, 0]
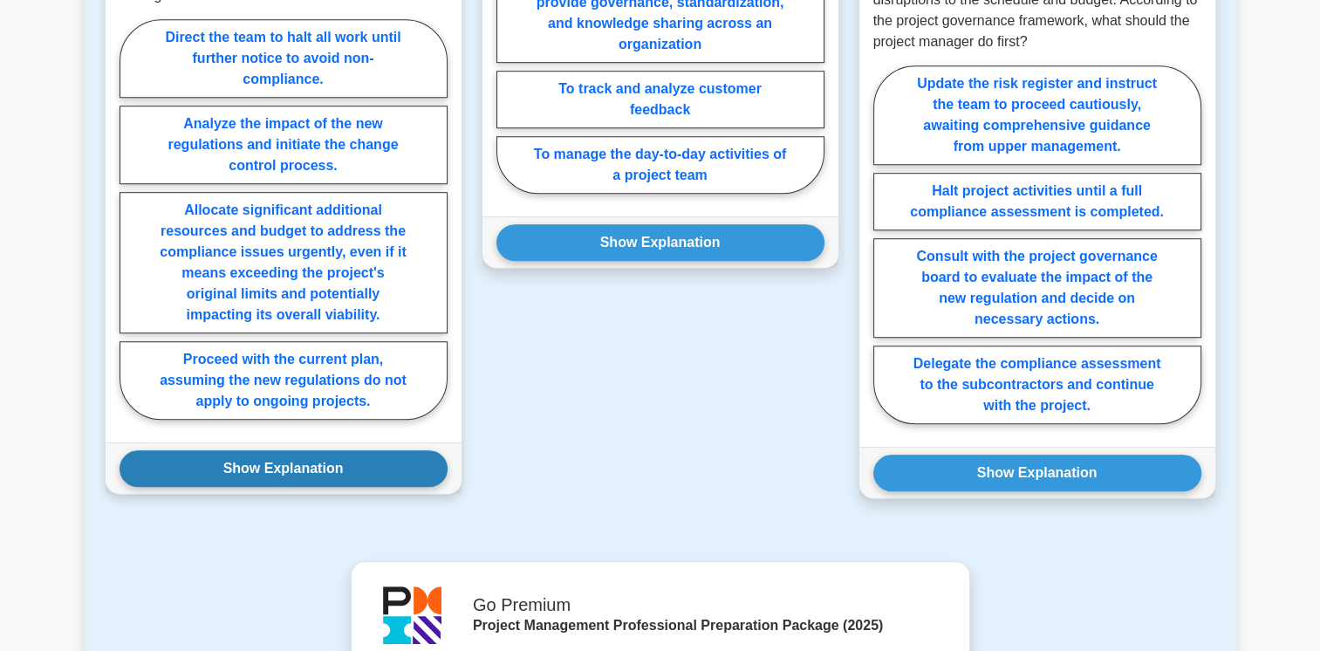
click at [292, 461] on button "Show Explanation" at bounding box center [283, 468] width 328 height 37
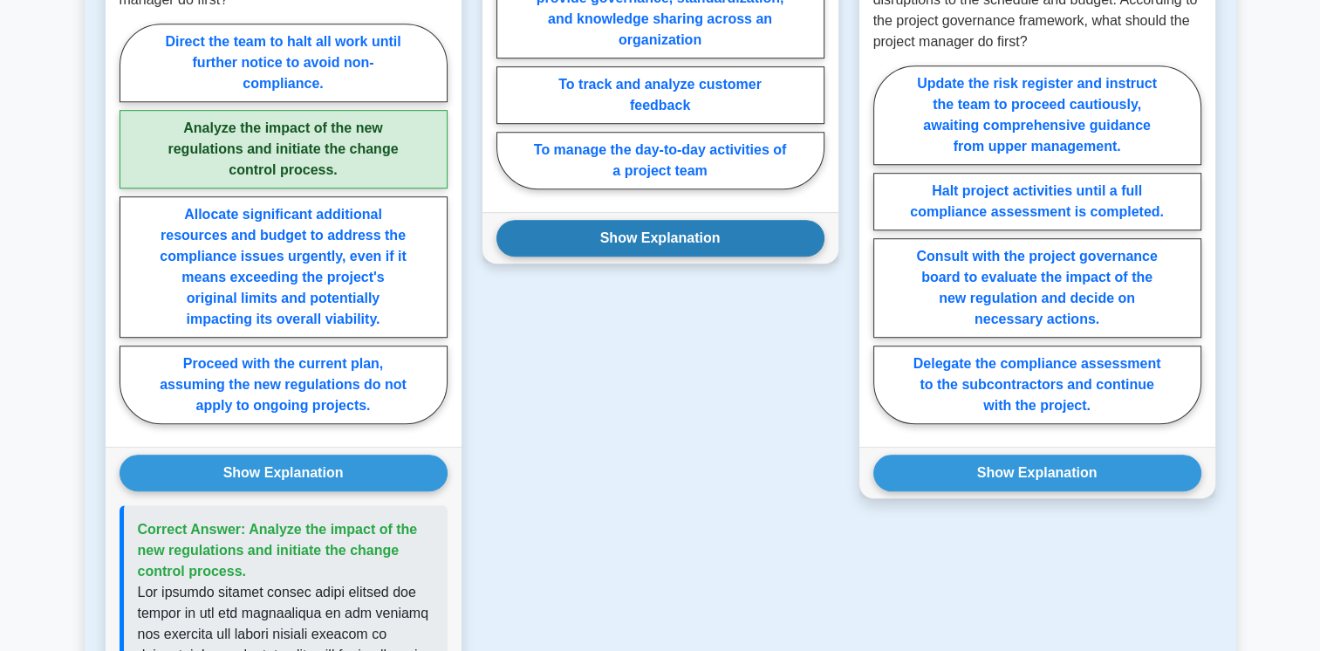
click at [597, 235] on button "Show Explanation" at bounding box center [660, 238] width 328 height 37
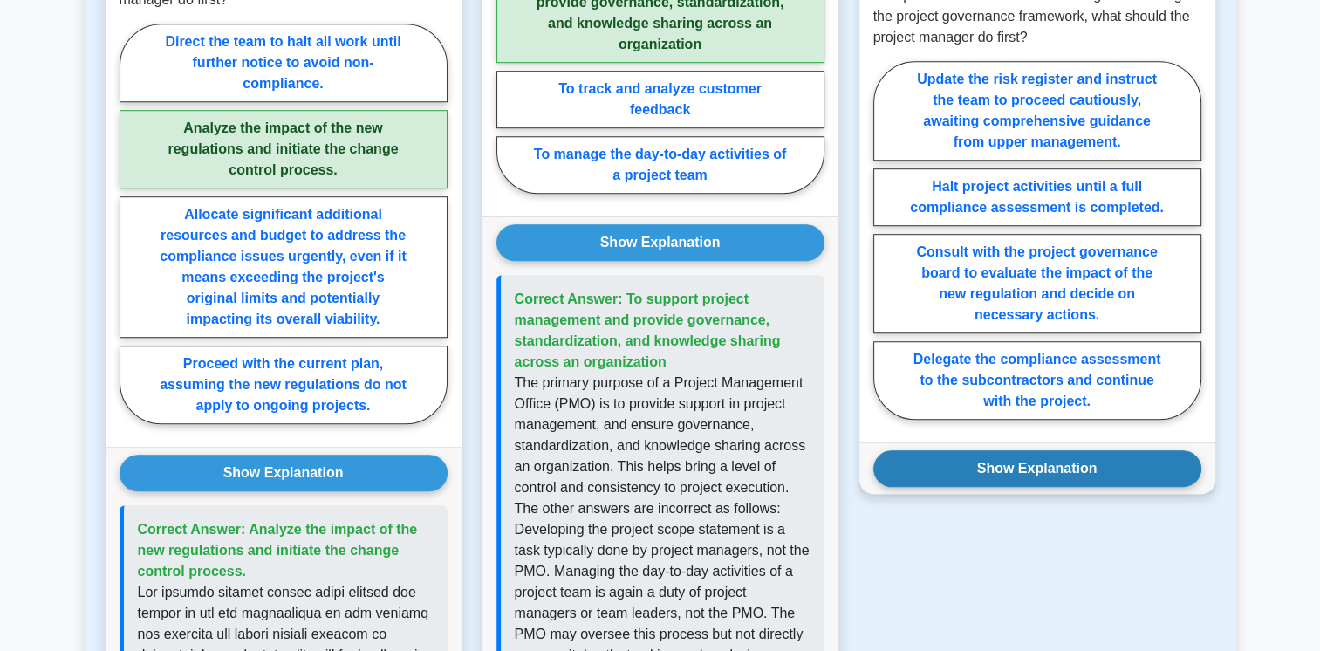
click at [925, 485] on button "Show Explanation" at bounding box center [1037, 468] width 328 height 37
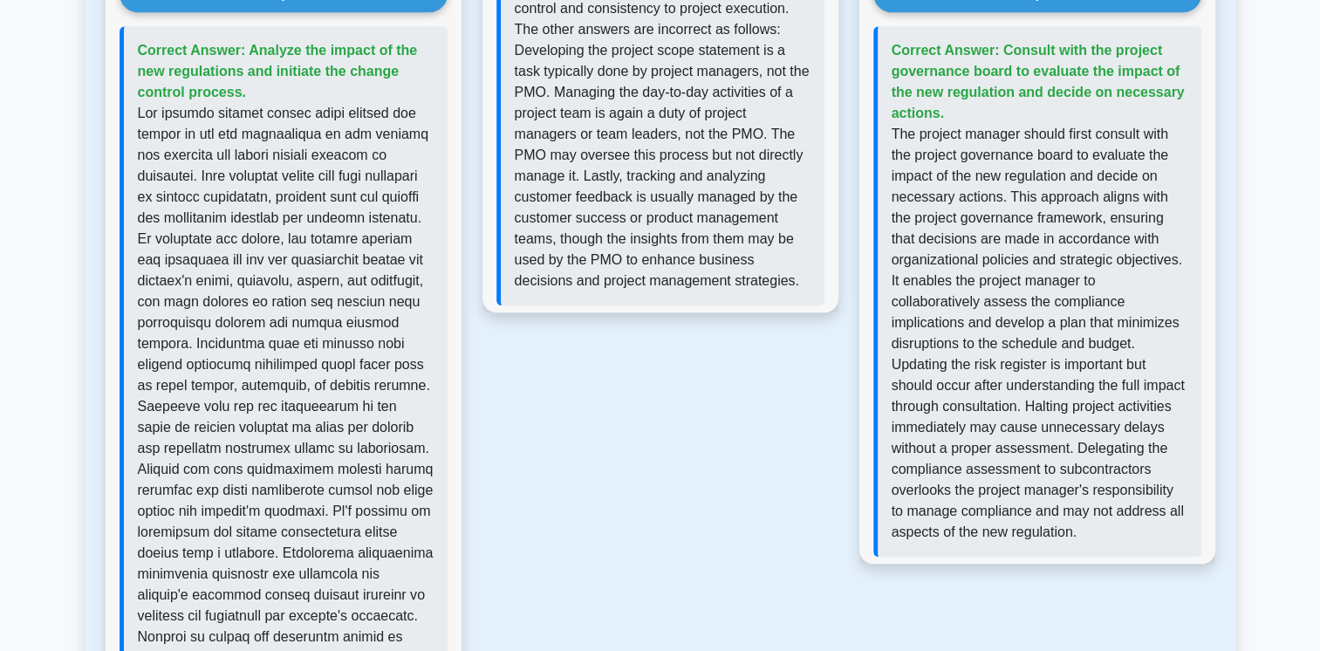
scroll to position [1686, 0]
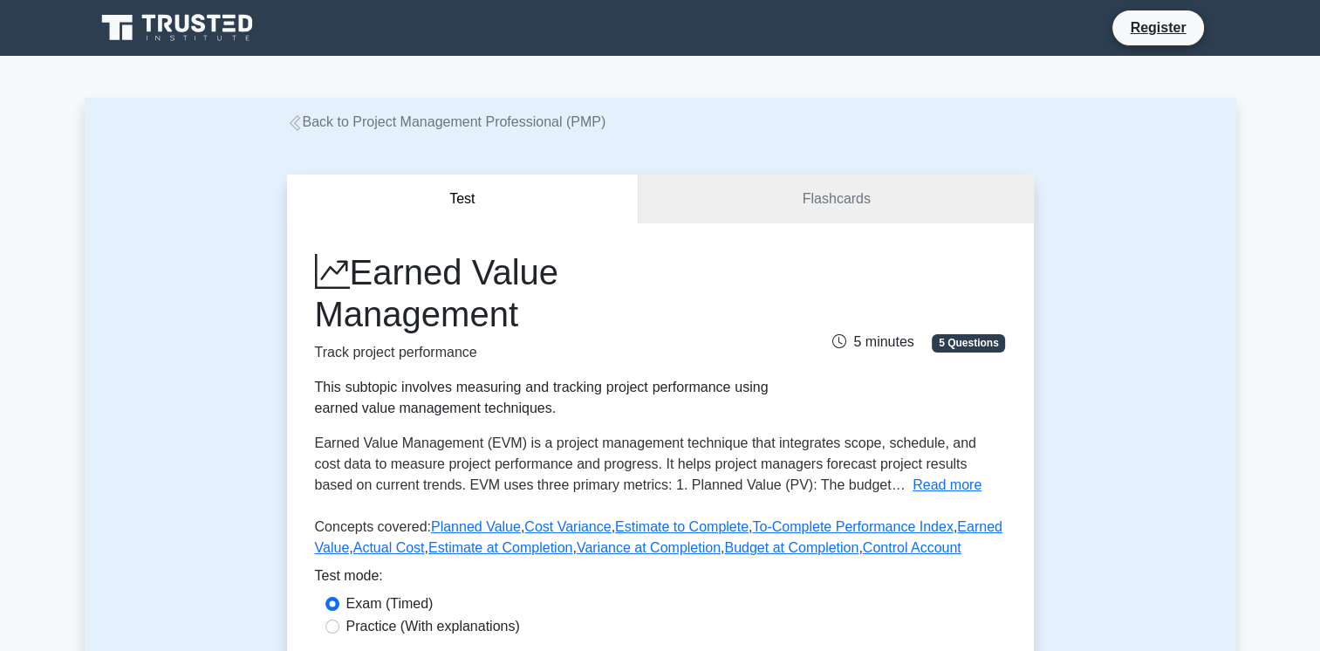
click at [1129, 326] on div "Test Flashcards Earned Value Management Track project performance This subtopic…" at bounding box center [660, 449] width 1151 height 633
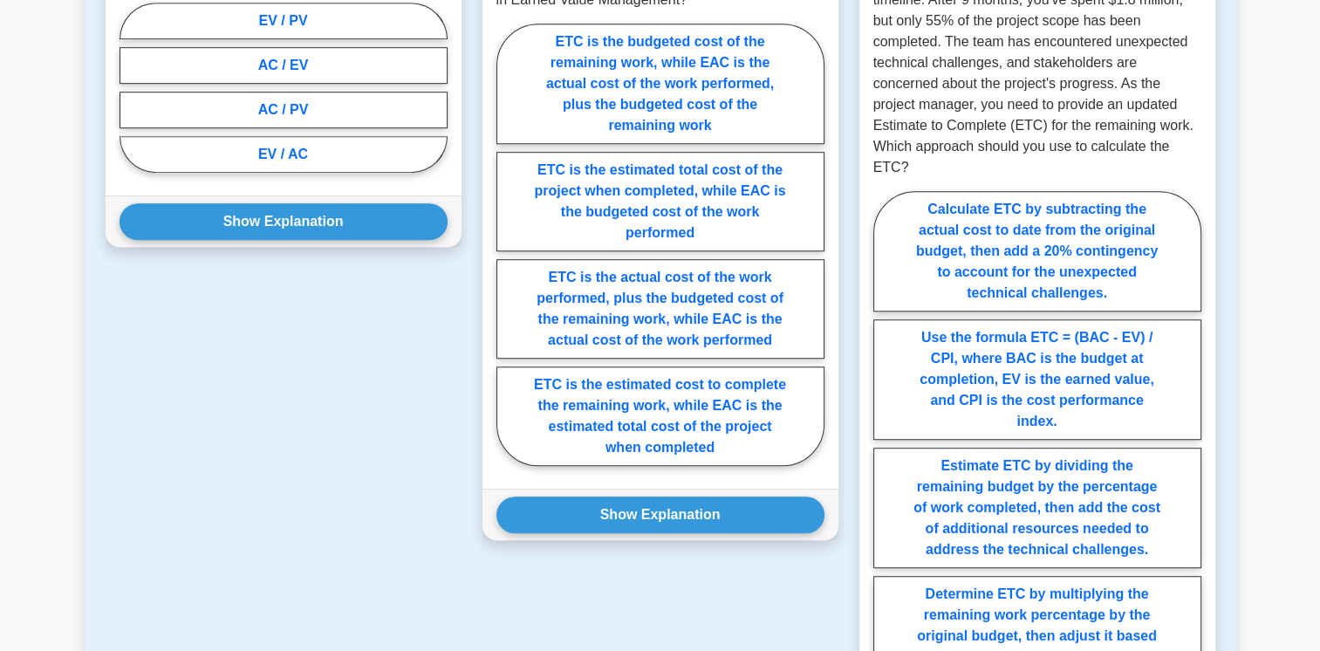
scroll to position [1158, 0]
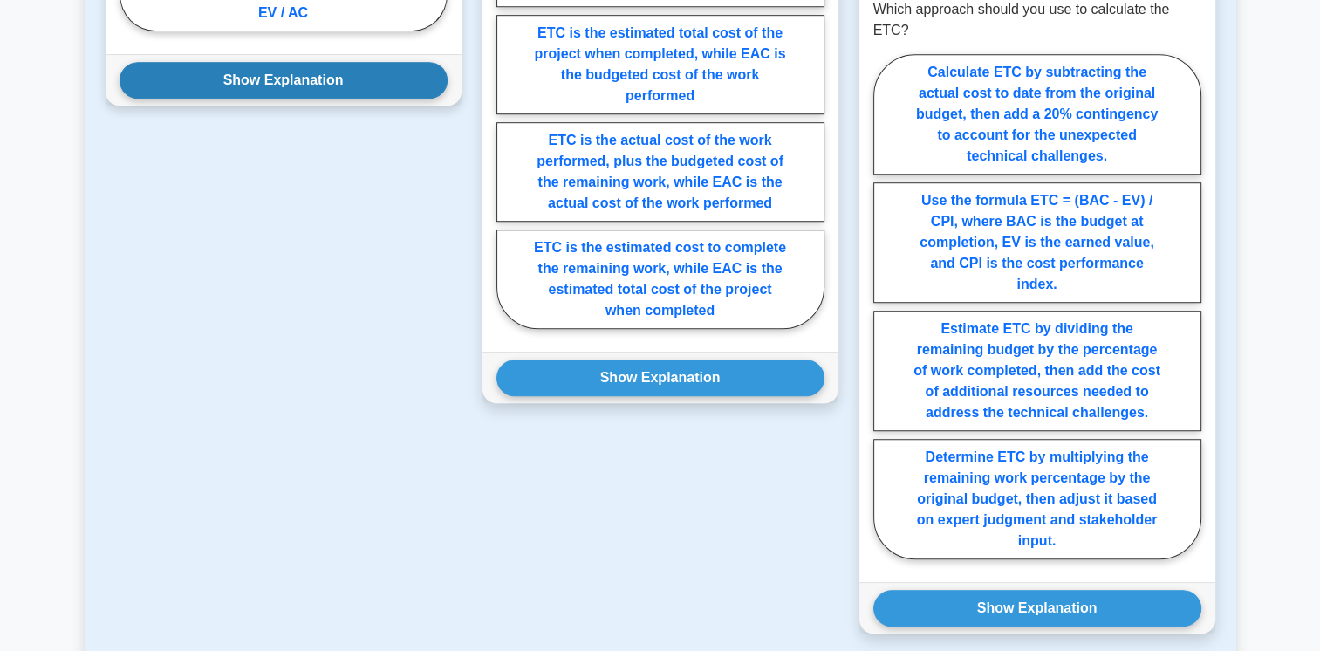
click at [307, 77] on button "Show Explanation" at bounding box center [283, 80] width 328 height 37
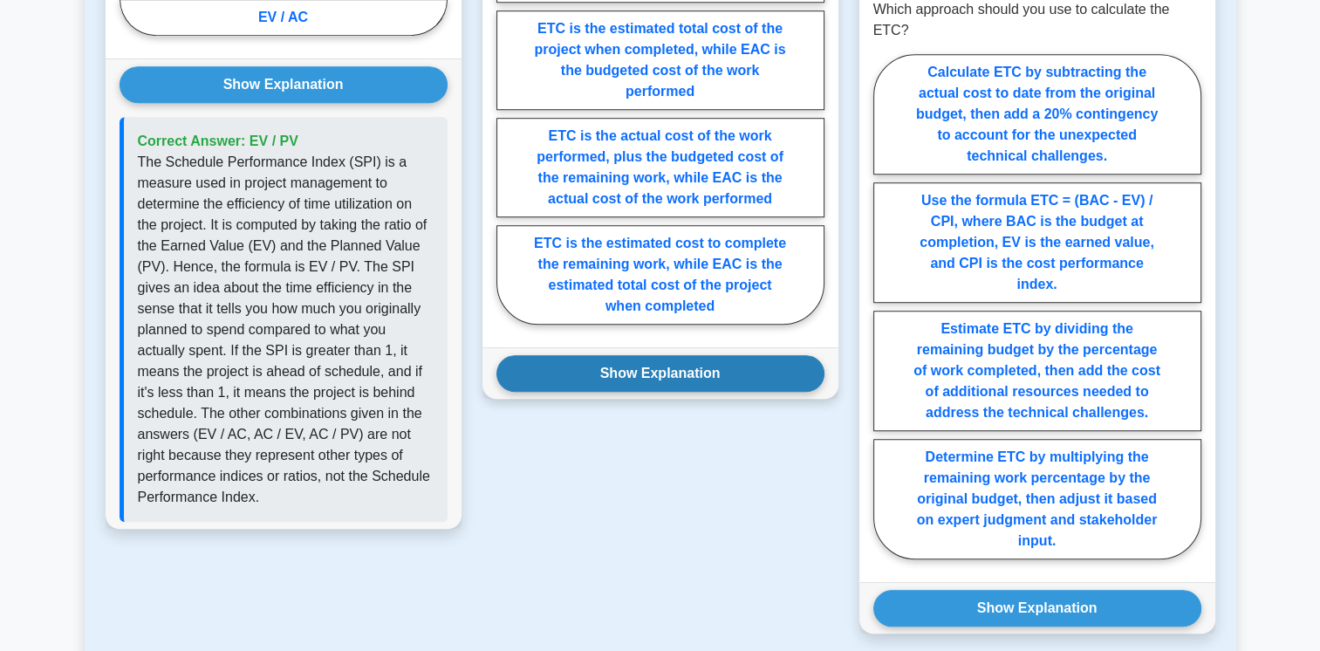
click at [565, 370] on button "Show Explanation" at bounding box center [660, 373] width 328 height 37
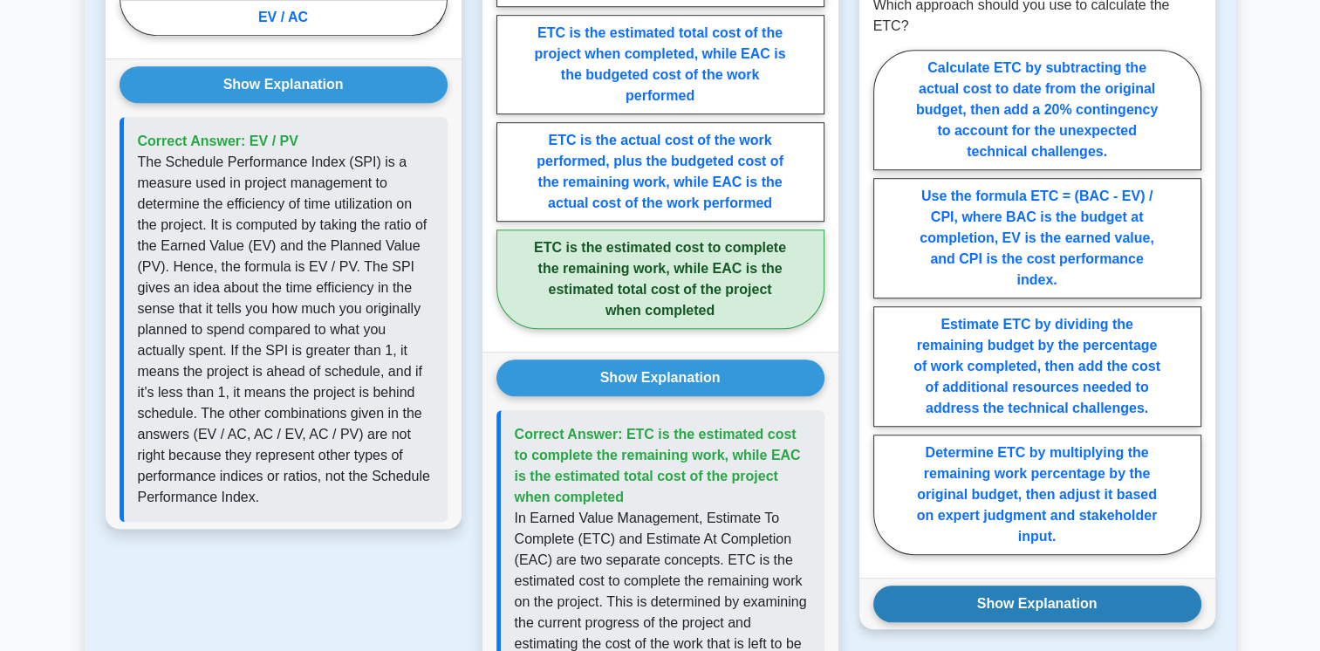
click at [928, 585] on button "Show Explanation" at bounding box center [1037, 603] width 328 height 37
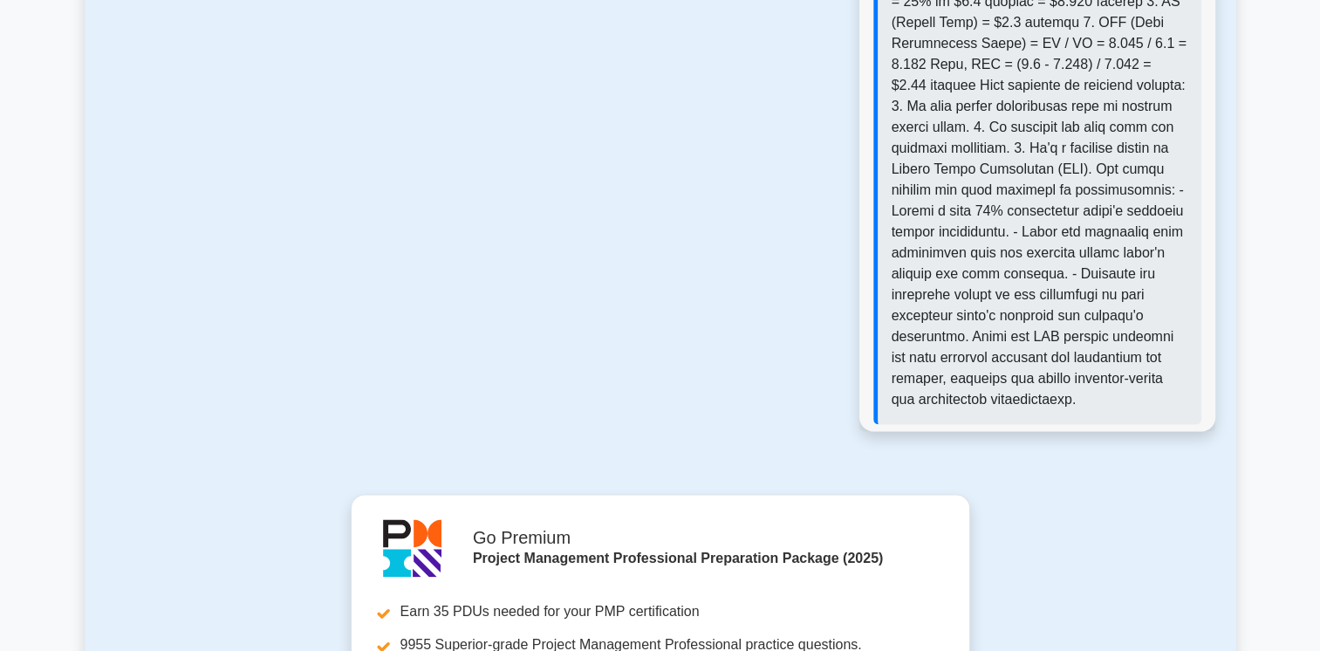
scroll to position [2209, 0]
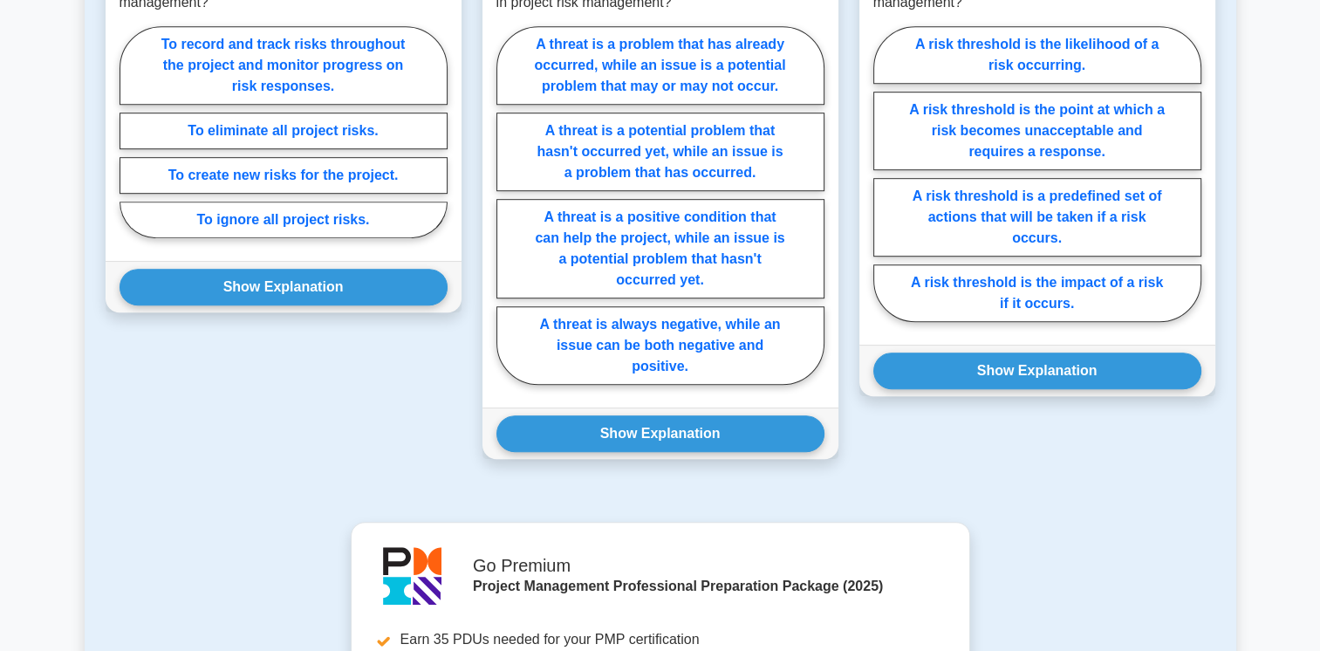
scroll to position [1027, 0]
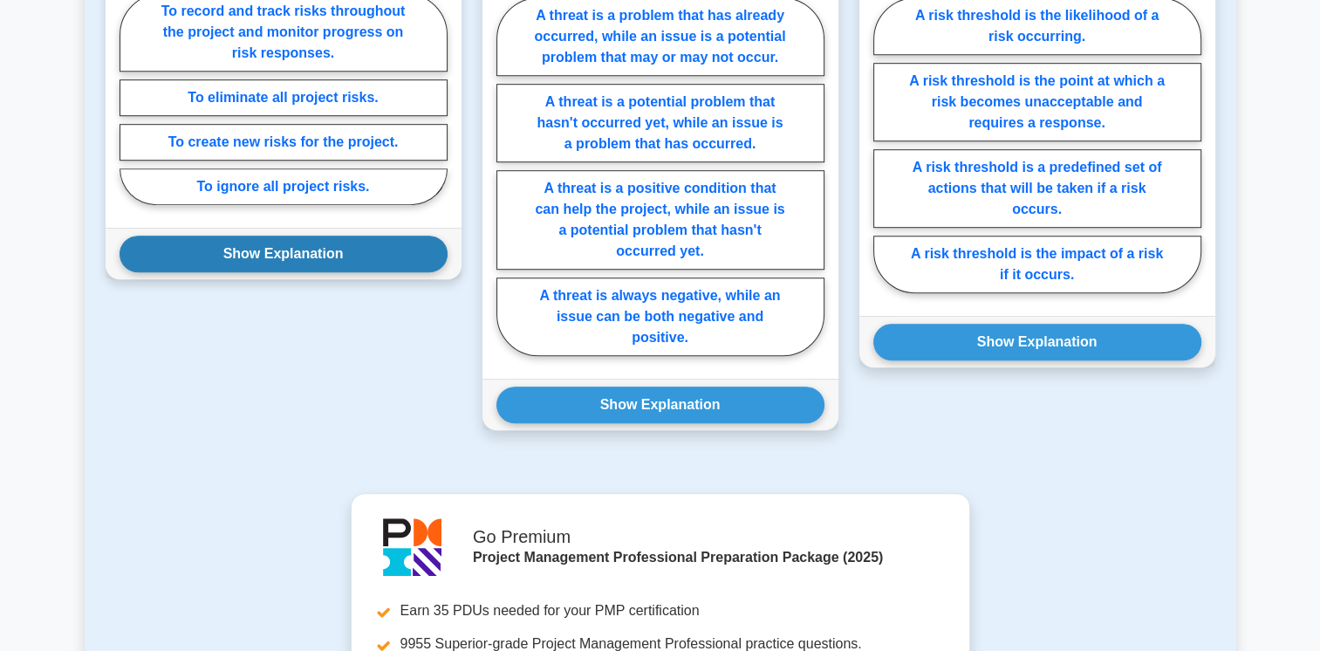
click at [305, 235] on button "Show Explanation" at bounding box center [283, 253] width 328 height 37
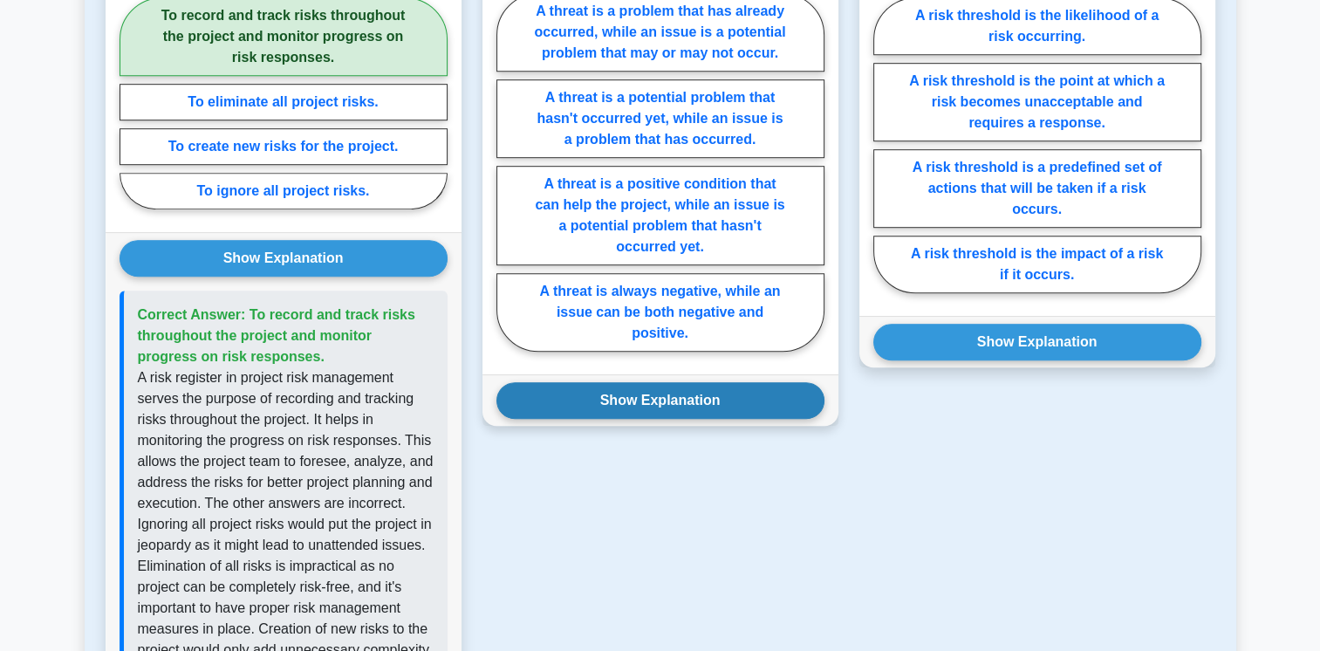
click at [540, 382] on button "Show Explanation" at bounding box center [660, 400] width 328 height 37
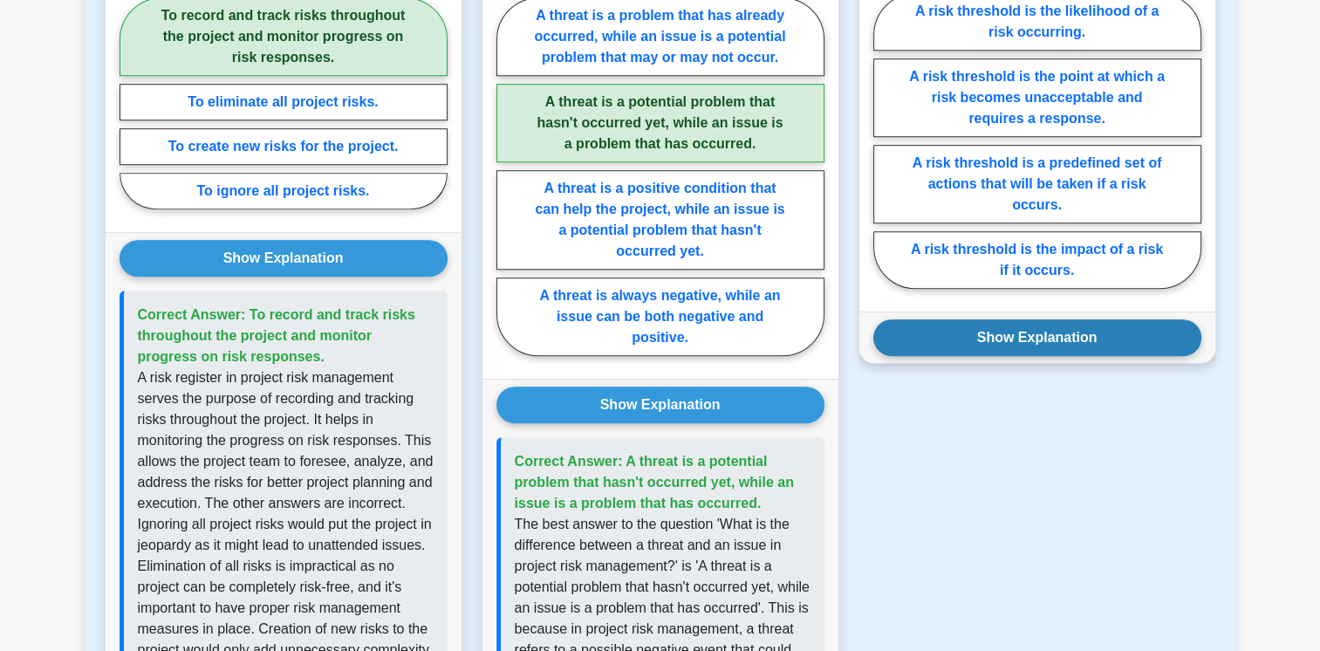
click at [949, 319] on button "Show Explanation" at bounding box center [1037, 337] width 328 height 37
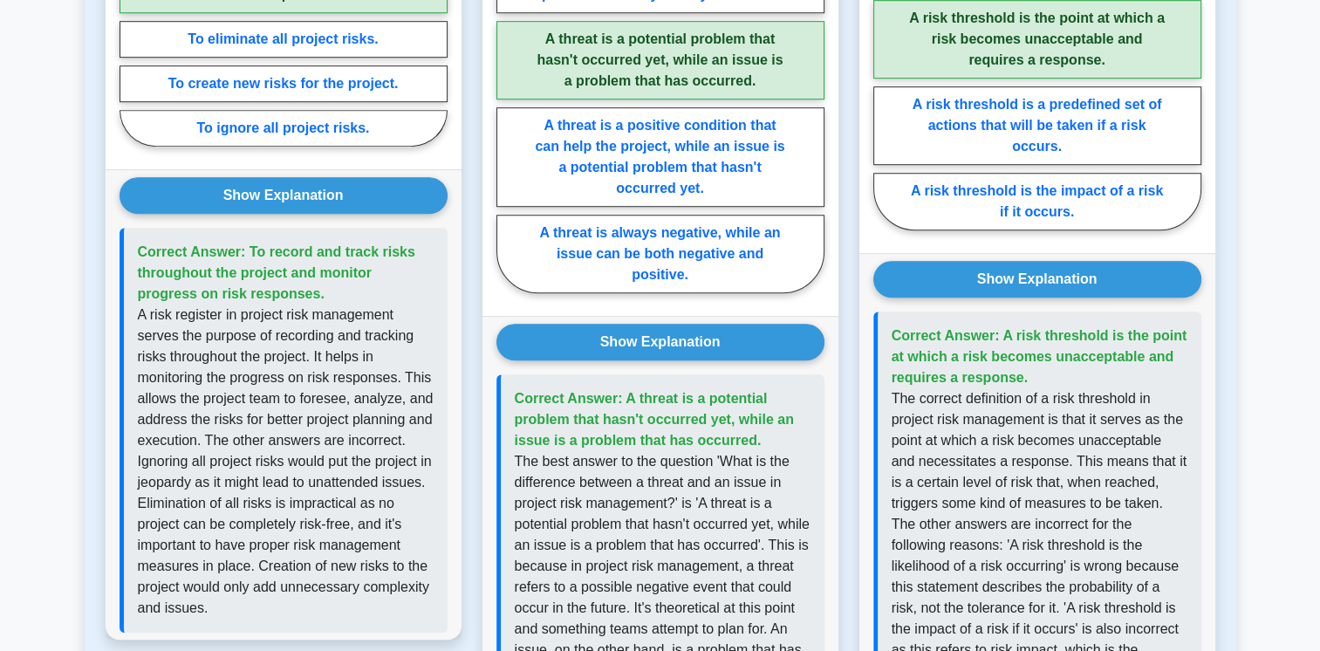
scroll to position [1543, 0]
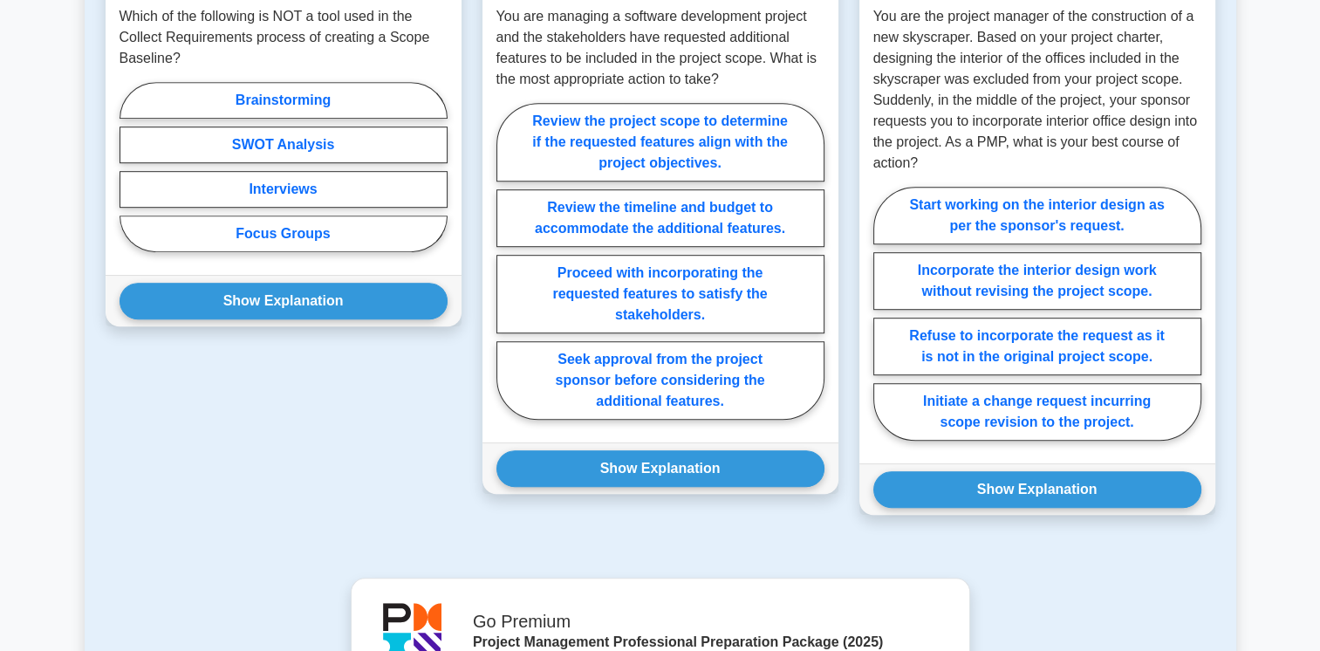
scroll to position [1046, 0]
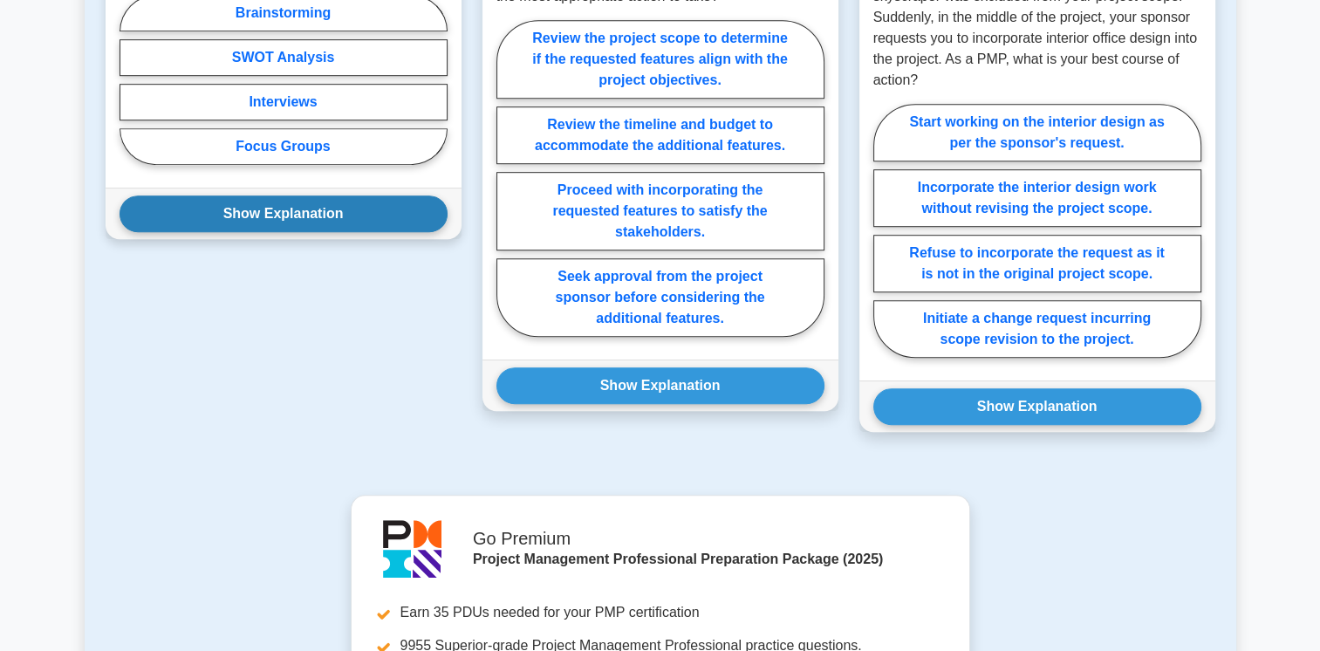
click at [311, 215] on button "Show Explanation" at bounding box center [283, 213] width 328 height 37
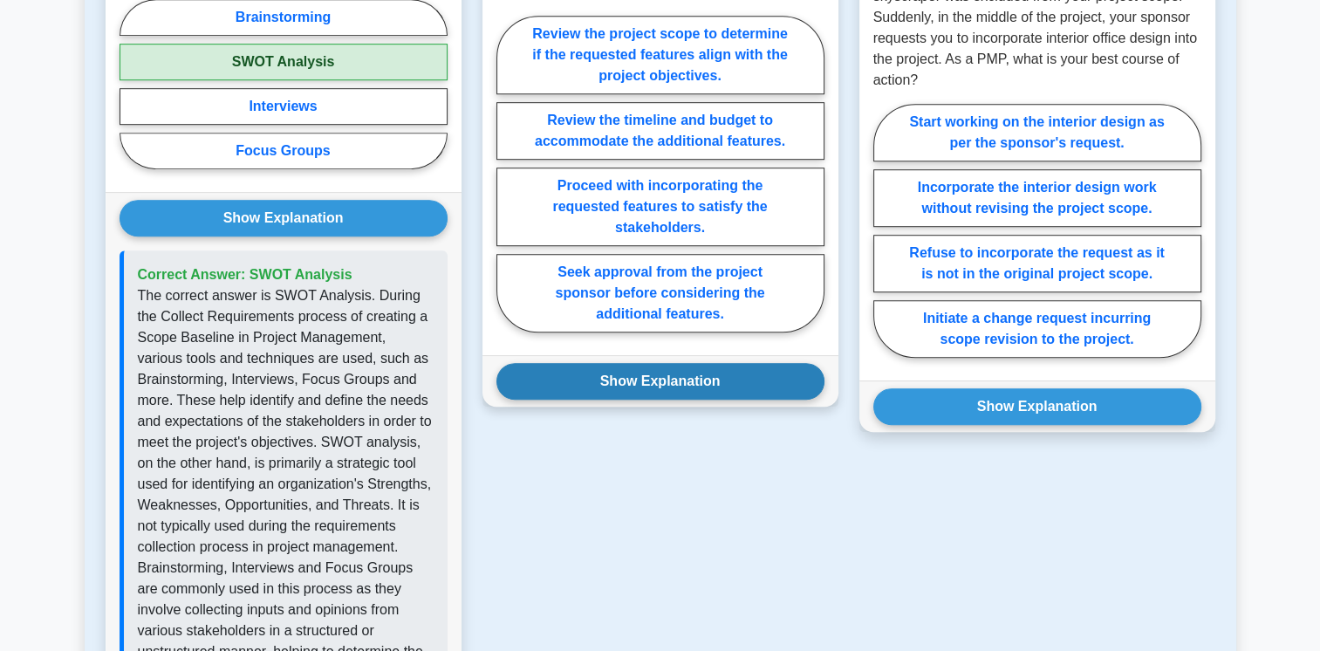
click at [527, 375] on button "Show Explanation" at bounding box center [660, 381] width 328 height 37
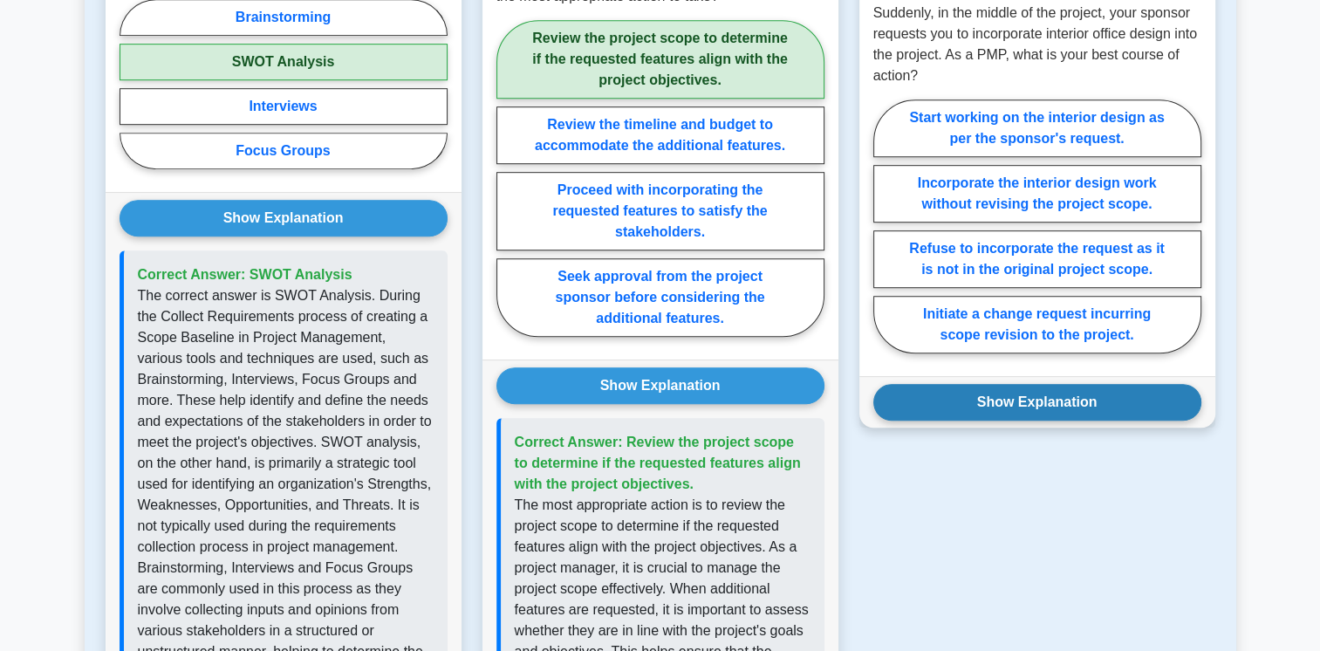
click at [914, 402] on button "Show Explanation" at bounding box center [1037, 402] width 328 height 37
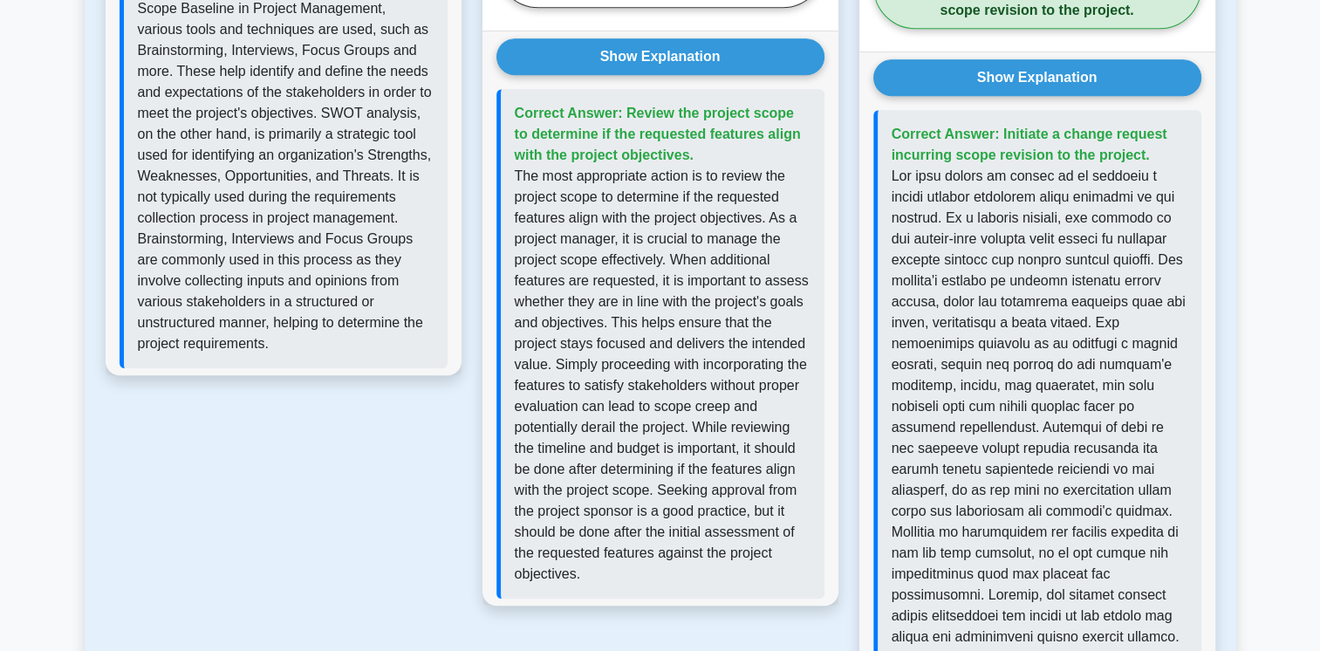
scroll to position [1679, 0]
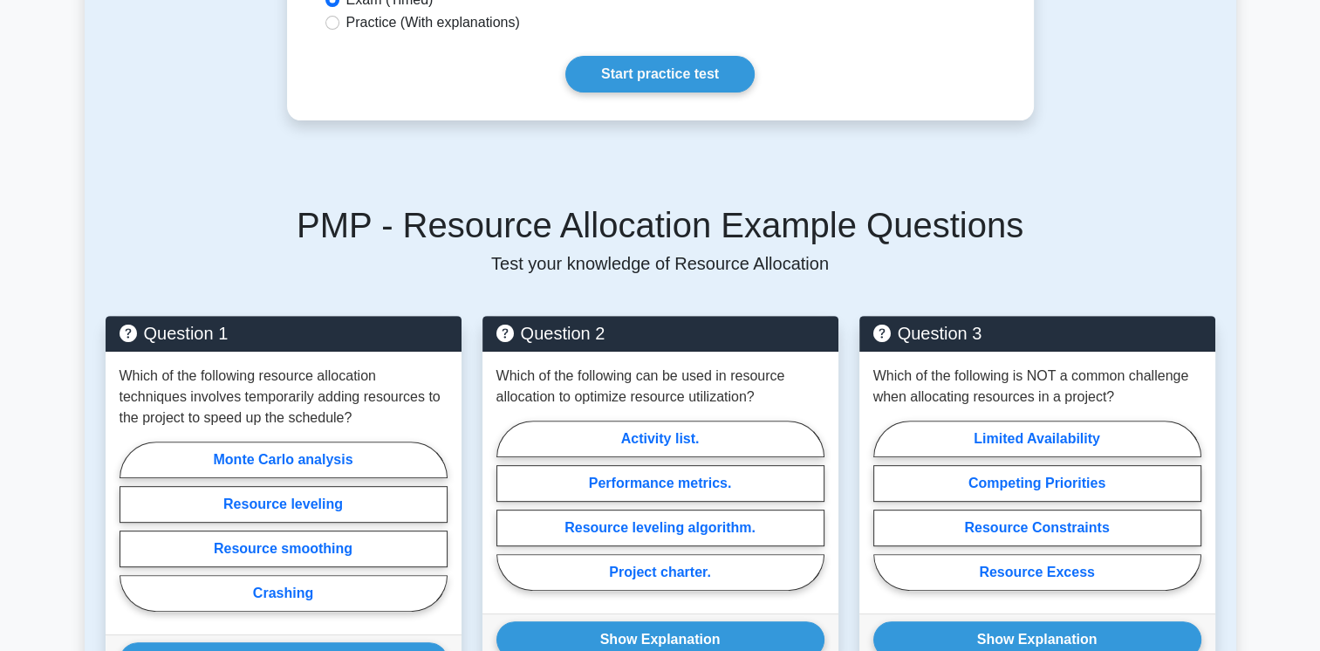
scroll to position [888, 0]
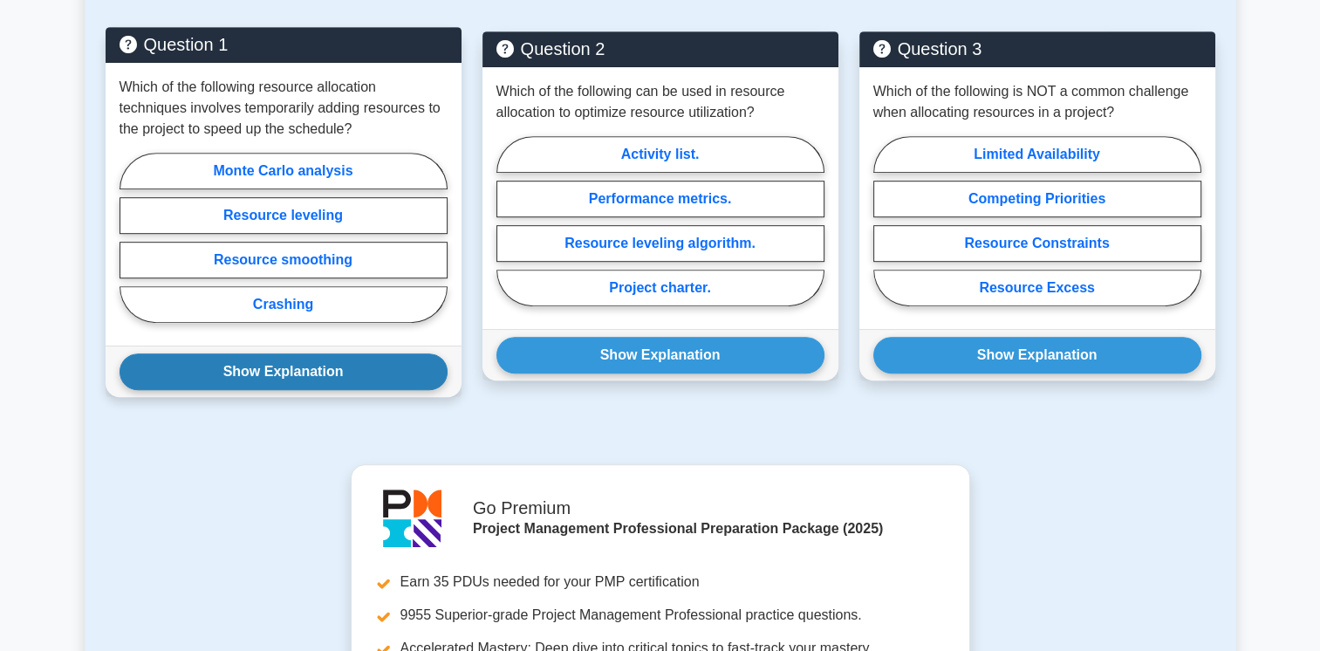
click at [260, 366] on button "Show Explanation" at bounding box center [283, 371] width 328 height 37
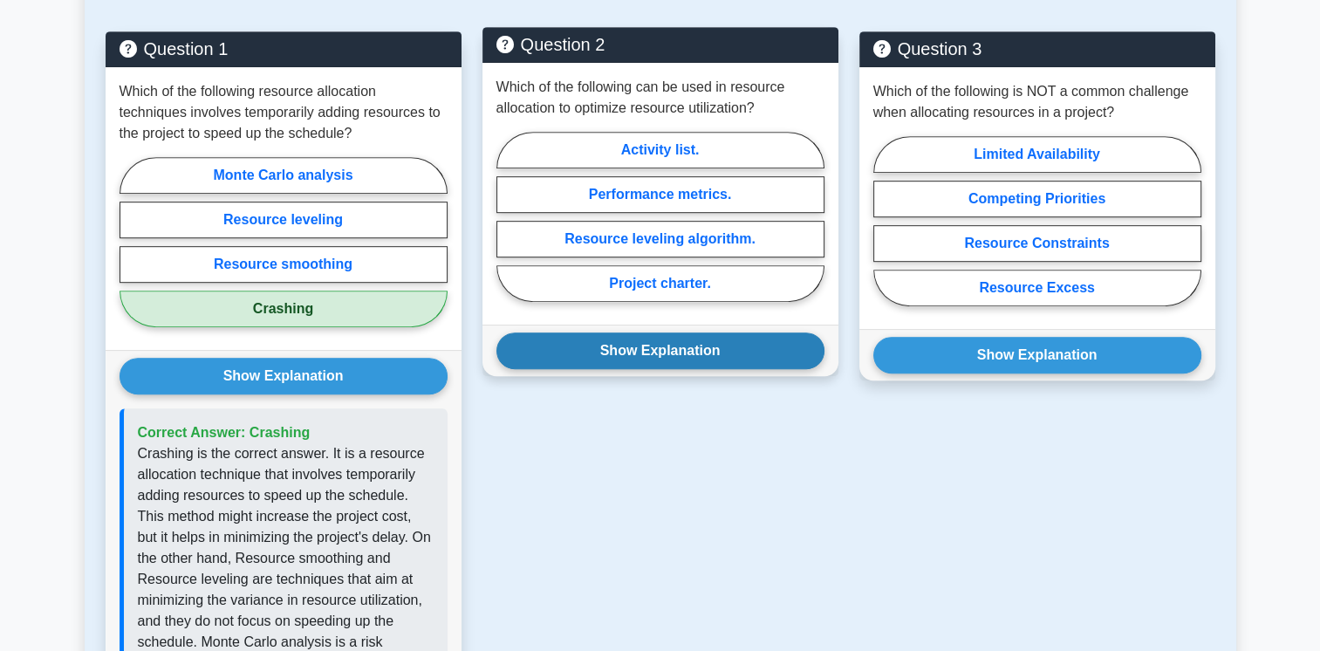
click at [535, 349] on button "Show Explanation" at bounding box center [660, 350] width 328 height 37
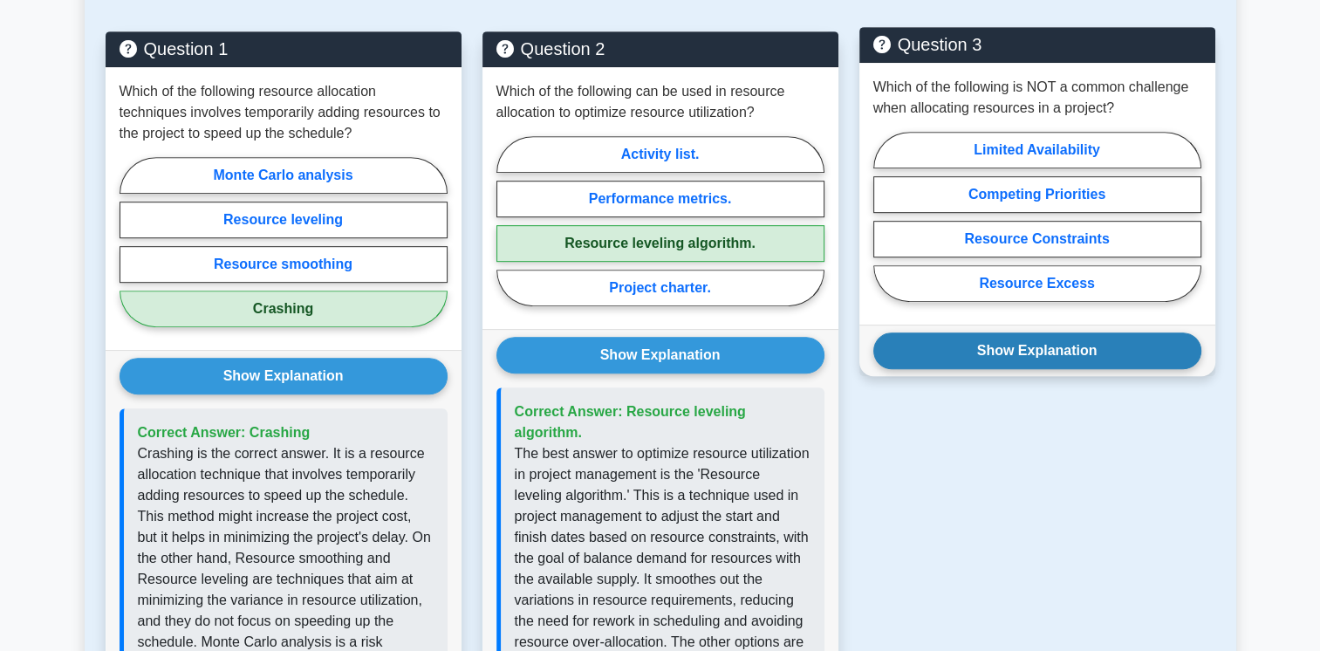
click at [902, 348] on button "Show Explanation" at bounding box center [1037, 350] width 328 height 37
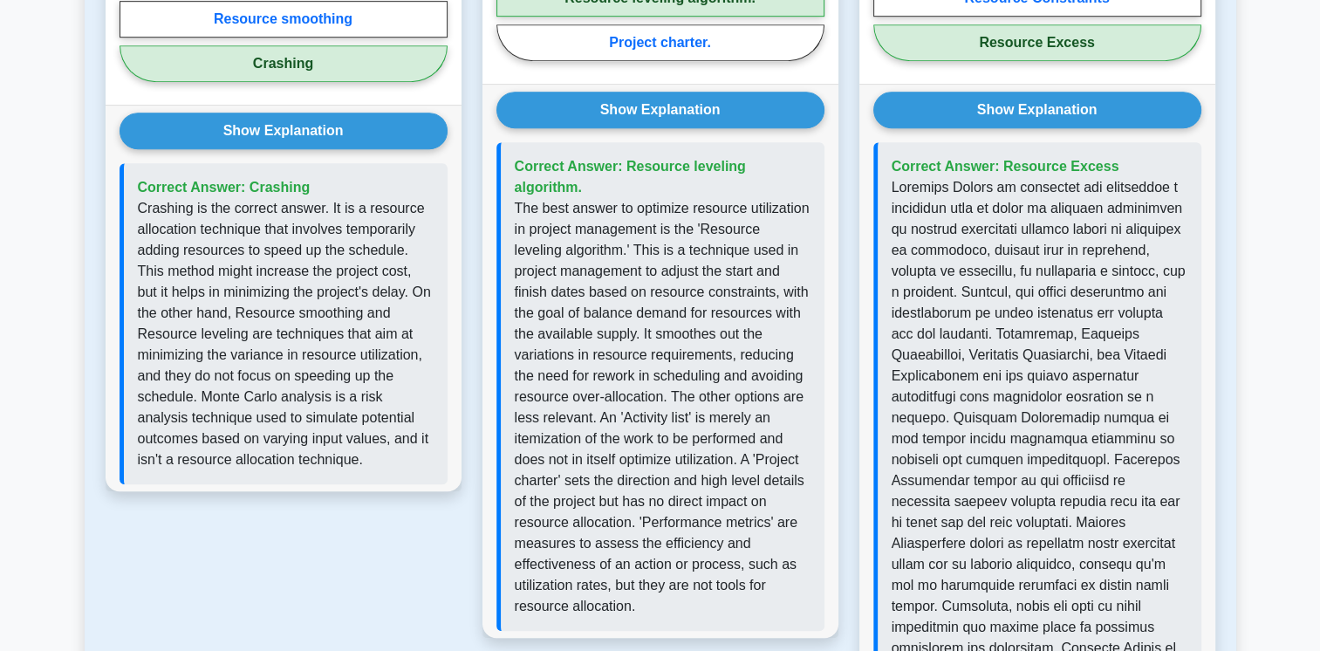
scroll to position [1280, 0]
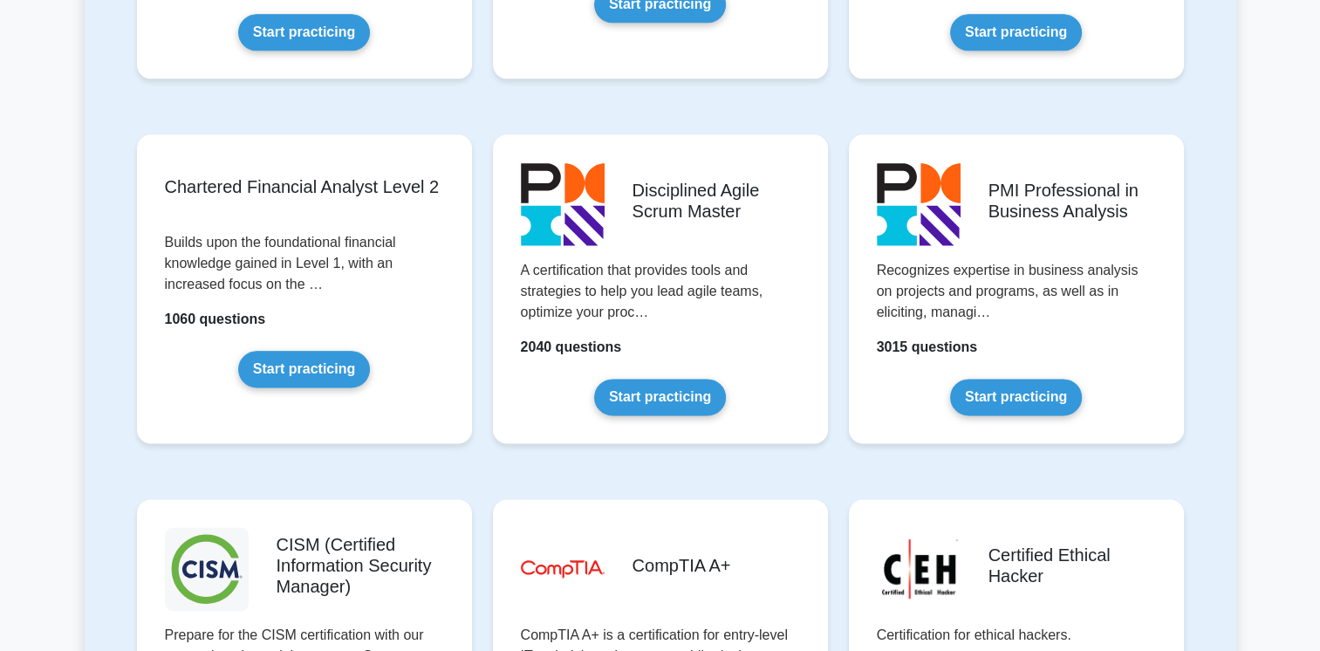
scroll to position [2093, 0]
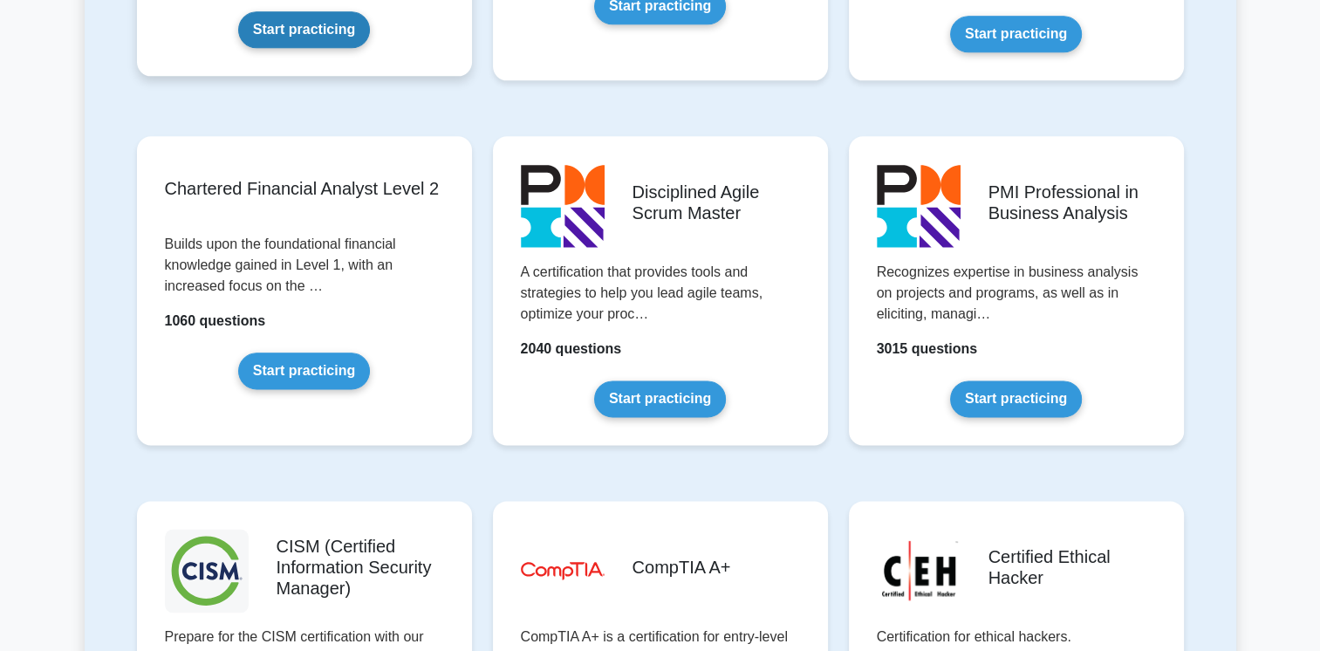
click at [328, 40] on link "Start practicing" at bounding box center [304, 29] width 132 height 37
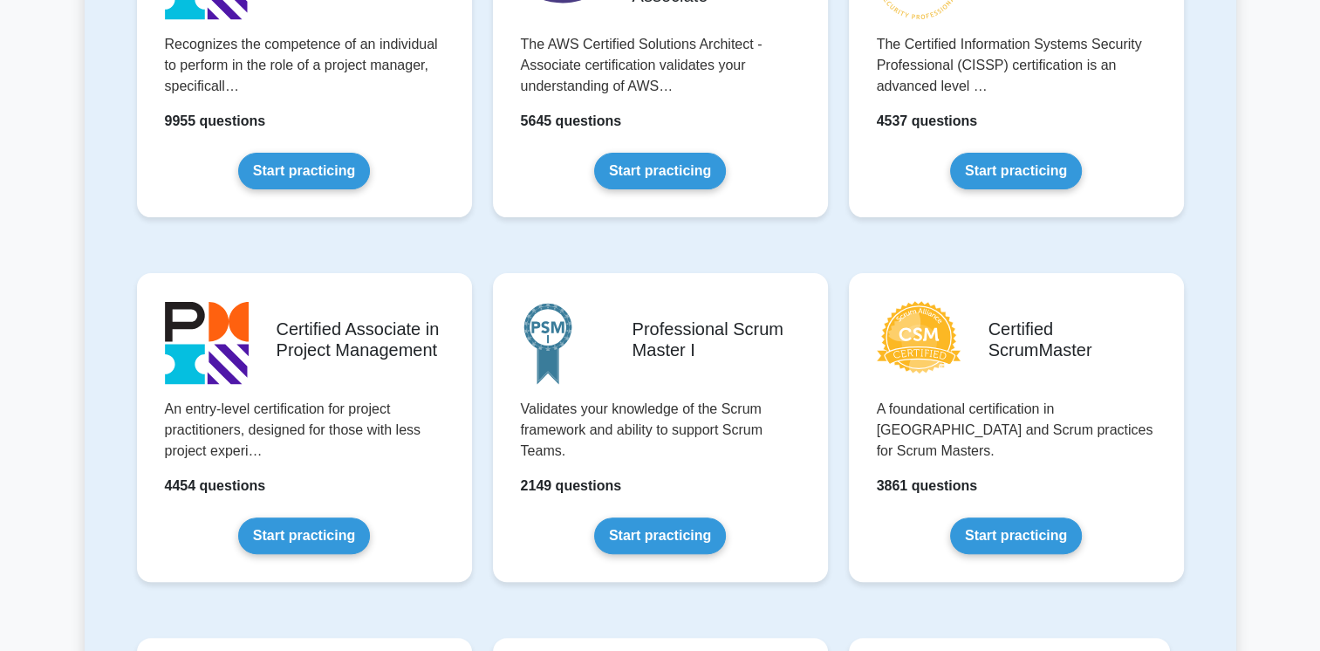
scroll to position [485, 0]
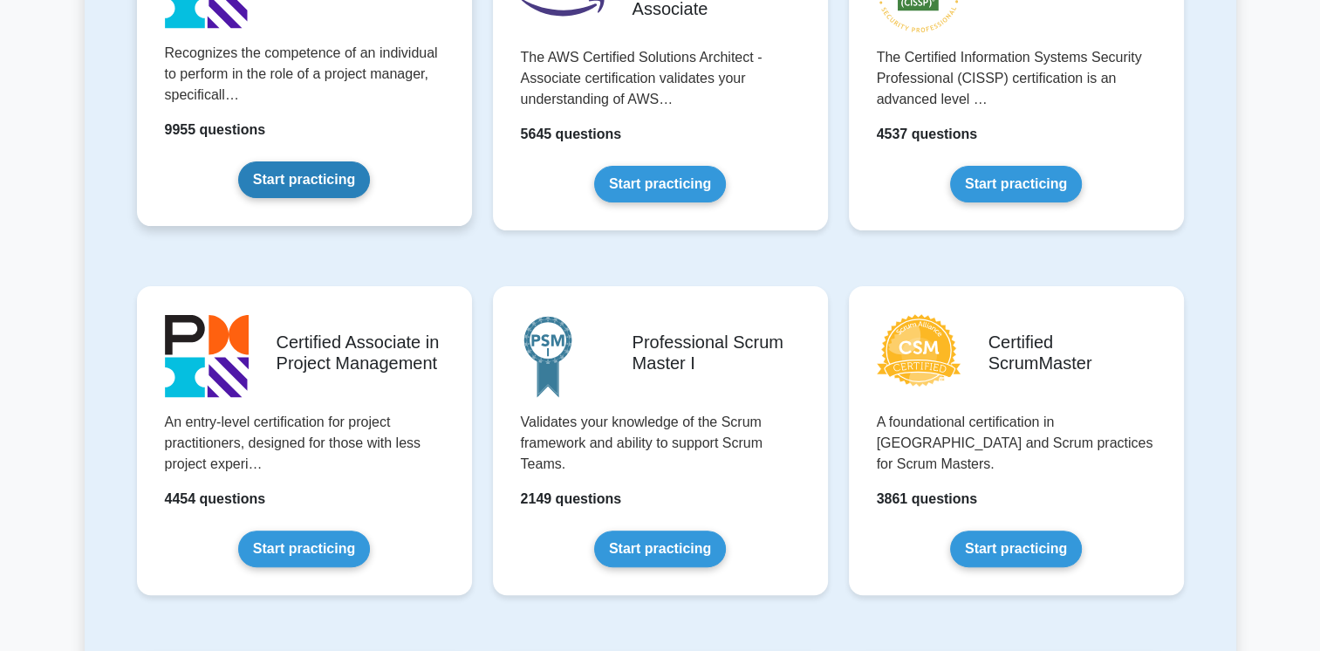
click at [307, 171] on link "Start practicing" at bounding box center [304, 179] width 132 height 37
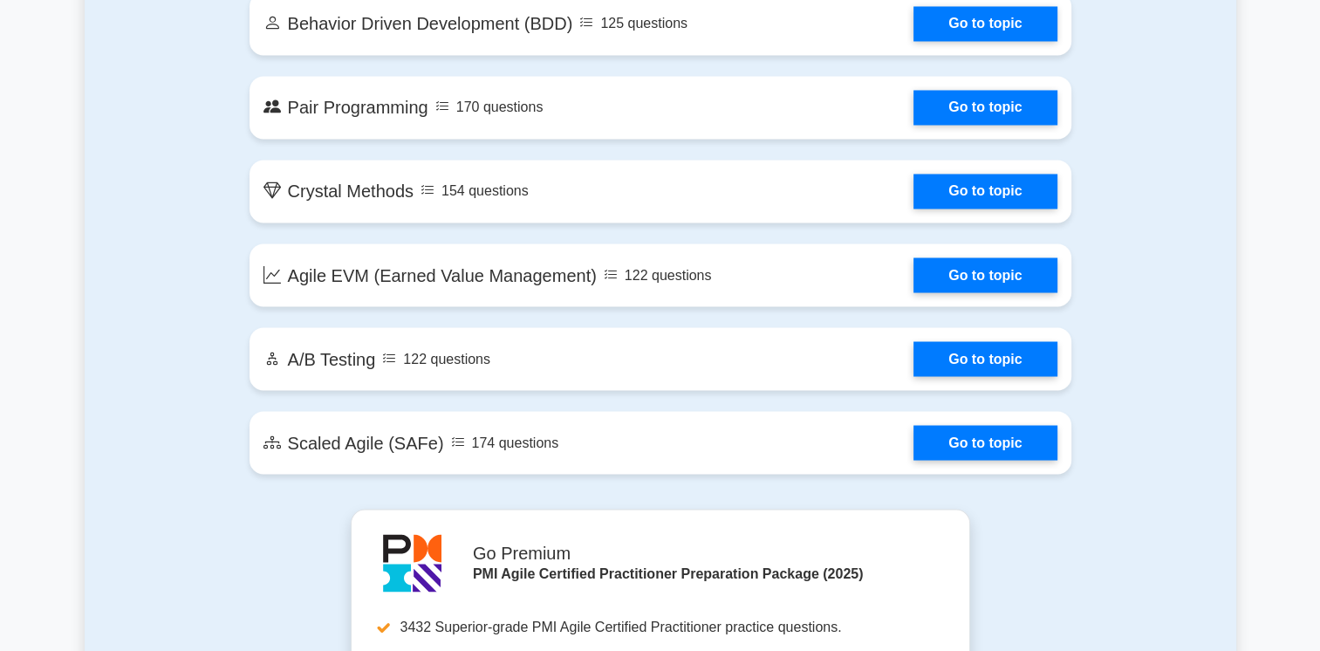
scroll to position [3000, 0]
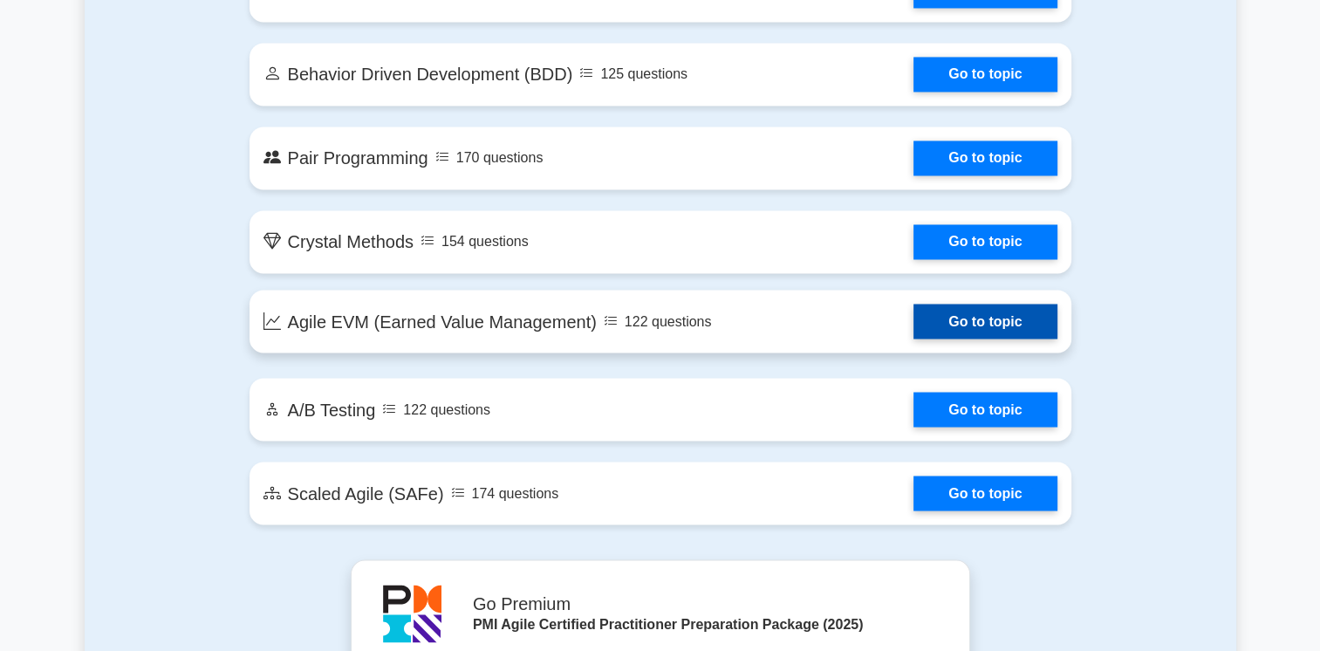
click at [913, 322] on link "Go to topic" at bounding box center [984, 321] width 143 height 35
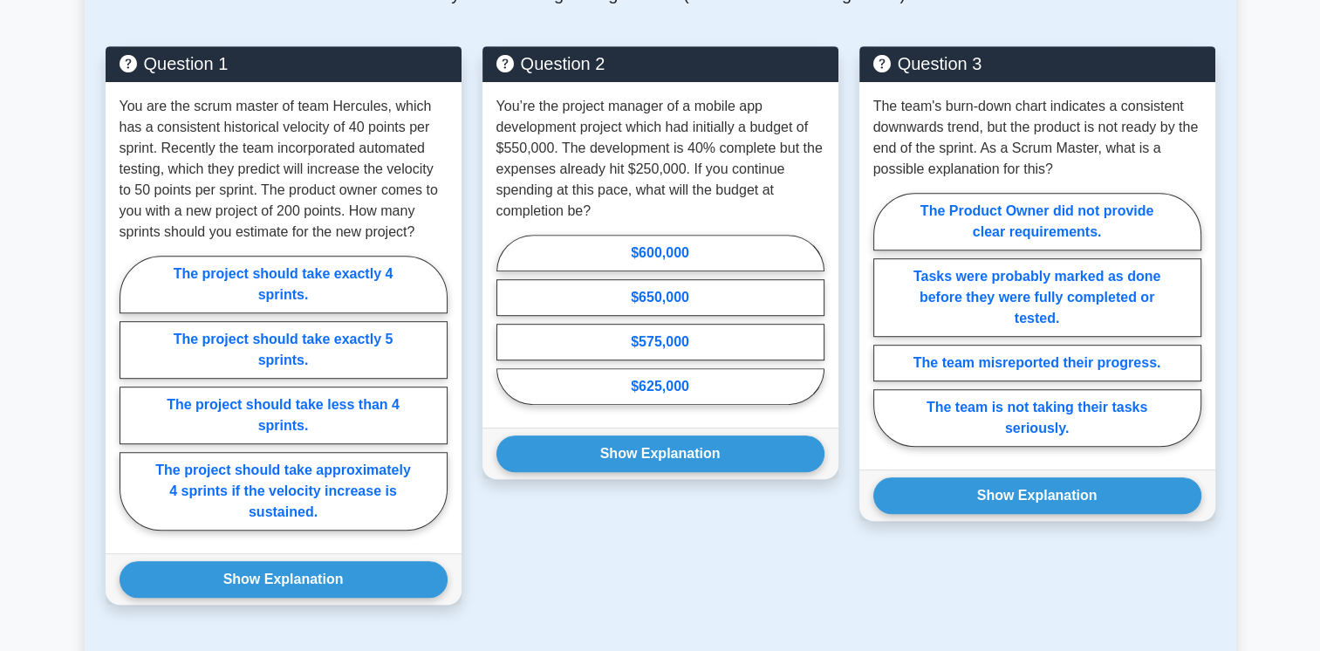
scroll to position [977, 0]
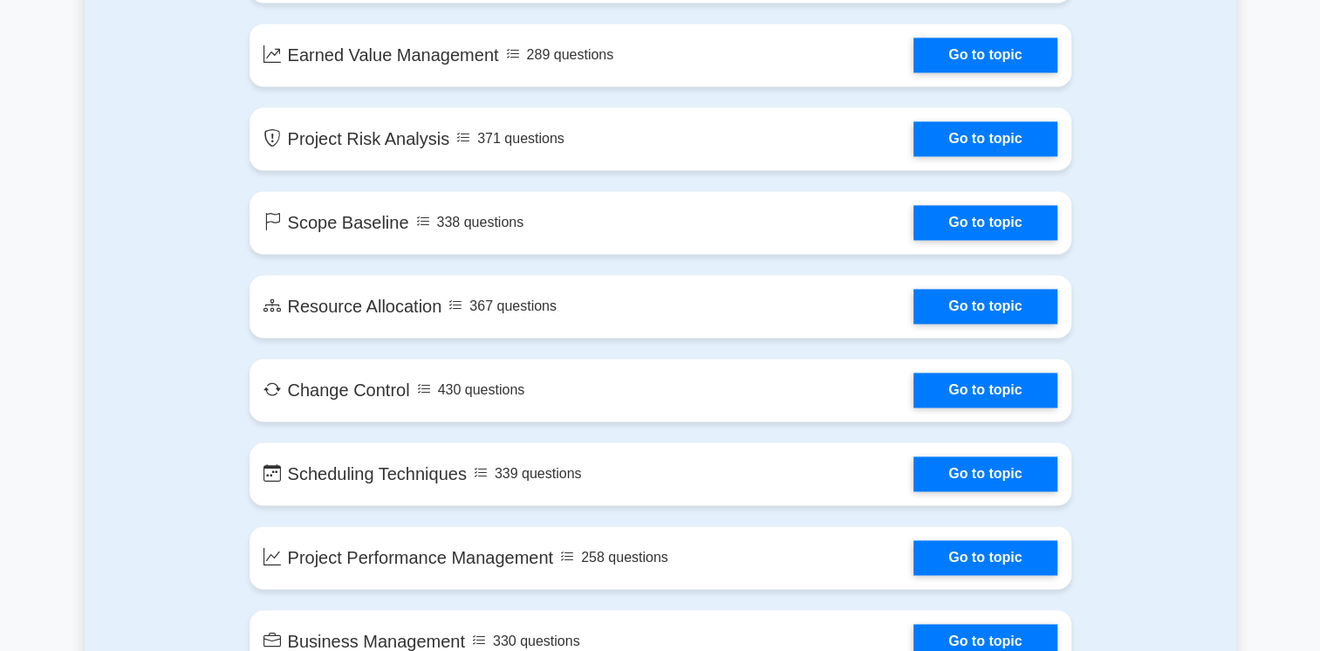
scroll to position [2547, 0]
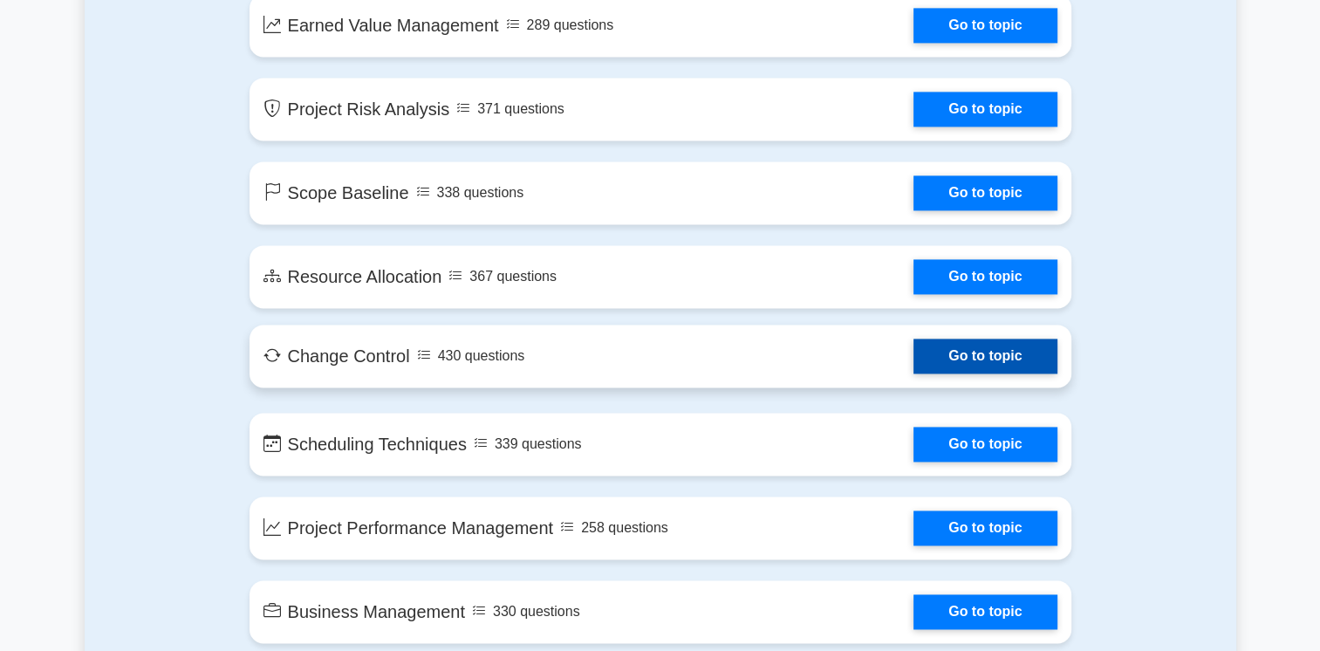
click at [925, 360] on link "Go to topic" at bounding box center [984, 355] width 143 height 35
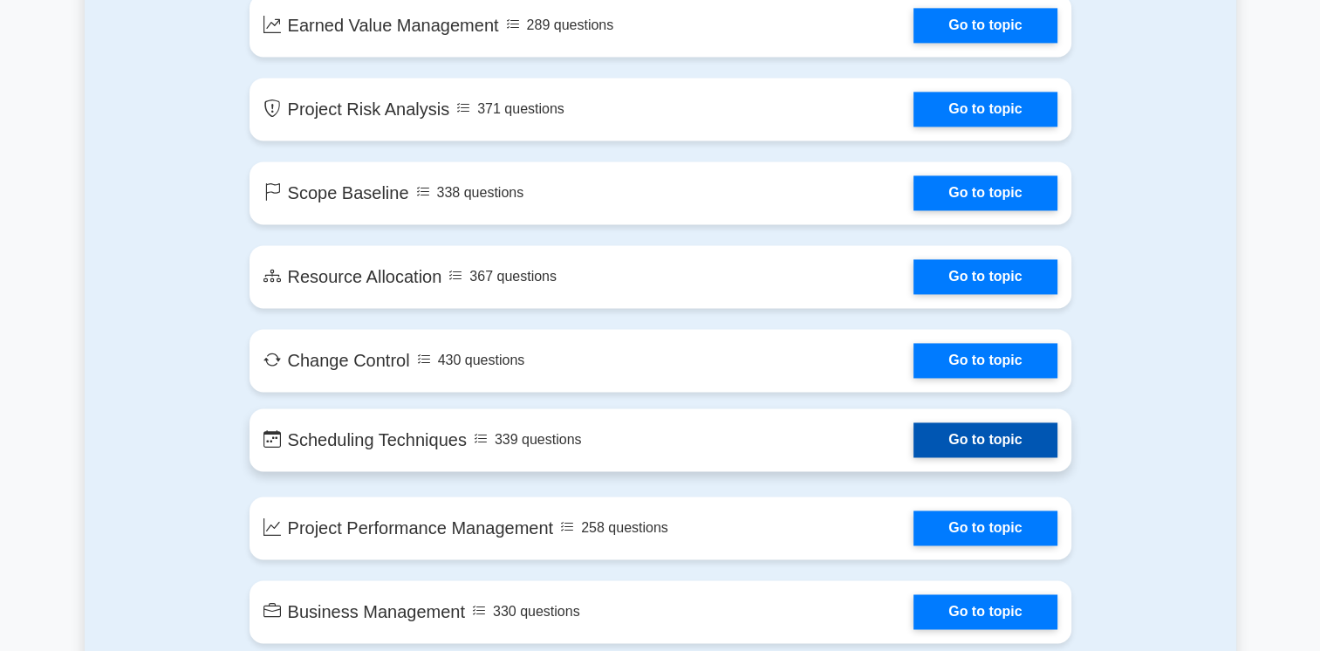
click at [913, 441] on link "Go to topic" at bounding box center [984, 439] width 143 height 35
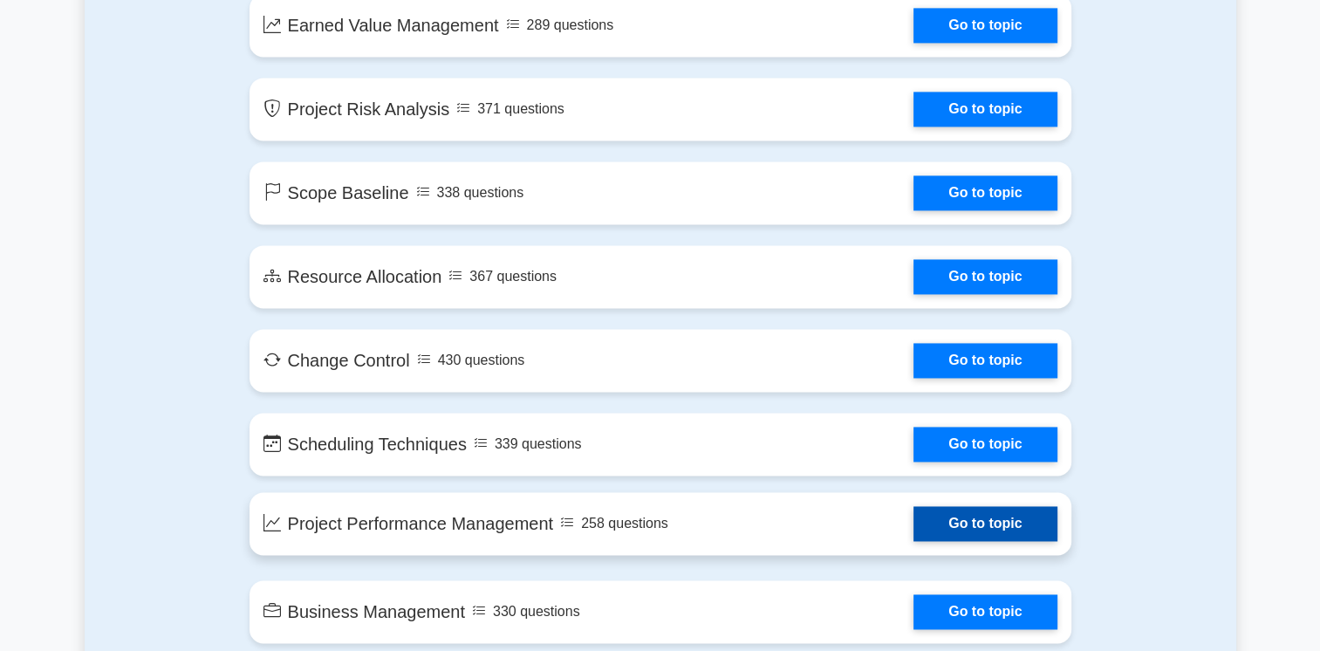
click at [913, 517] on link "Go to topic" at bounding box center [984, 523] width 143 height 35
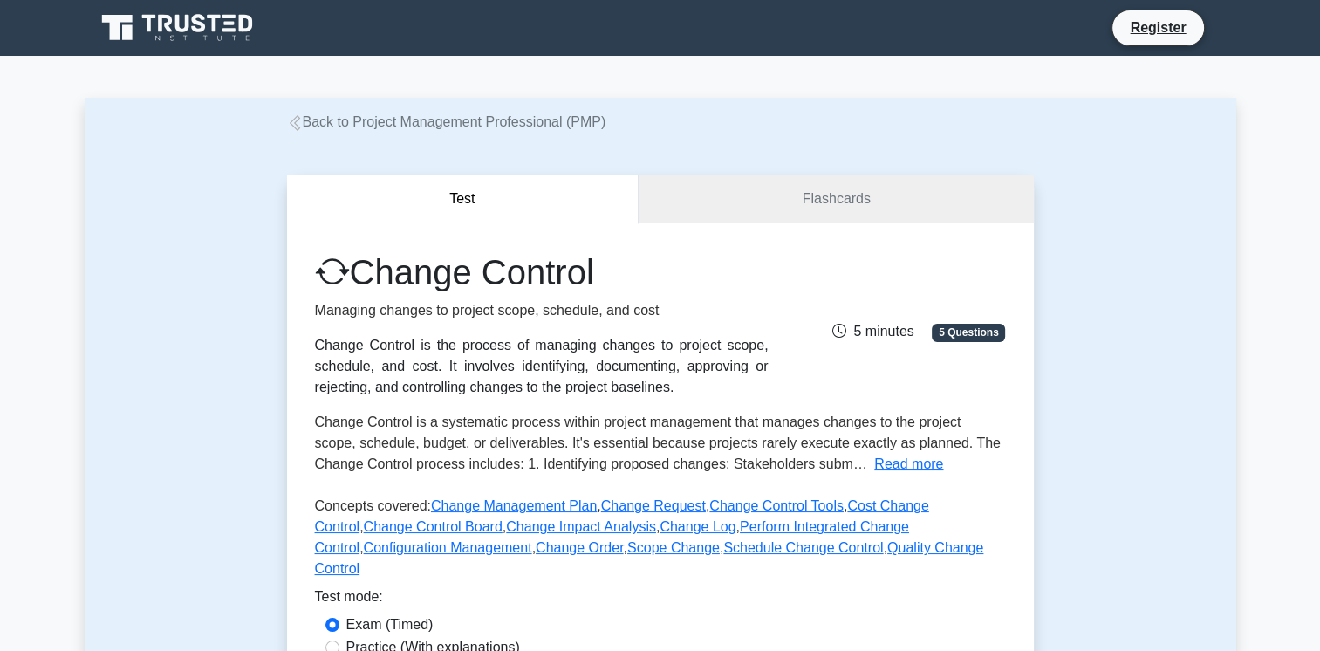
click at [1109, 487] on div "Test Flashcards Change Control Managing changes to project scope, schedule, and…" at bounding box center [660, 460] width 1151 height 654
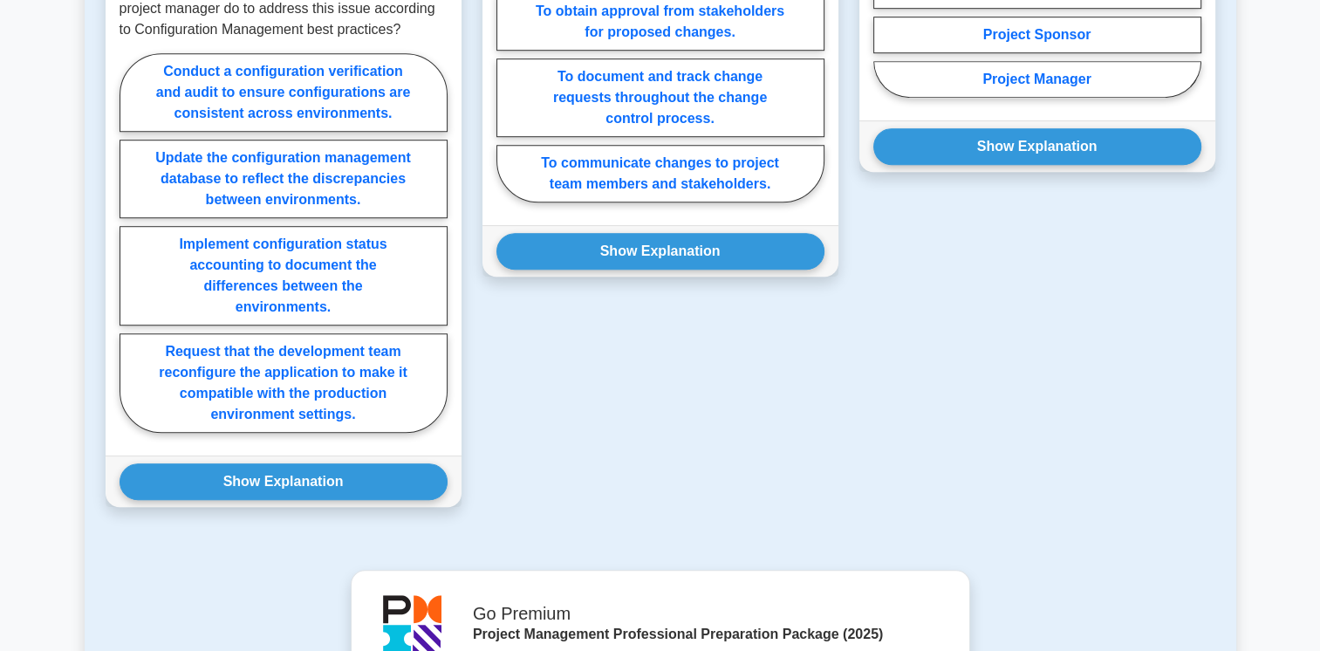
scroll to position [1152, 0]
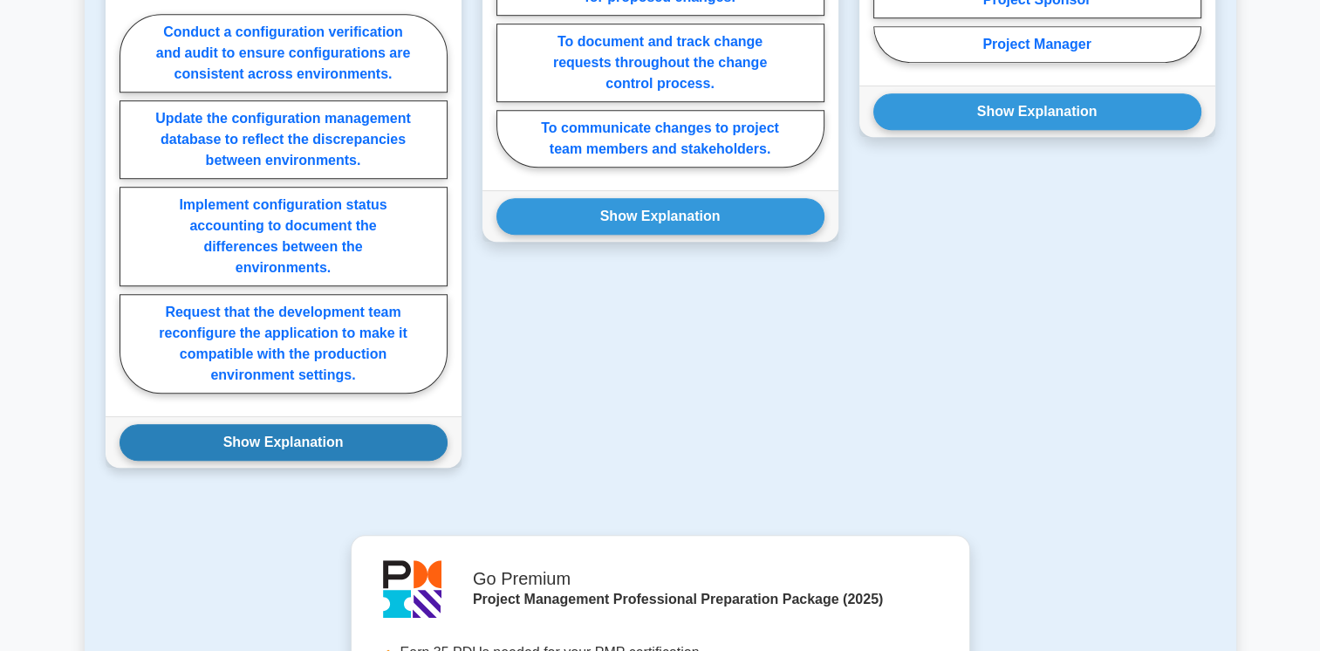
click at [290, 424] on button "Show Explanation" at bounding box center [283, 442] width 328 height 37
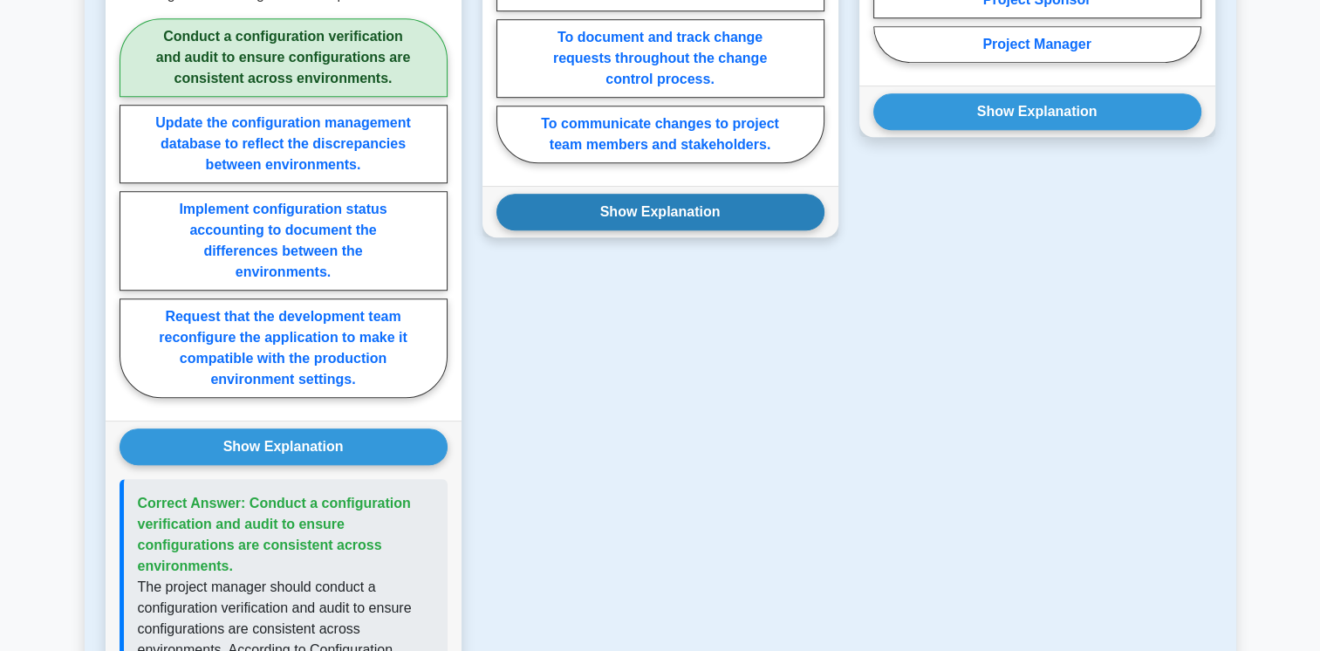
click at [631, 194] on button "Show Explanation" at bounding box center [660, 212] width 328 height 37
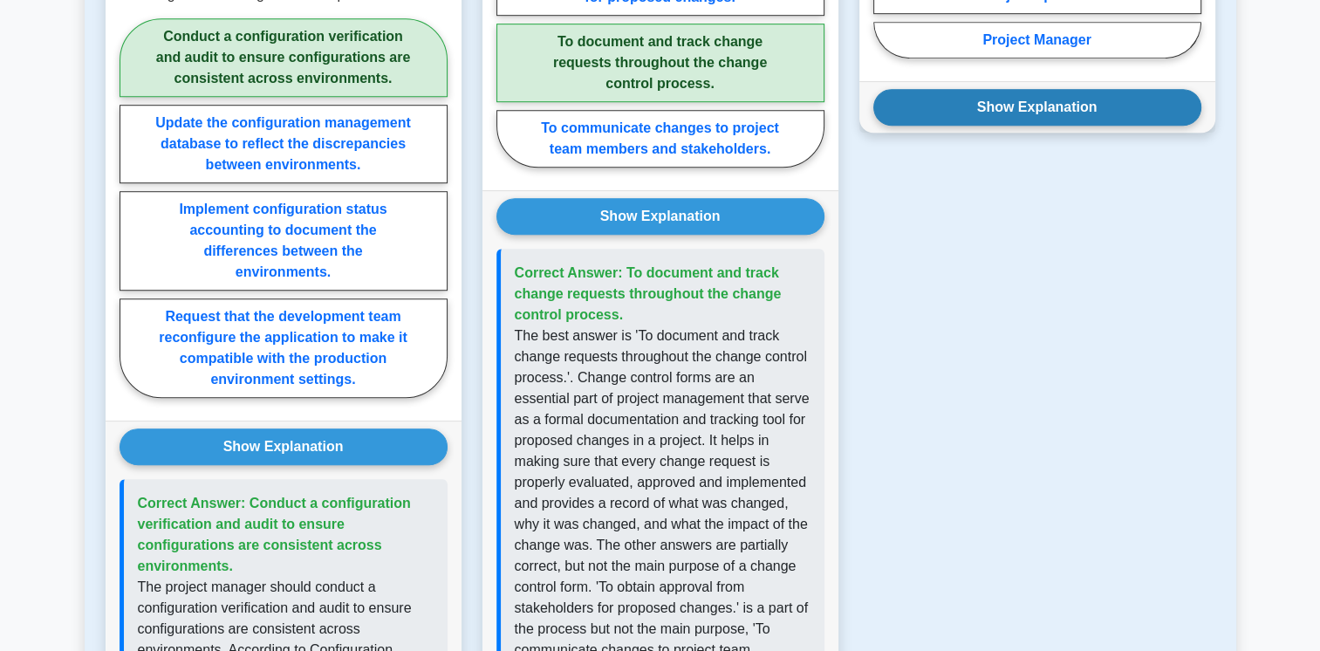
click at [921, 89] on button "Show Explanation" at bounding box center [1037, 107] width 328 height 37
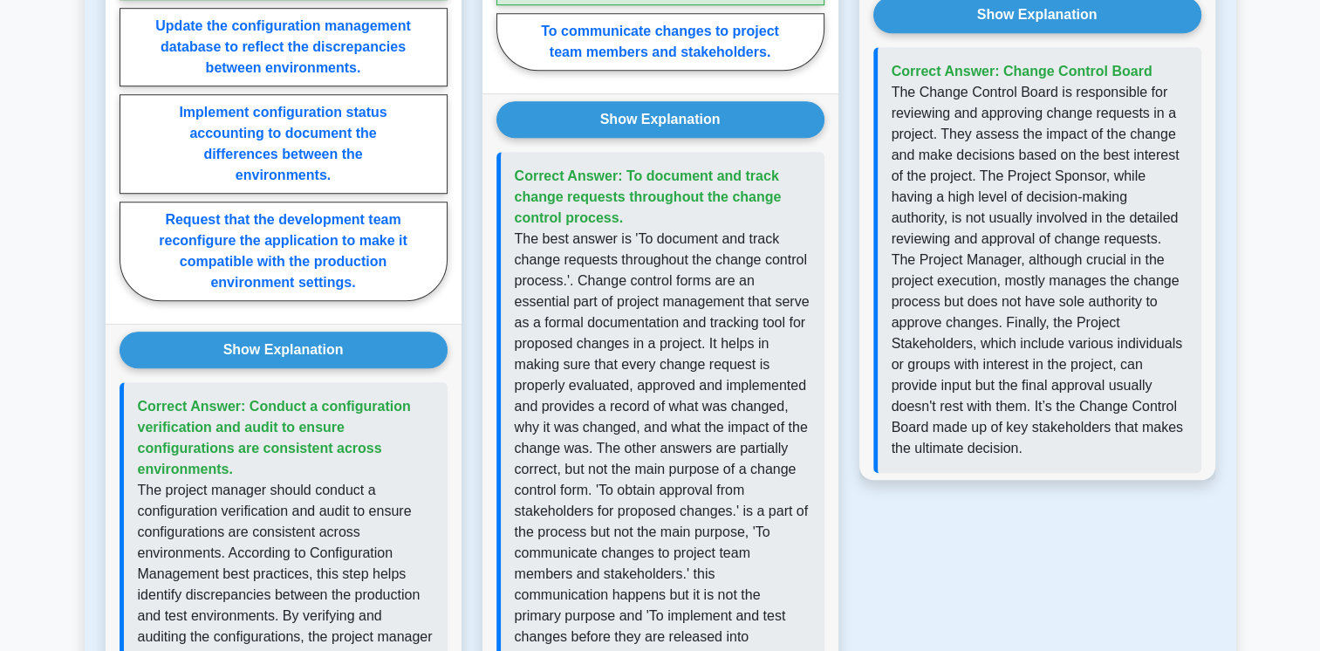
scroll to position [1647, 0]
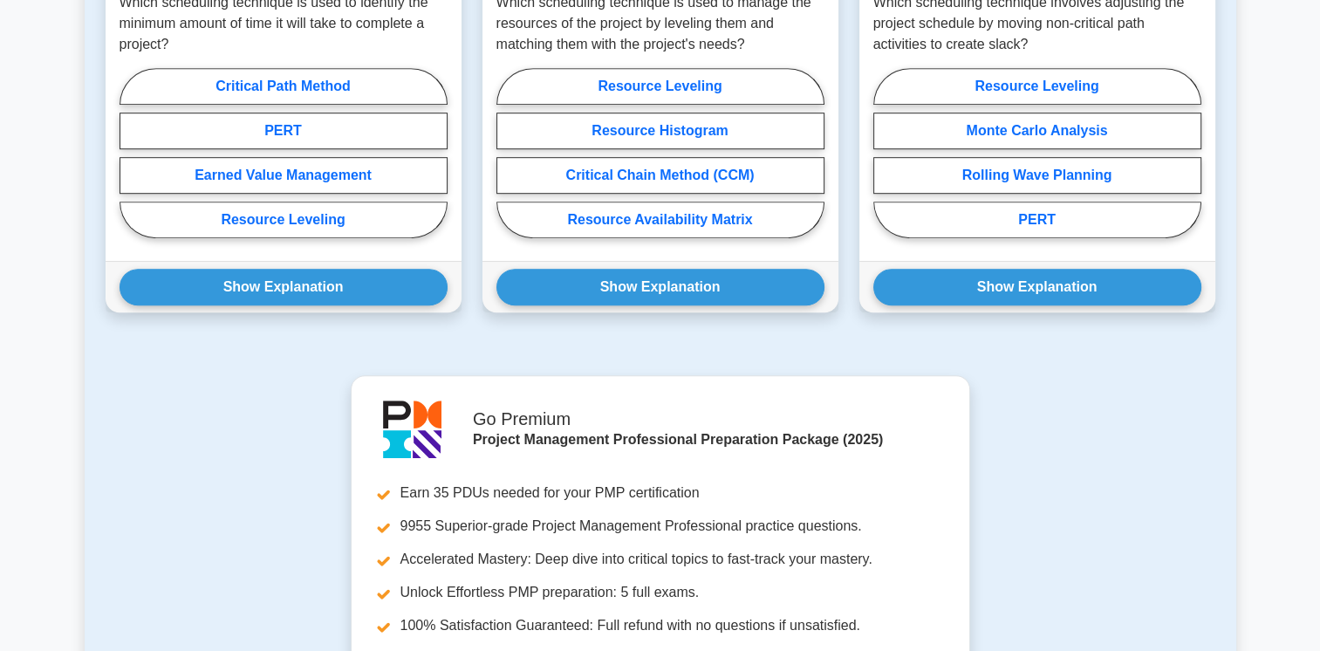
scroll to position [1201, 0]
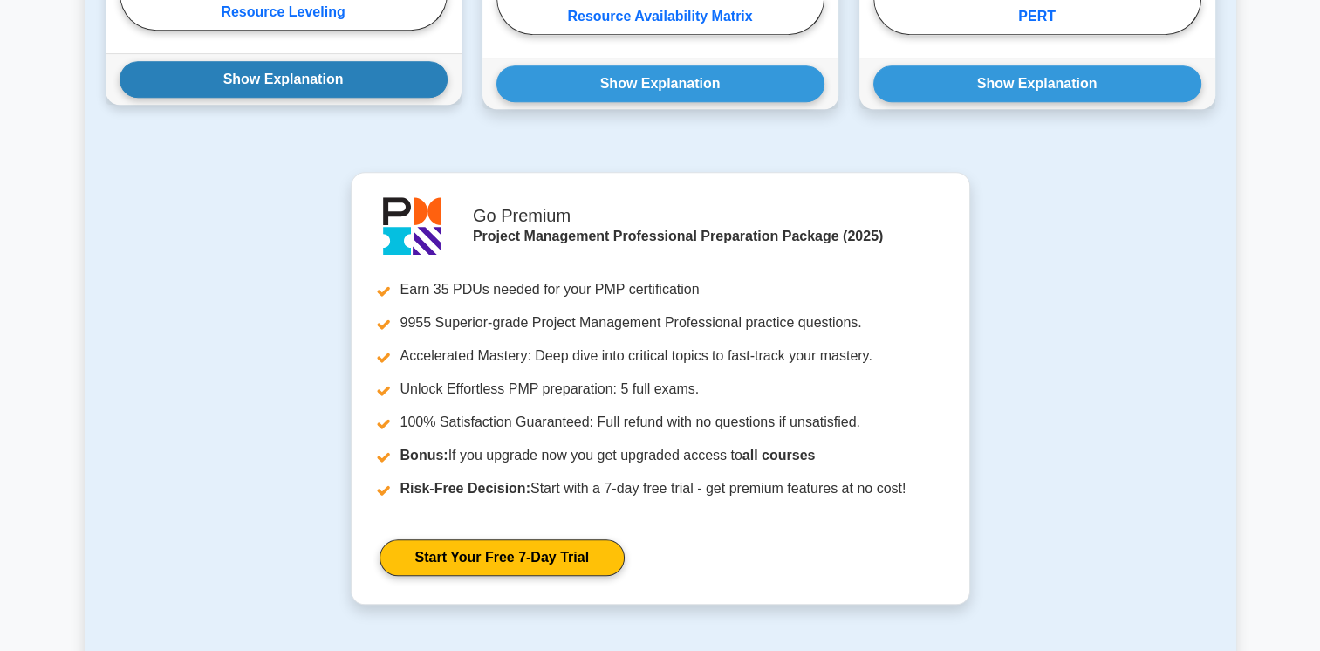
click at [251, 78] on button "Show Explanation" at bounding box center [283, 79] width 328 height 37
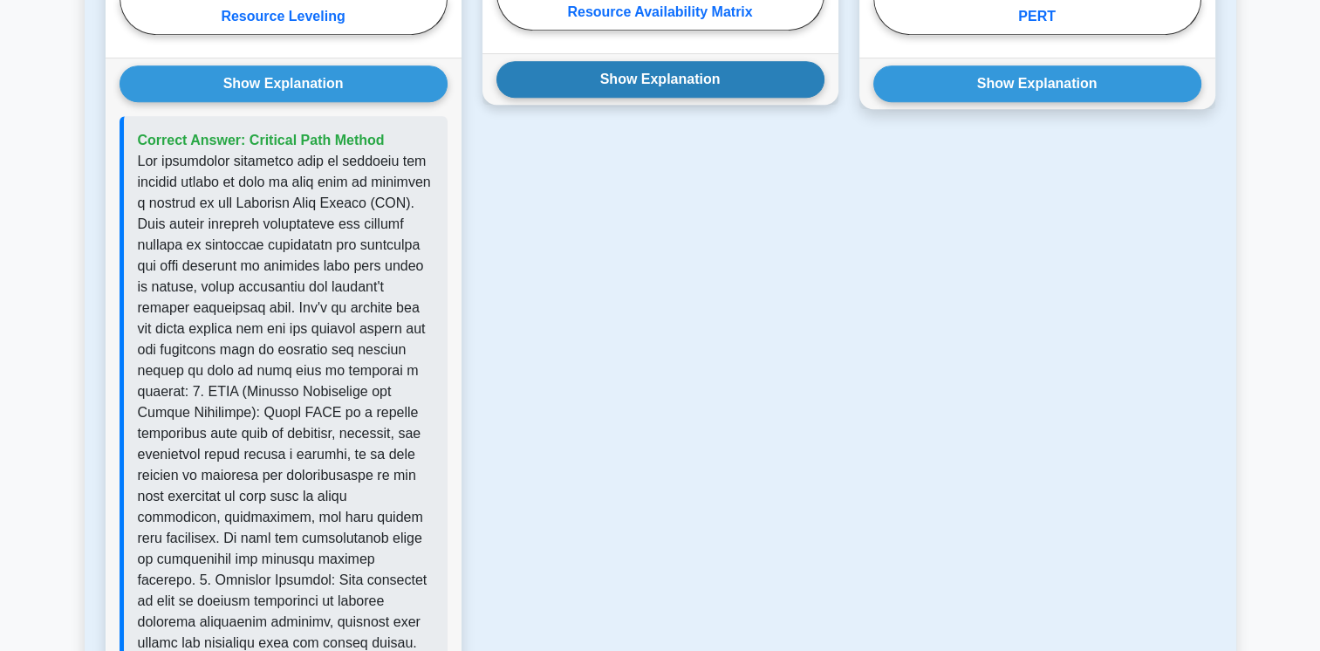
click at [536, 79] on button "Show Explanation" at bounding box center [660, 79] width 328 height 37
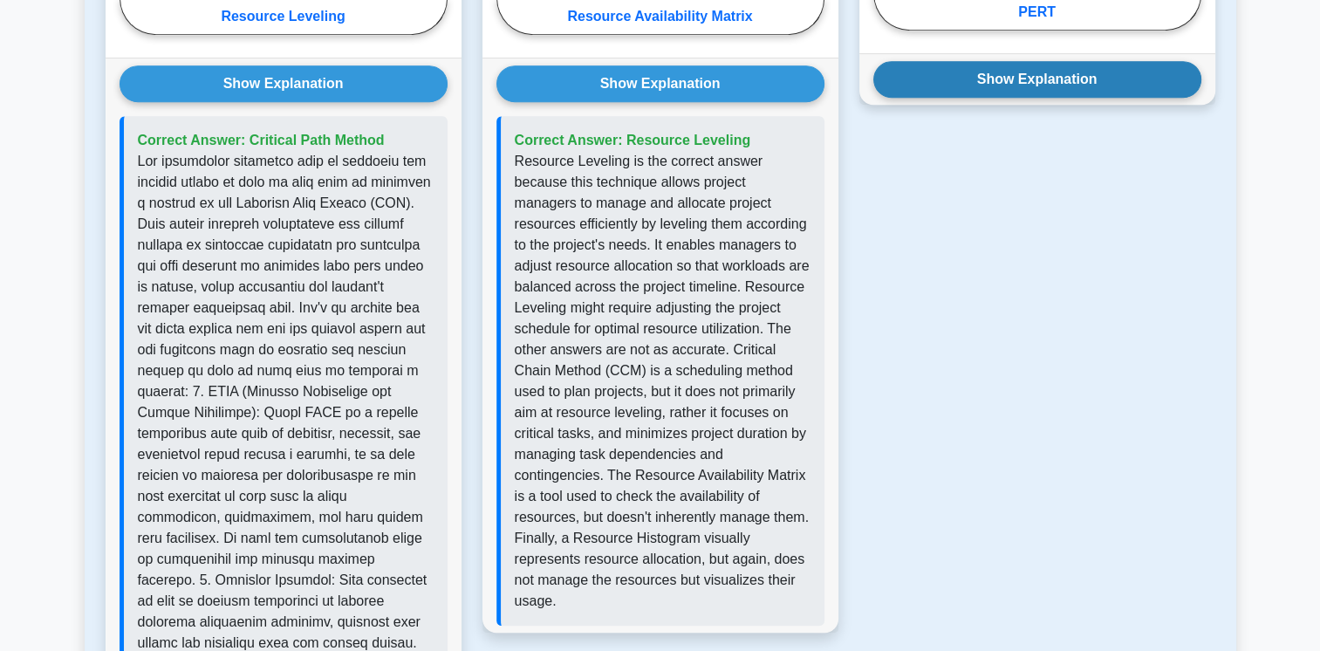
click at [904, 72] on button "Show Explanation" at bounding box center [1037, 79] width 328 height 37
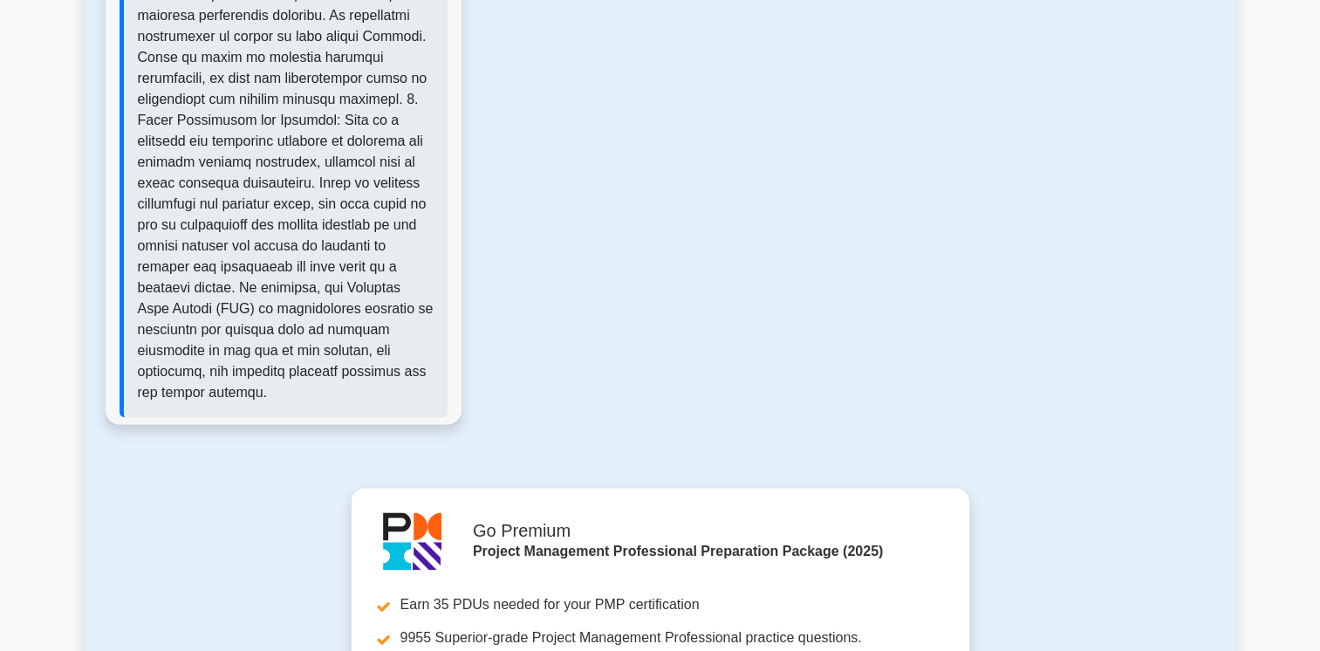
scroll to position [2181, 0]
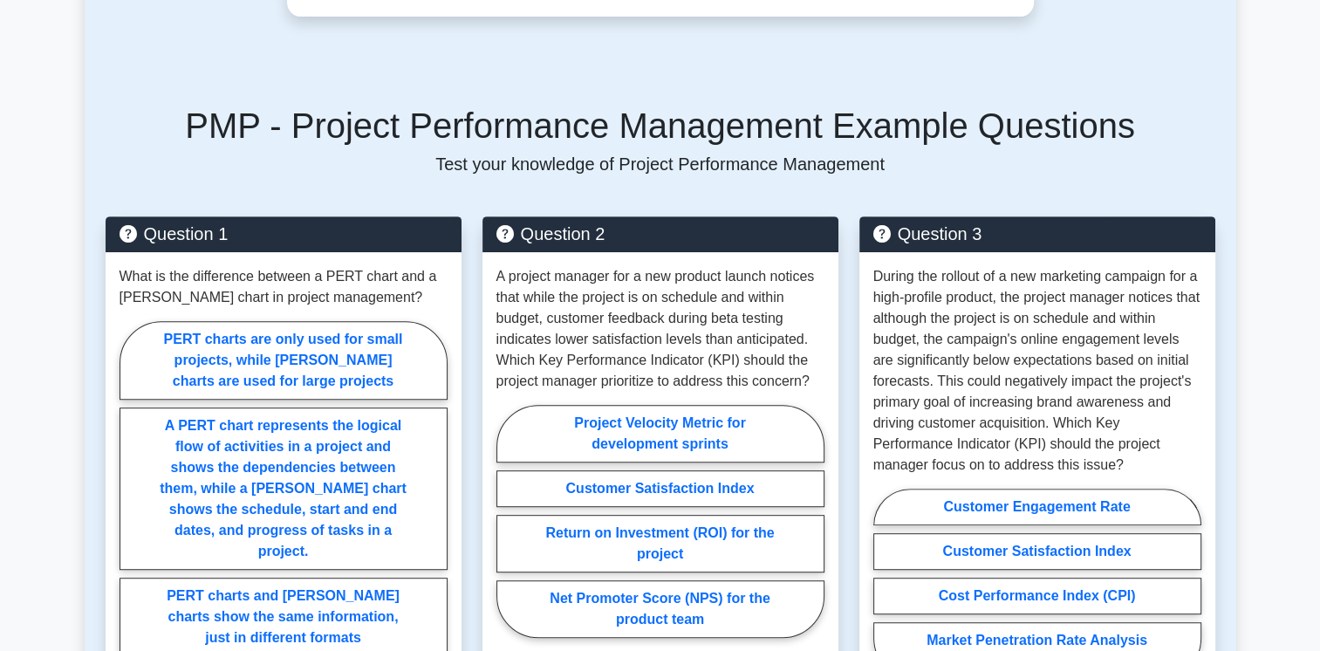
scroll to position [1176, 0]
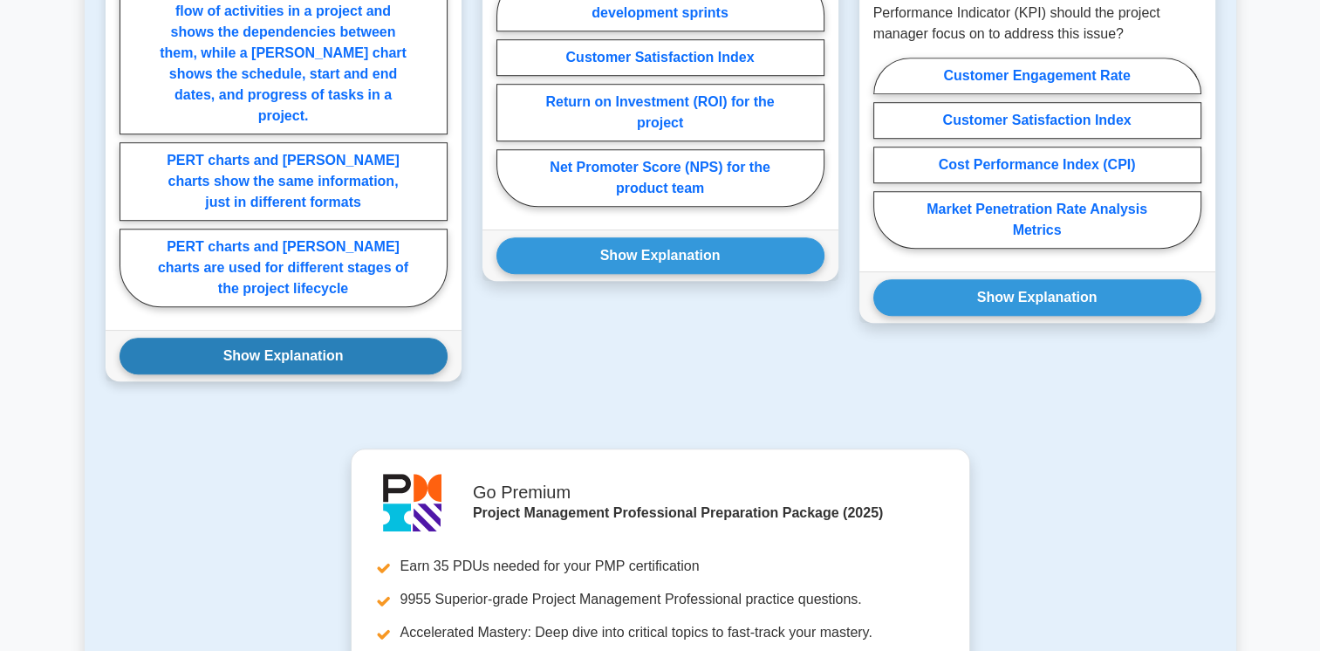
click at [283, 338] on button "Show Explanation" at bounding box center [283, 356] width 328 height 37
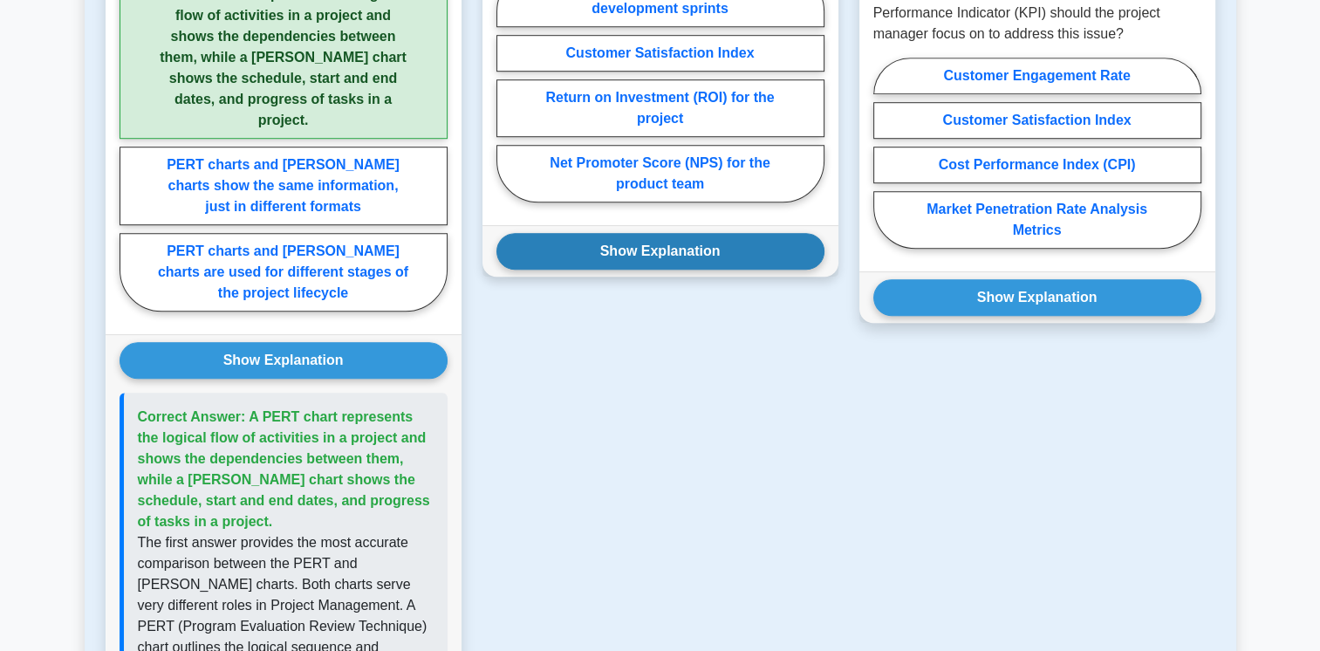
click at [537, 246] on button "Show Explanation" at bounding box center [660, 251] width 328 height 37
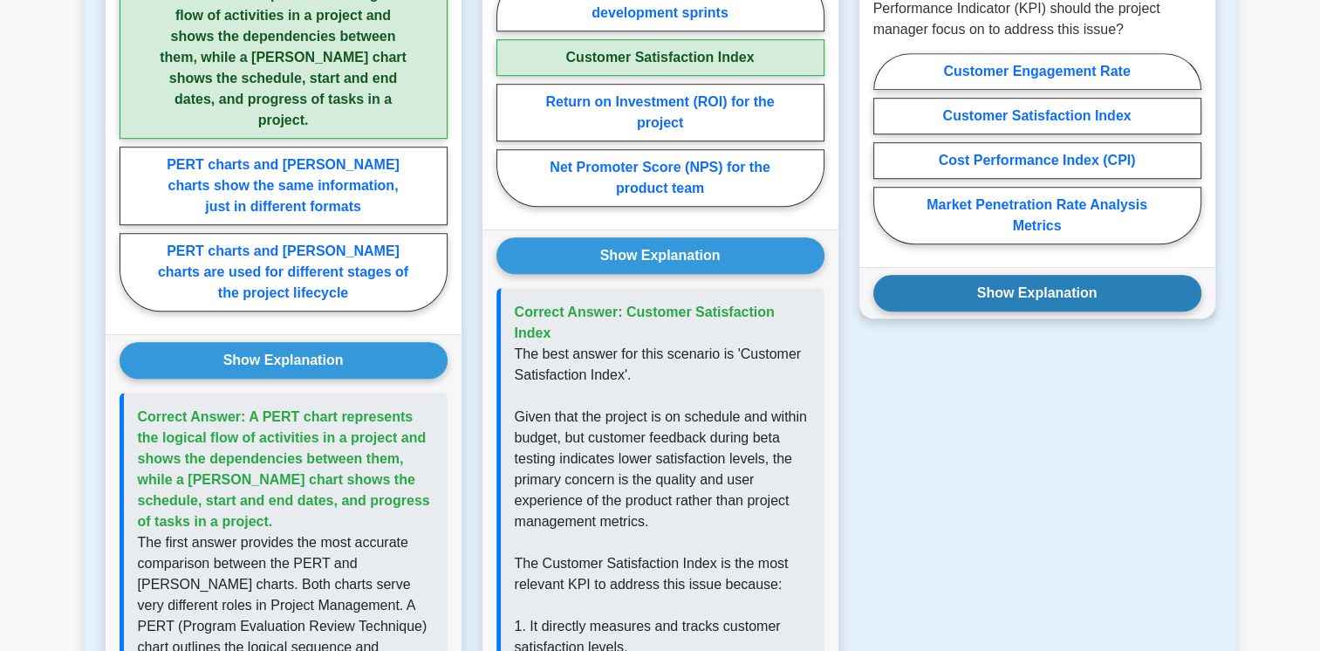
click at [908, 291] on button "Show Explanation" at bounding box center [1037, 293] width 328 height 37
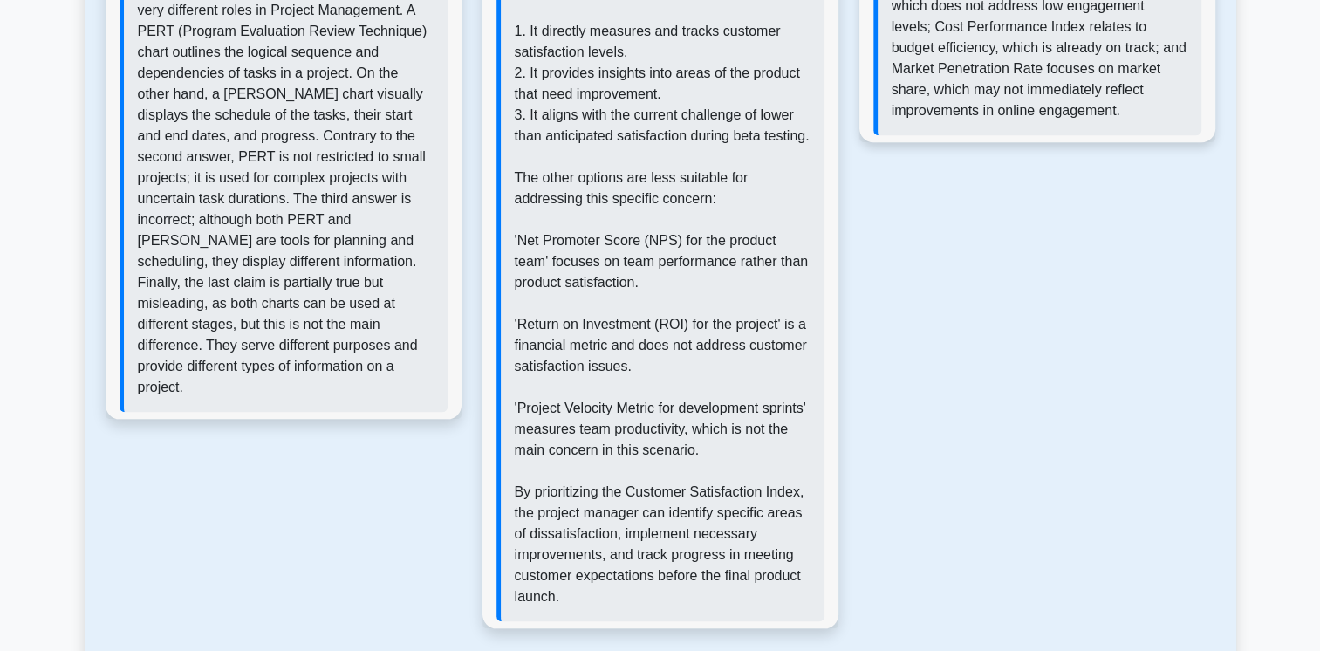
scroll to position [1935, 0]
